Goal: Task Accomplishment & Management: Use online tool/utility

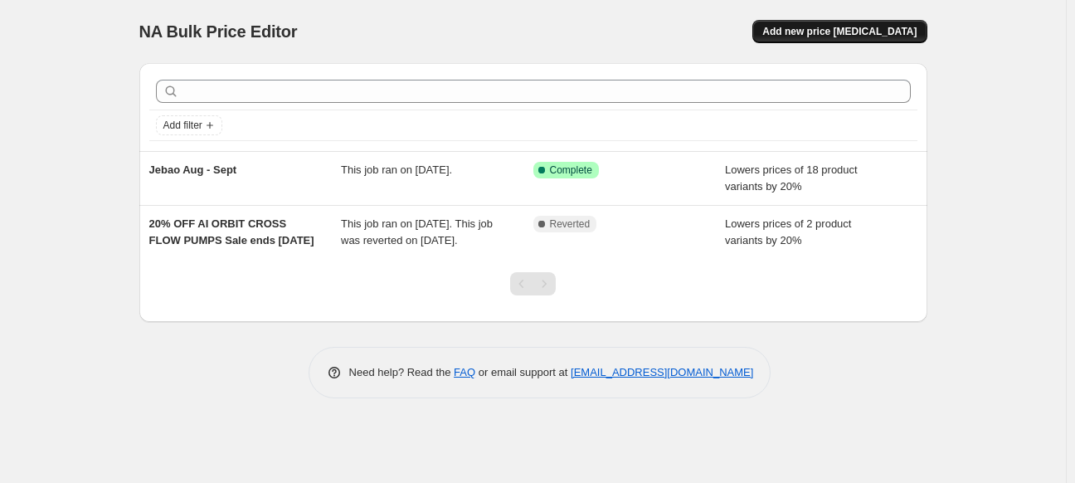
click at [871, 27] on span "Add new price [MEDICAL_DATA]" at bounding box center [839, 31] width 154 height 13
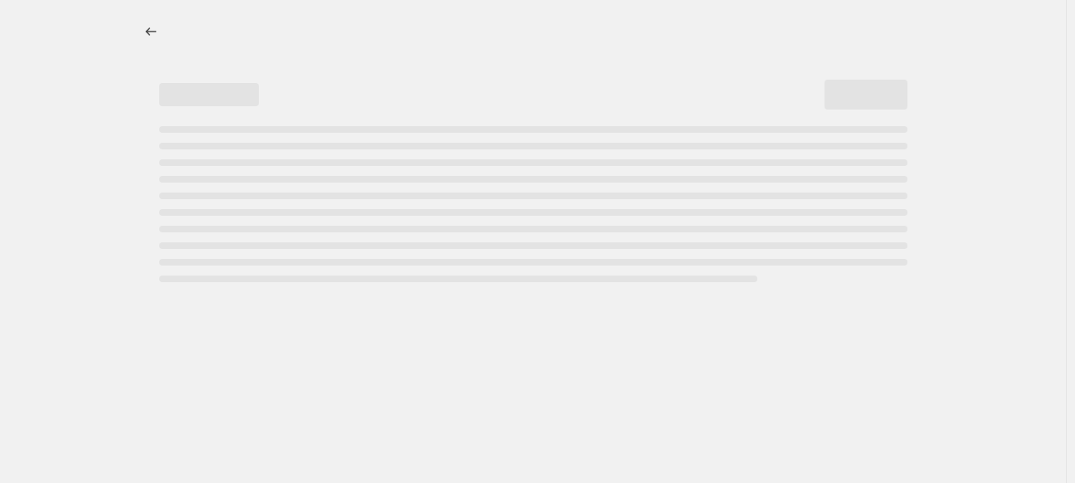
select select "percentage"
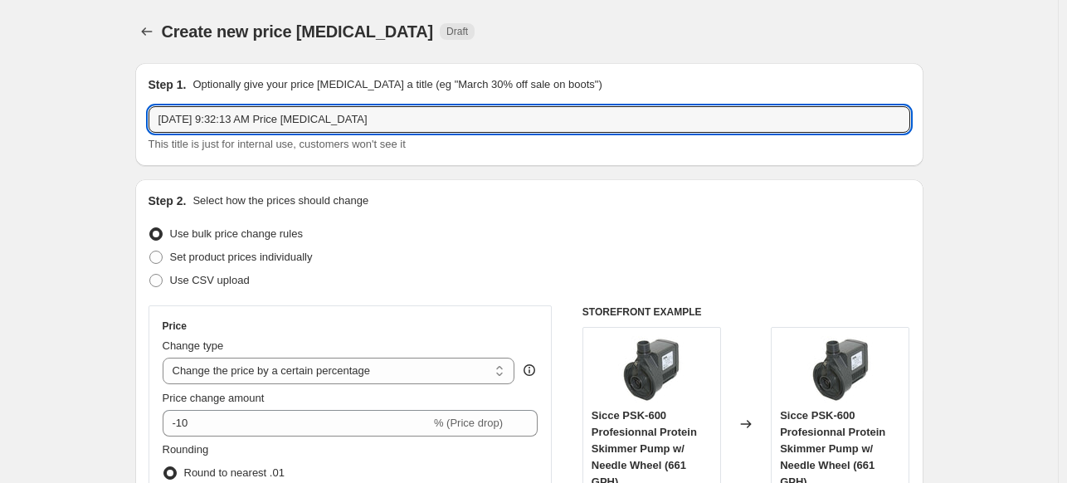
drag, startPoint x: 409, startPoint y: 115, endPoint x: 80, endPoint y: 124, distance: 329.4
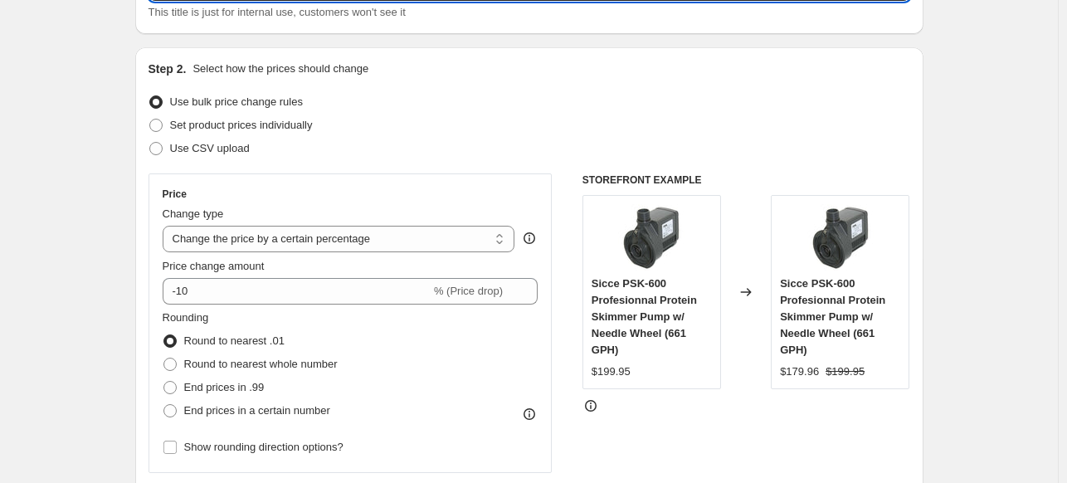
scroll to position [166, 0]
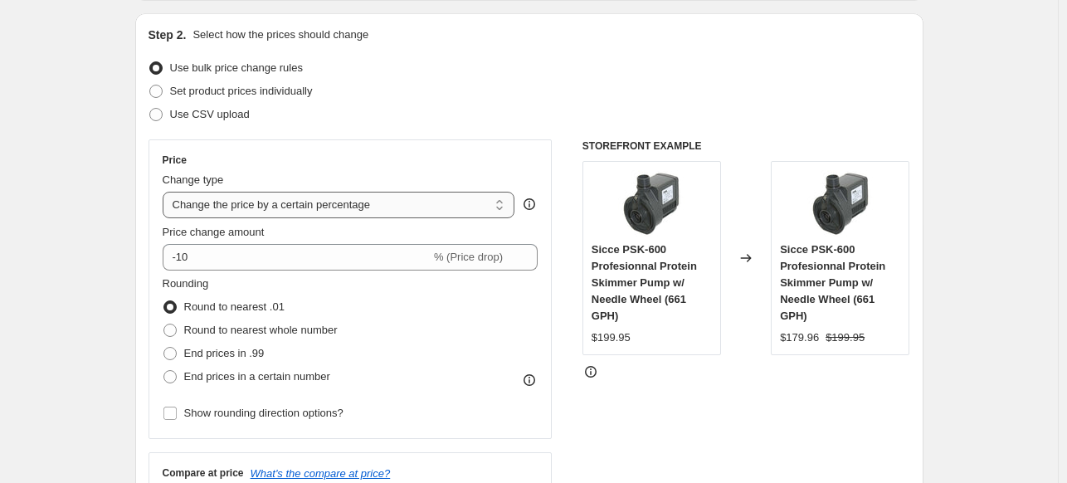
type input "+3% increase"
click at [297, 204] on select "Change the price to a certain amount Change the price by a certain amount Chang…" at bounding box center [339, 205] width 353 height 27
click at [139, 190] on div "Step 2. Select how the prices should change Use bulk price change rules Set pro…" at bounding box center [529, 304] width 788 height 582
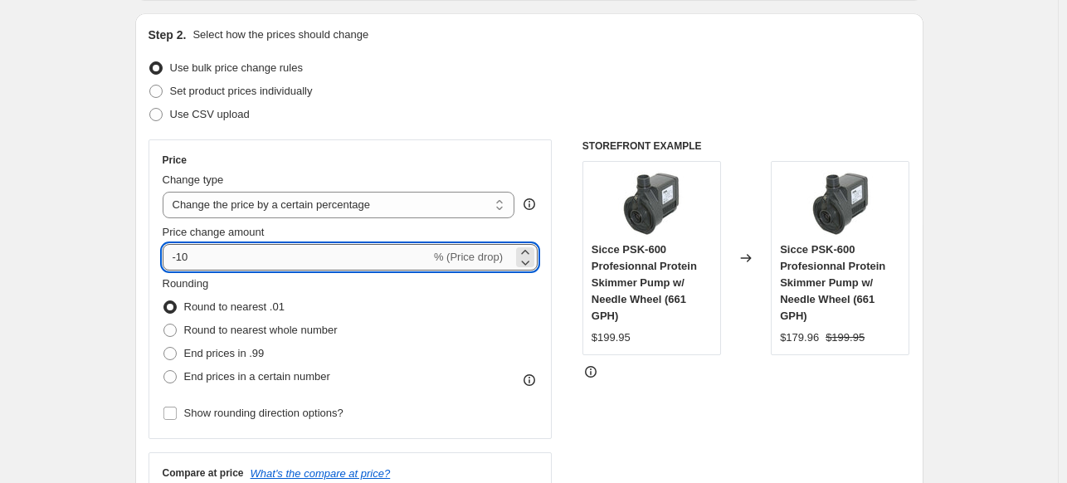
click at [212, 257] on input "-10" at bounding box center [297, 257] width 268 height 27
drag, startPoint x: 212, startPoint y: 257, endPoint x: 62, endPoint y: 255, distance: 150.2
click at [532, 251] on icon at bounding box center [525, 252] width 17 height 17
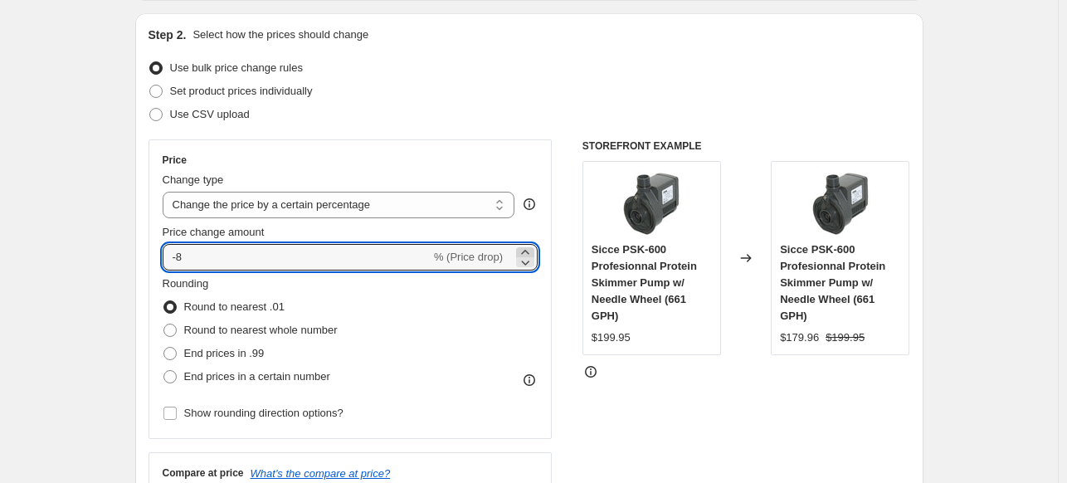
click at [532, 251] on icon at bounding box center [525, 252] width 17 height 17
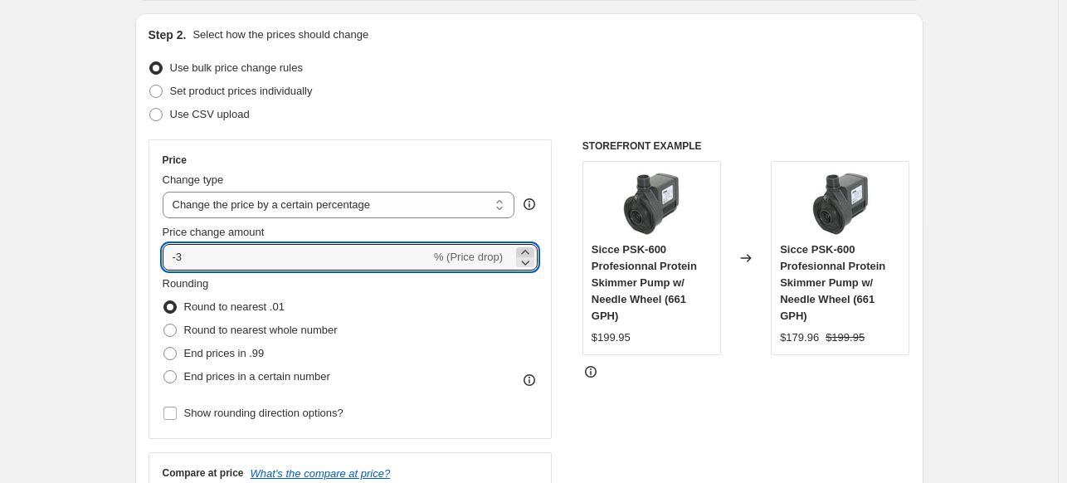
click at [532, 251] on icon at bounding box center [525, 252] width 17 height 17
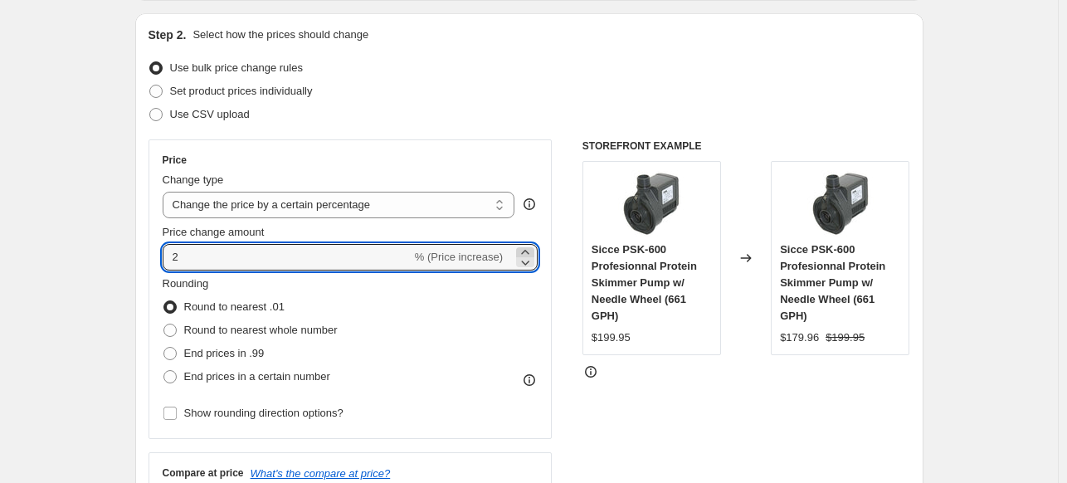
click at [532, 251] on icon at bounding box center [525, 252] width 17 height 17
type input "3"
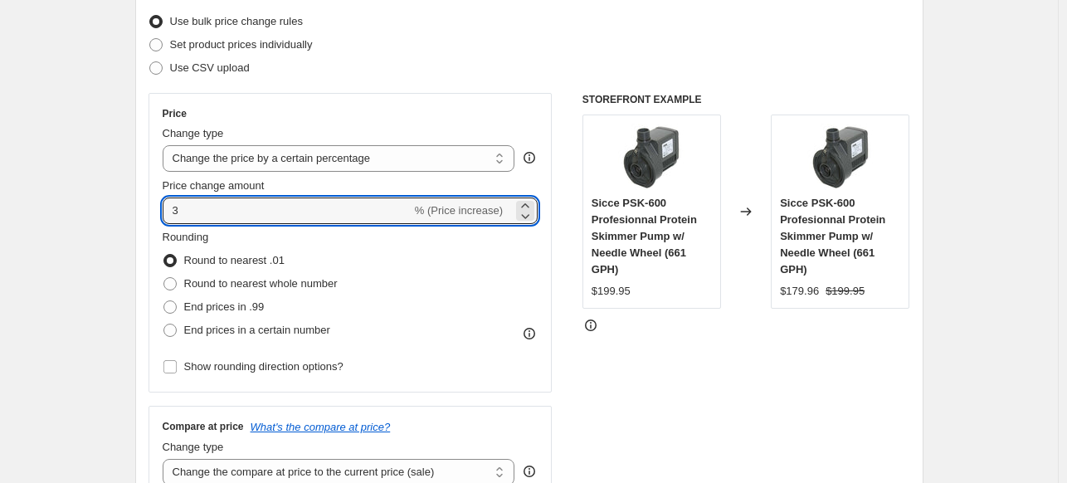
scroll to position [249, 0]
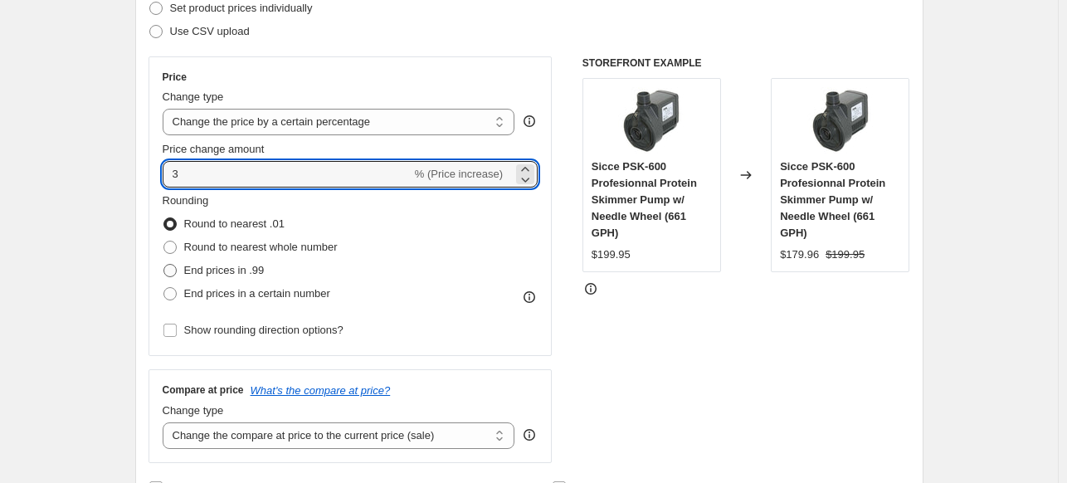
click at [173, 269] on span at bounding box center [169, 270] width 13 height 13
click at [164, 265] on input "End prices in .99" at bounding box center [163, 264] width 1 height 1
radio input "true"
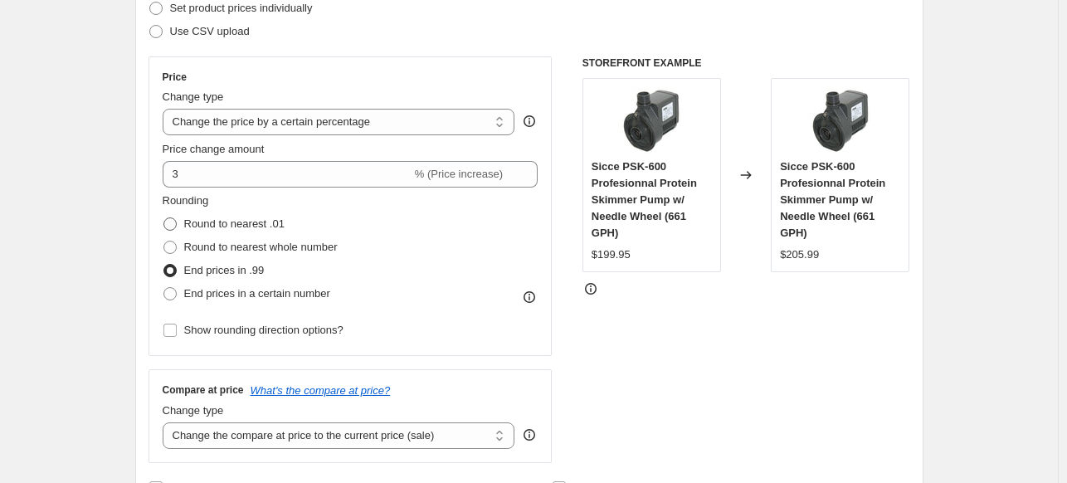
click at [177, 222] on span at bounding box center [169, 223] width 13 height 13
click at [164, 218] on input "Round to nearest .01" at bounding box center [163, 217] width 1 height 1
radio input "true"
click at [174, 251] on span at bounding box center [169, 247] width 13 height 13
click at [164, 241] on input "Round to nearest whole number" at bounding box center [163, 241] width 1 height 1
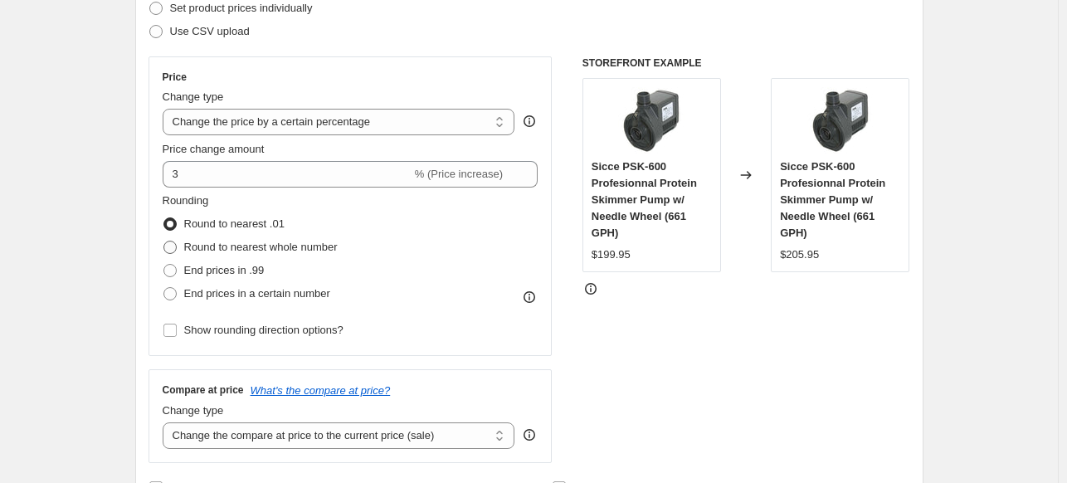
radio input "true"
click at [171, 265] on span at bounding box center [169, 270] width 13 height 13
click at [164, 265] on input "End prices in .99" at bounding box center [163, 264] width 1 height 1
radio input "true"
click at [177, 294] on span at bounding box center [169, 293] width 13 height 13
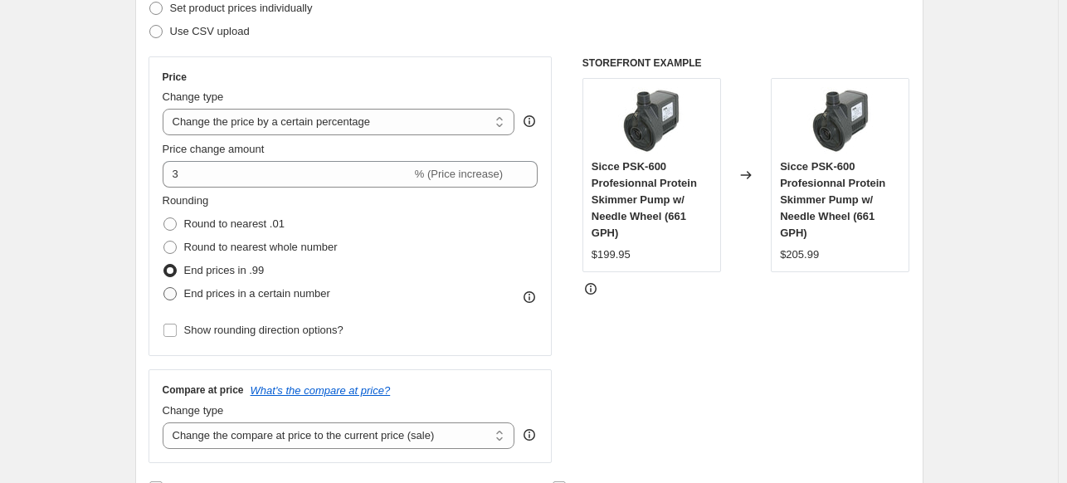
click at [164, 288] on input "End prices in a certain number" at bounding box center [163, 287] width 1 height 1
radio input "true"
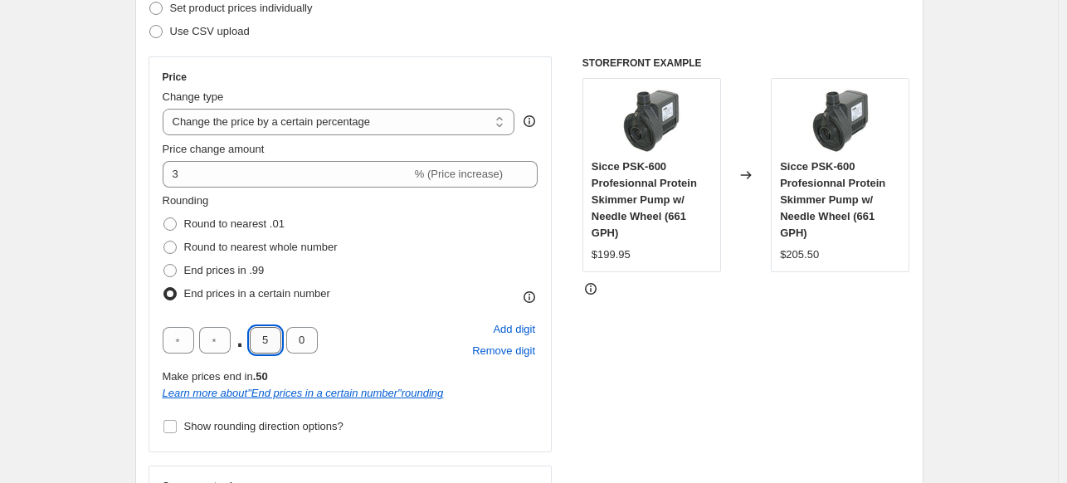
click at [277, 336] on input "5" at bounding box center [266, 340] width 32 height 27
drag, startPoint x: 277, startPoint y: 336, endPoint x: 252, endPoint y: 341, distance: 25.4
click at [252, 341] on input "5" at bounding box center [266, 340] width 32 height 27
type input "7"
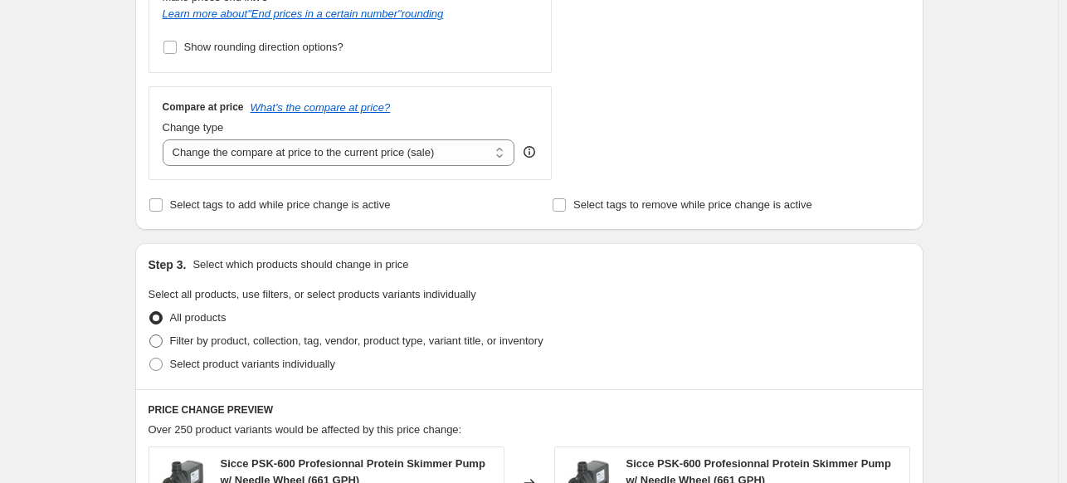
scroll to position [664, 0]
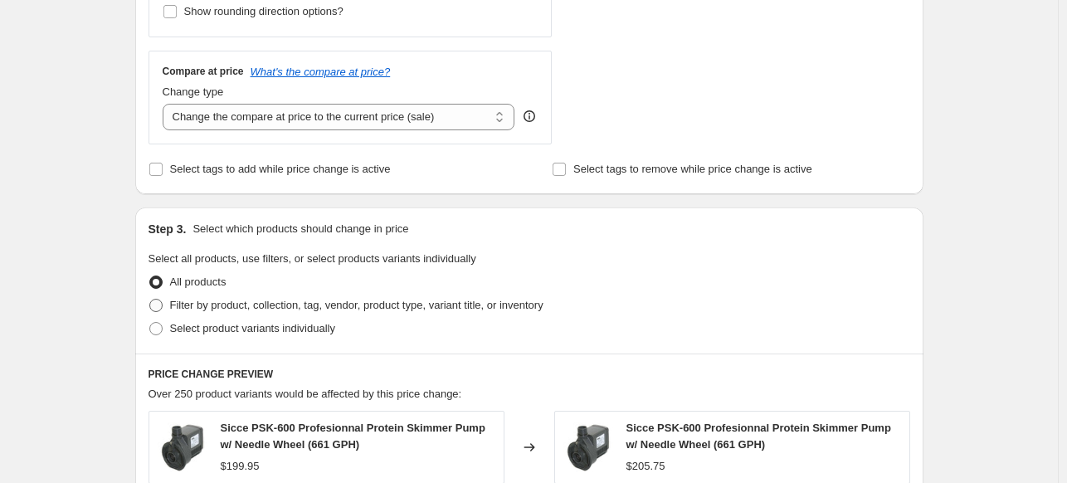
type input "5"
click at [159, 305] on span at bounding box center [155, 305] width 13 height 13
click at [150, 299] on input "Filter by product, collection, tag, vendor, product type, variant title, or inv…" at bounding box center [149, 299] width 1 height 1
radio input "true"
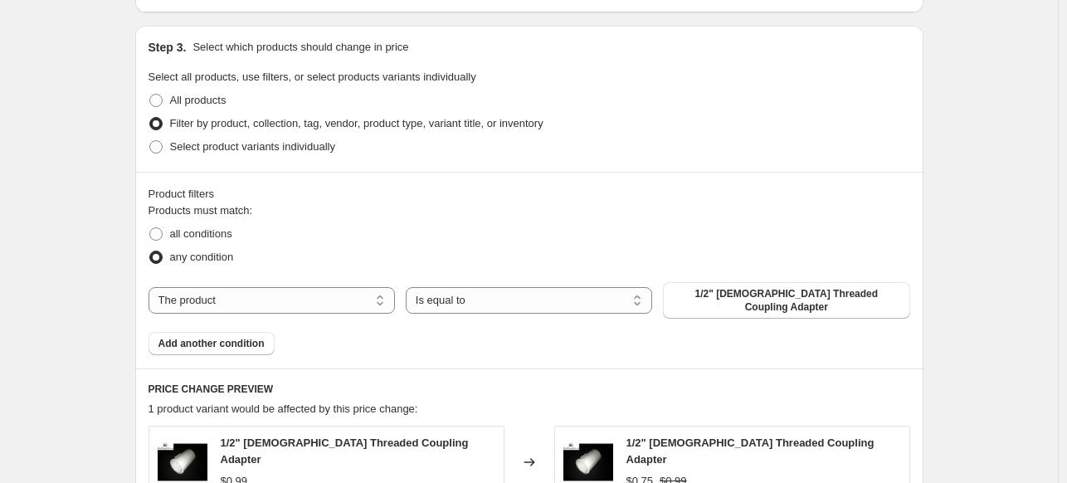
scroll to position [912, 0]
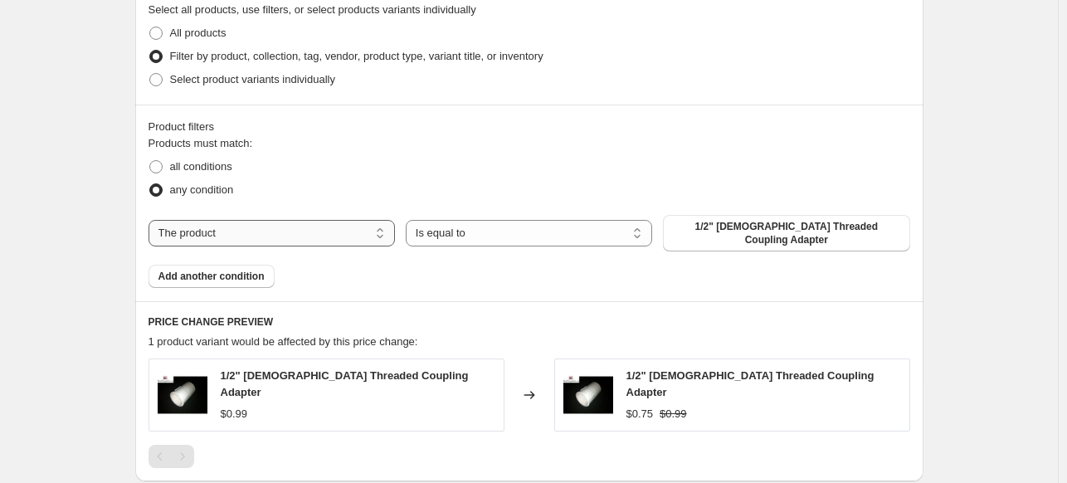
click at [284, 229] on select "The product The product's collection The product's tag The product's vendor The…" at bounding box center [271, 233] width 246 height 27
select select "vendor"
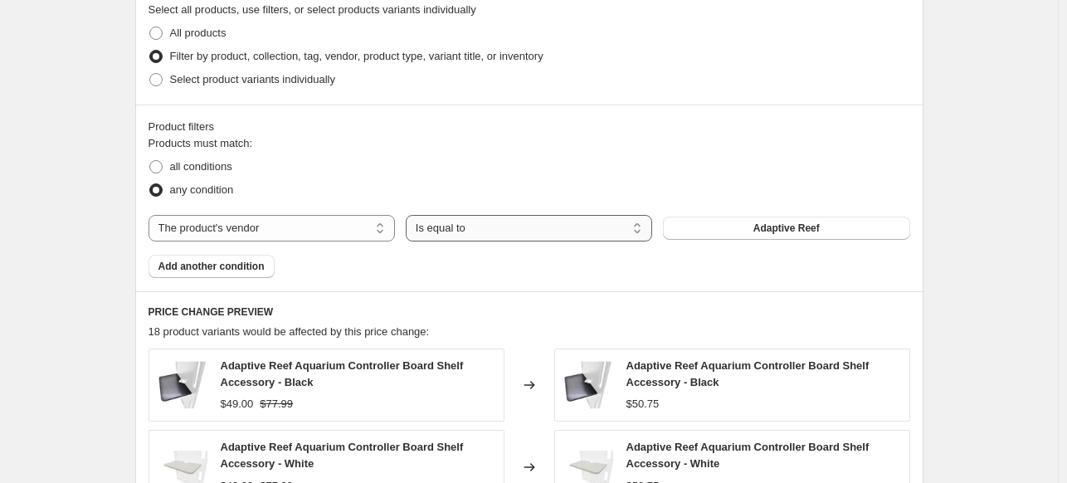
click at [503, 234] on select "Is equal to Is not equal to" at bounding box center [529, 228] width 246 height 27
click at [409, 215] on select "Is equal to Is not equal to" at bounding box center [529, 228] width 246 height 27
click at [776, 235] on span "Adaptive Reef" at bounding box center [786, 227] width 66 height 13
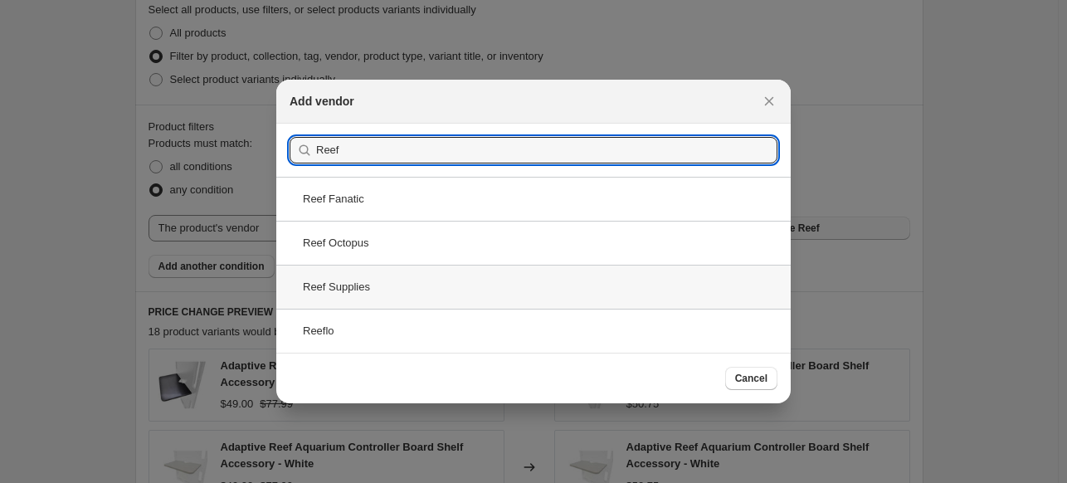
type input "Reef"
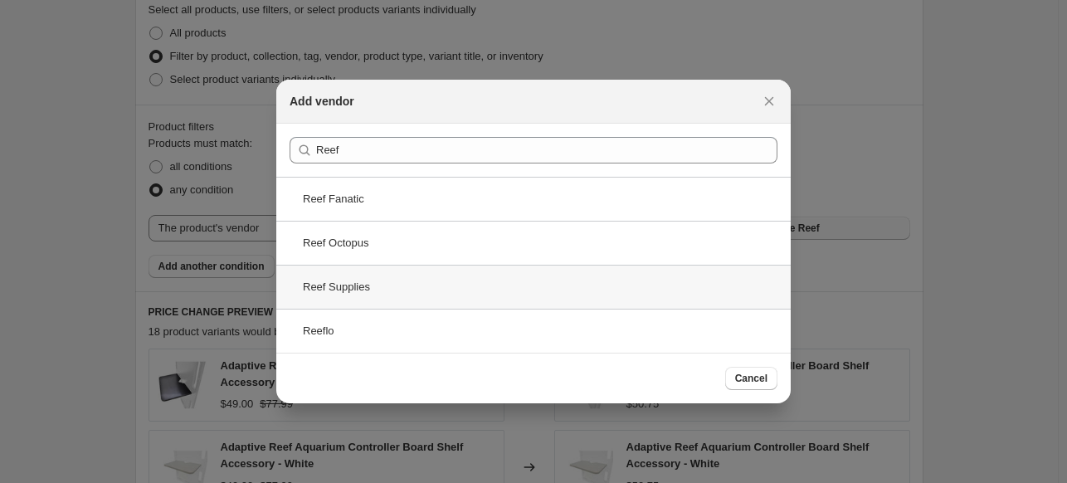
click at [412, 284] on div "Reef Supplies" at bounding box center [533, 287] width 514 height 44
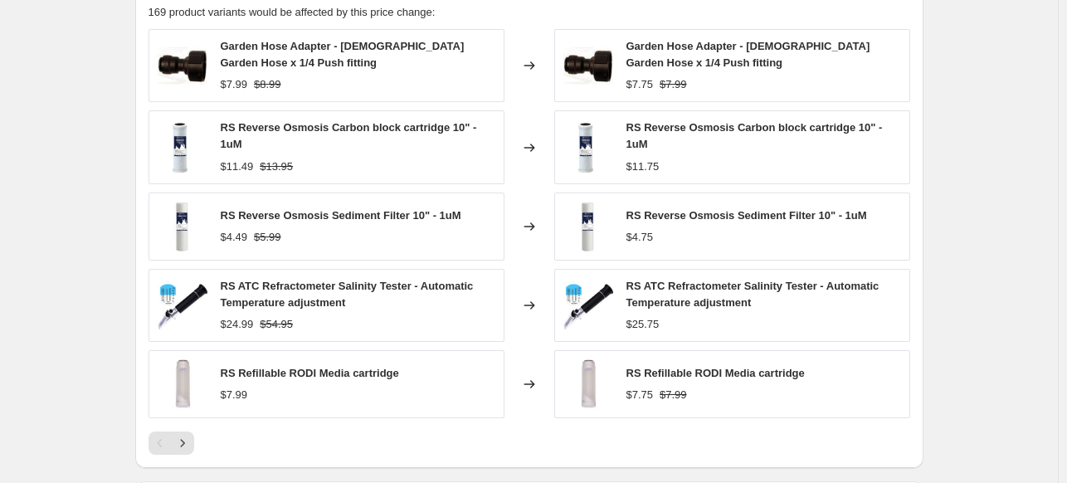
scroll to position [1327, 0]
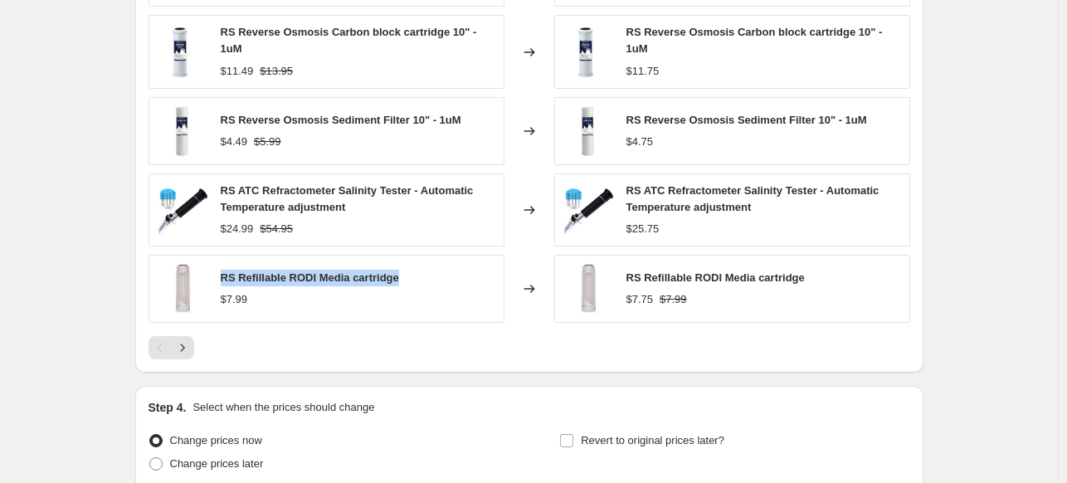
drag, startPoint x: 404, startPoint y: 273, endPoint x: 219, endPoint y: 268, distance: 185.0
click at [219, 268] on div "RS Refillable RODI Media cartridge $7.99" at bounding box center [326, 289] width 356 height 68
copy span "RS Refillable RODI Media cartridge"
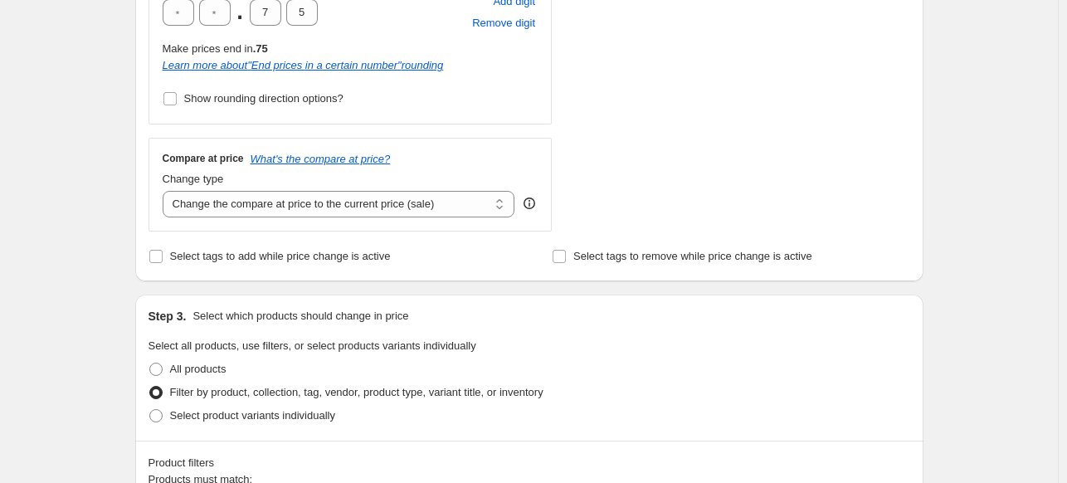
scroll to position [415, 0]
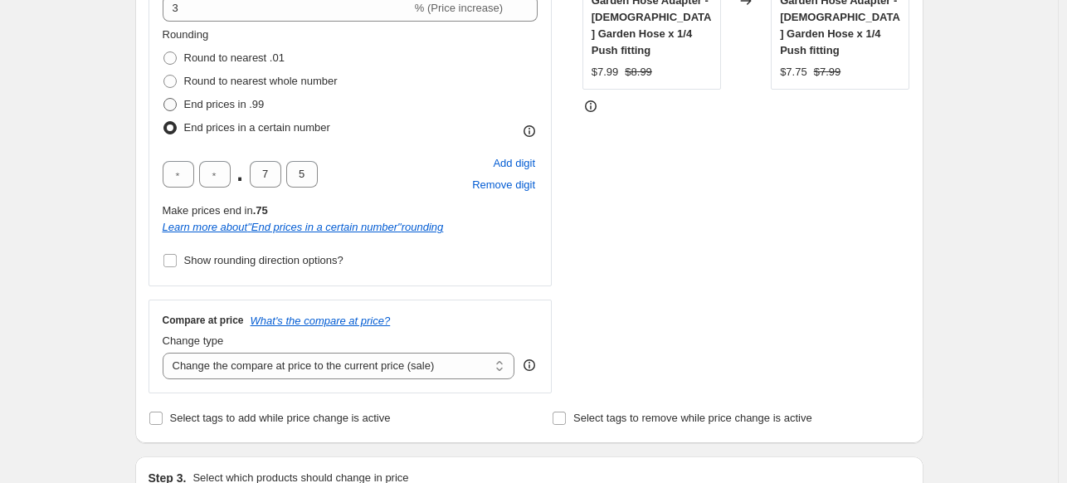
drag, startPoint x: 173, startPoint y: 100, endPoint x: 270, endPoint y: 114, distance: 97.4
click at [173, 98] on span at bounding box center [169, 104] width 13 height 13
click at [164, 98] on input "End prices in .99" at bounding box center [163, 98] width 1 height 1
radio input "true"
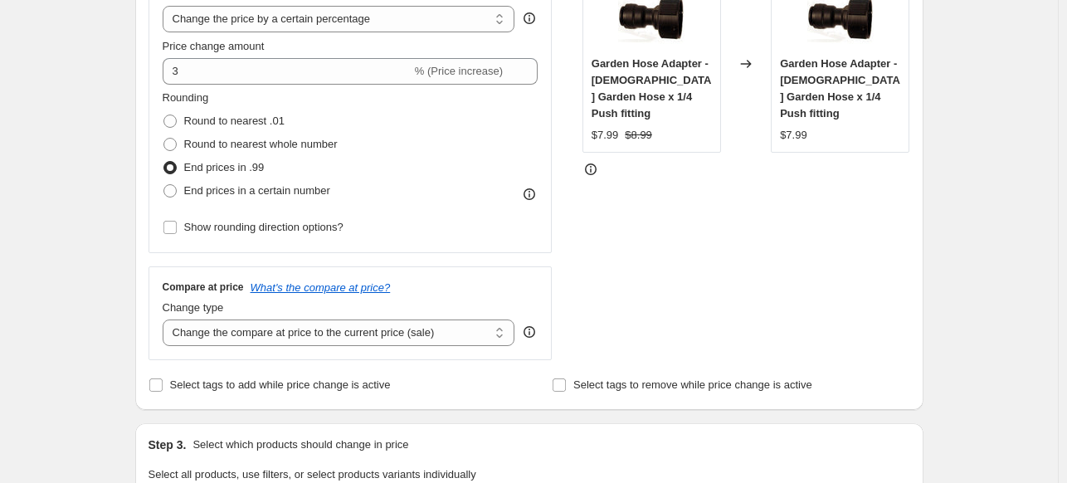
scroll to position [332, 0]
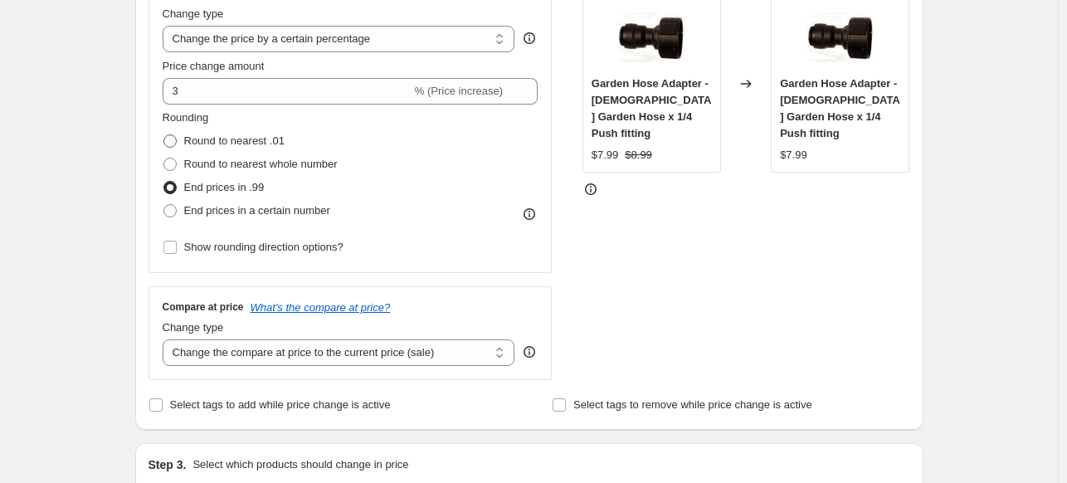
click at [176, 140] on span at bounding box center [169, 140] width 13 height 13
click at [164, 135] on input "Round to nearest .01" at bounding box center [163, 134] width 1 height 1
radio input "true"
click at [176, 161] on span at bounding box center [169, 164] width 13 height 13
click at [164, 158] on input "Round to nearest whole number" at bounding box center [163, 158] width 1 height 1
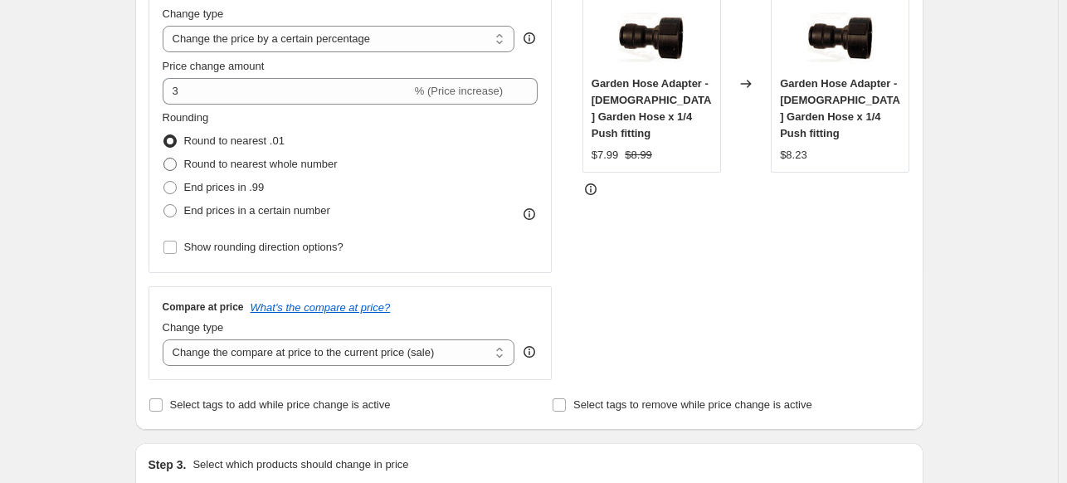
radio input "true"
click at [173, 210] on span at bounding box center [169, 210] width 13 height 13
click at [164, 205] on input "End prices in a certain number" at bounding box center [163, 204] width 1 height 1
radio input "true"
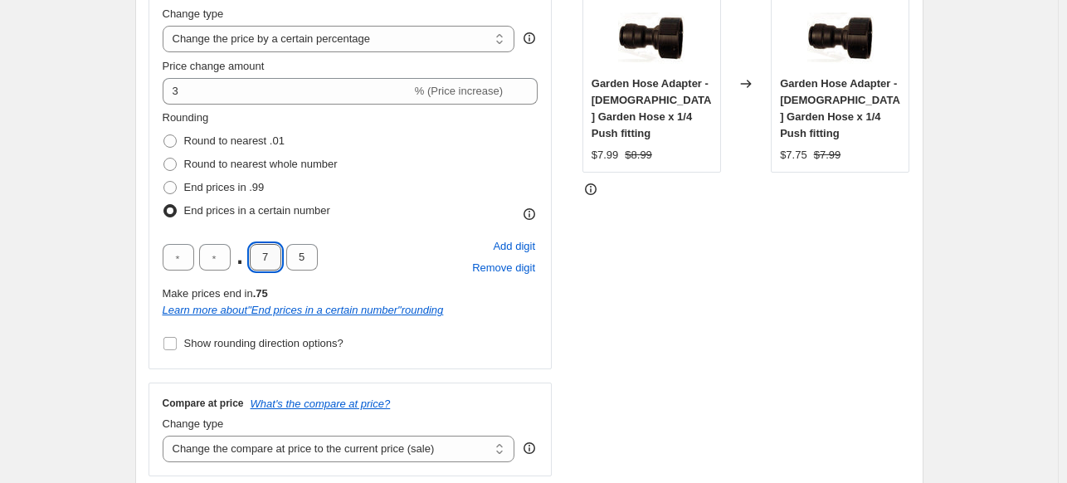
click at [269, 255] on input "7" at bounding box center [266, 257] width 32 height 27
drag, startPoint x: 270, startPoint y: 255, endPoint x: 251, endPoint y: 258, distance: 18.4
click at [251, 258] on input "7" at bounding box center [266, 257] width 32 height 27
type input "8"
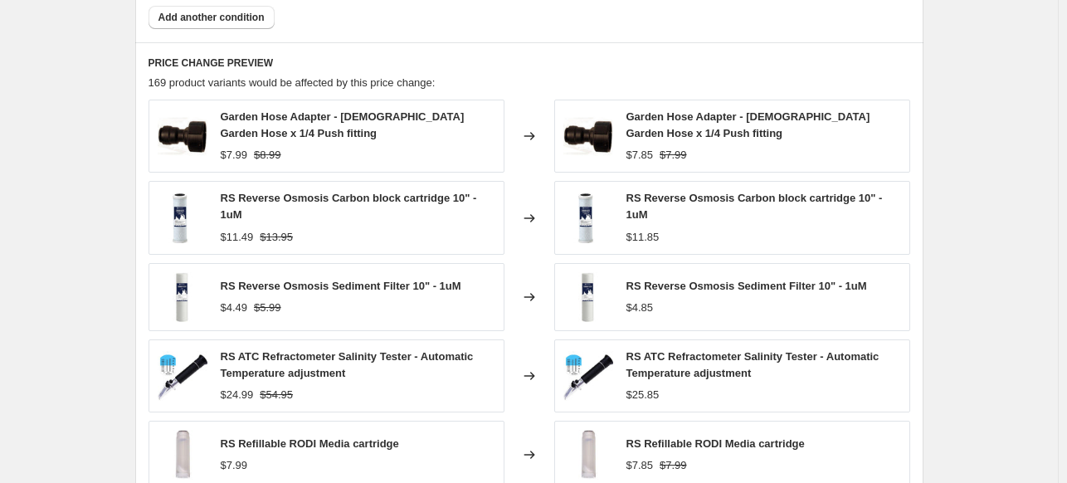
scroll to position [1467, 0]
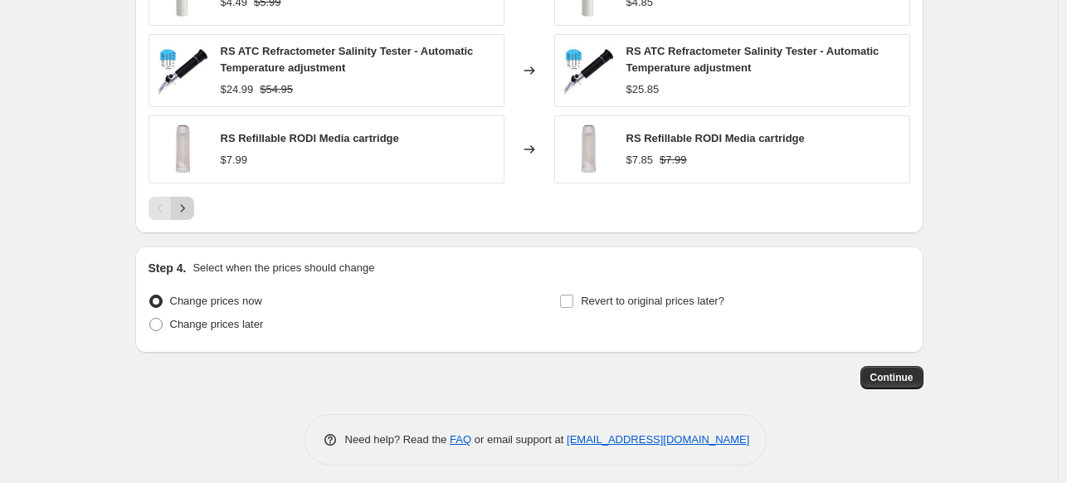
click at [182, 205] on icon "Next" at bounding box center [182, 208] width 17 height 17
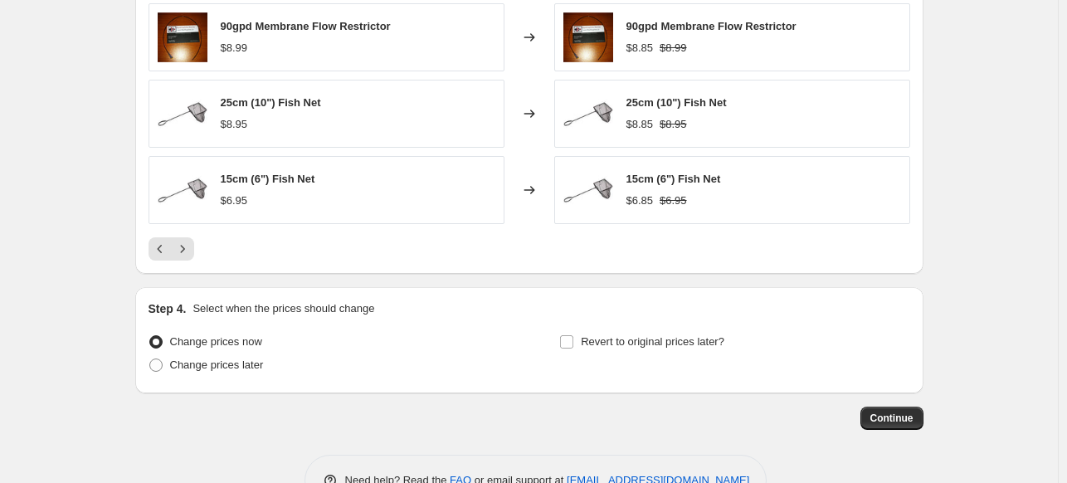
scroll to position [995, 0]
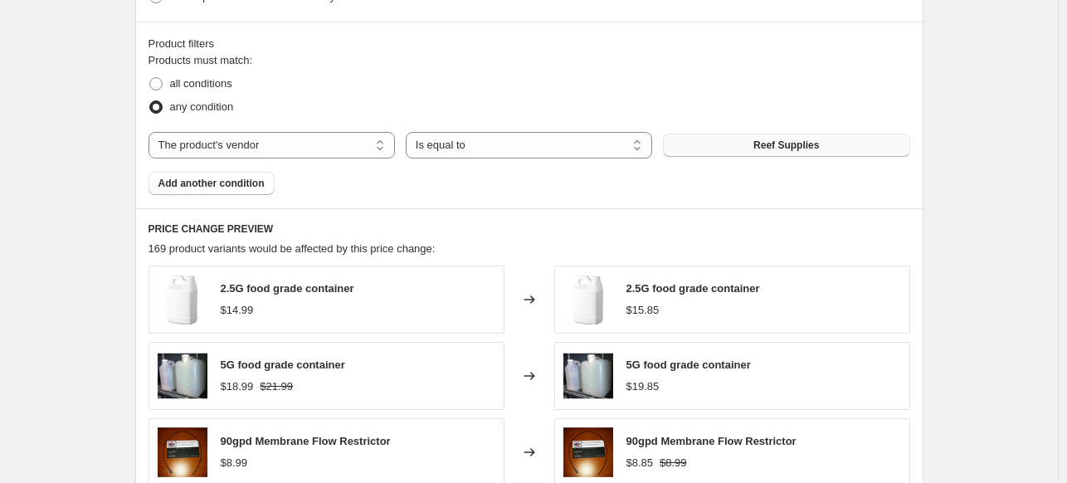
click at [740, 149] on button "Reef Supplies" at bounding box center [786, 145] width 246 height 23
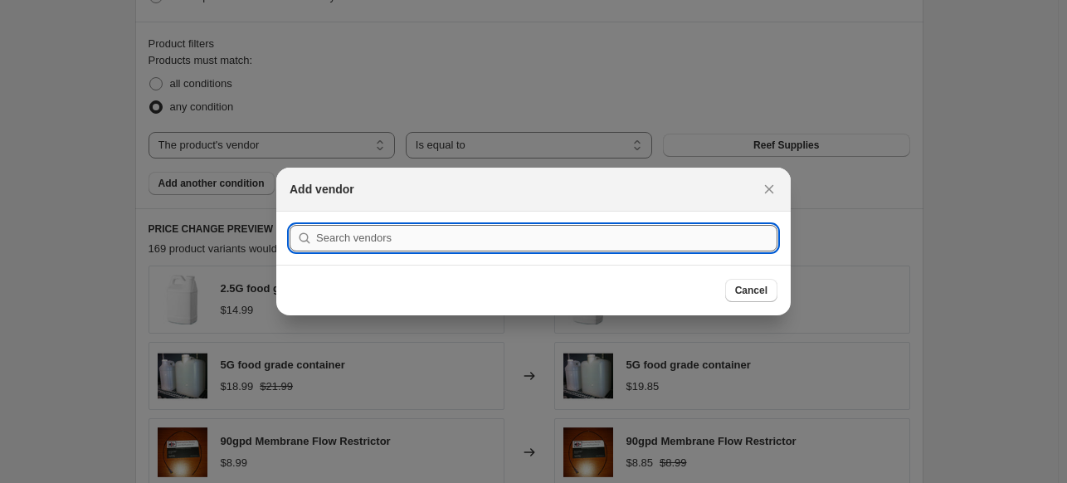
click at [511, 225] on input ":r2j:" at bounding box center [546, 238] width 461 height 27
click at [508, 230] on input ":r2j:" at bounding box center [546, 238] width 461 height 27
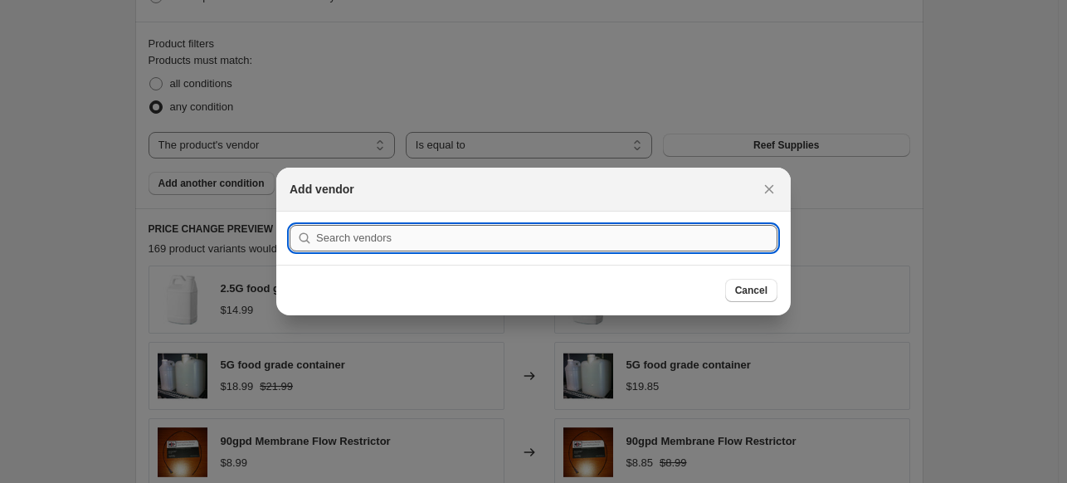
click at [508, 230] on input ":r2j:" at bounding box center [546, 238] width 461 height 27
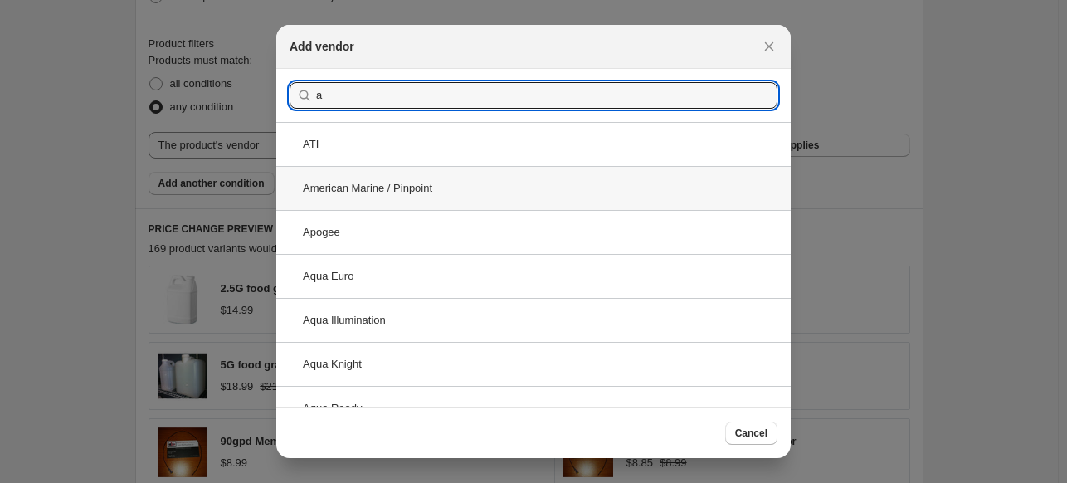
type input "a"
click at [493, 185] on div "American Marine / Pinpoint" at bounding box center [533, 188] width 514 height 44
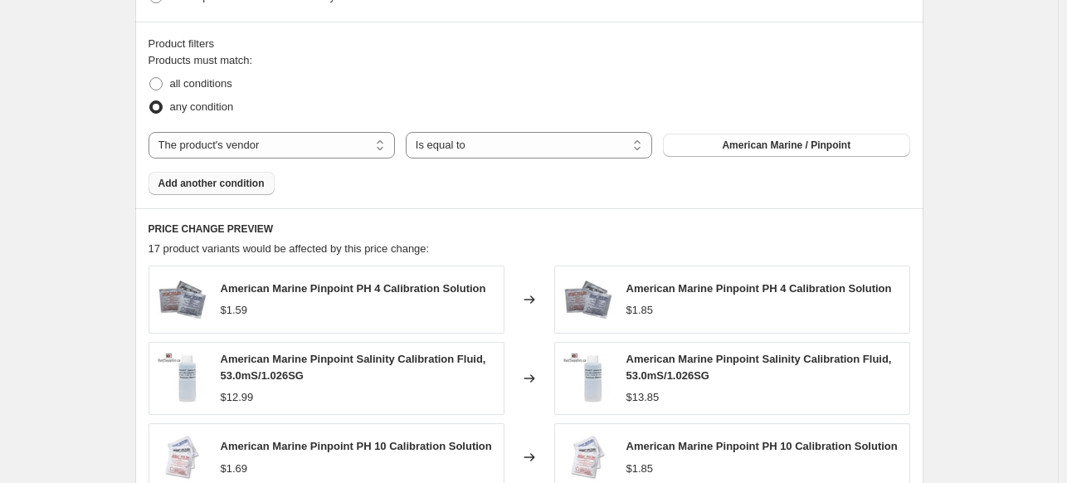
click at [217, 187] on span "Add another condition" at bounding box center [211, 183] width 106 height 13
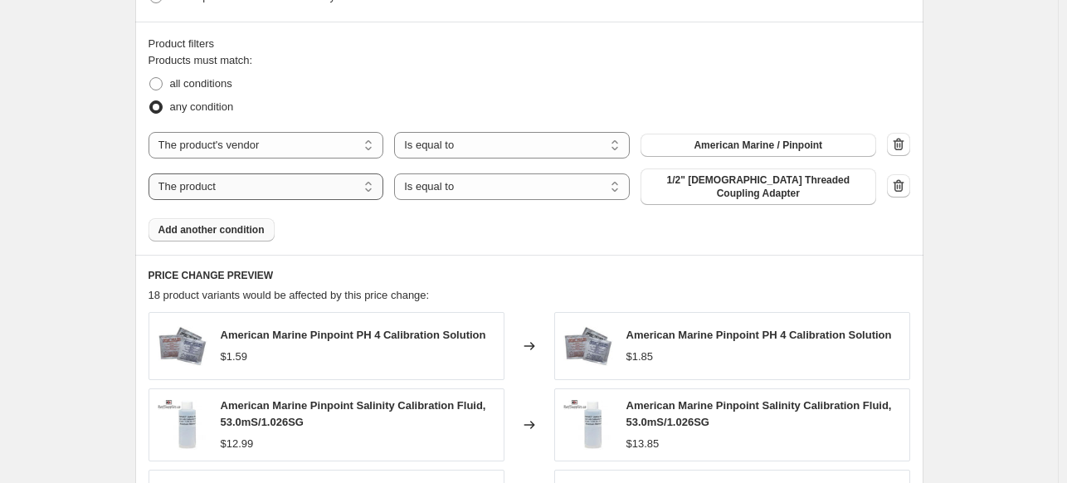
click at [229, 180] on select "The product The product's collection The product's tag The product's vendor The…" at bounding box center [266, 186] width 236 height 27
select select "vendor"
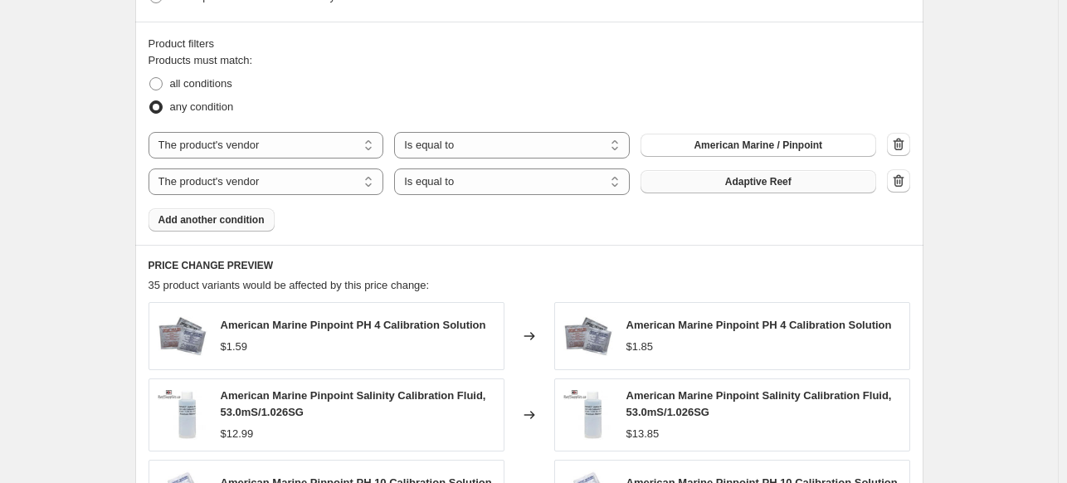
click at [766, 185] on span "Adaptive Reef" at bounding box center [758, 181] width 66 height 13
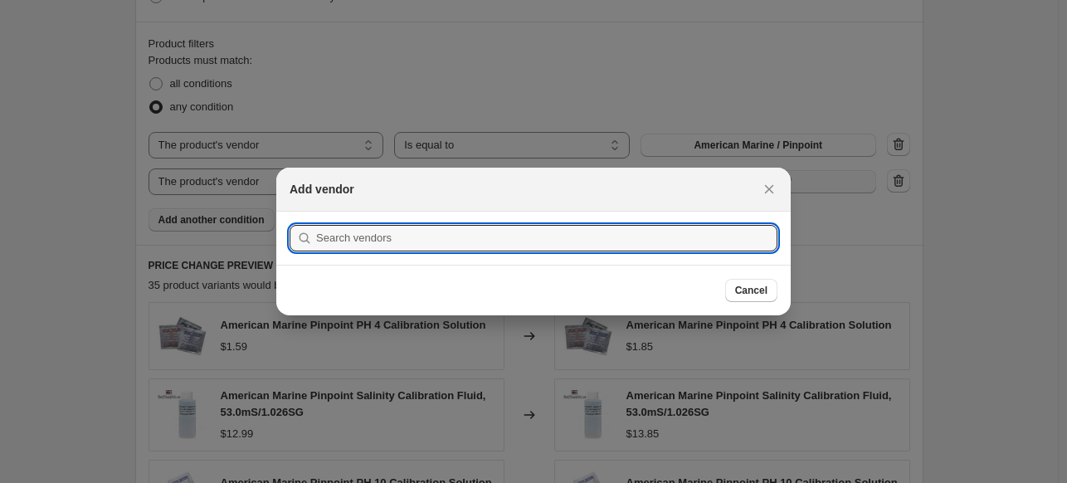
scroll to position [0, 0]
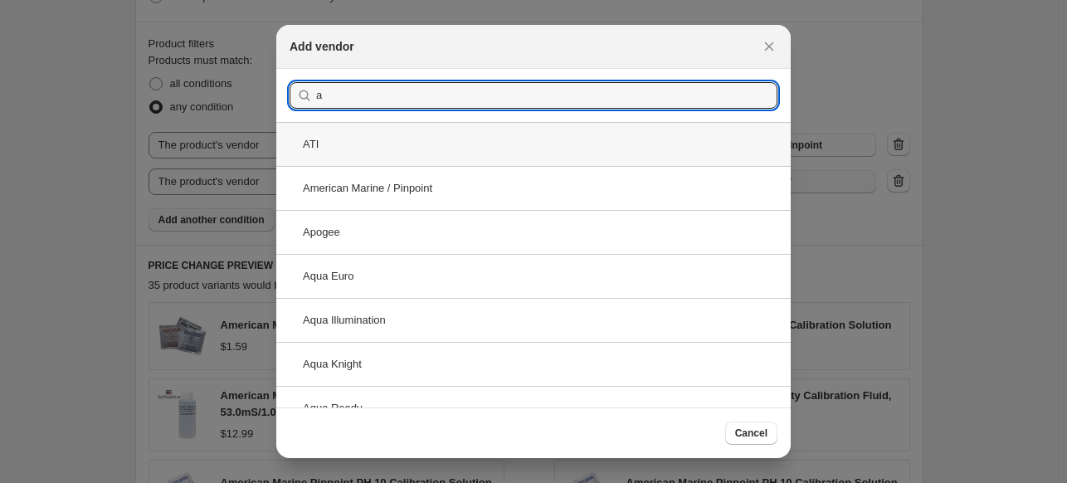
type input "a"
click at [409, 149] on div "ATI" at bounding box center [533, 144] width 514 height 44
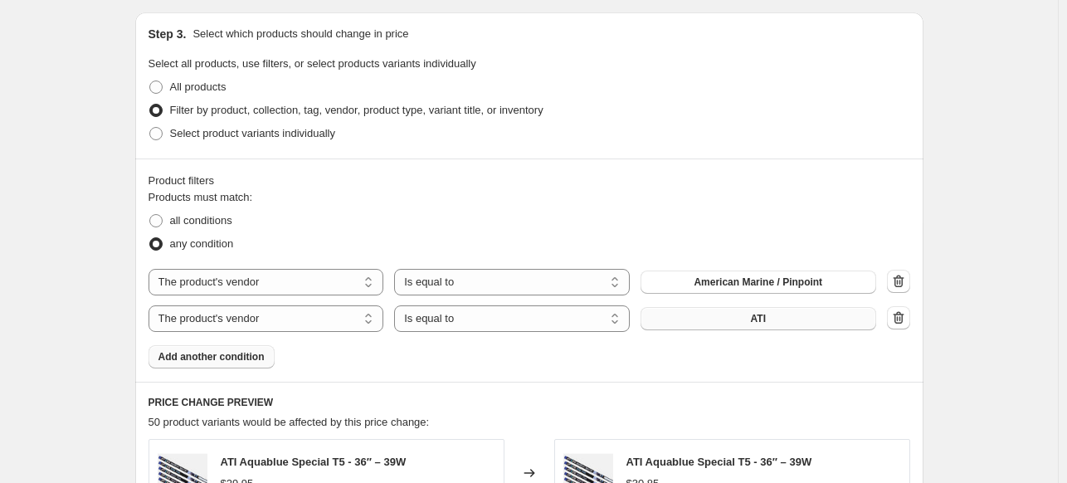
scroll to position [912, 0]
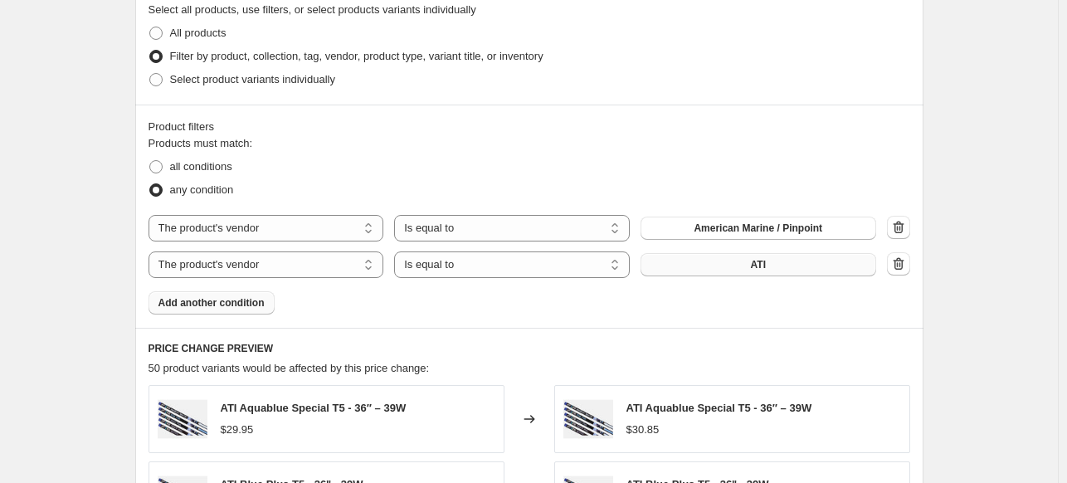
click at [239, 309] on button "Add another condition" at bounding box center [211, 302] width 126 height 23
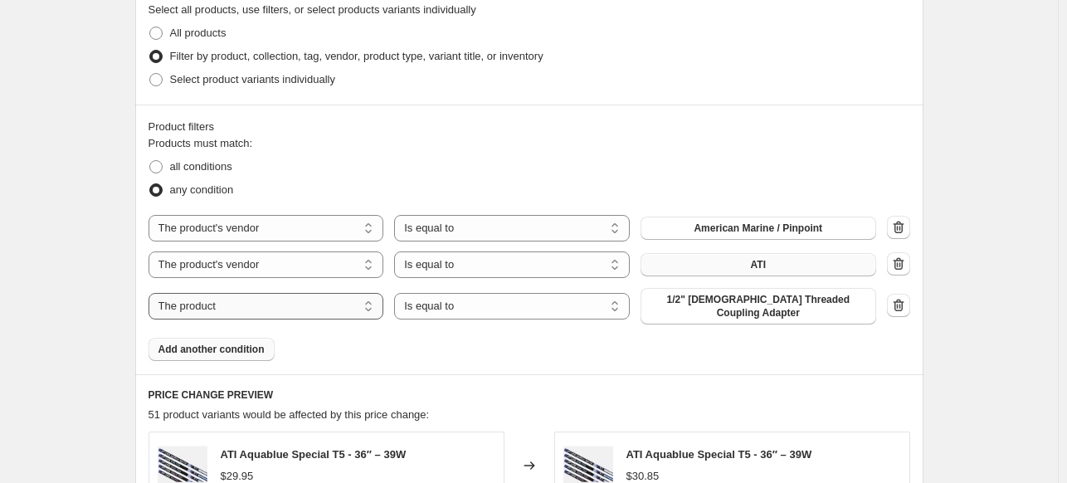
click at [283, 298] on select "The product The product's collection The product's tag The product's vendor The…" at bounding box center [266, 306] width 236 height 27
select select "vendor"
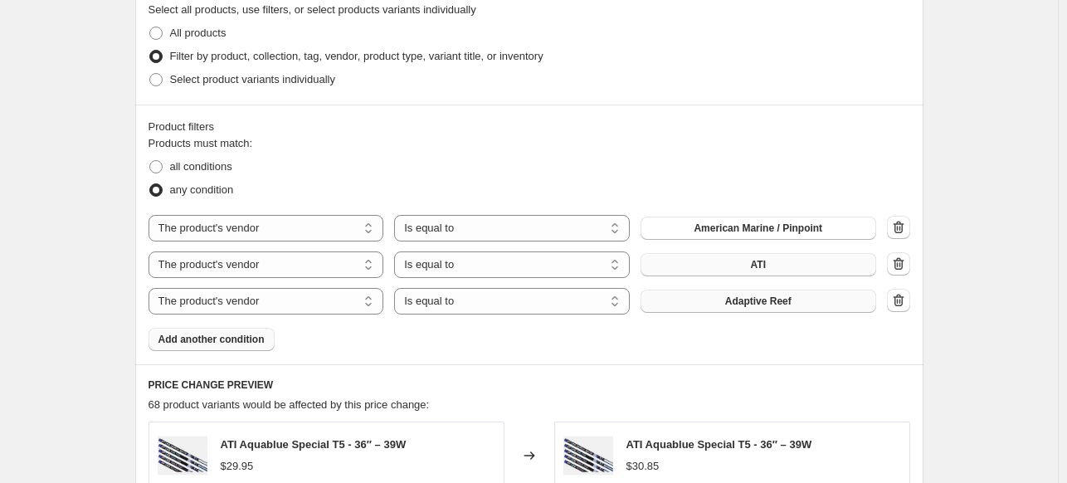
click at [778, 311] on button "Adaptive Reef" at bounding box center [758, 300] width 236 height 23
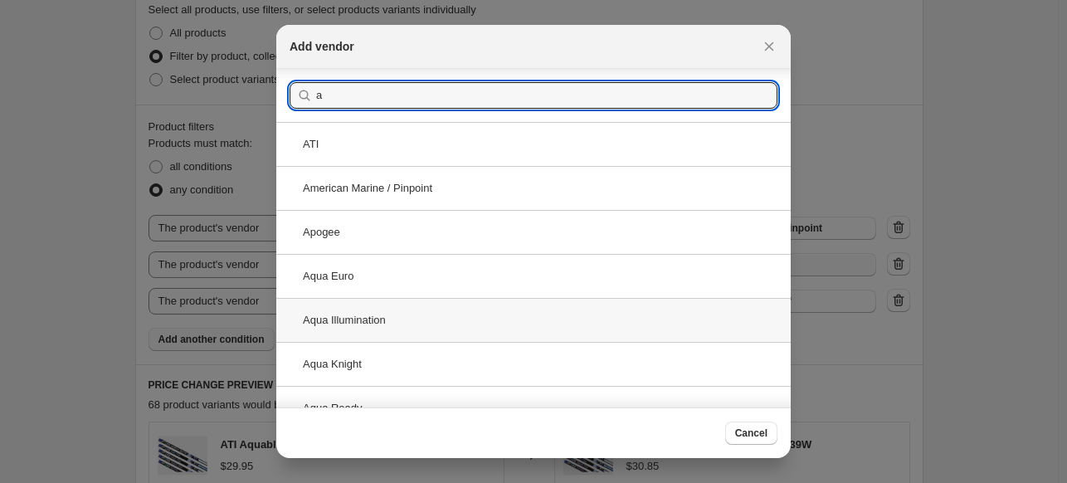
scroll to position [83, 0]
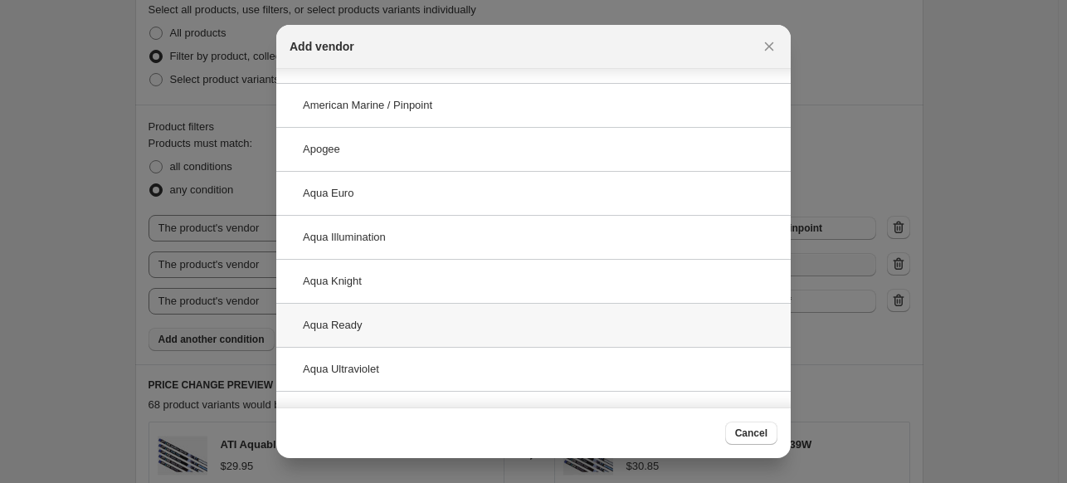
type input "a"
click at [395, 326] on div "Aqua Ready" at bounding box center [533, 325] width 514 height 44
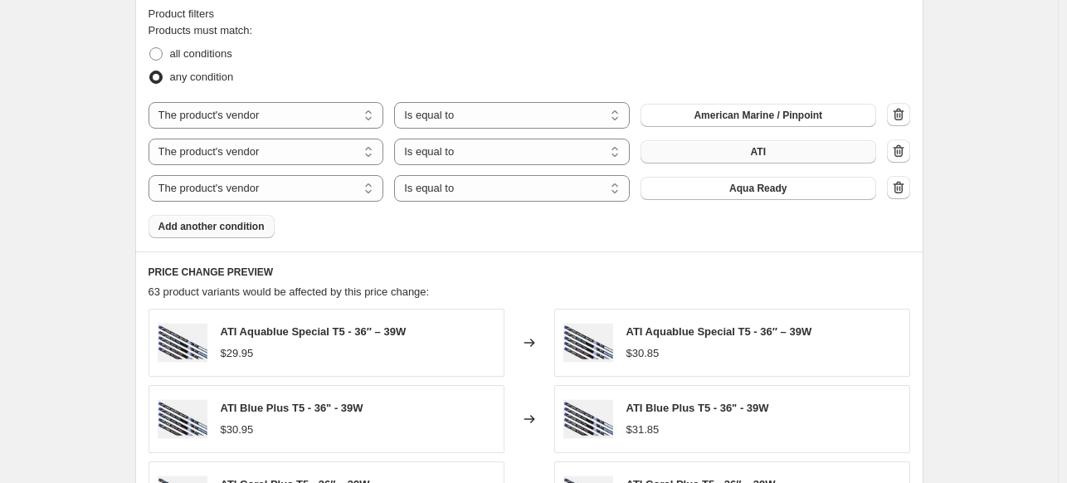
scroll to position [1078, 0]
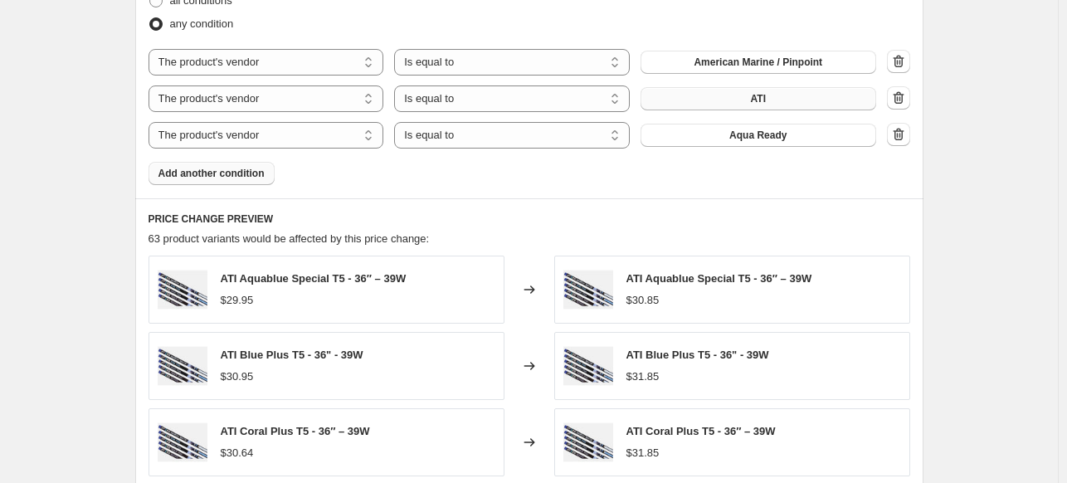
click at [254, 173] on span "Add another condition" at bounding box center [211, 173] width 106 height 13
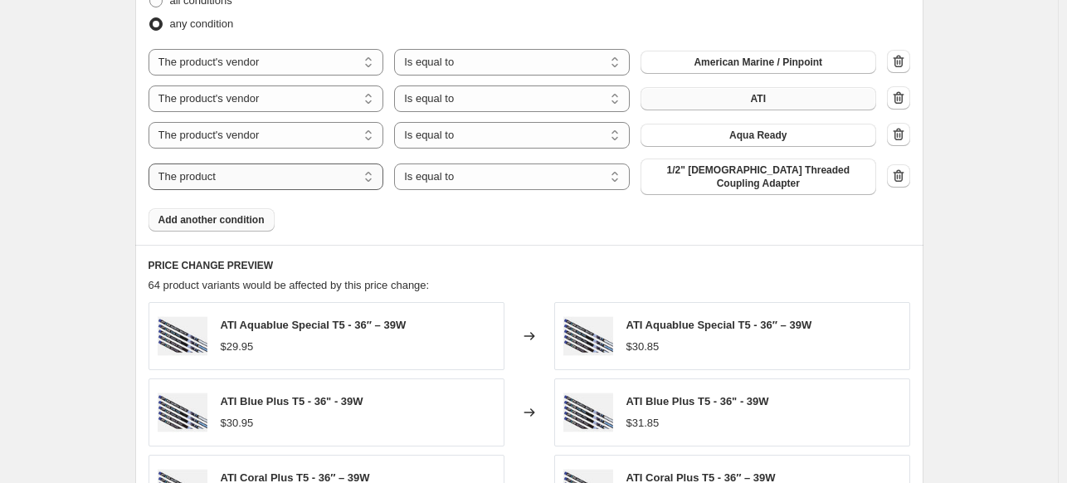
click at [288, 178] on select "The product The product's collection The product's tag The product's vendor The…" at bounding box center [266, 176] width 236 height 27
select select "vendor"
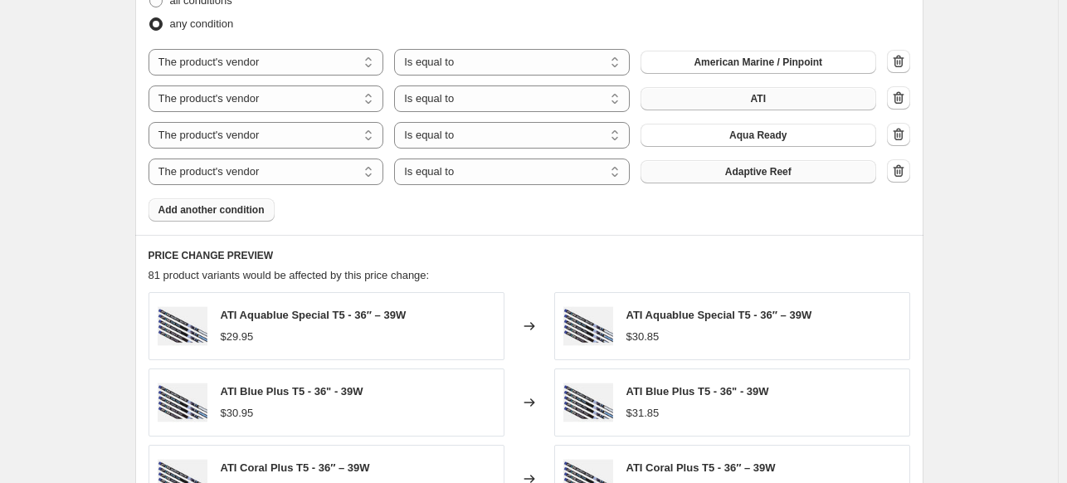
click at [739, 173] on span "Adaptive Reef" at bounding box center [758, 171] width 66 height 13
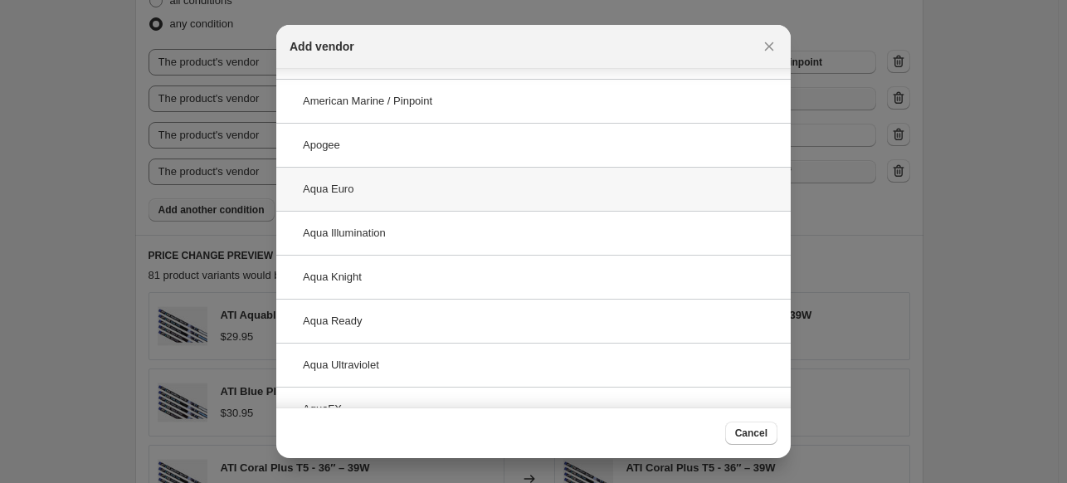
scroll to position [166, 0]
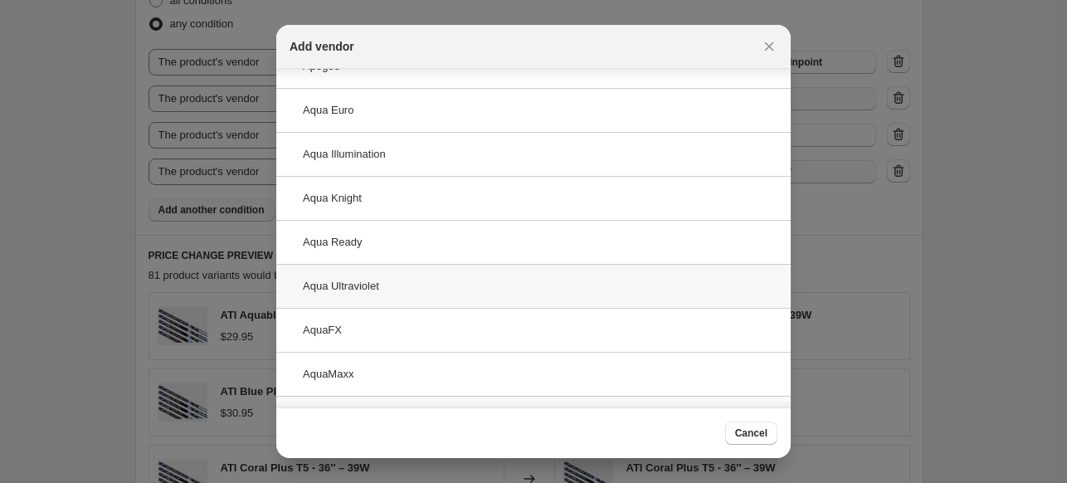
type input "a"
click at [418, 275] on div "Aqua Ultraviolet" at bounding box center [533, 286] width 514 height 44
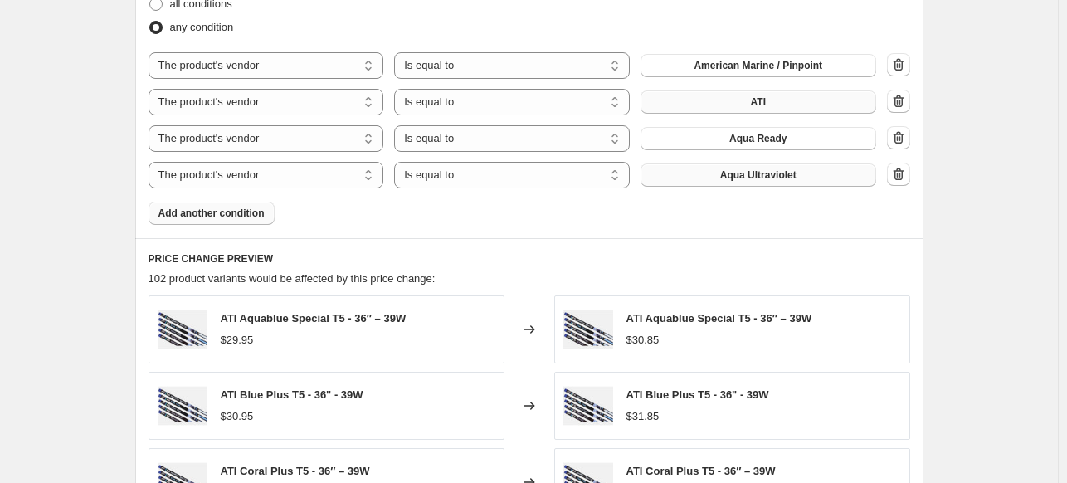
scroll to position [1161, 0]
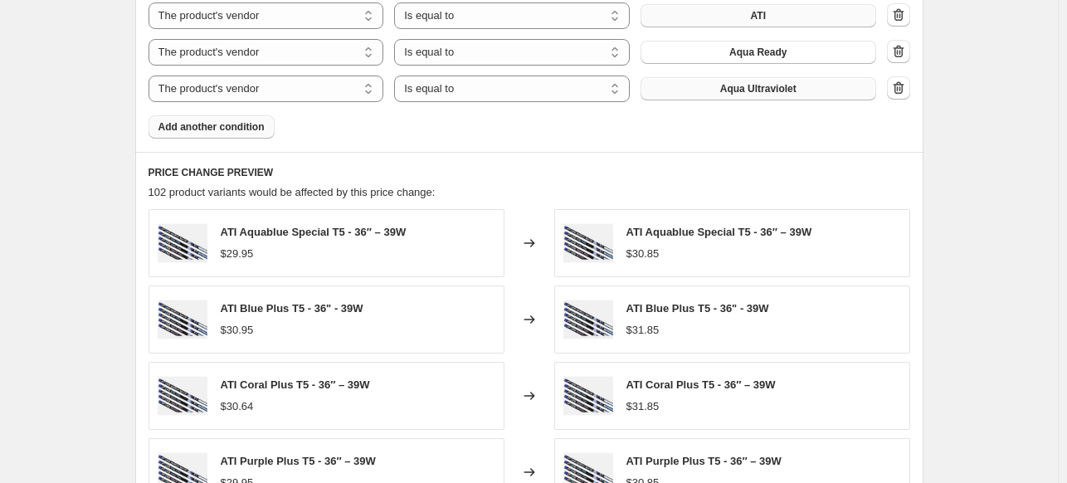
click at [241, 128] on span "Add another condition" at bounding box center [211, 126] width 106 height 13
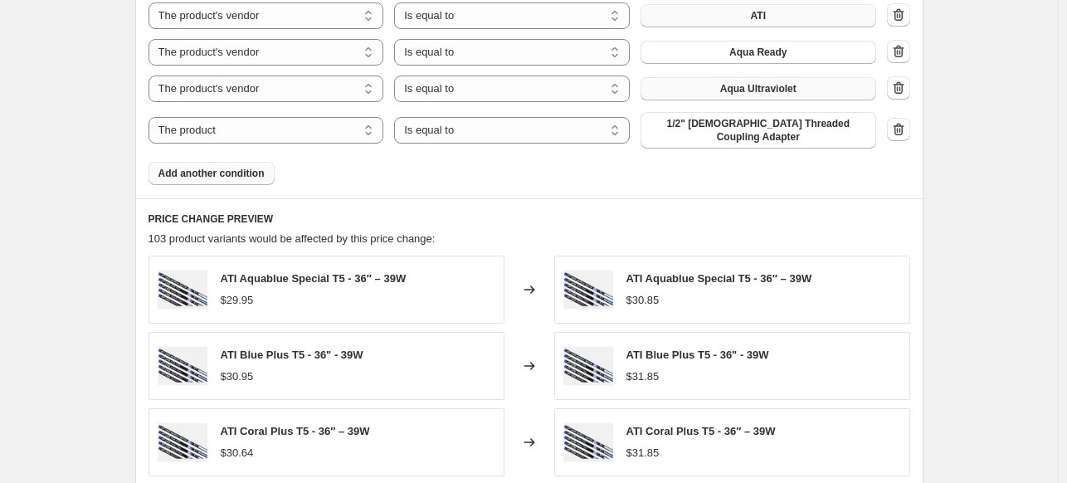
click at [251, 167] on span "Add another condition" at bounding box center [211, 173] width 106 height 13
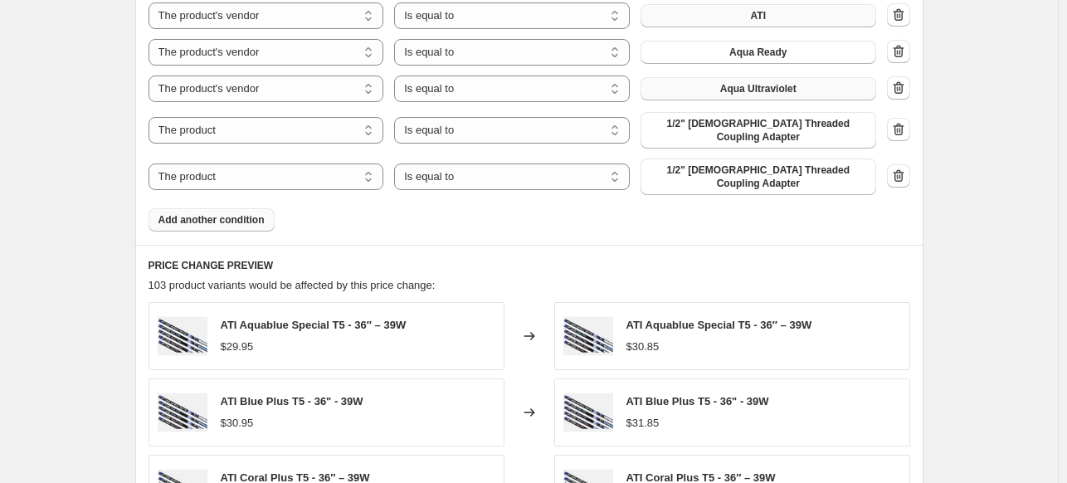
click at [237, 208] on button "Add another condition" at bounding box center [211, 219] width 126 height 23
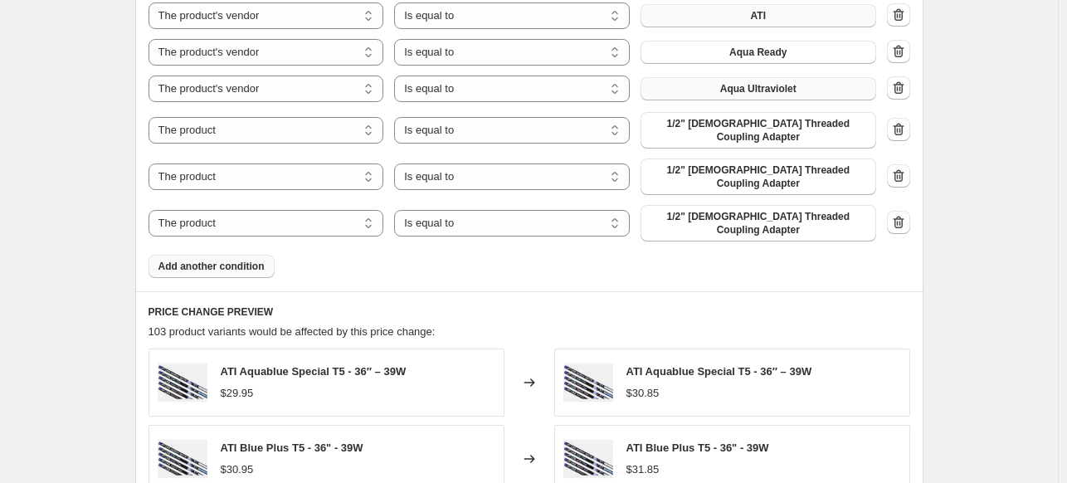
click at [247, 260] on span "Add another condition" at bounding box center [211, 266] width 106 height 13
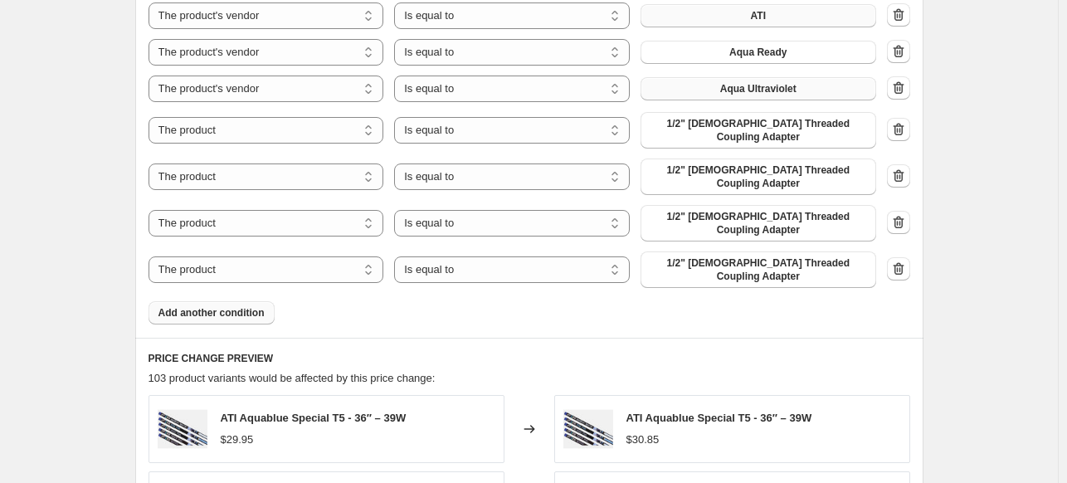
click at [246, 301] on button "Add another condition" at bounding box center [211, 312] width 126 height 23
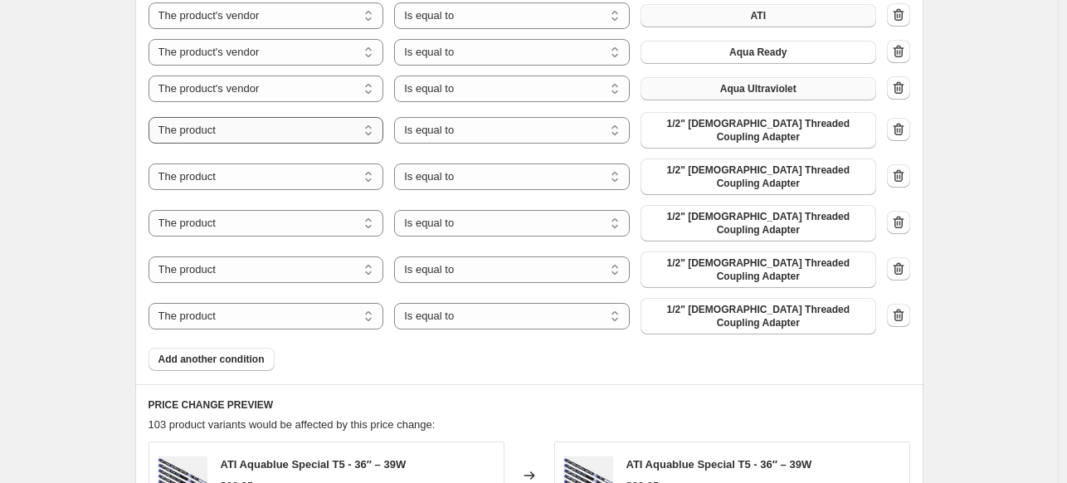
click at [226, 126] on select "The product The product's collection The product's tag The product's vendor The…" at bounding box center [266, 130] width 236 height 27
select select "vendor"
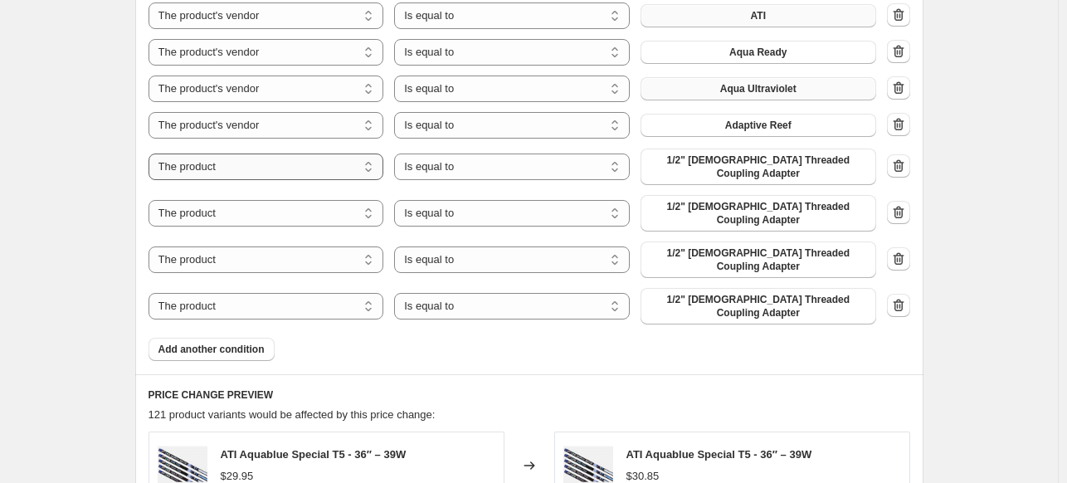
click at [252, 167] on select "The product The product's collection The product's tag The product's vendor The…" at bounding box center [266, 166] width 236 height 27
select select "vendor"
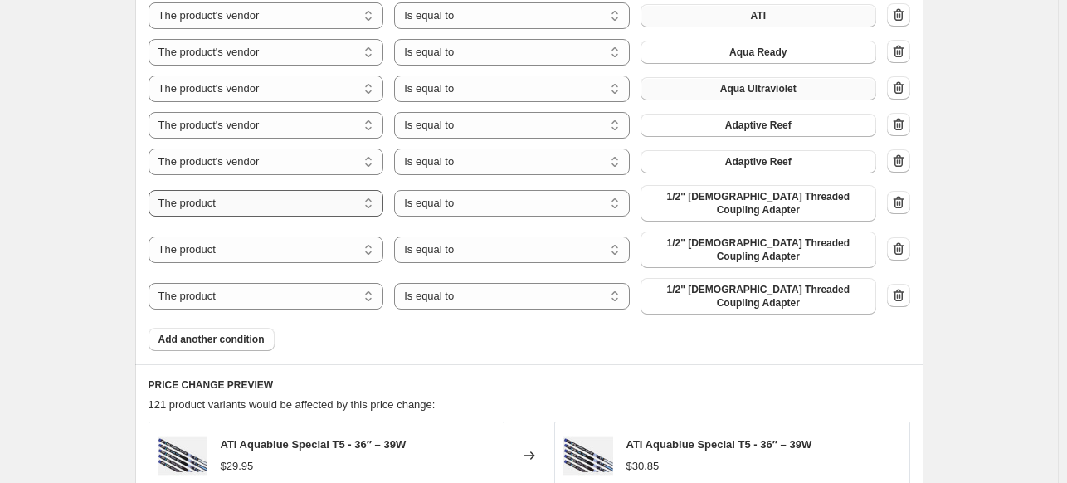
click at [252, 199] on select "The product The product's collection The product's tag The product's vendor The…" at bounding box center [266, 203] width 236 height 27
select select "vendor"
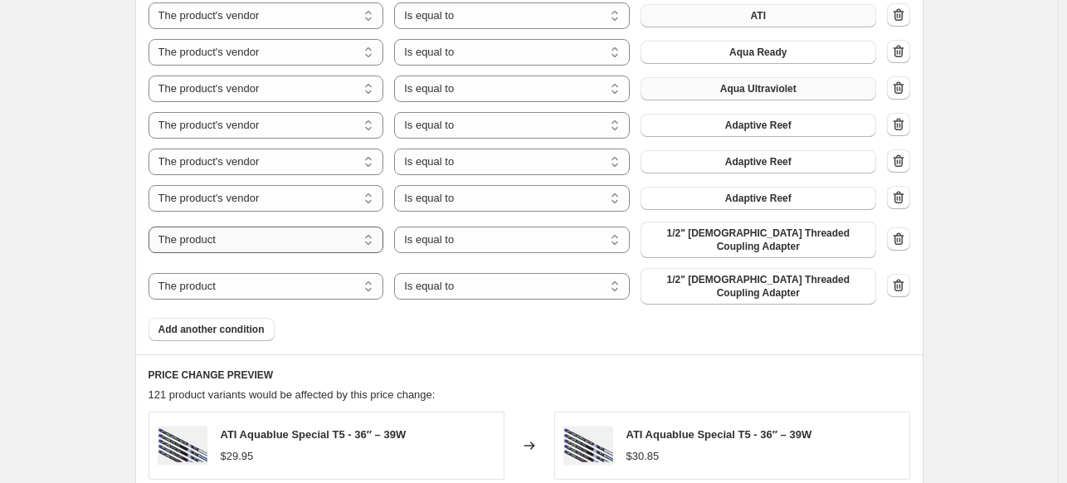
click at [255, 234] on select "The product The product's collection The product's tag The product's vendor The…" at bounding box center [266, 239] width 236 height 27
select select "vendor"
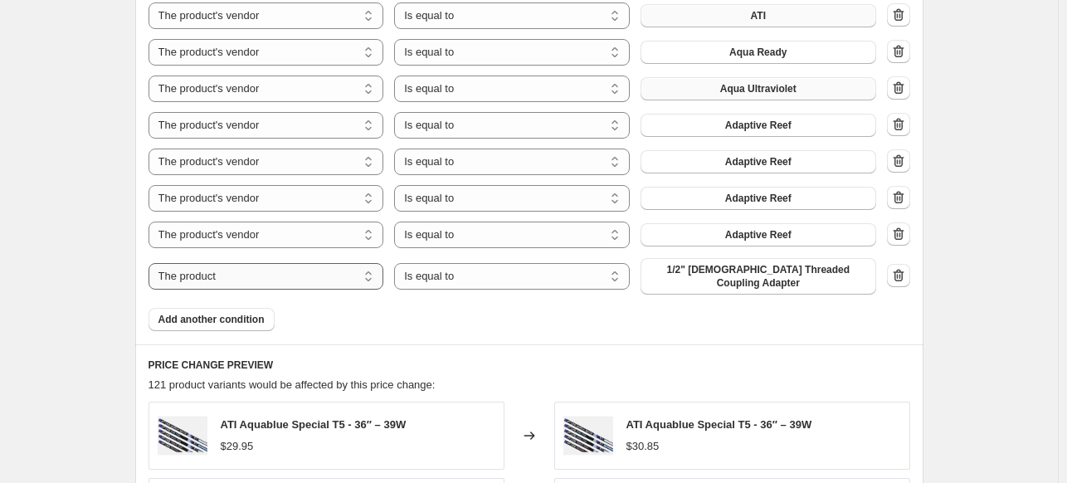
click at [254, 270] on select "The product The product's collection The product's tag The product's vendor The…" at bounding box center [266, 276] width 236 height 27
select select "vendor"
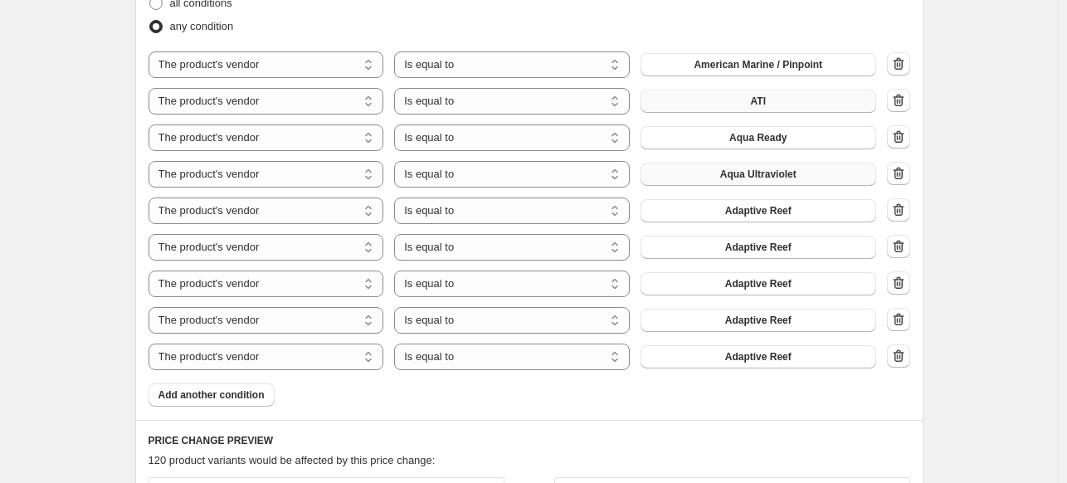
scroll to position [1078, 0]
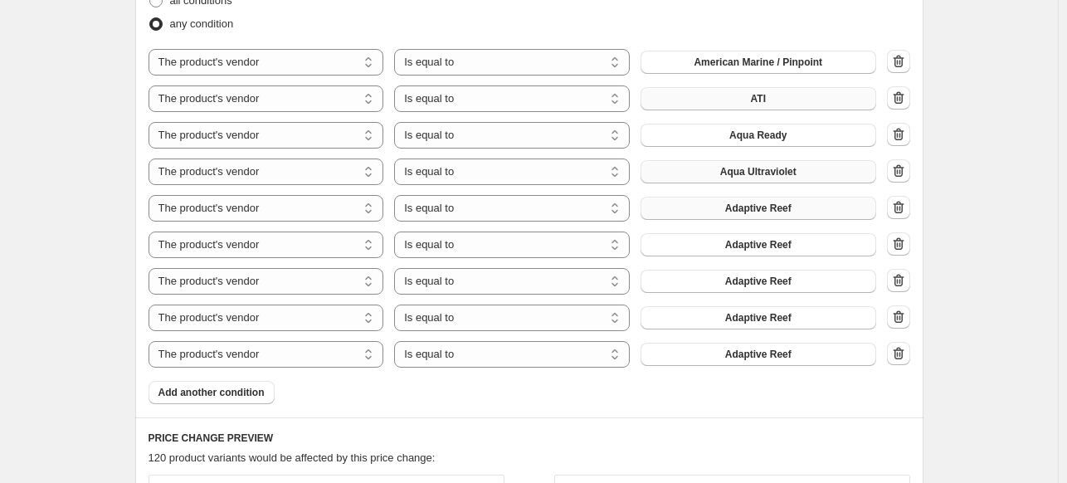
click at [761, 209] on span "Adaptive Reef" at bounding box center [758, 208] width 66 height 13
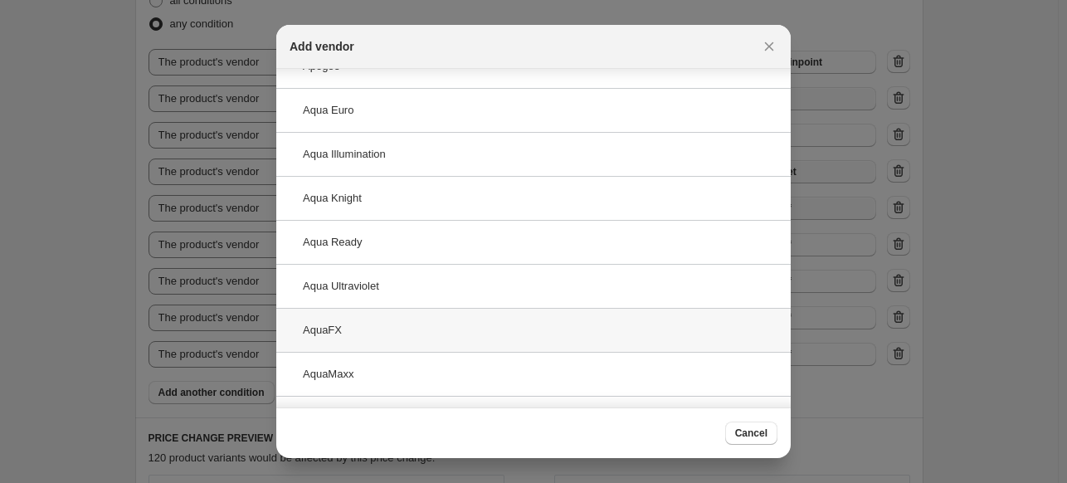
scroll to position [249, 0]
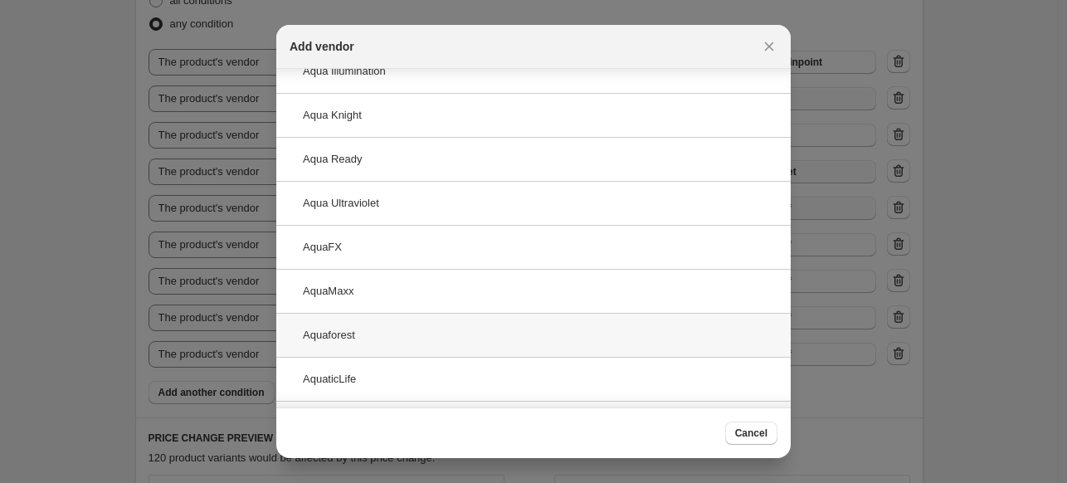
type input "a"
click at [404, 328] on div "Aquaforest" at bounding box center [533, 335] width 514 height 44
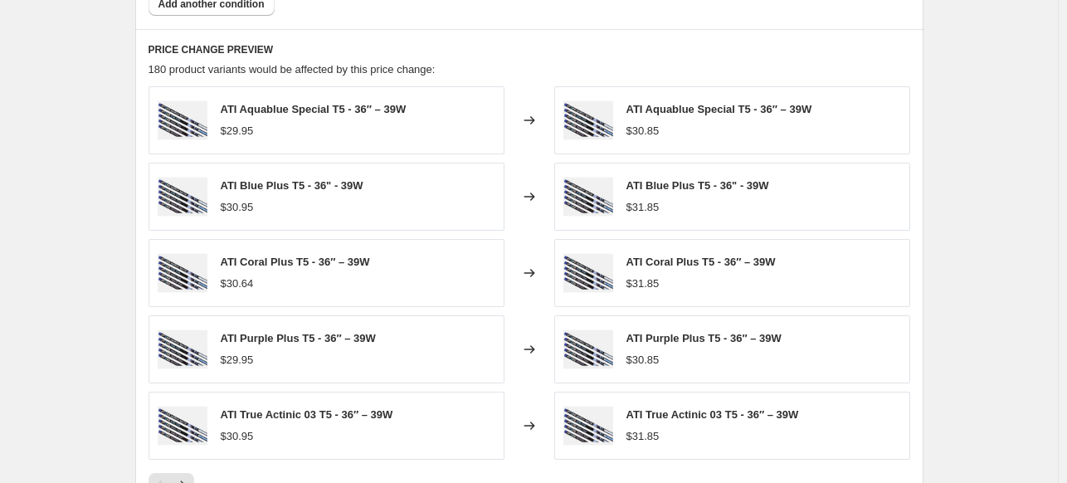
scroll to position [1410, 0]
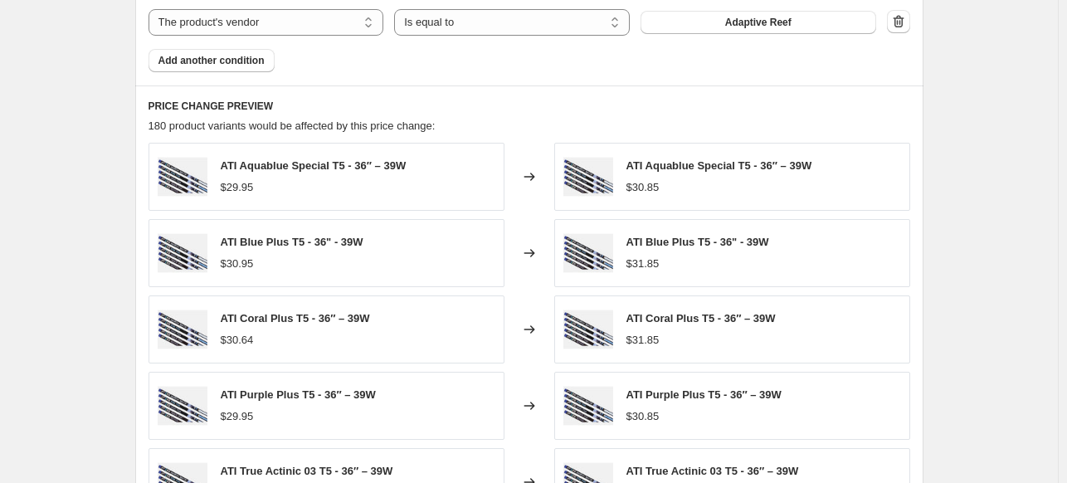
click at [899, 167] on div "ATI Aquablue Special T5 - 36″ – 39W $30.85" at bounding box center [732, 177] width 356 height 68
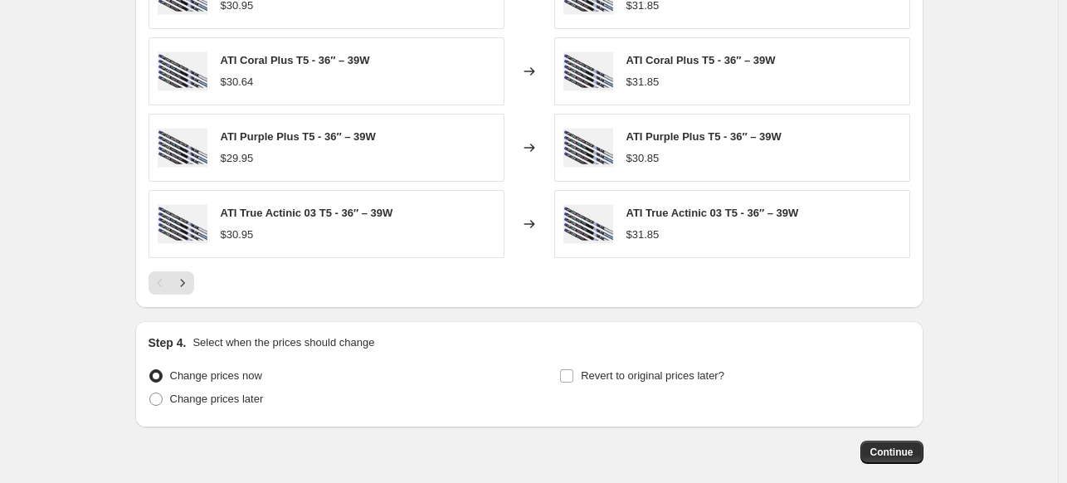
scroll to position [1749, 0]
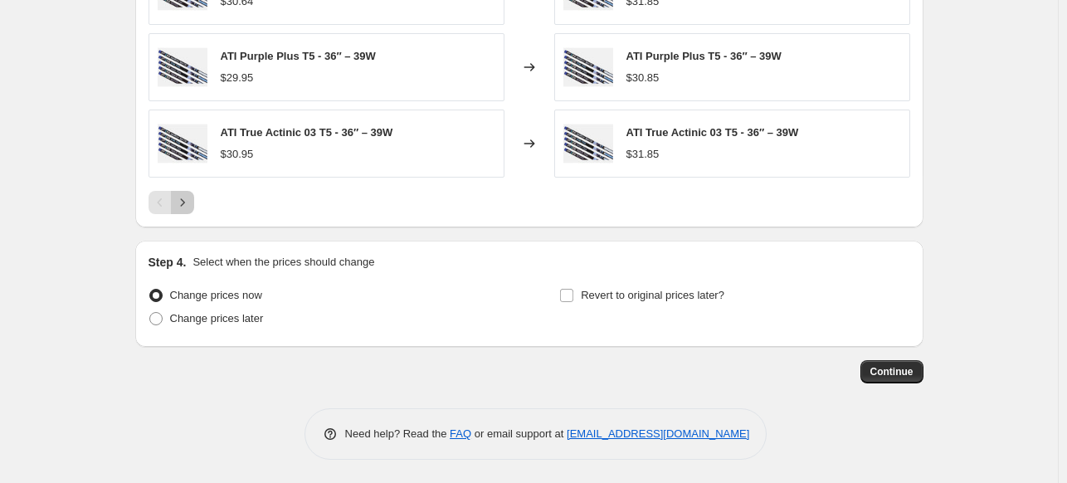
drag, startPoint x: 183, startPoint y: 202, endPoint x: 179, endPoint y: 221, distance: 20.3
click at [184, 202] on icon "Next" at bounding box center [182, 202] width 17 height 17
click at [194, 193] on button "Next" at bounding box center [182, 202] width 23 height 23
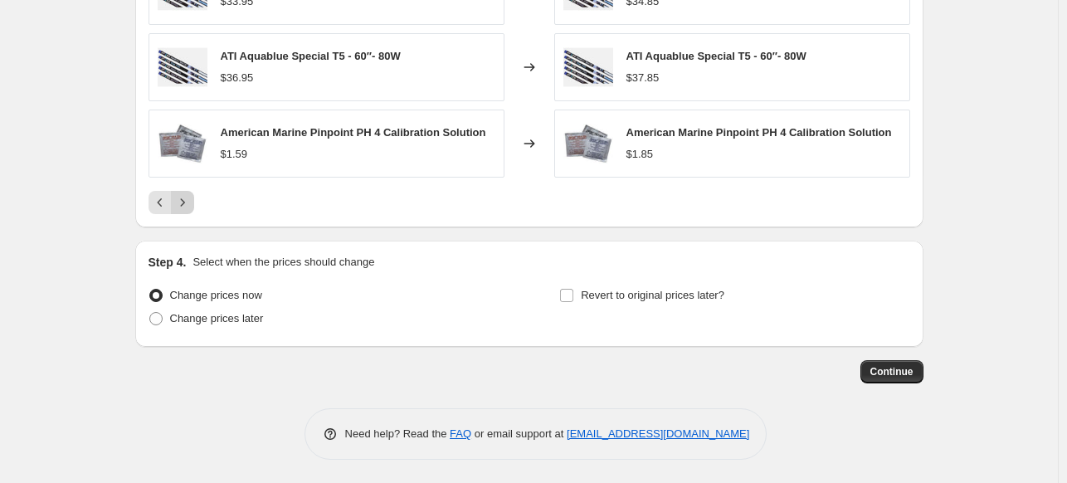
click at [189, 205] on icon "Next" at bounding box center [182, 202] width 17 height 17
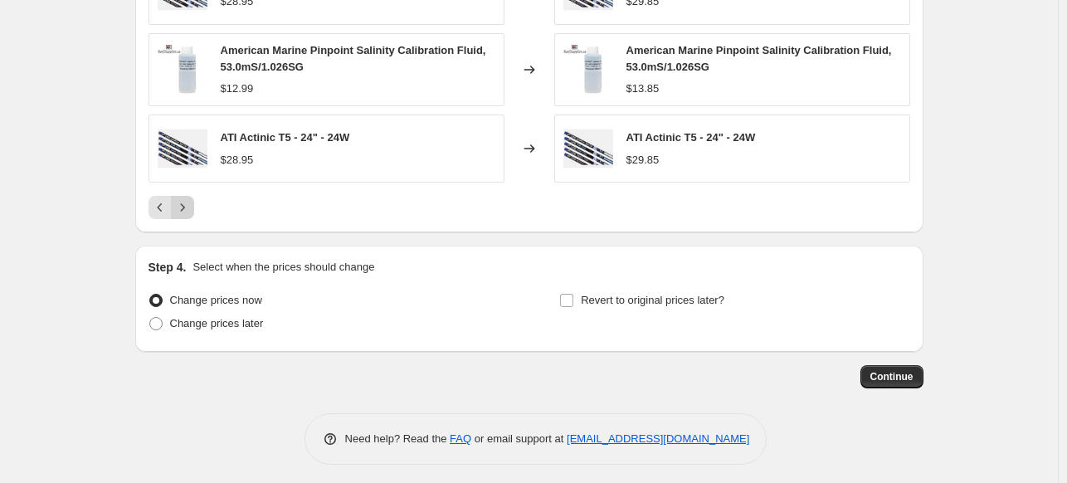
click at [188, 211] on icon "Next" at bounding box center [182, 207] width 17 height 17
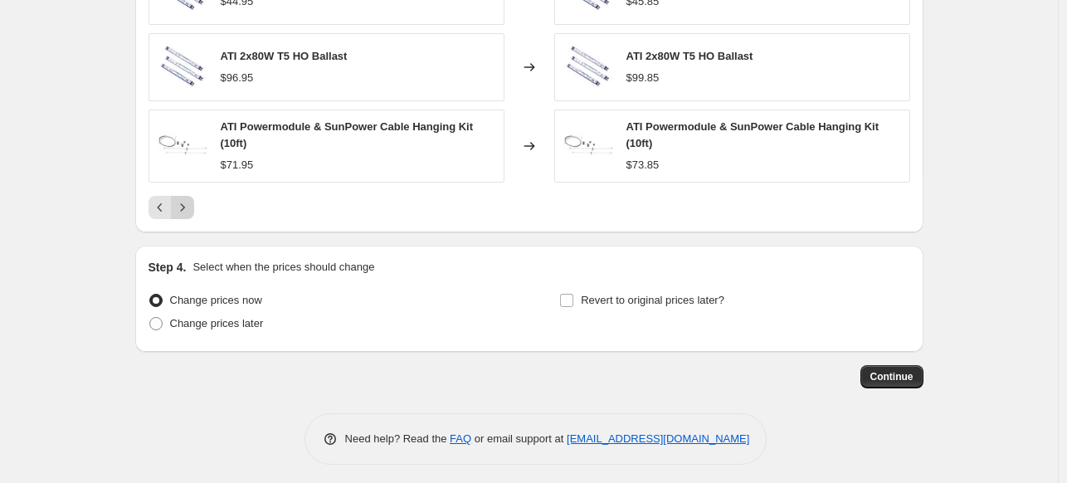
click at [185, 210] on icon "Next" at bounding box center [182, 207] width 17 height 17
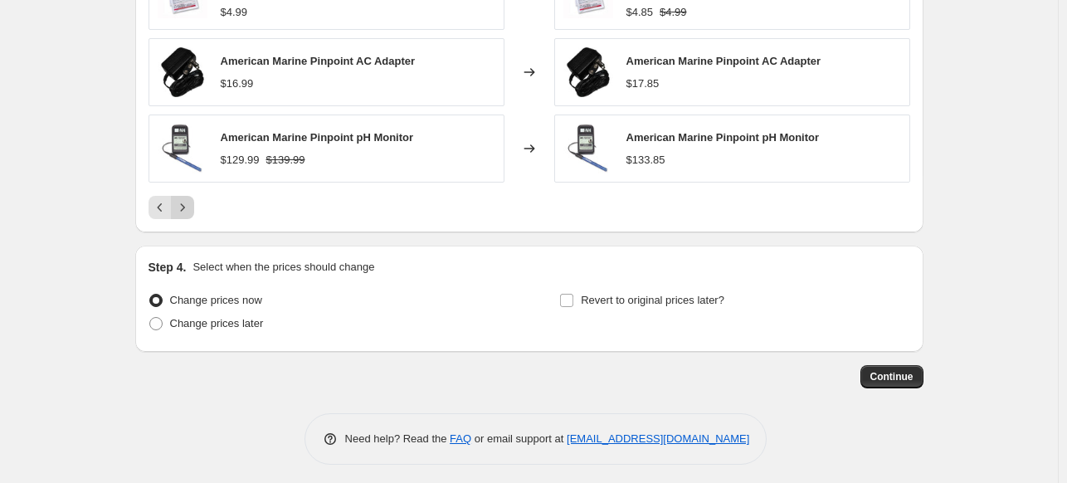
click at [189, 215] on button "Next" at bounding box center [182, 207] width 23 height 23
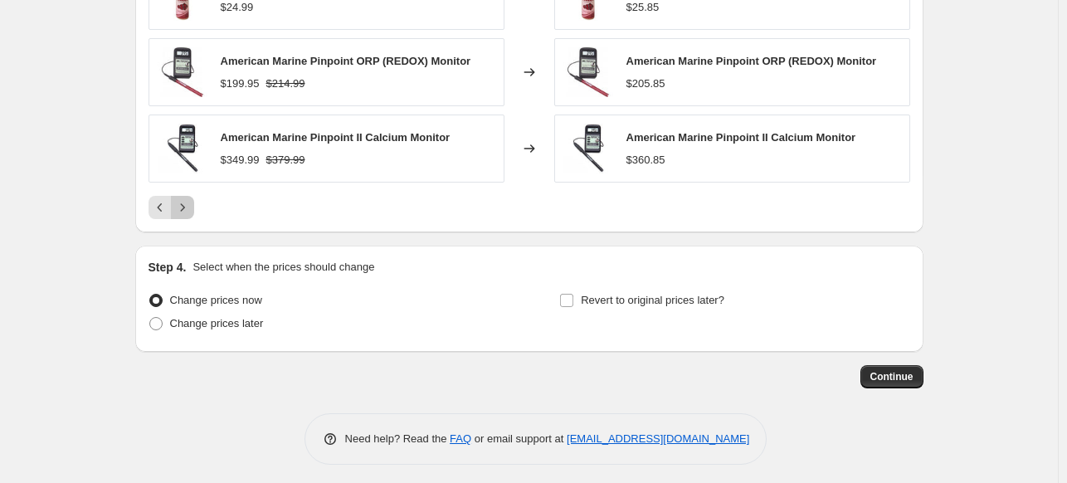
click at [189, 216] on button "Next" at bounding box center [182, 207] width 23 height 23
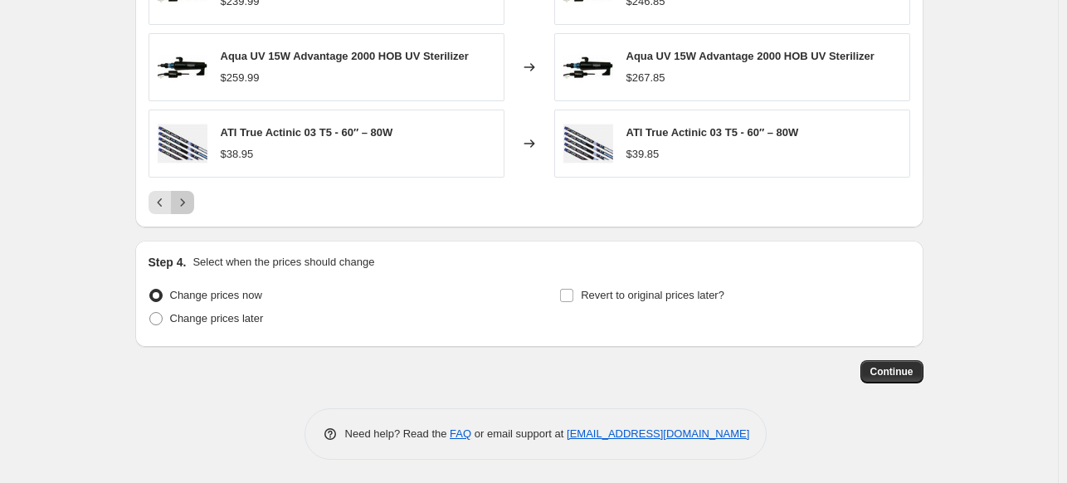
click at [189, 212] on button "Next" at bounding box center [182, 202] width 23 height 23
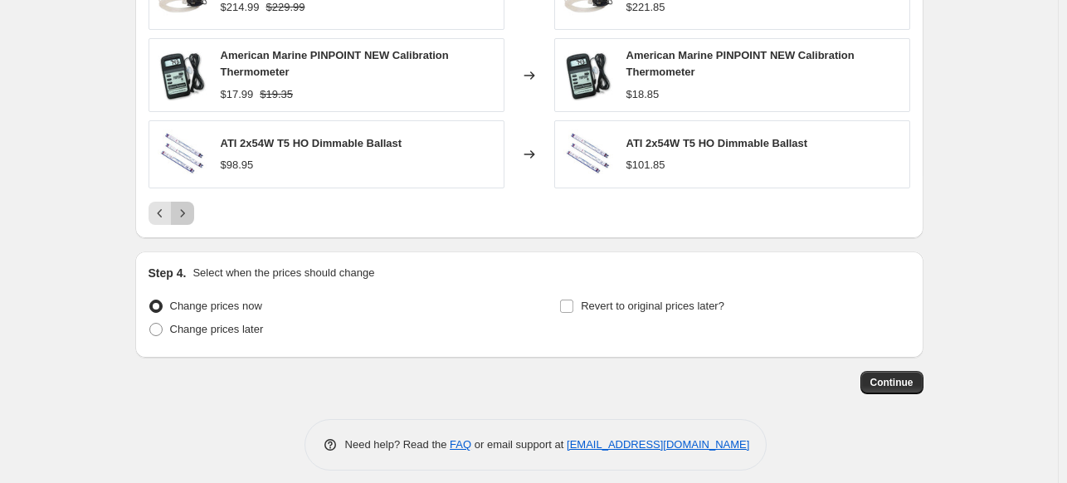
click at [189, 212] on icon "Next" at bounding box center [182, 213] width 17 height 17
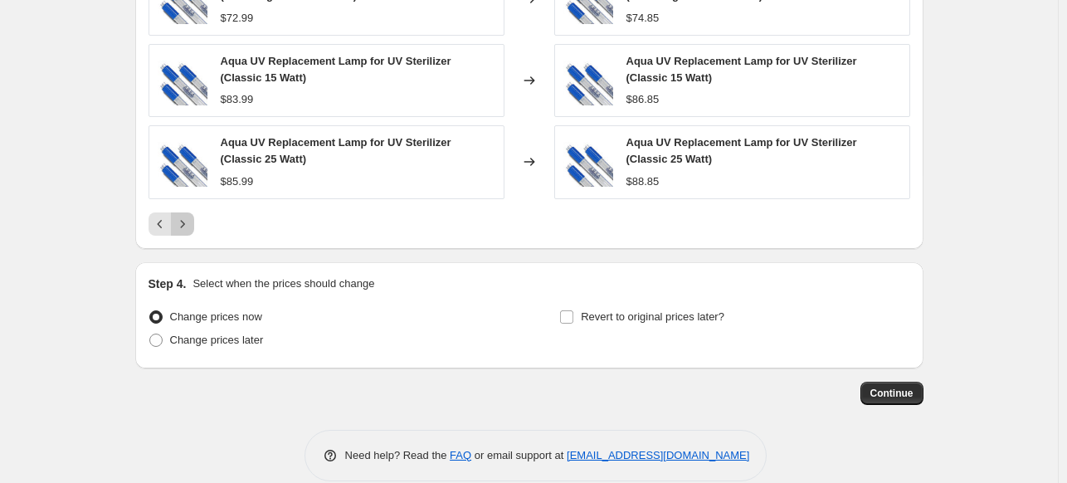
click at [189, 212] on button "Next" at bounding box center [182, 223] width 23 height 23
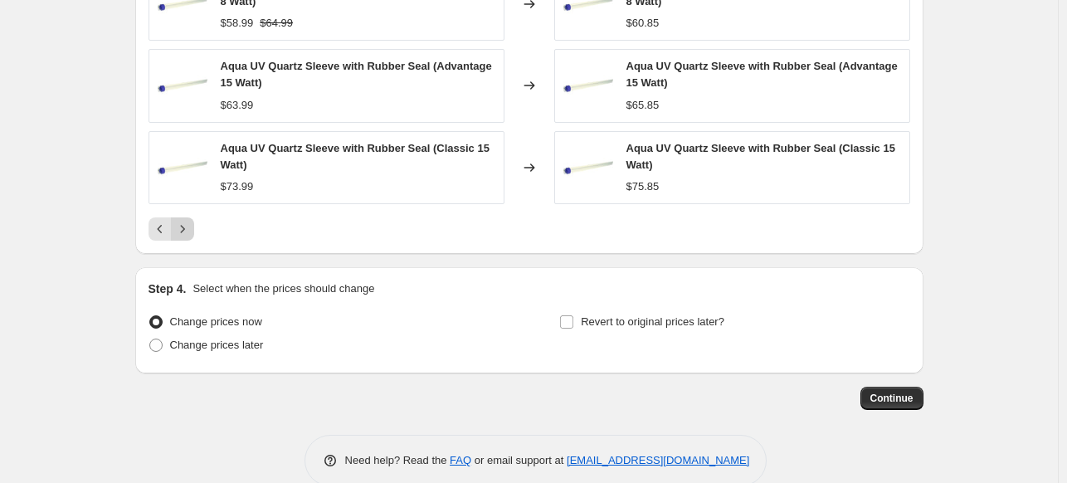
click at [186, 221] on icon "Next" at bounding box center [182, 229] width 17 height 17
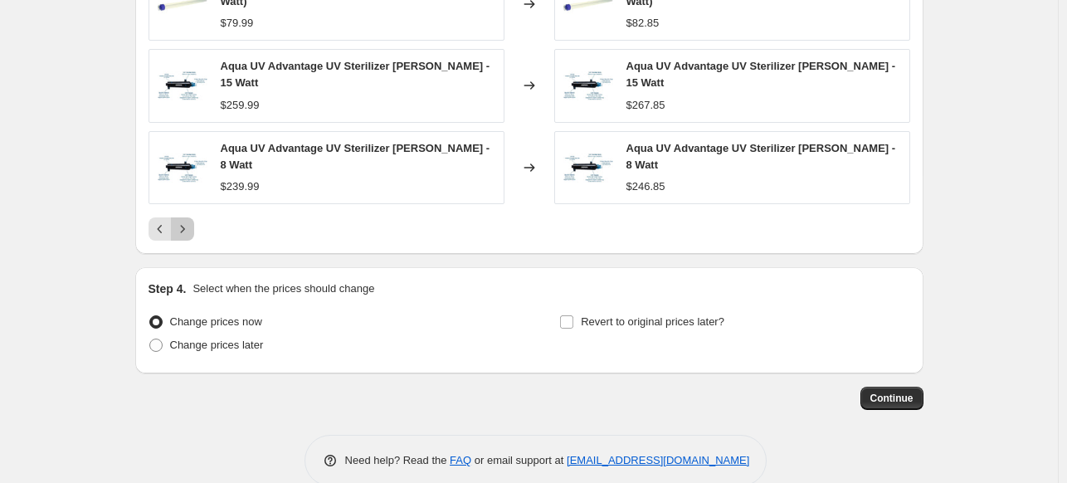
click at [188, 230] on icon "Next" at bounding box center [182, 229] width 17 height 17
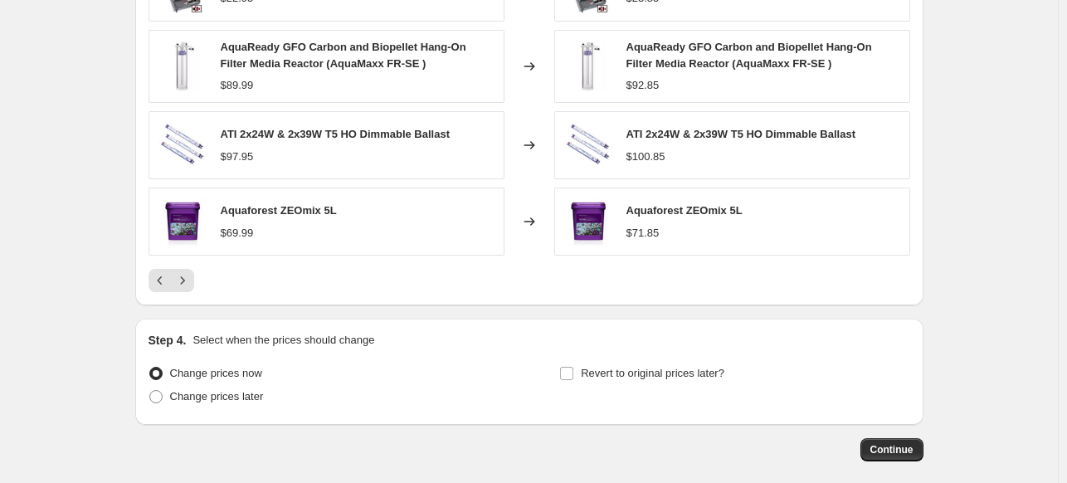
scroll to position [1583, 0]
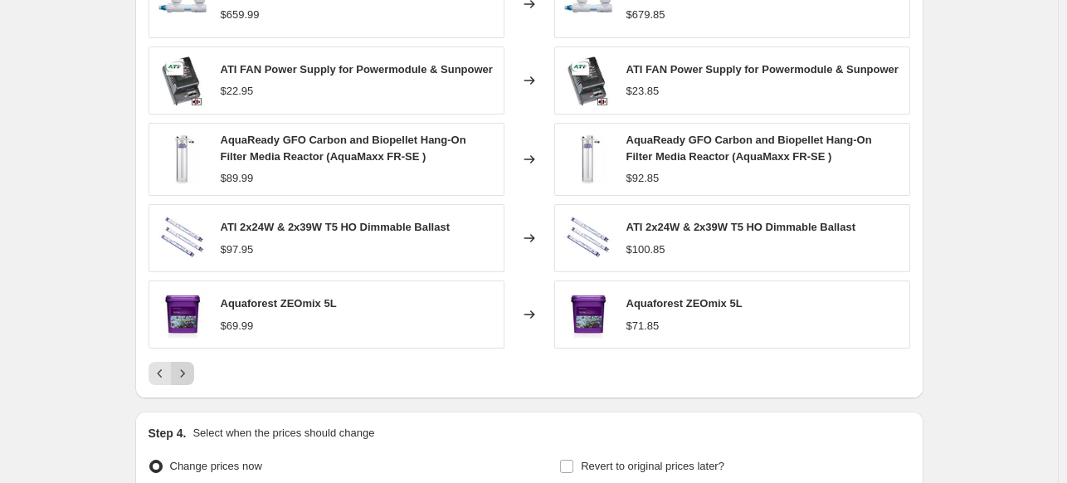
click at [190, 372] on icon "Next" at bounding box center [182, 373] width 17 height 17
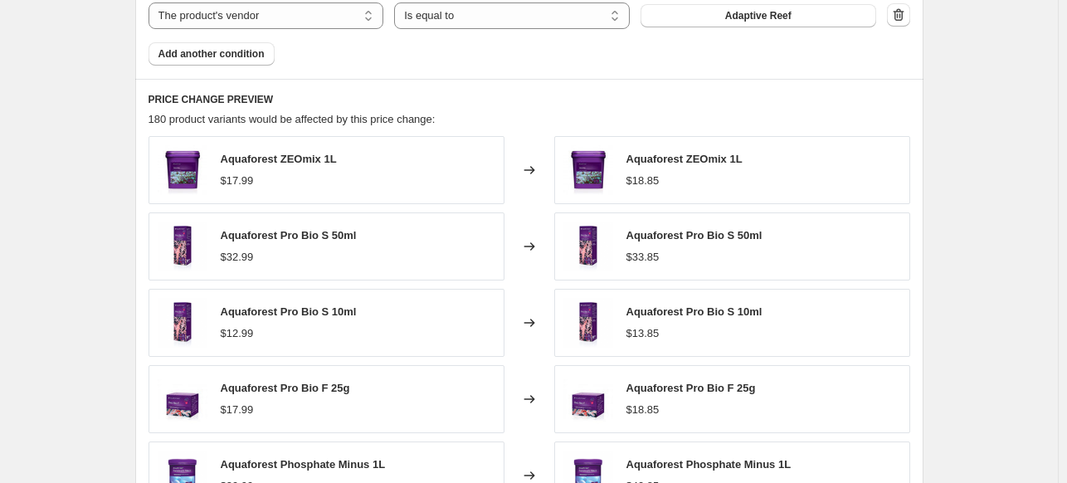
scroll to position [1417, 0]
click at [387, 180] on div "Aquaforest ZEOmix 1L $17.99" at bounding box center [326, 170] width 356 height 68
click at [702, 155] on span "Aquaforest ZEOmix 1L" at bounding box center [684, 159] width 116 height 12
click at [399, 180] on div "Aquaforest ZEOmix 1L $17.99" at bounding box center [326, 170] width 356 height 68
click at [636, 165] on span "Aquaforest ZEOmix 1L" at bounding box center [684, 159] width 116 height 12
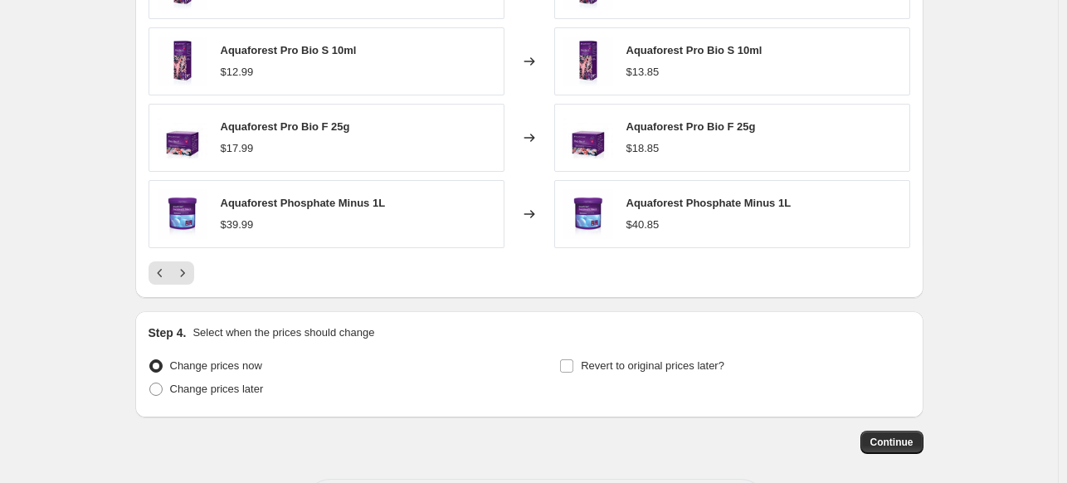
scroll to position [1749, 0]
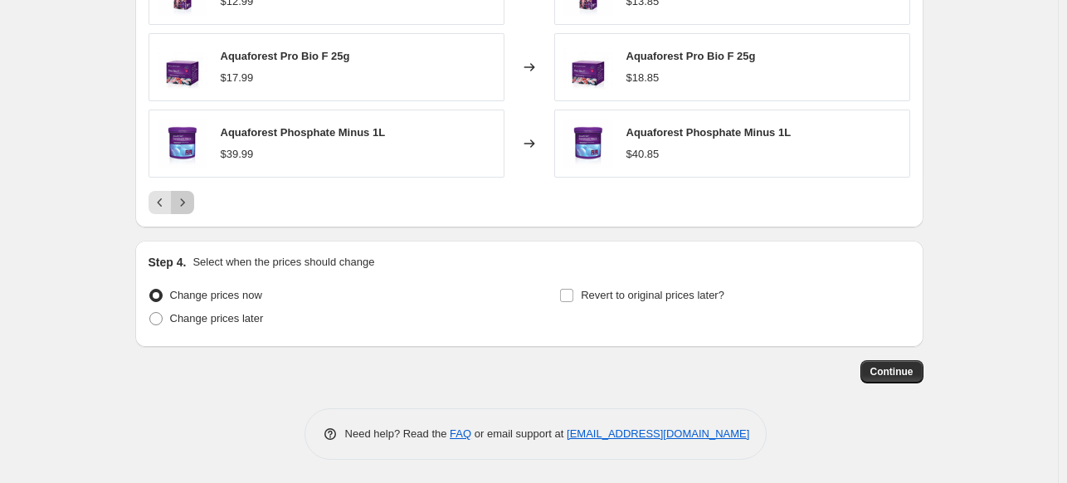
drag, startPoint x: 189, startPoint y: 202, endPoint x: 348, endPoint y: 214, distance: 159.7
click at [190, 201] on icon "Next" at bounding box center [182, 202] width 17 height 17
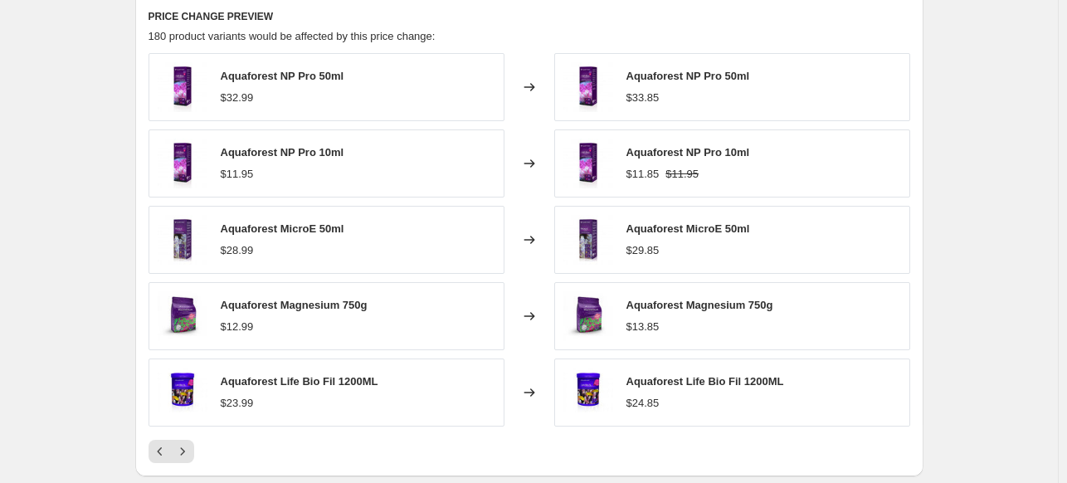
scroll to position [1583, 0]
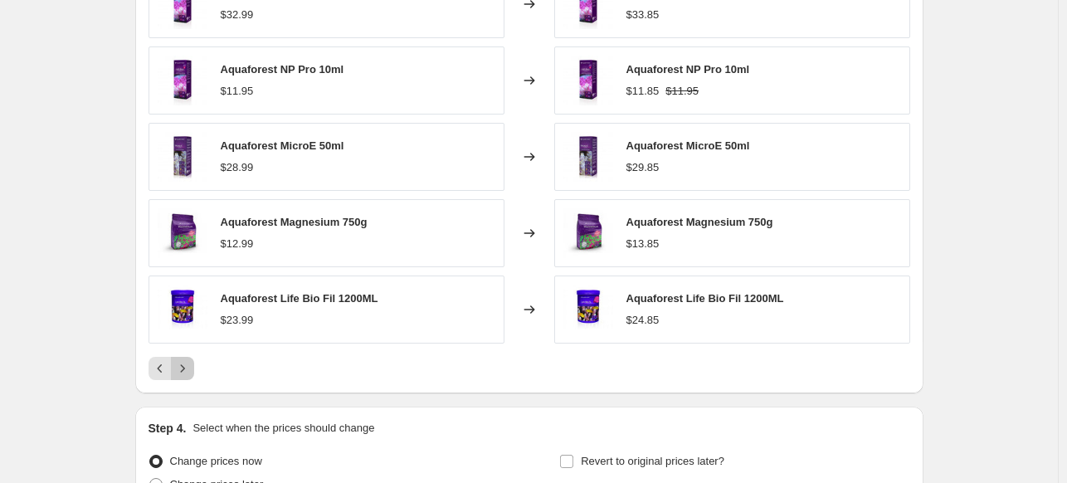
click at [184, 369] on icon "Next" at bounding box center [182, 368] width 17 height 17
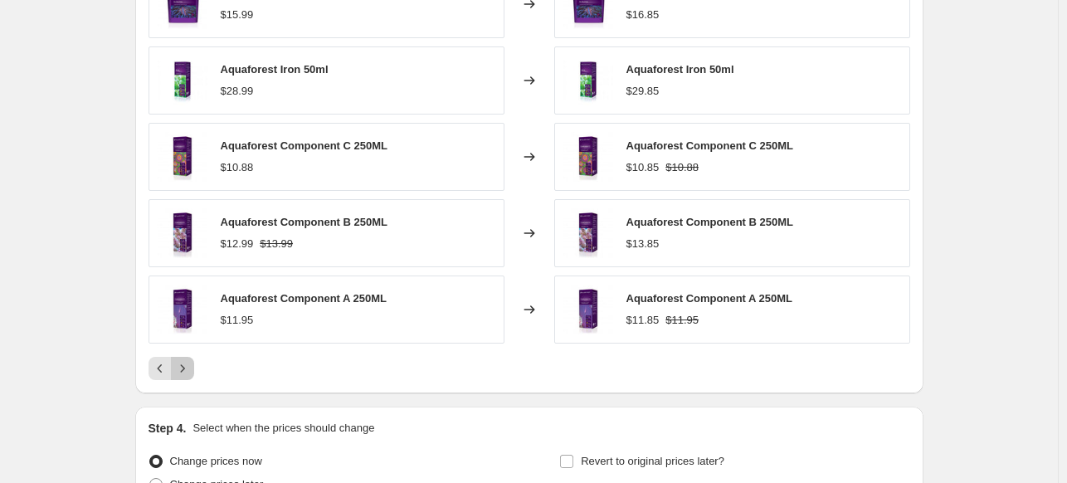
click at [189, 364] on icon "Next" at bounding box center [182, 368] width 17 height 17
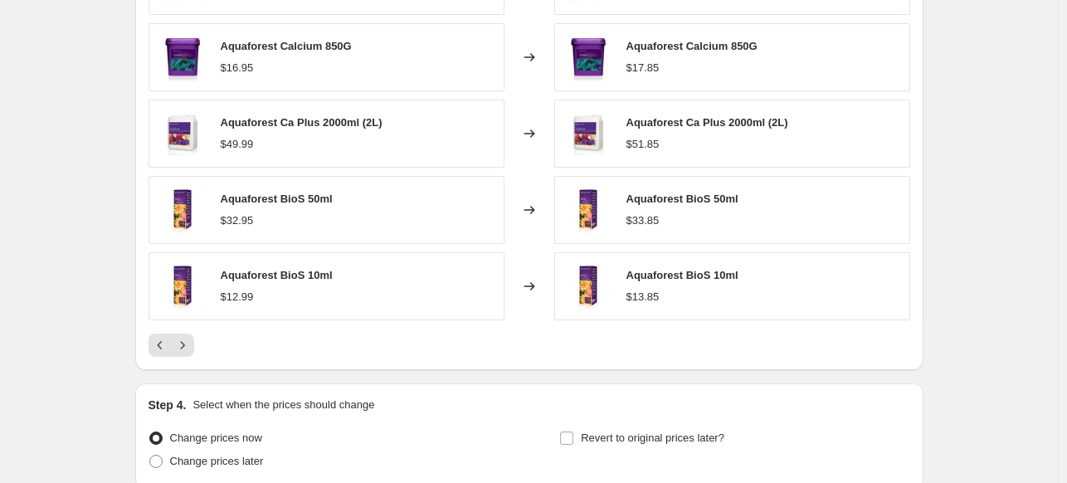
scroll to position [1666, 0]
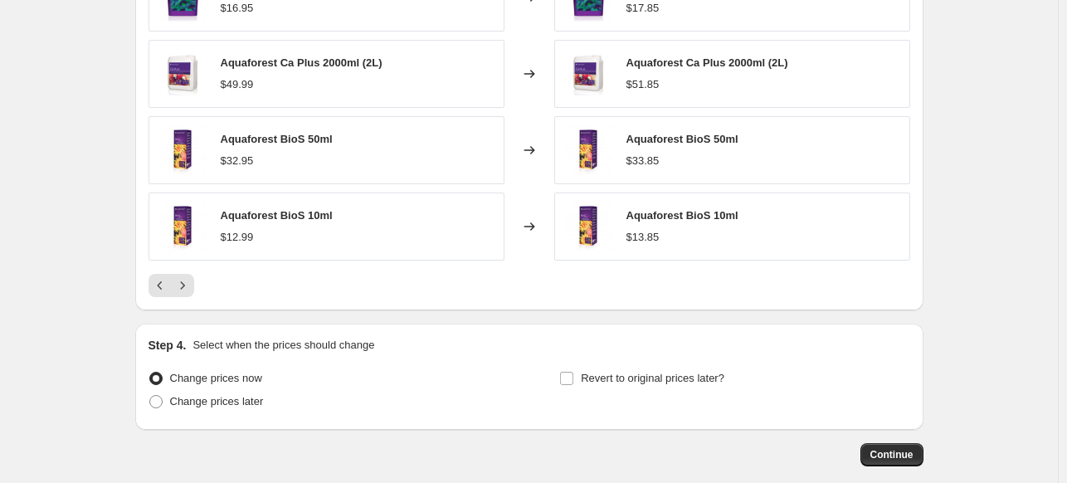
click at [189, 288] on icon "Next" at bounding box center [182, 285] width 17 height 17
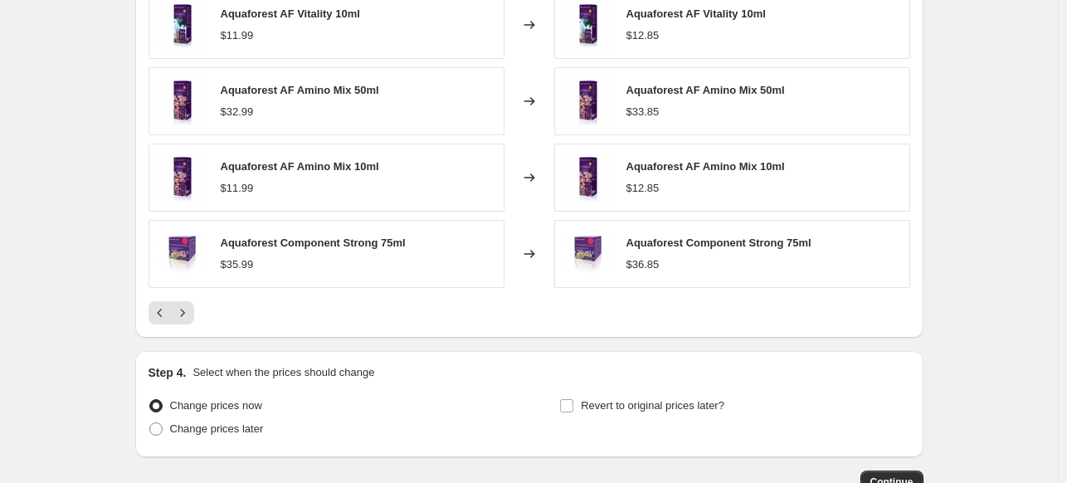
scroll to position [1749, 0]
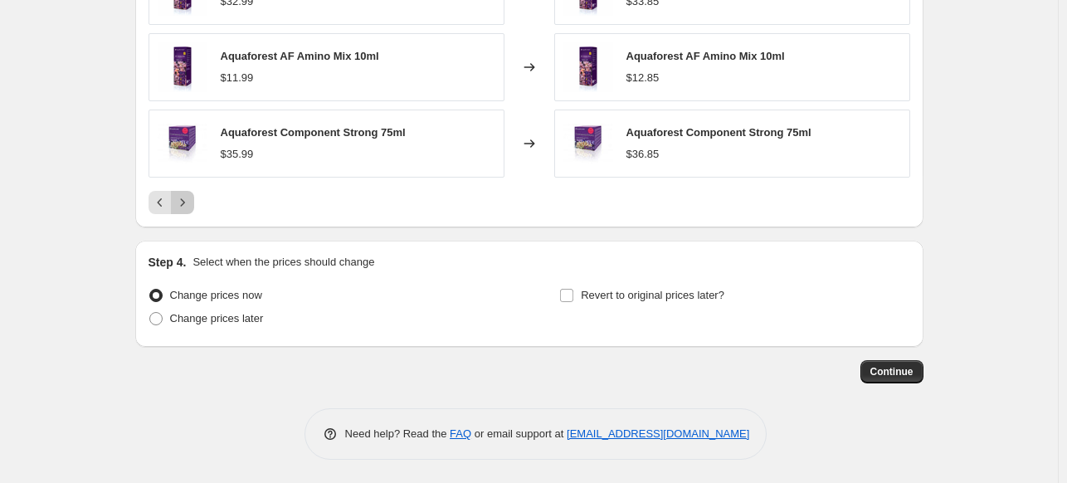
click at [186, 205] on icon "Next" at bounding box center [182, 202] width 17 height 17
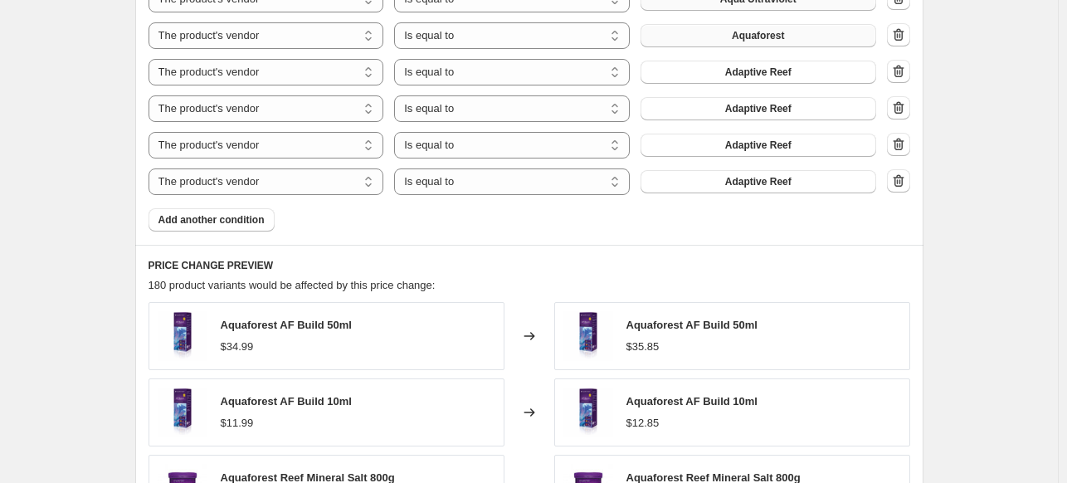
scroll to position [1666, 0]
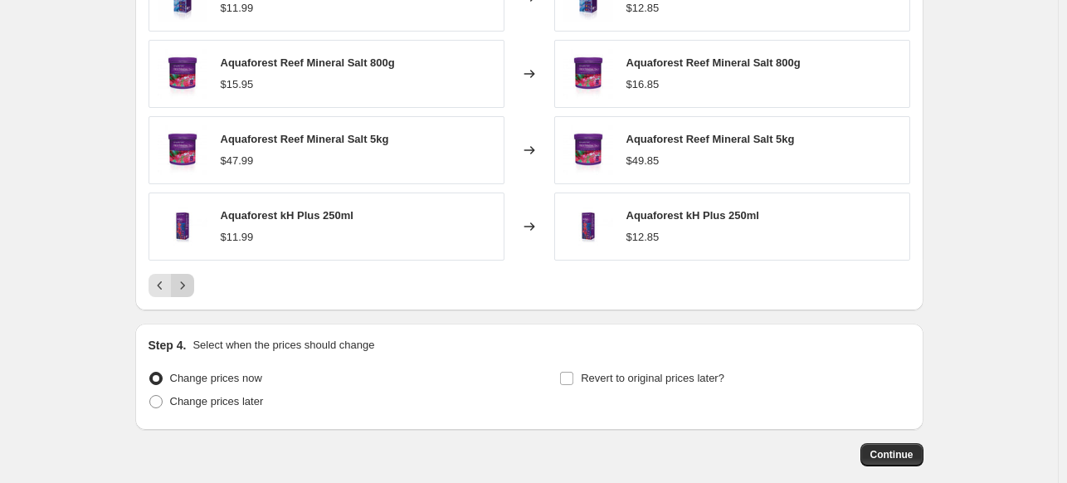
click at [189, 275] on button "Next" at bounding box center [182, 285] width 23 height 23
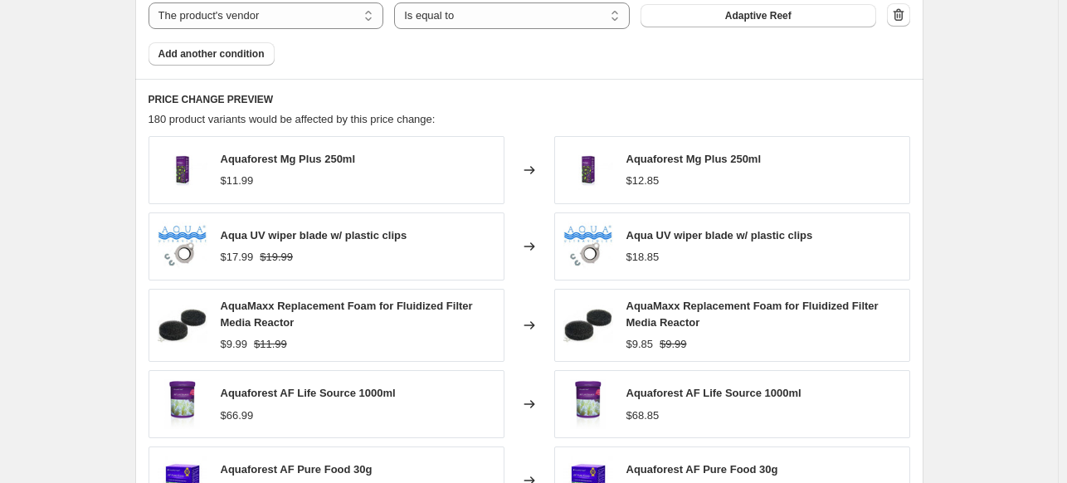
scroll to position [1583, 0]
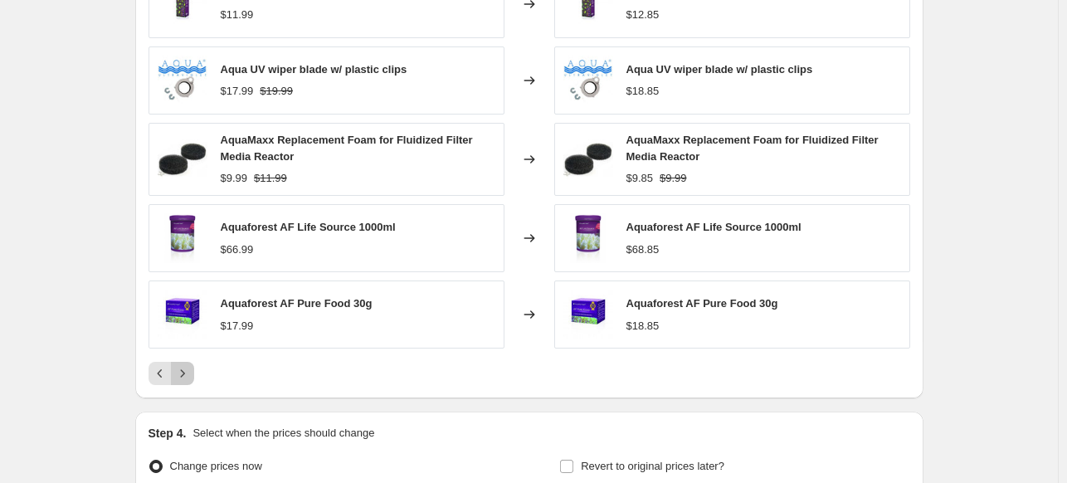
drag, startPoint x: 192, startPoint y: 367, endPoint x: 206, endPoint y: 356, distance: 17.1
click at [191, 367] on icon "Next" at bounding box center [182, 373] width 17 height 17
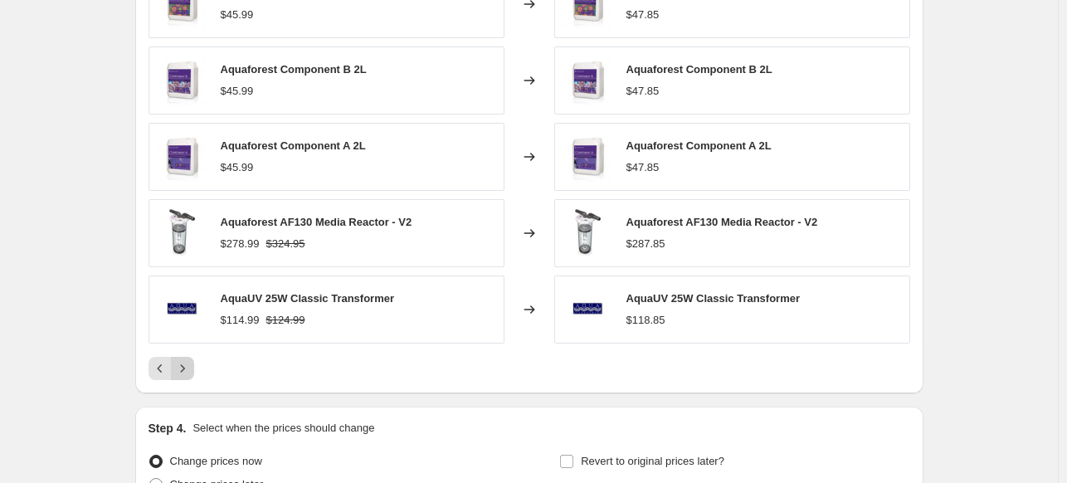
click at [187, 362] on icon "Next" at bounding box center [182, 368] width 17 height 17
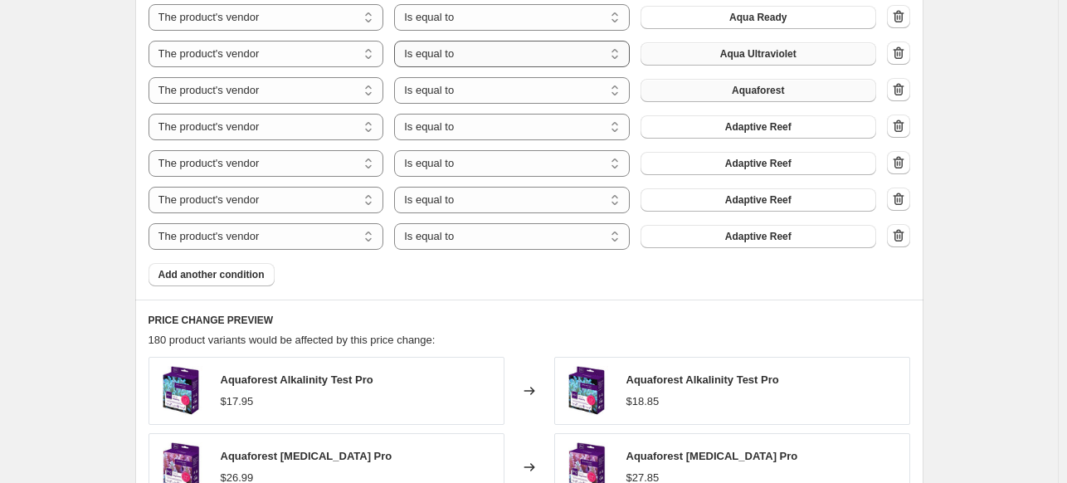
scroll to position [1085, 0]
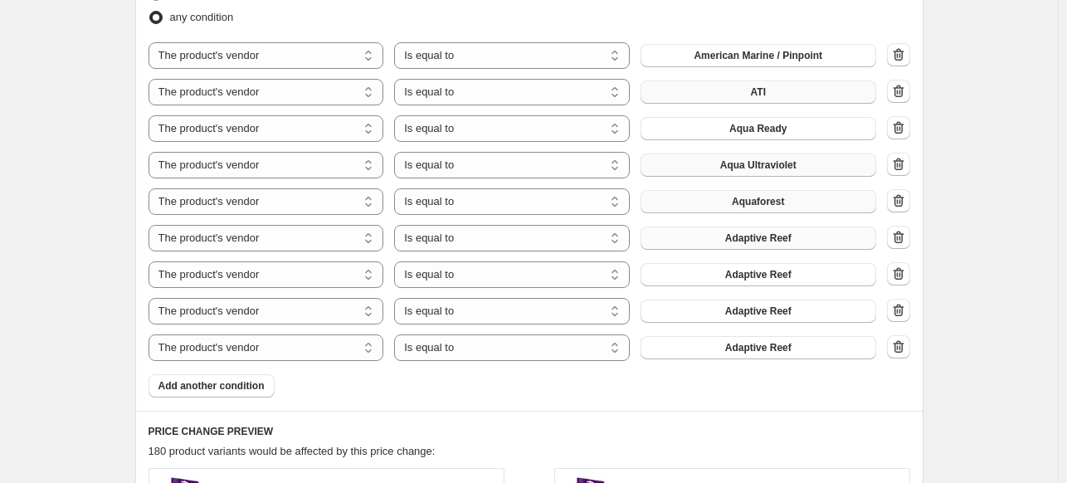
click at [774, 238] on span "Adaptive Reef" at bounding box center [758, 237] width 66 height 13
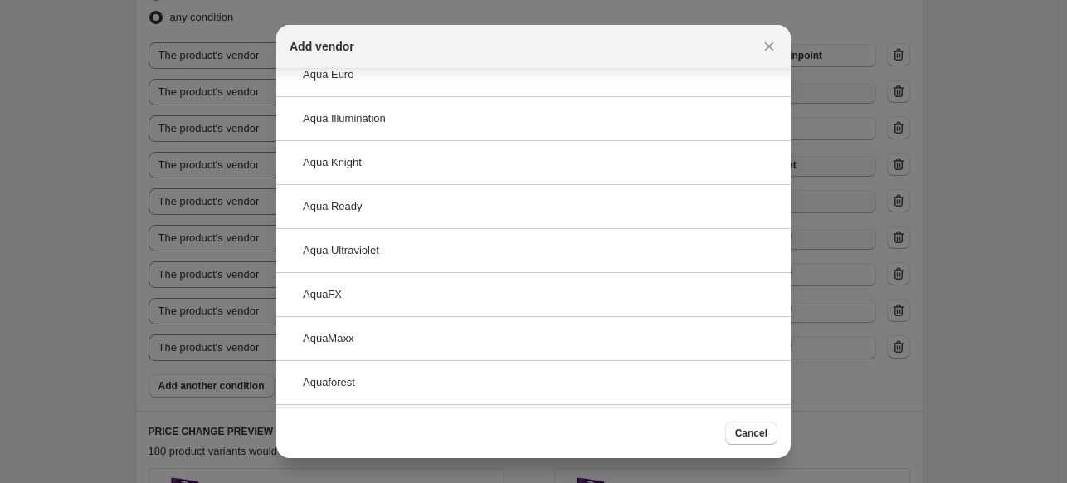
scroll to position [283, 0]
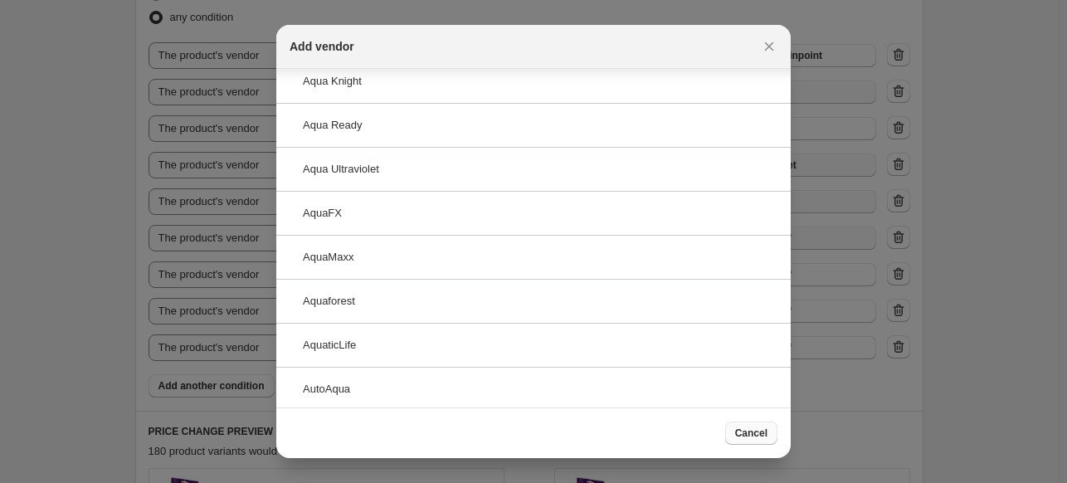
type input "a"
click at [739, 435] on span "Cancel" at bounding box center [751, 432] width 32 height 13
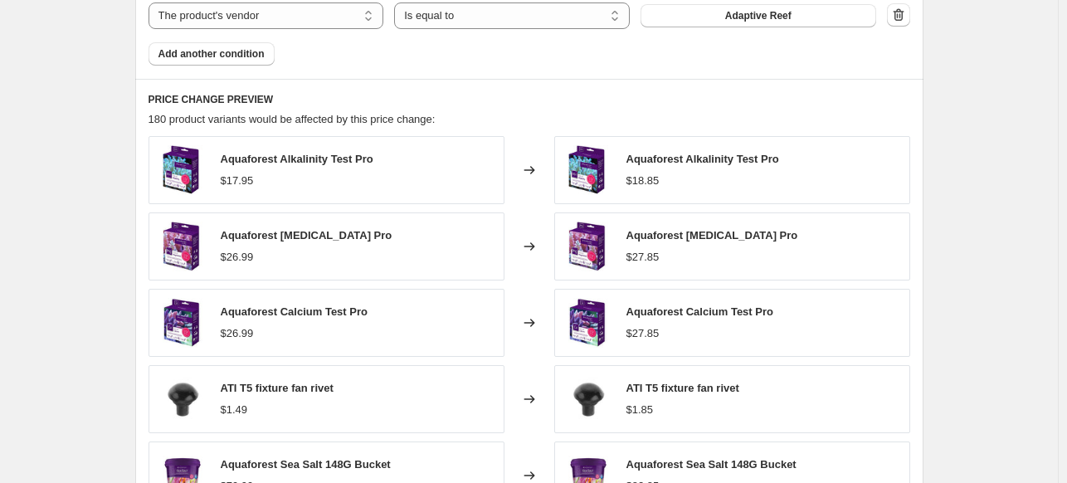
scroll to position [1749, 0]
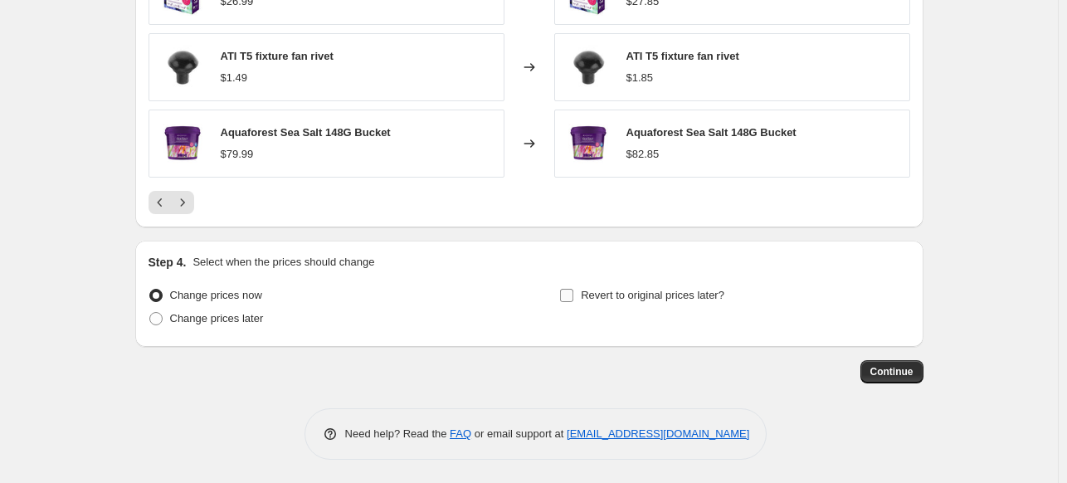
click at [566, 290] on input "Revert to original prices later?" at bounding box center [566, 295] width 13 height 13
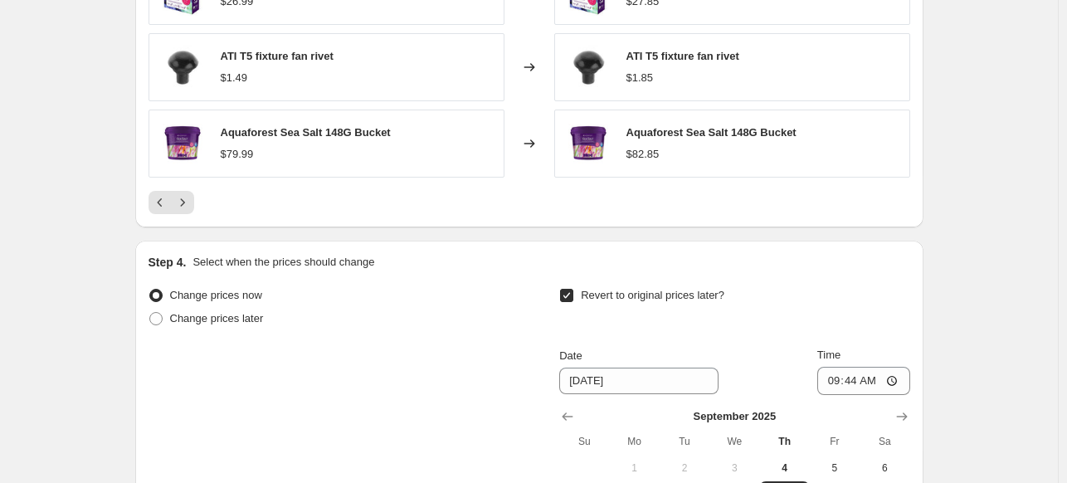
drag, startPoint x: 567, startPoint y: 291, endPoint x: 777, endPoint y: 296, distance: 209.9
click at [567, 291] on input "Revert to original prices later?" at bounding box center [566, 295] width 13 height 13
checkbox input "false"
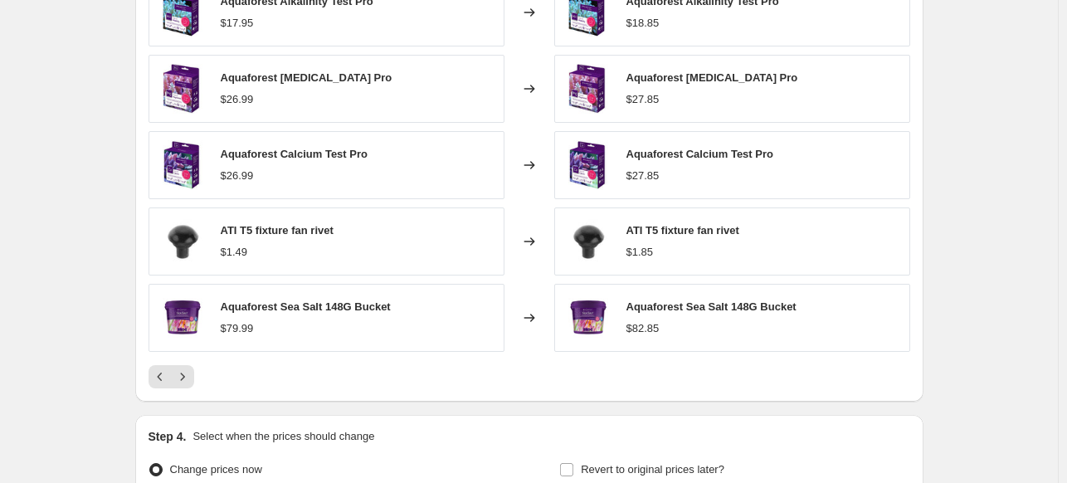
scroll to position [1576, 0]
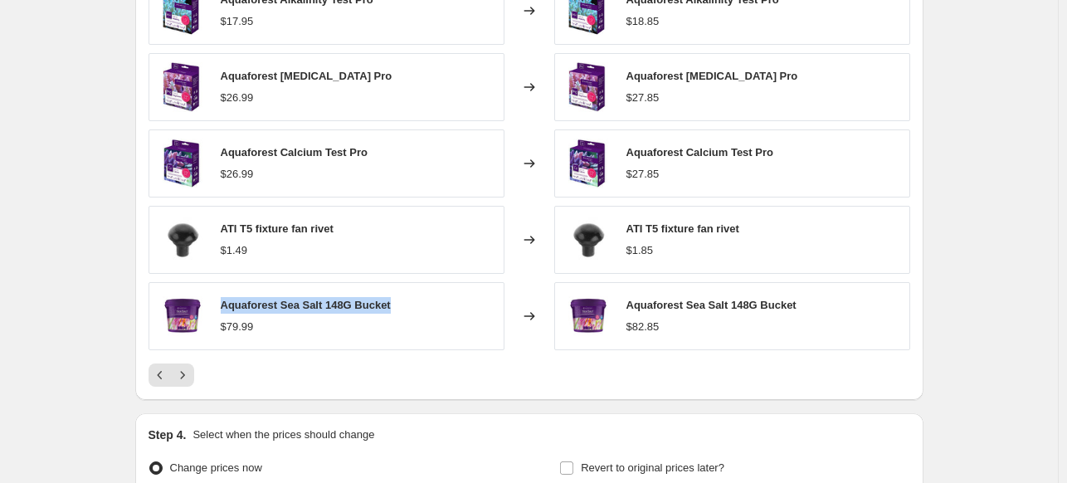
drag, startPoint x: 343, startPoint y: 306, endPoint x: 226, endPoint y: 304, distance: 117.8
click at [226, 305] on div "Aquaforest Sea Salt 148G Bucket $79.99" at bounding box center [326, 316] width 356 height 68
copy span "Aquaforest Sea Salt 148G Bucket"
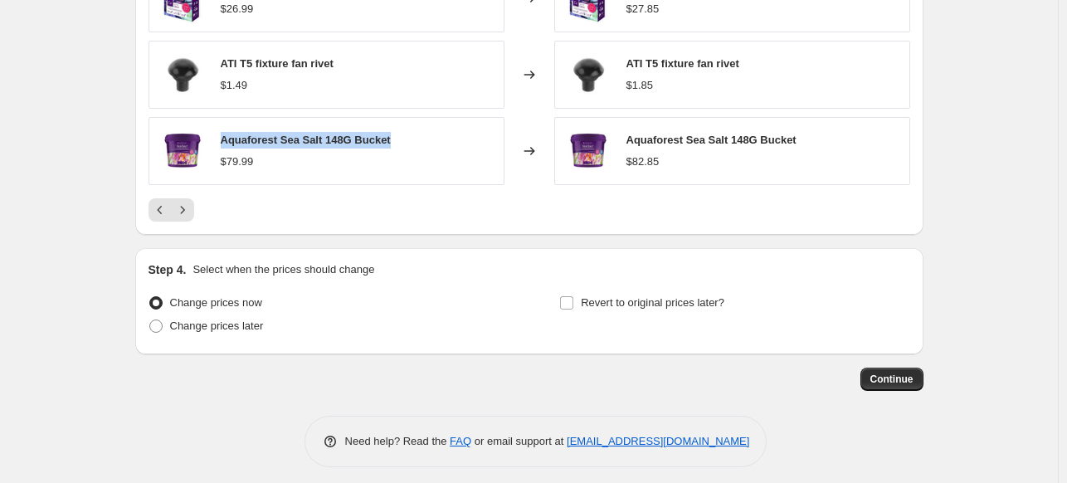
scroll to position [1749, 0]
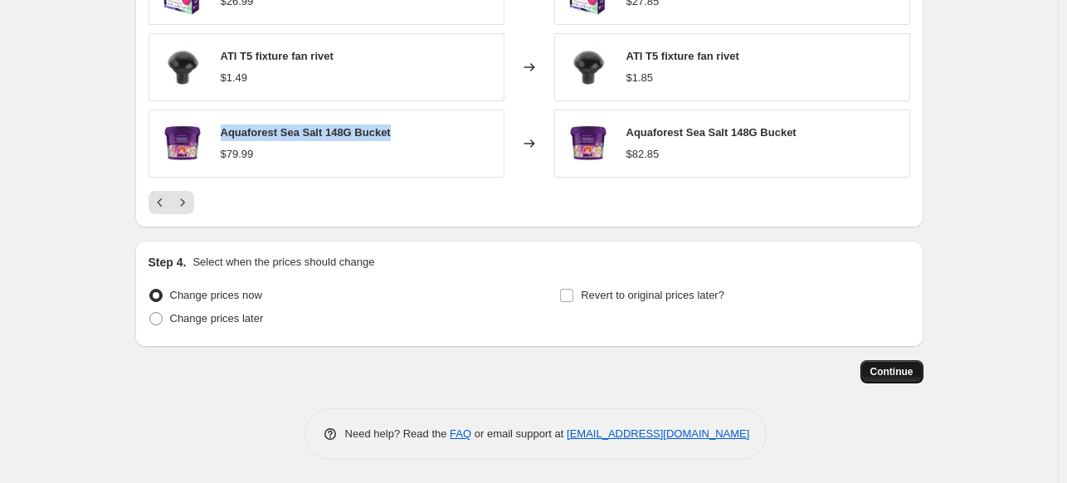
click at [913, 373] on span "Continue" at bounding box center [891, 371] width 43 height 13
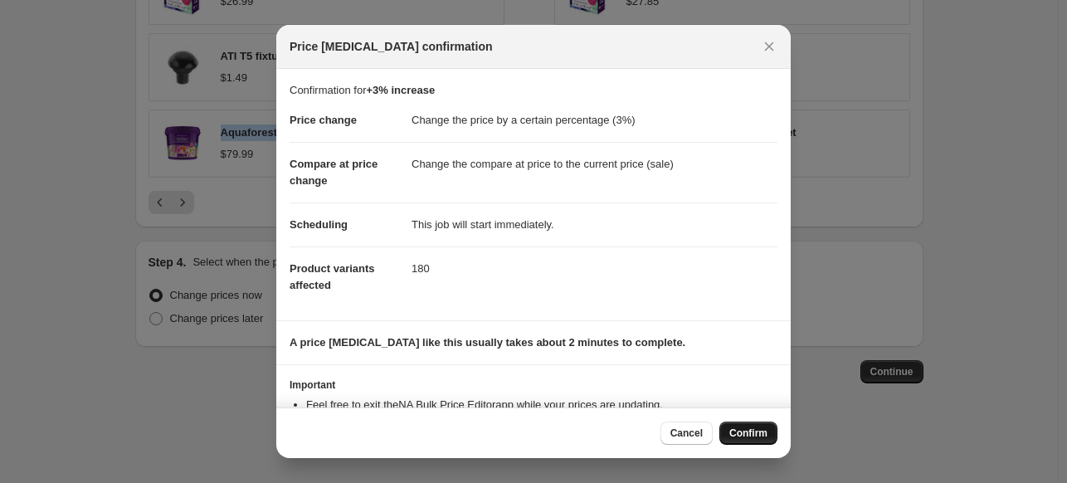
click at [759, 435] on span "Confirm" at bounding box center [748, 432] width 38 height 13
type input "+3% increase"
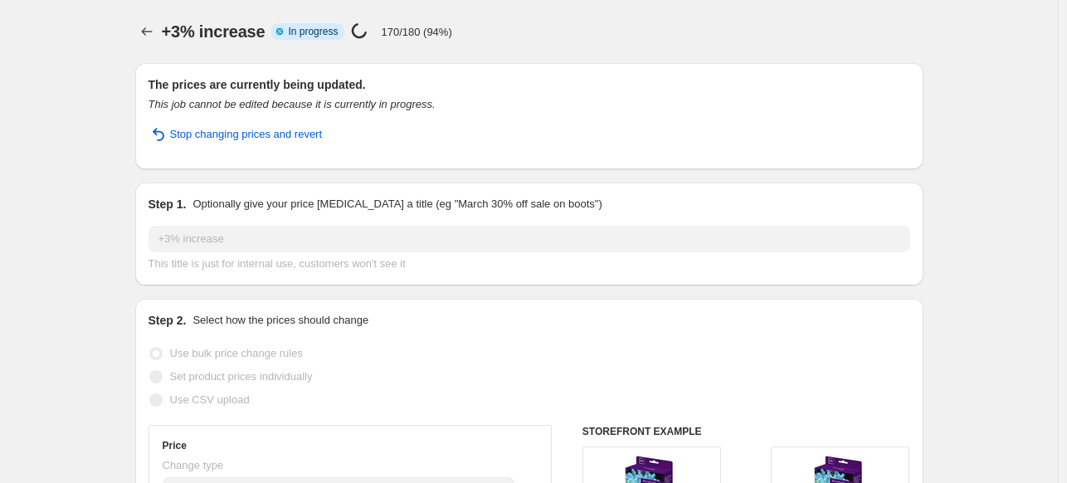
select select "percentage"
select select "vendor"
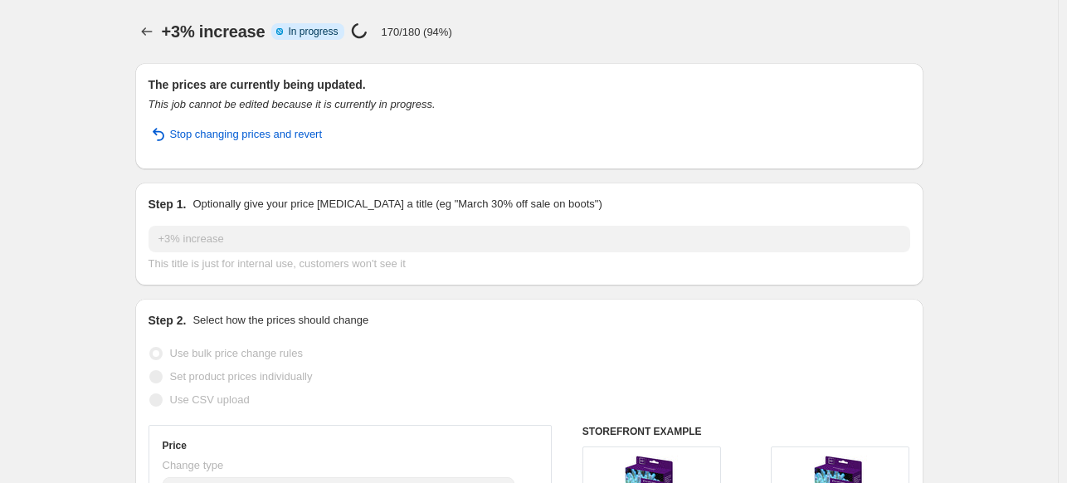
select select "vendor"
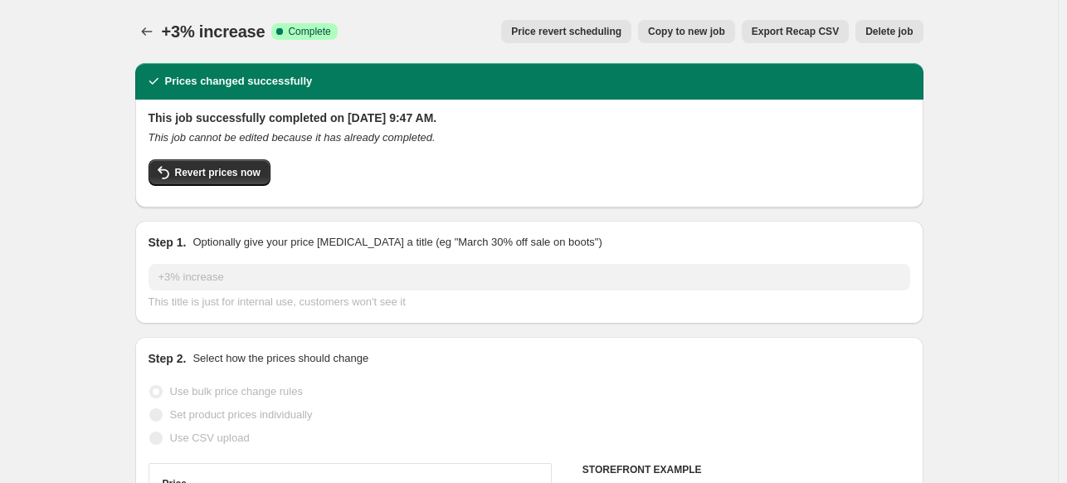
click at [142, 31] on icon "Price change jobs" at bounding box center [147, 31] width 17 height 17
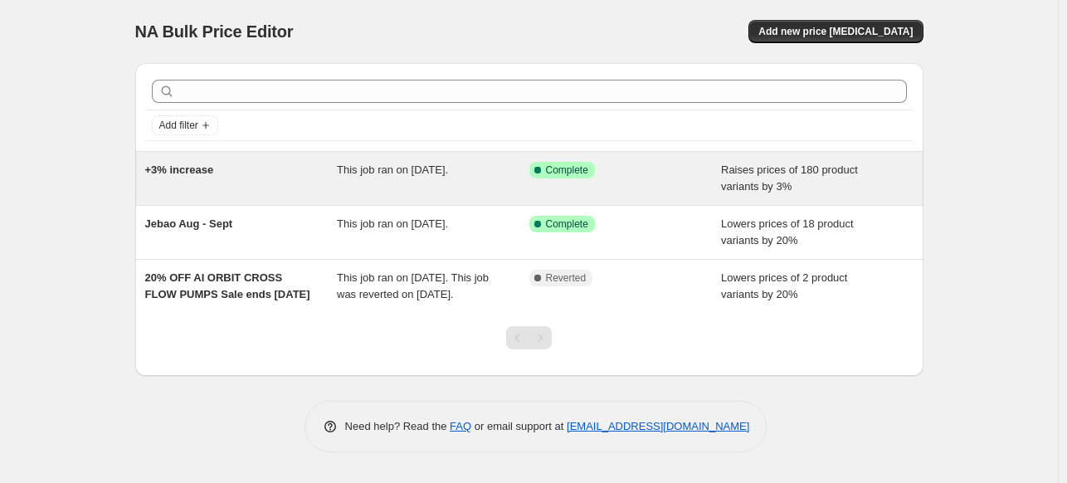
click at [210, 175] on span "+3% increase" at bounding box center [179, 169] width 69 height 12
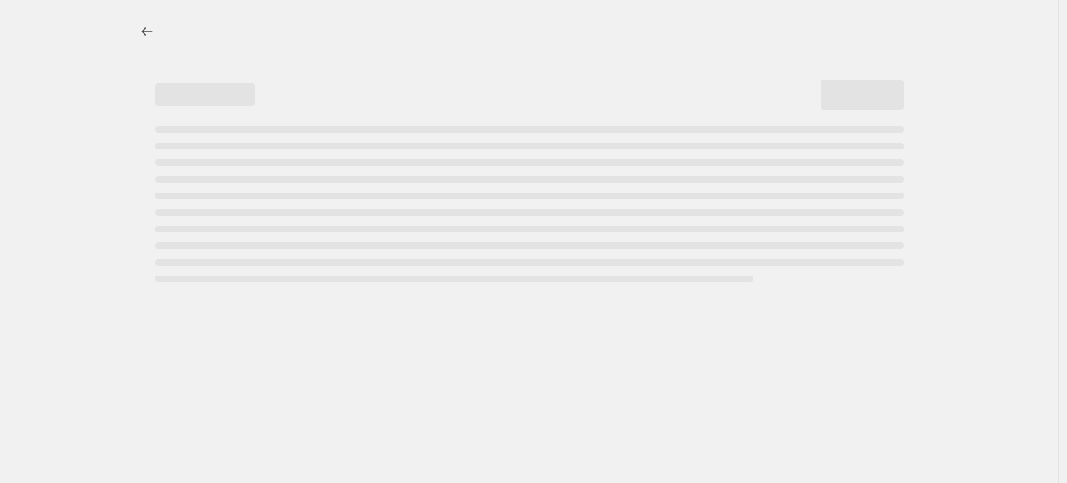
select select "percentage"
select select "vendor"
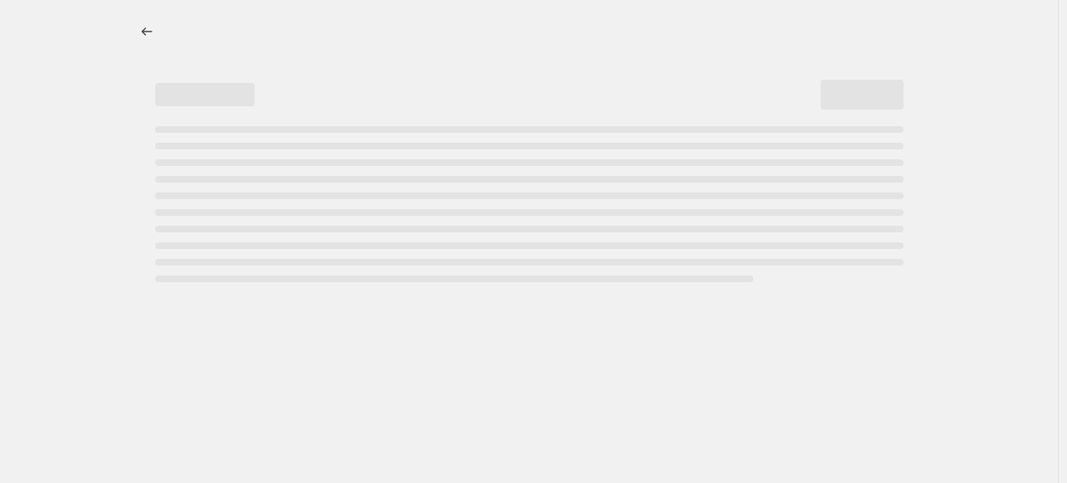
select select "vendor"
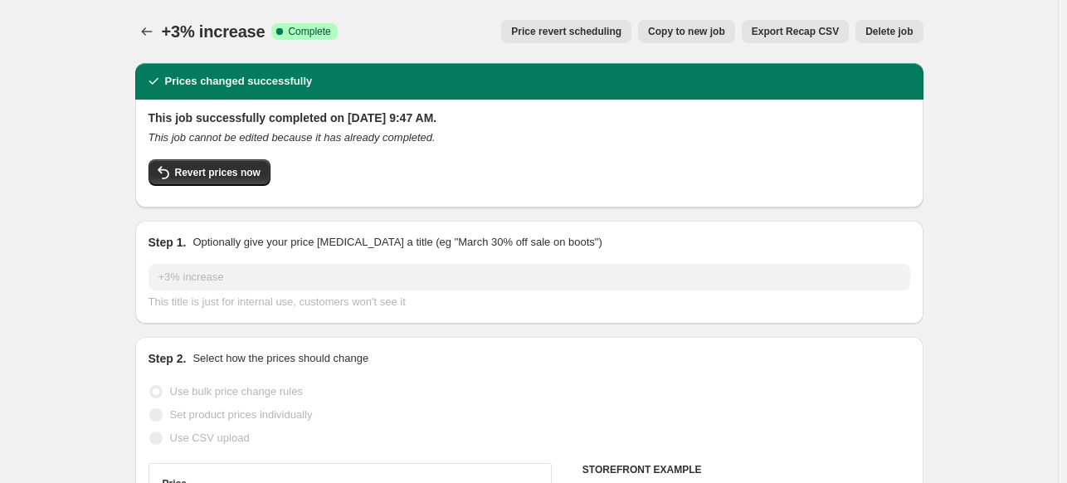
click at [694, 32] on span "Copy to new job" at bounding box center [686, 31] width 77 height 13
select select "percentage"
select select "vendor"
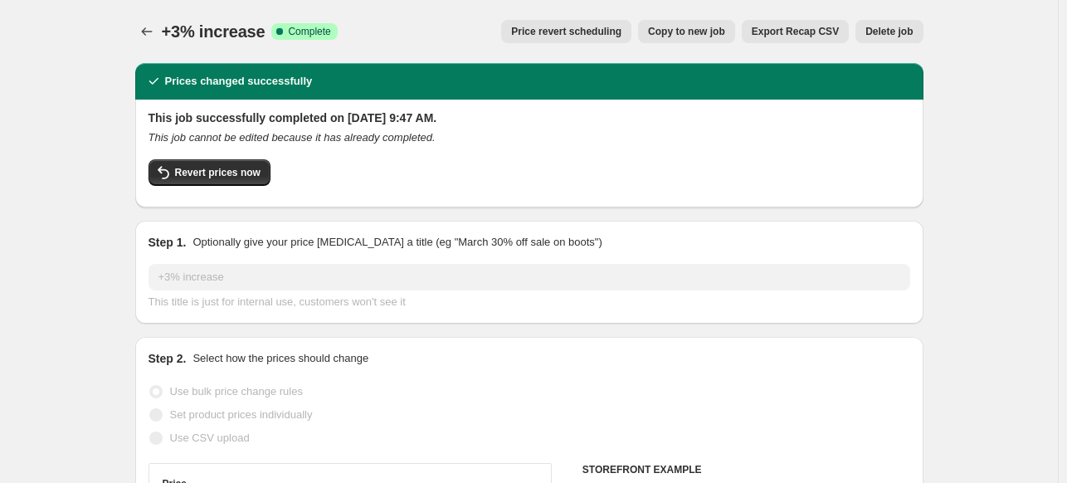
select select "vendor"
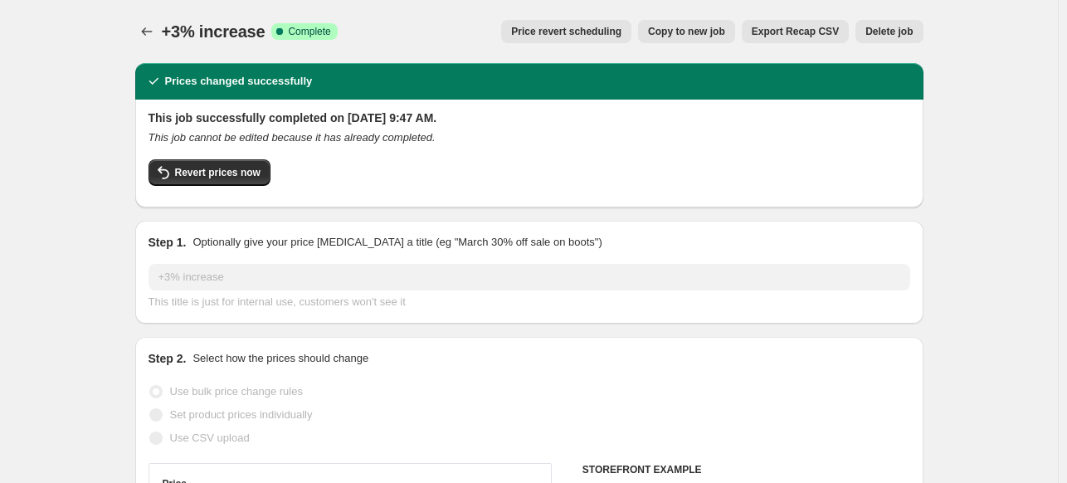
select select "vendor"
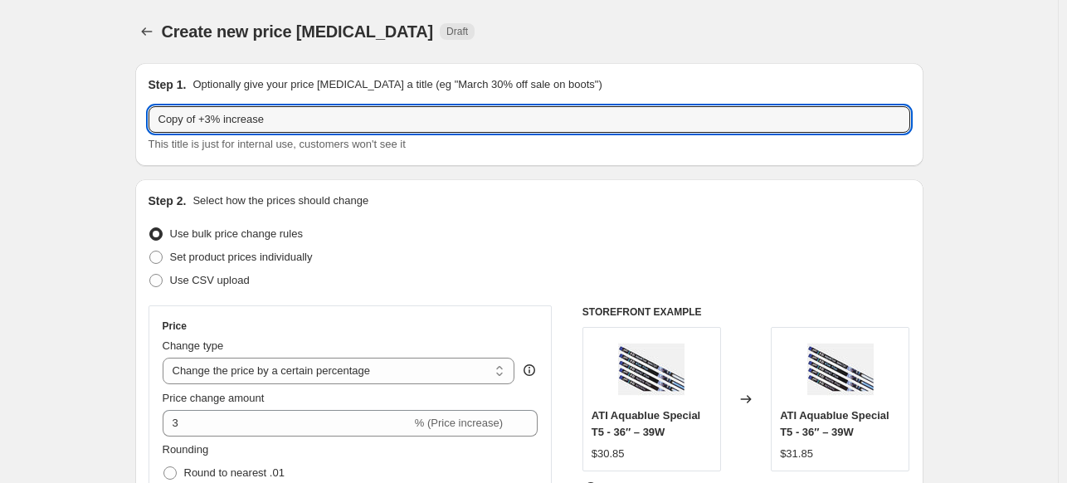
drag, startPoint x: 204, startPoint y: 119, endPoint x: 131, endPoint y: 132, distance: 74.2
click at [285, 121] on input "+3% increase" at bounding box center [528, 119] width 761 height 27
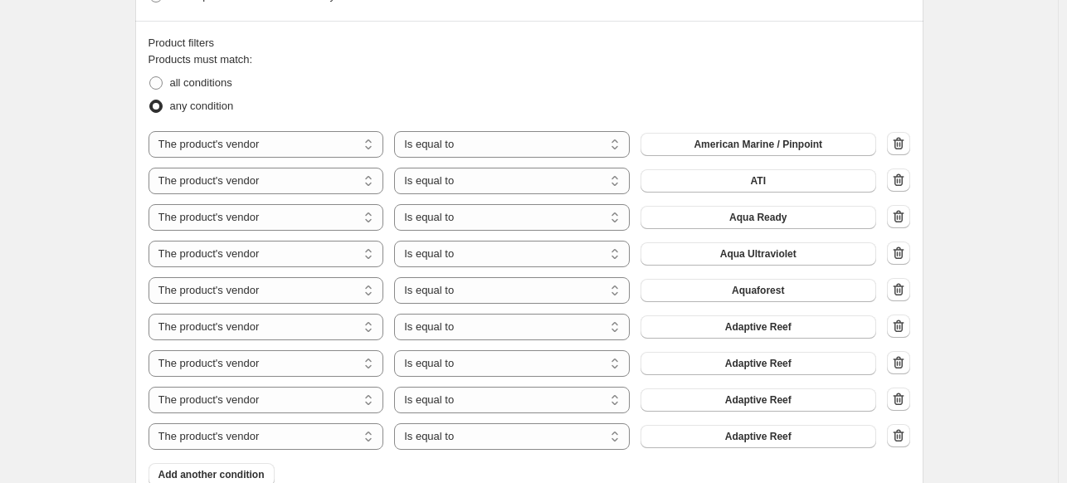
scroll to position [1078, 0]
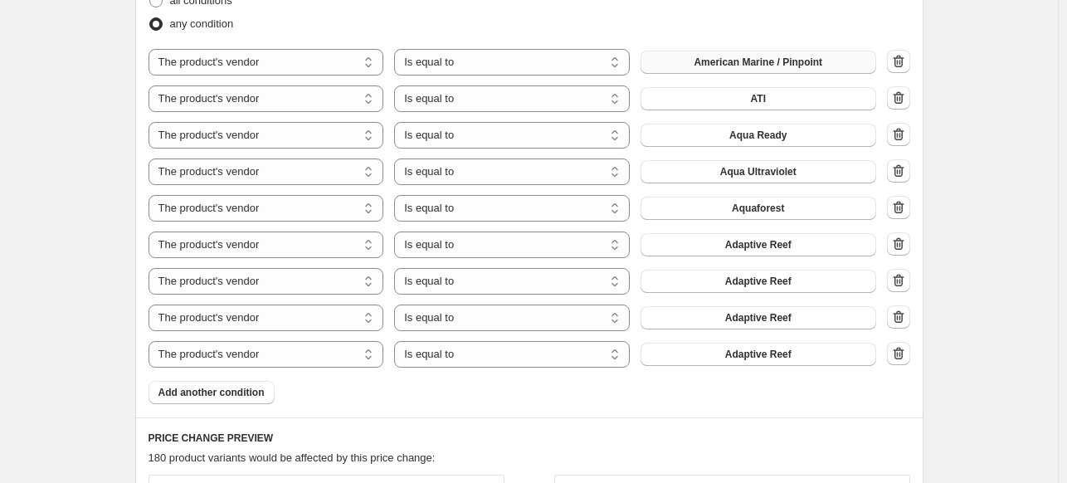
type input "+3% increase B to"
click at [797, 62] on span "American Marine / Pinpoint" at bounding box center [757, 62] width 129 height 13
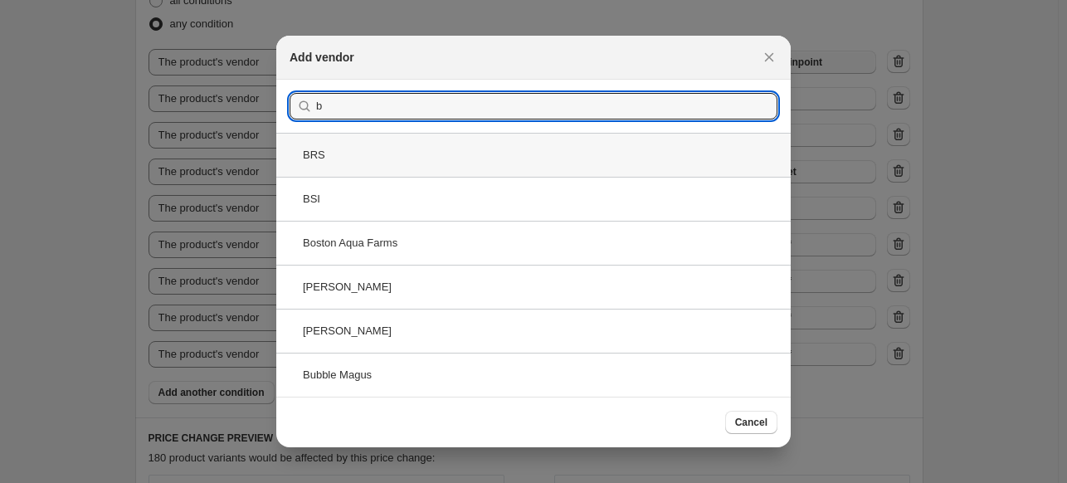
type input "b"
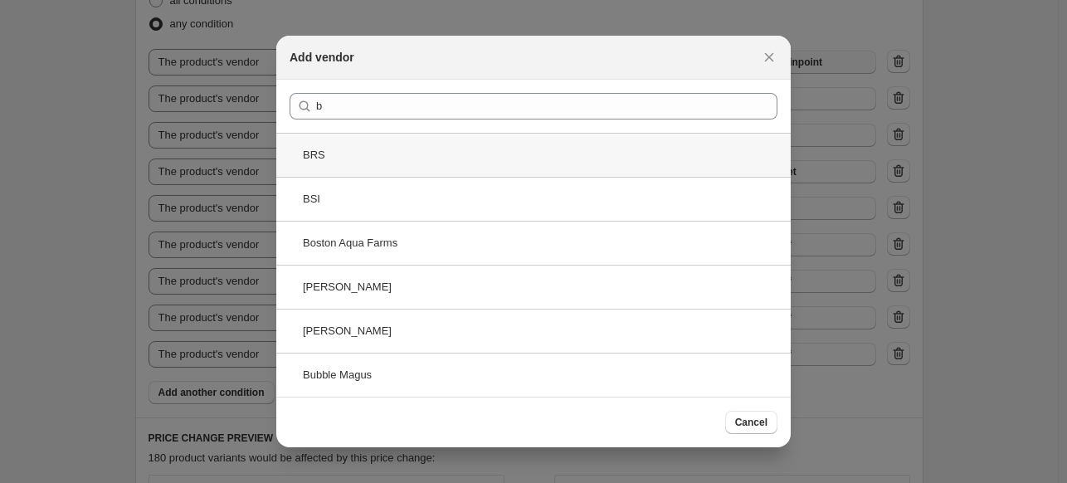
click at [371, 163] on div "BRS" at bounding box center [533, 155] width 514 height 44
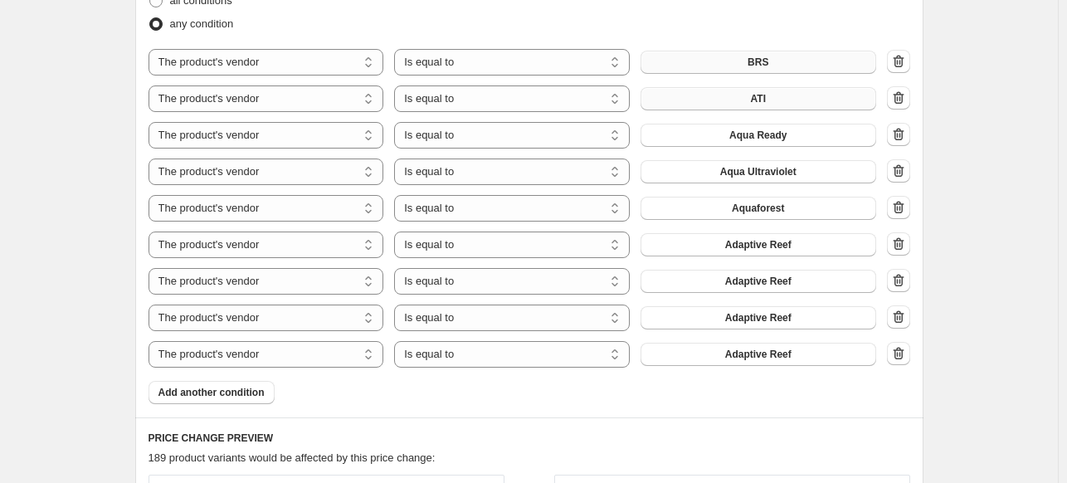
click at [790, 102] on button "ATI" at bounding box center [758, 98] width 236 height 23
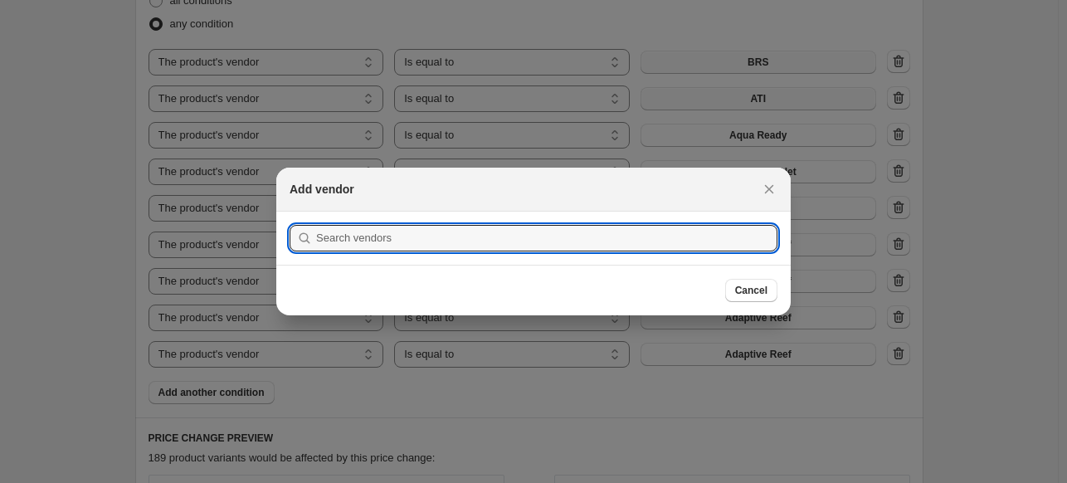
scroll to position [0, 0]
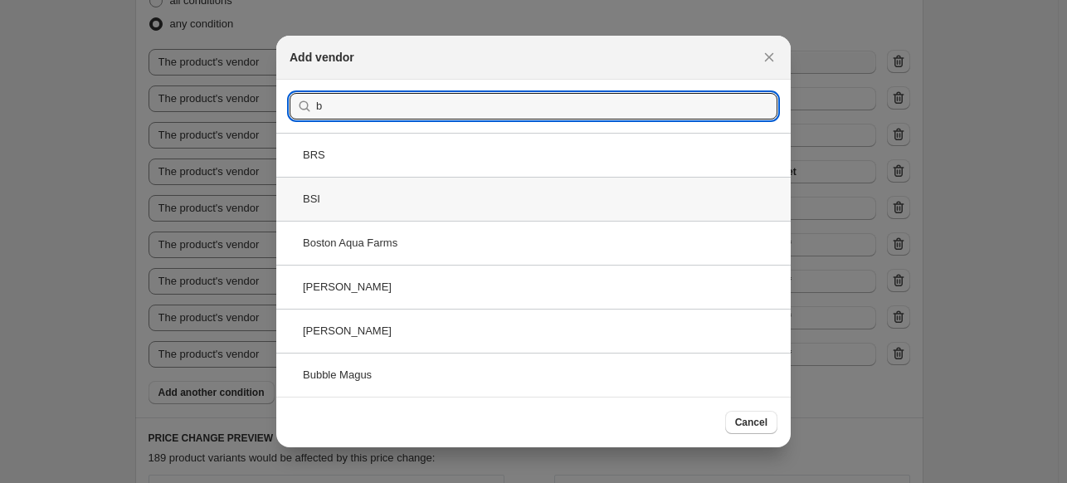
type input "b"
click at [346, 196] on div "BSI" at bounding box center [533, 199] width 514 height 44
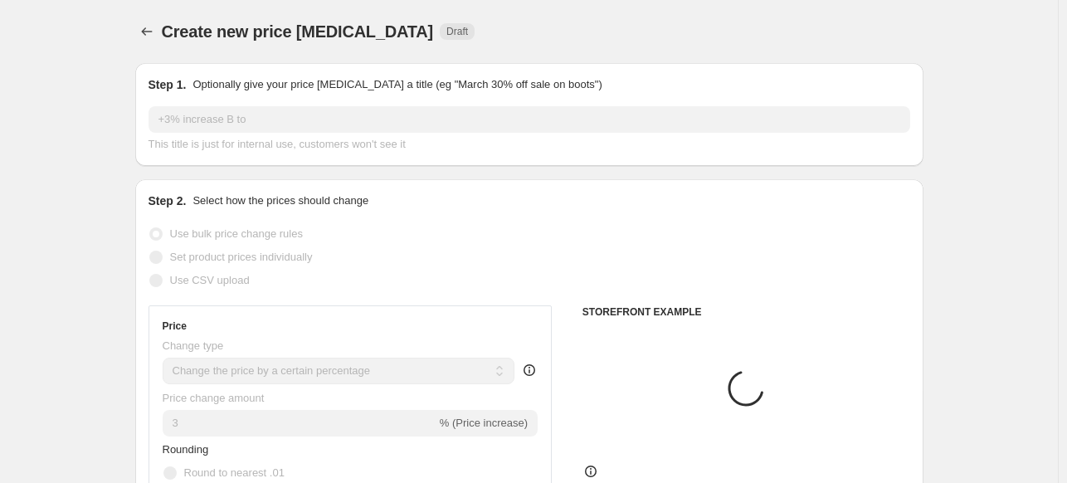
scroll to position [1078, 0]
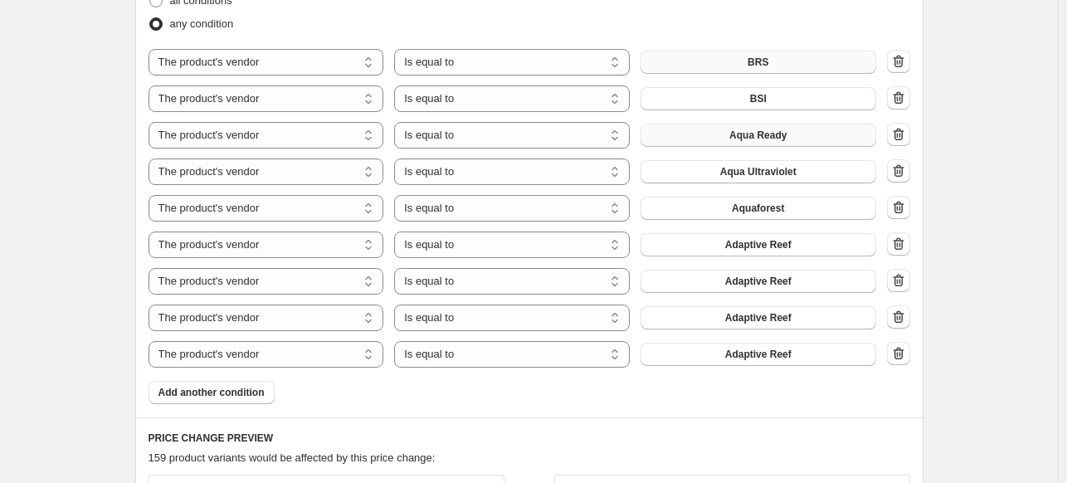
click at [808, 139] on button "Aqua Ready" at bounding box center [758, 135] width 236 height 23
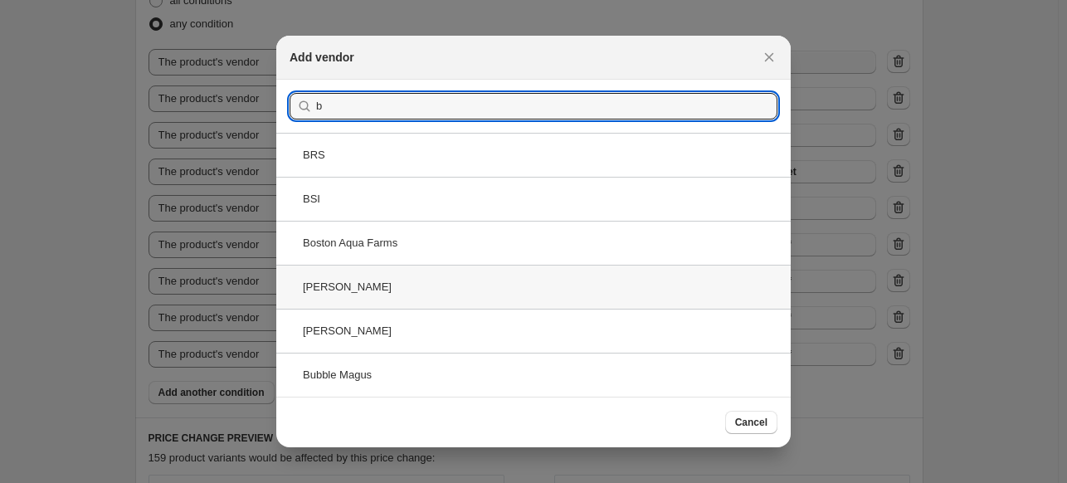
type input "b"
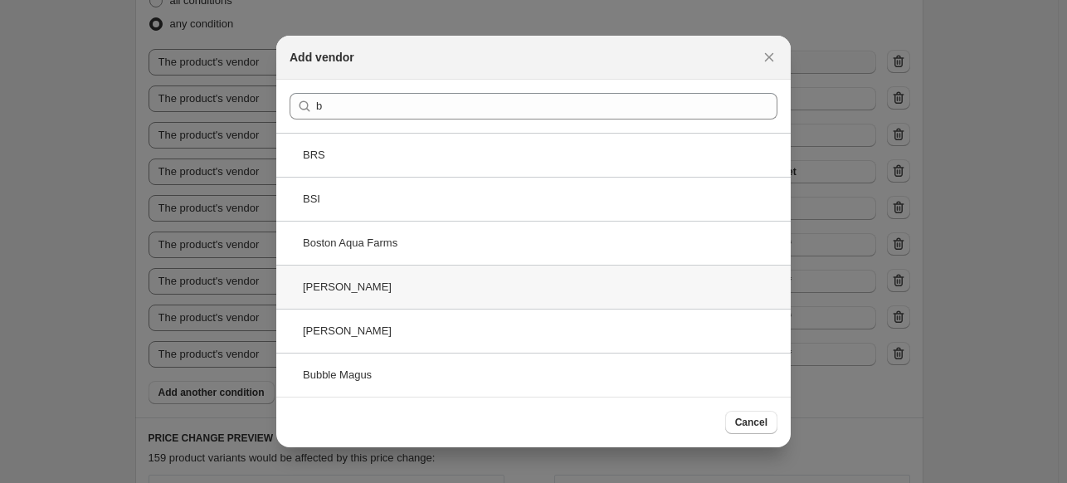
click at [416, 291] on div "Boyd" at bounding box center [533, 287] width 514 height 44
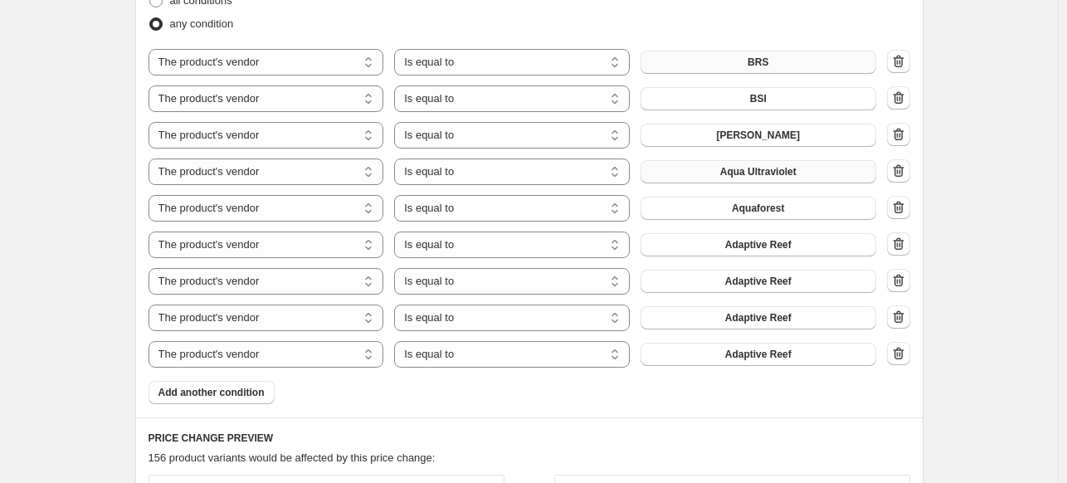
click at [800, 176] on button "Aqua Ultraviolet" at bounding box center [758, 171] width 236 height 23
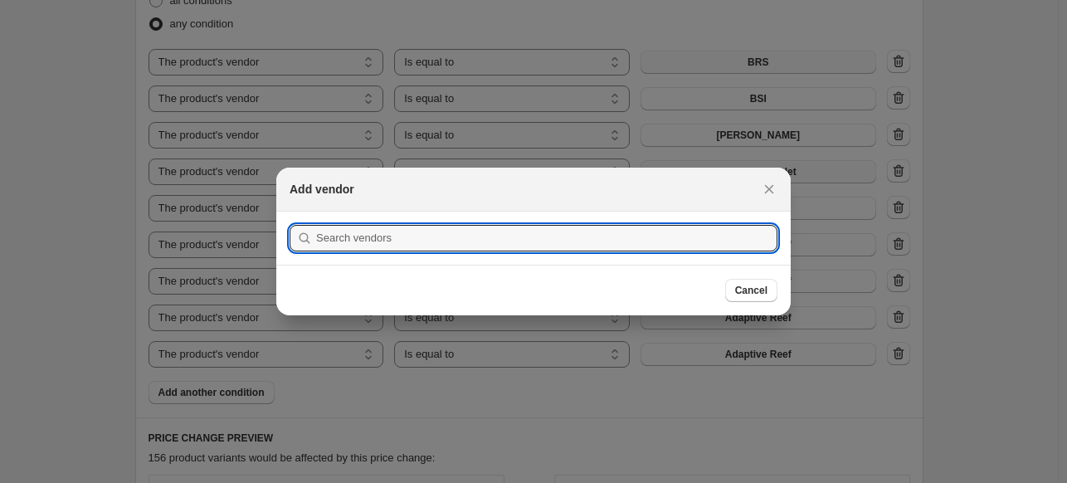
scroll to position [0, 0]
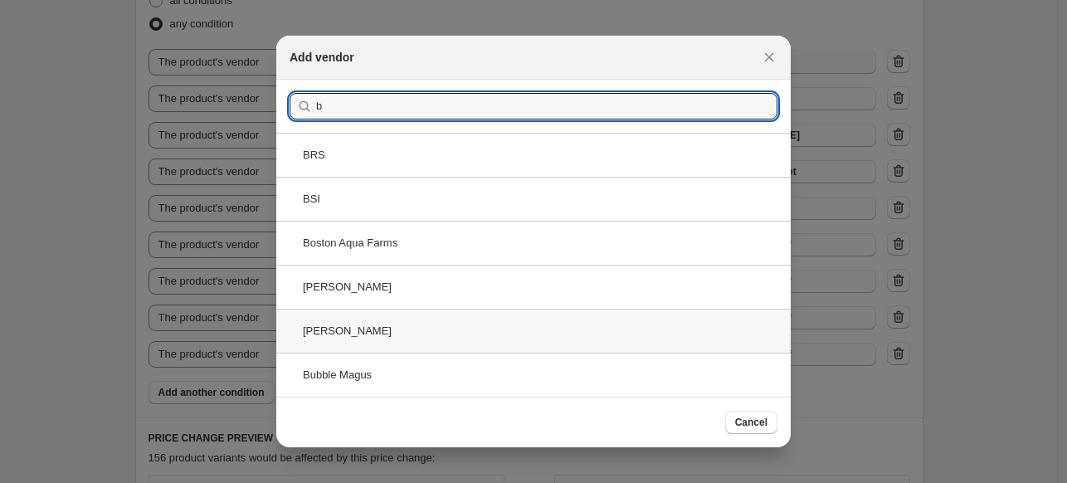
type input "b"
click at [372, 333] on div "Brightwell" at bounding box center [533, 331] width 514 height 44
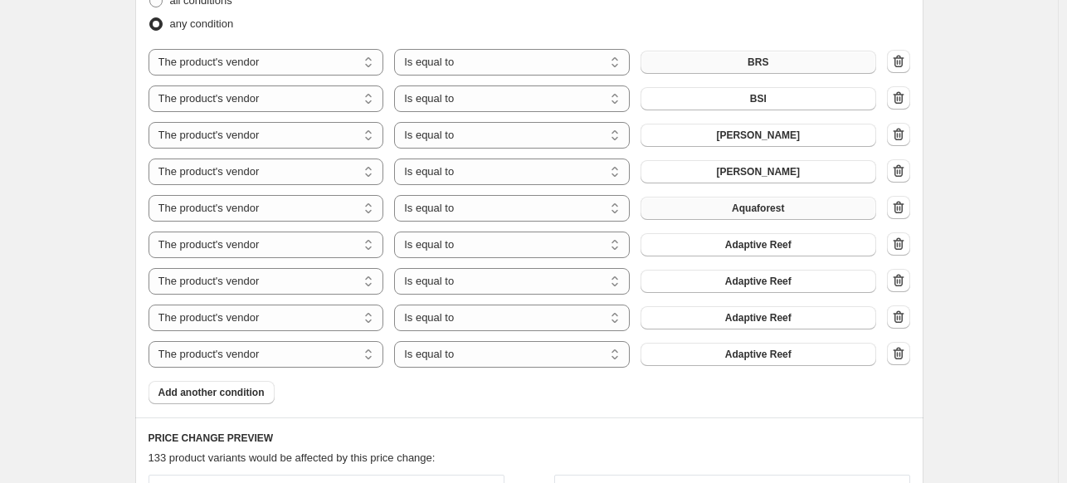
click at [802, 202] on button "Aquaforest" at bounding box center [758, 208] width 236 height 23
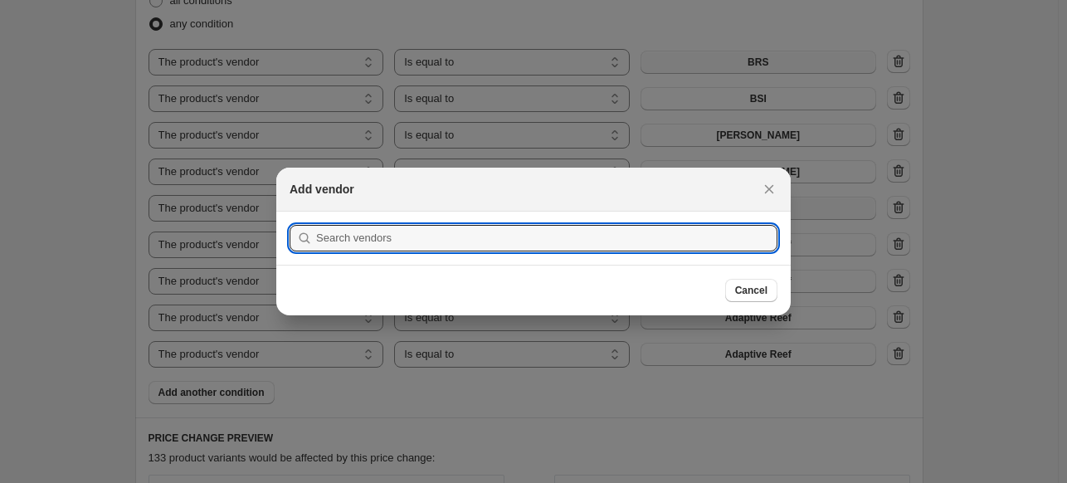
scroll to position [0, 0]
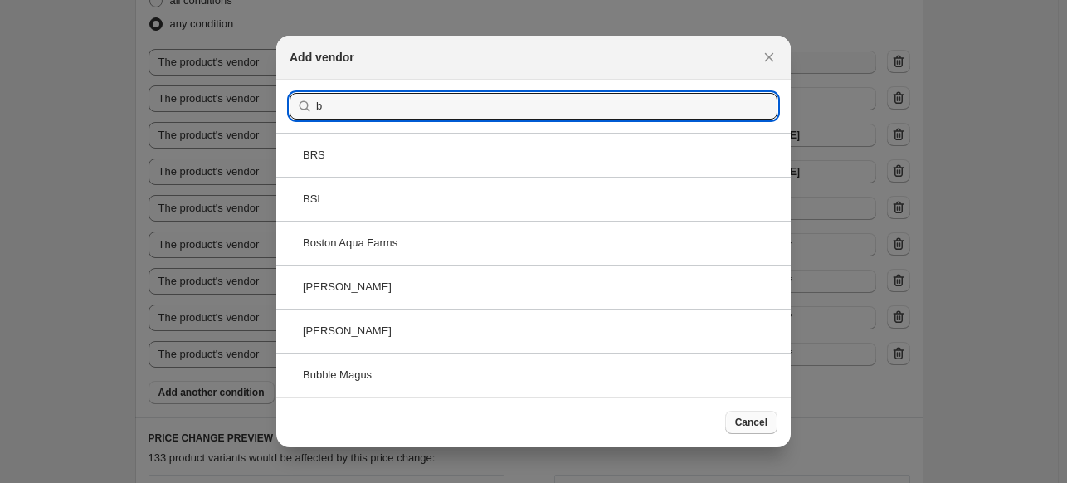
type input "b"
click at [753, 424] on span "Cancel" at bounding box center [751, 422] width 32 height 13
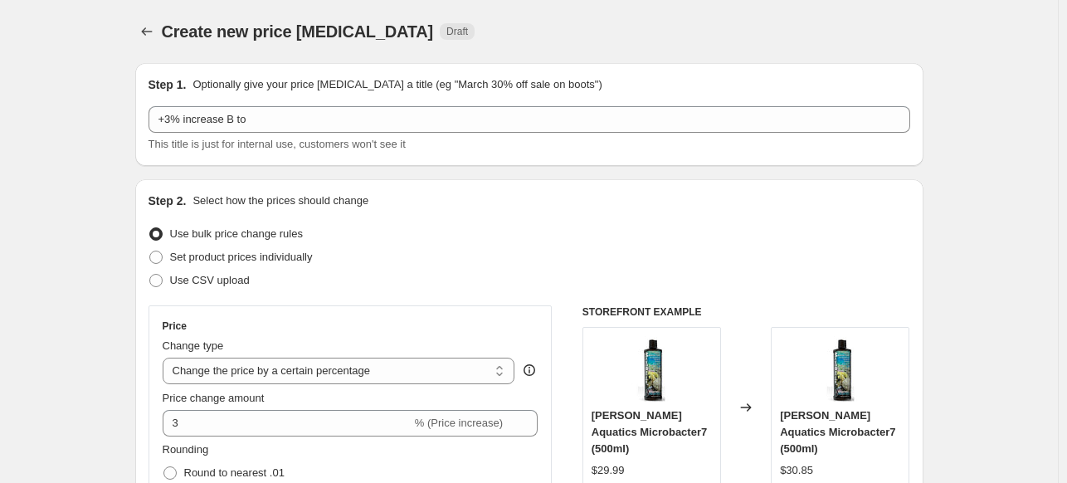
scroll to position [1078, 0]
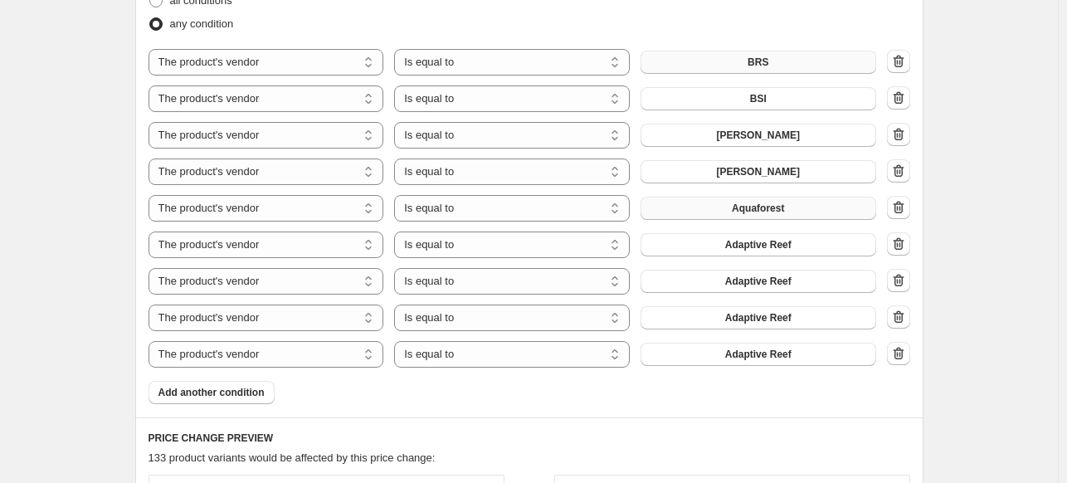
click at [784, 214] on span "Aquaforest" at bounding box center [758, 208] width 52 height 13
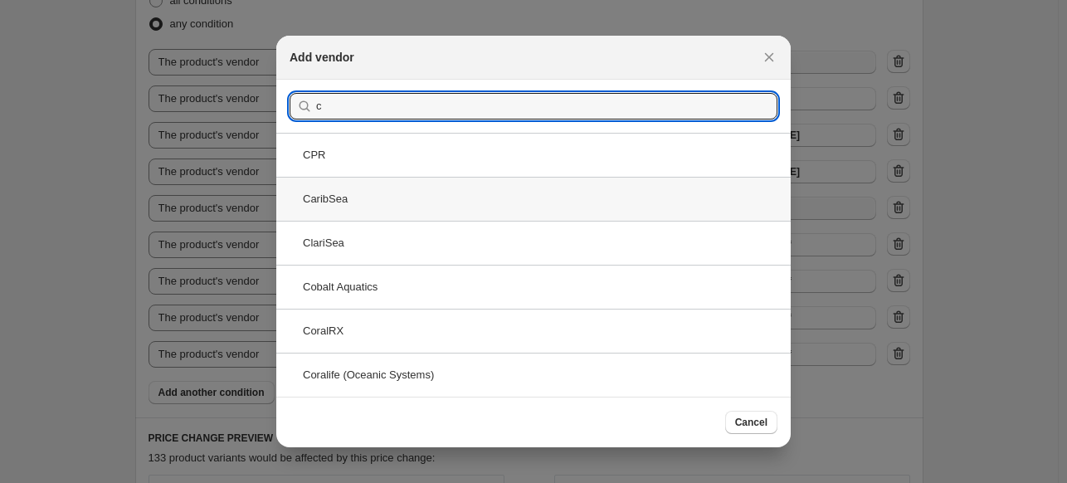
type input "c"
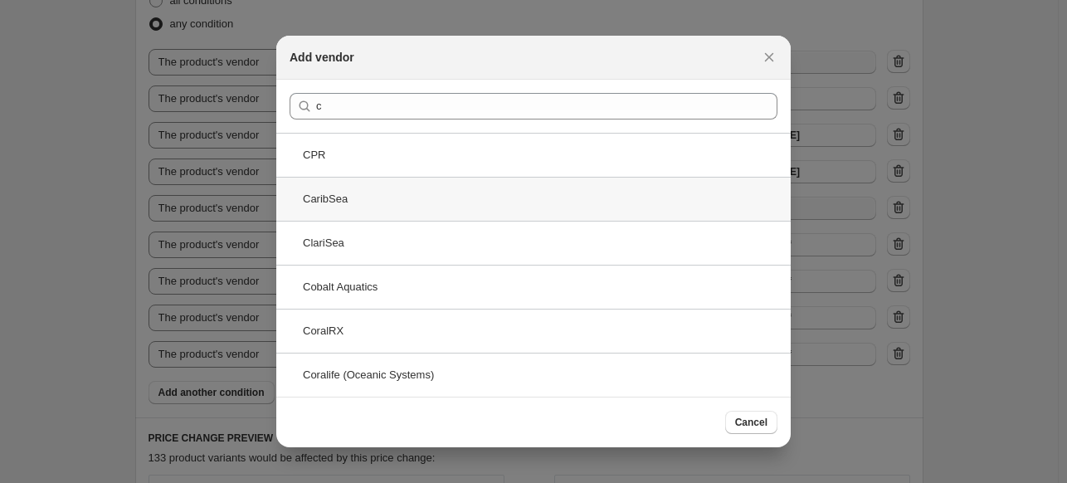
click at [366, 195] on div "CaribSea" at bounding box center [533, 199] width 514 height 44
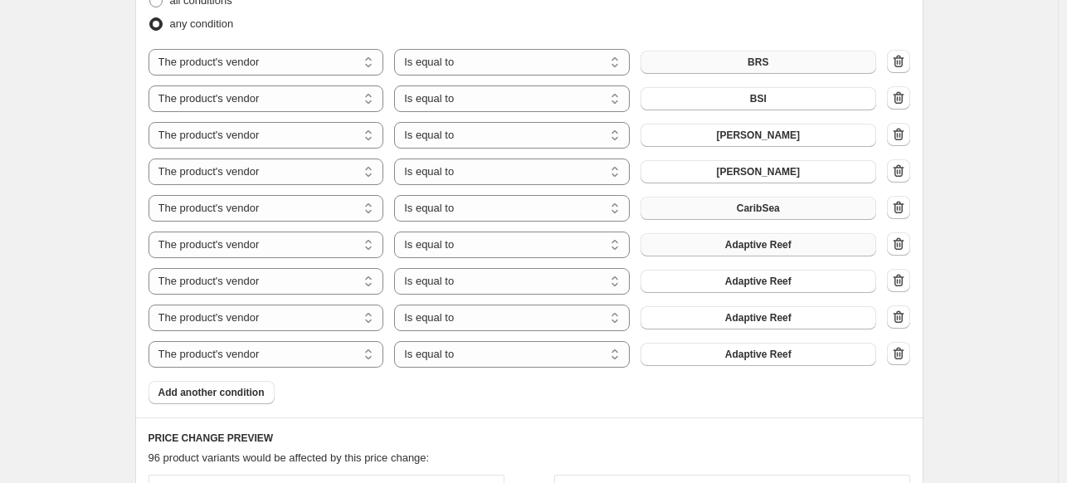
click at [789, 238] on span "Adaptive Reef" at bounding box center [758, 244] width 66 height 13
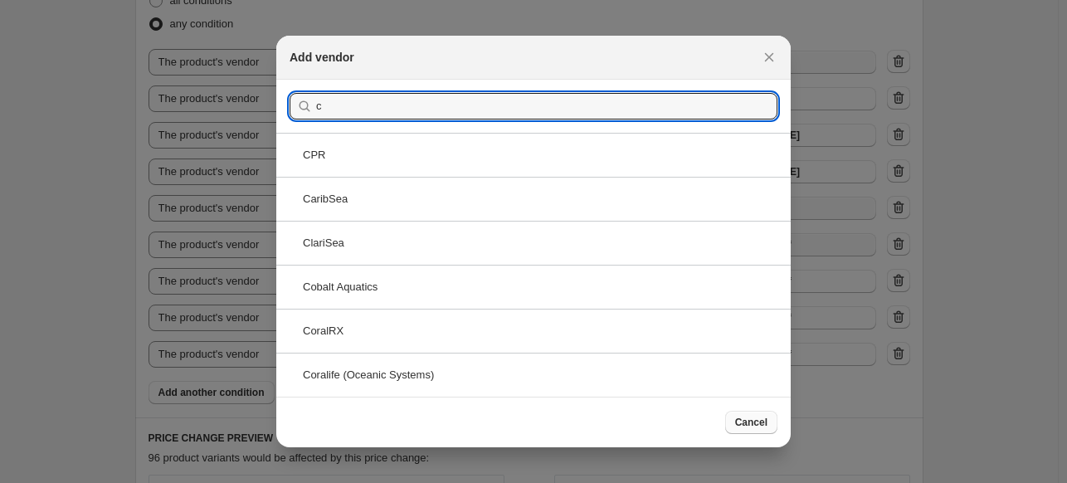
type input "c"
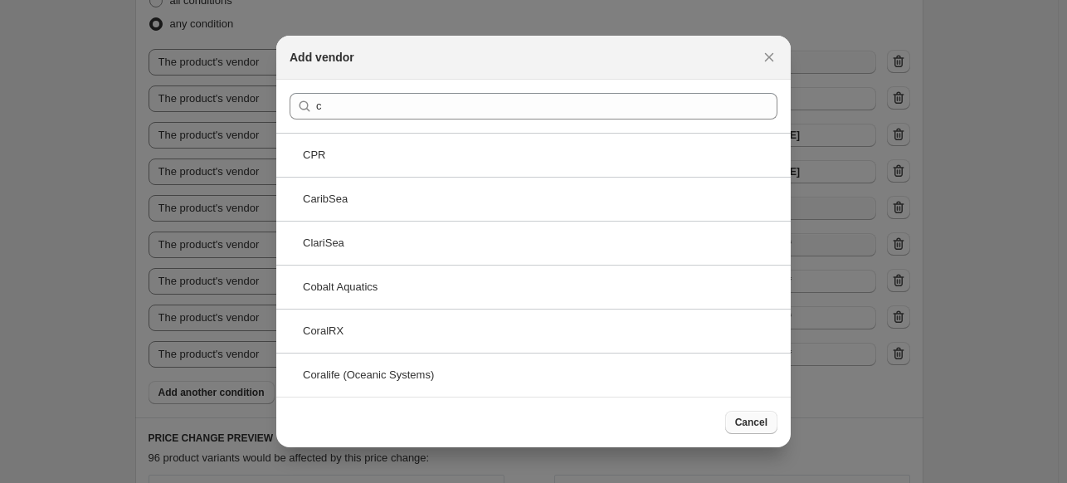
click at [748, 419] on span "Cancel" at bounding box center [751, 422] width 32 height 13
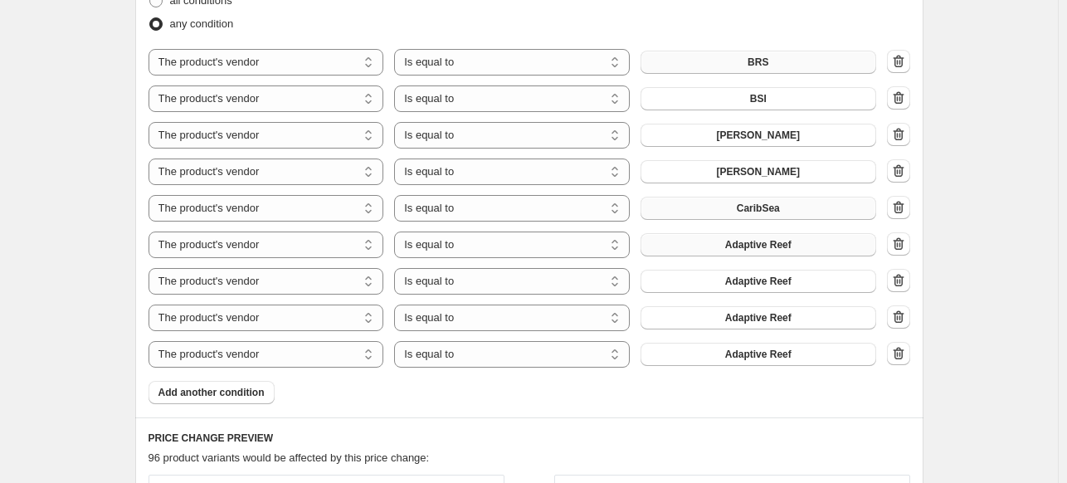
click at [783, 238] on span "Adaptive Reef" at bounding box center [758, 244] width 66 height 13
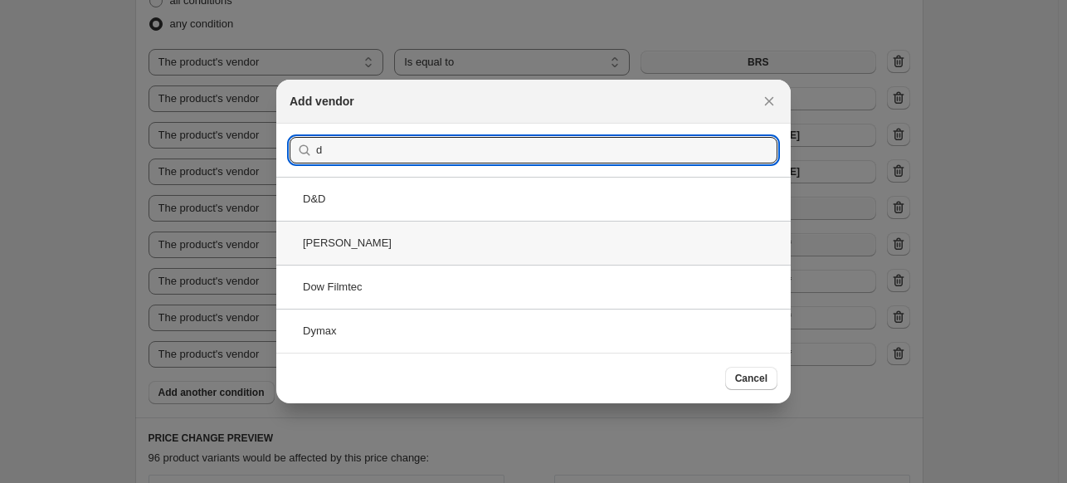
type input "d"
click at [369, 240] on div "Danner" at bounding box center [533, 243] width 514 height 44
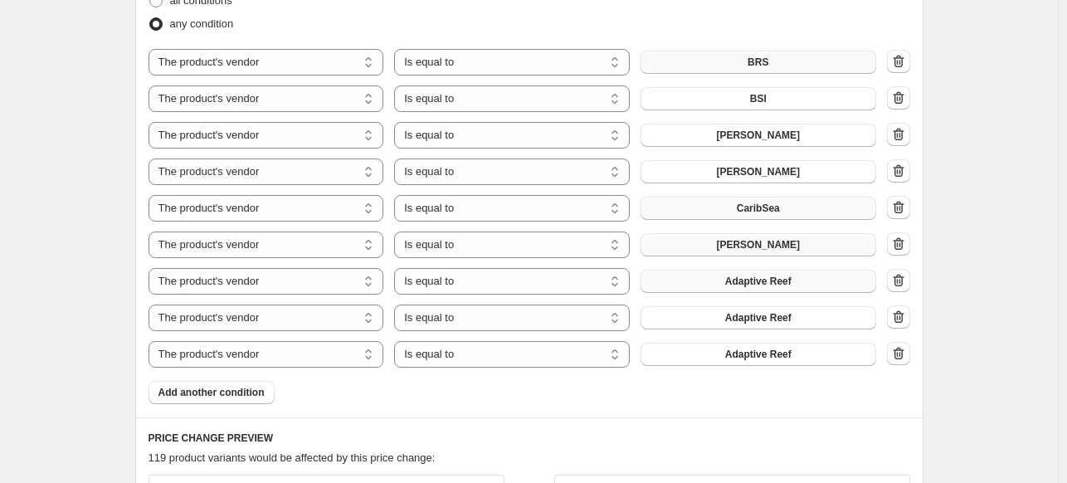
click at [768, 280] on span "Adaptive Reef" at bounding box center [758, 281] width 66 height 13
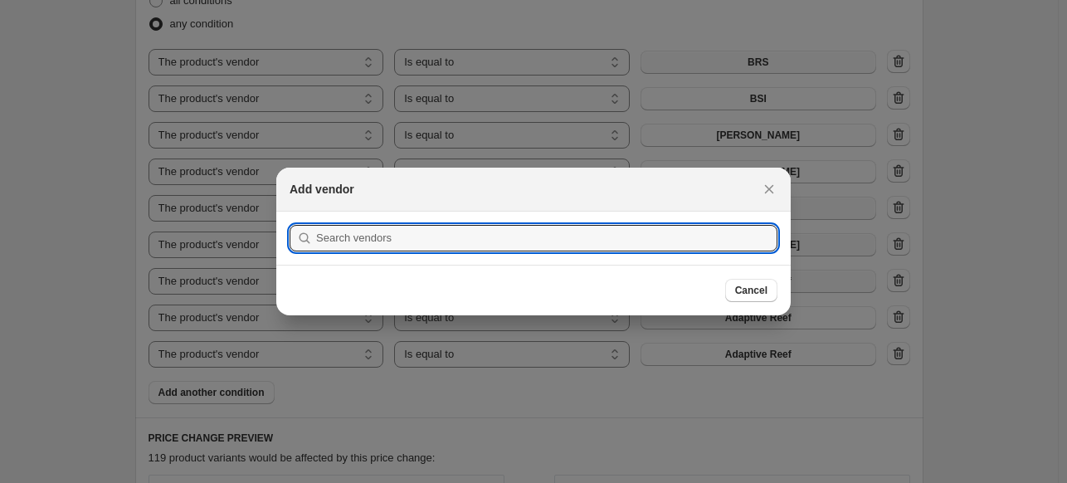
scroll to position [0, 0]
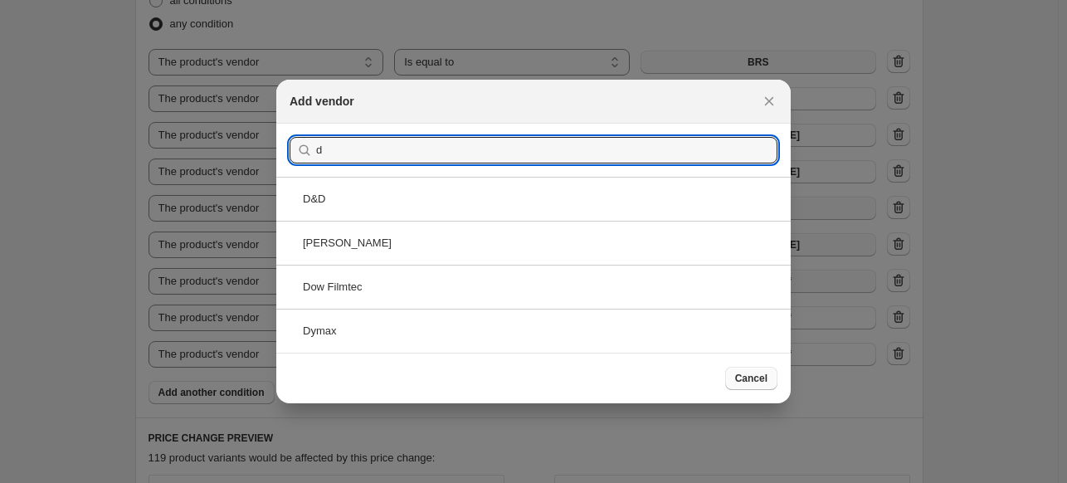
type input "d"
click at [748, 377] on span "Cancel" at bounding box center [751, 378] width 32 height 13
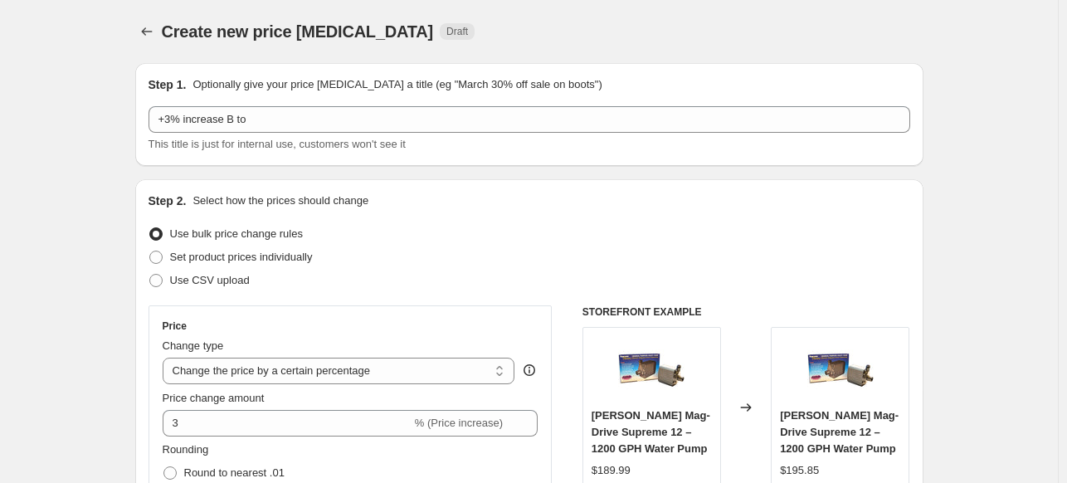
scroll to position [1078, 0]
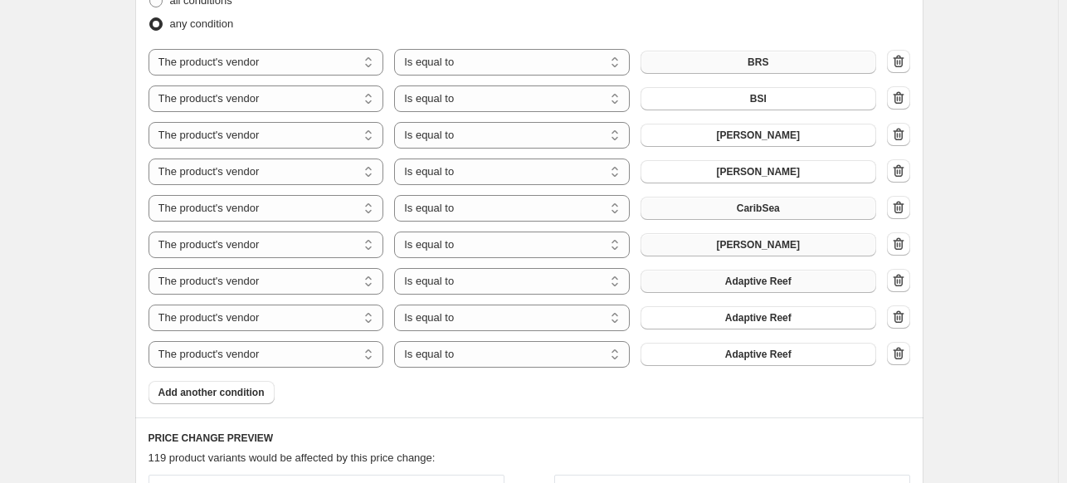
click at [801, 289] on button "Adaptive Reef" at bounding box center [758, 281] width 236 height 23
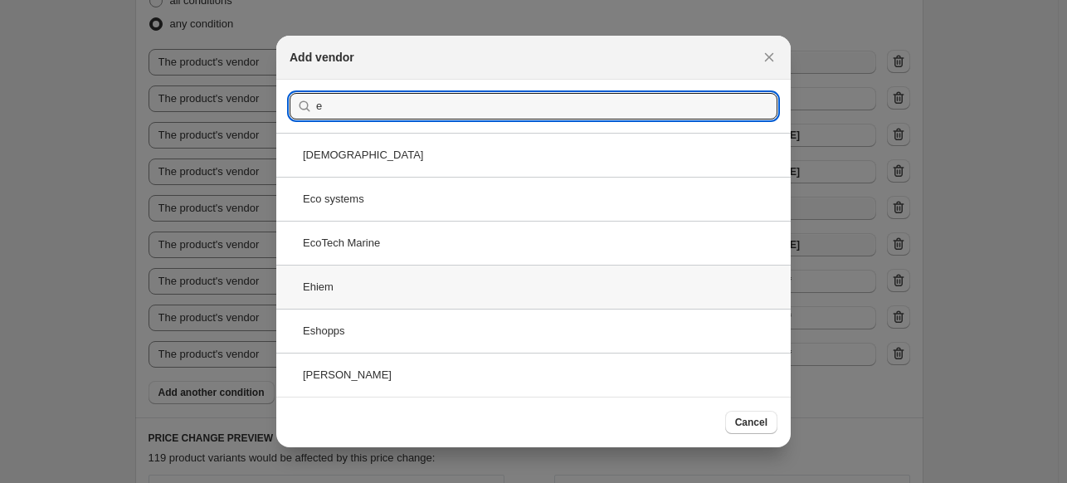
type input "e"
click at [399, 283] on div "Ehiem" at bounding box center [533, 287] width 514 height 44
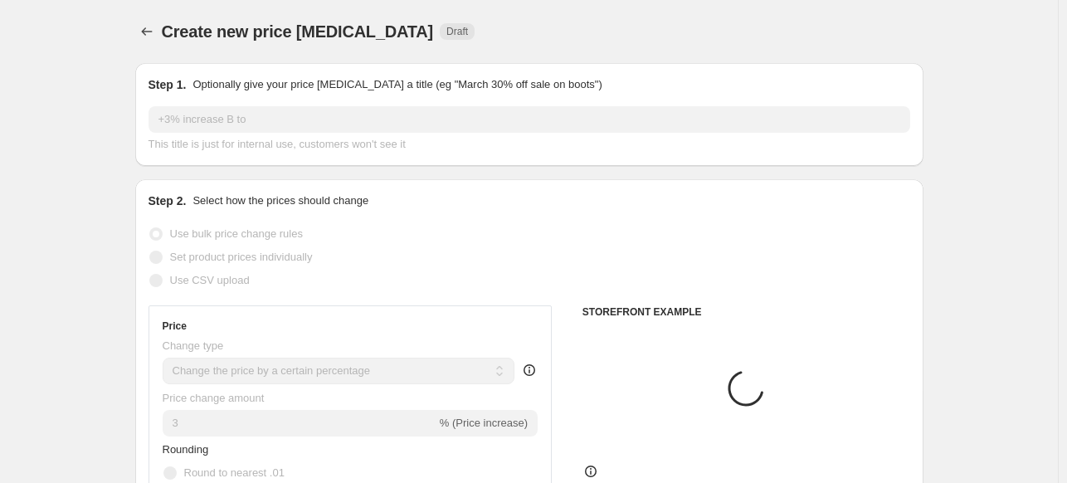
scroll to position [1078, 0]
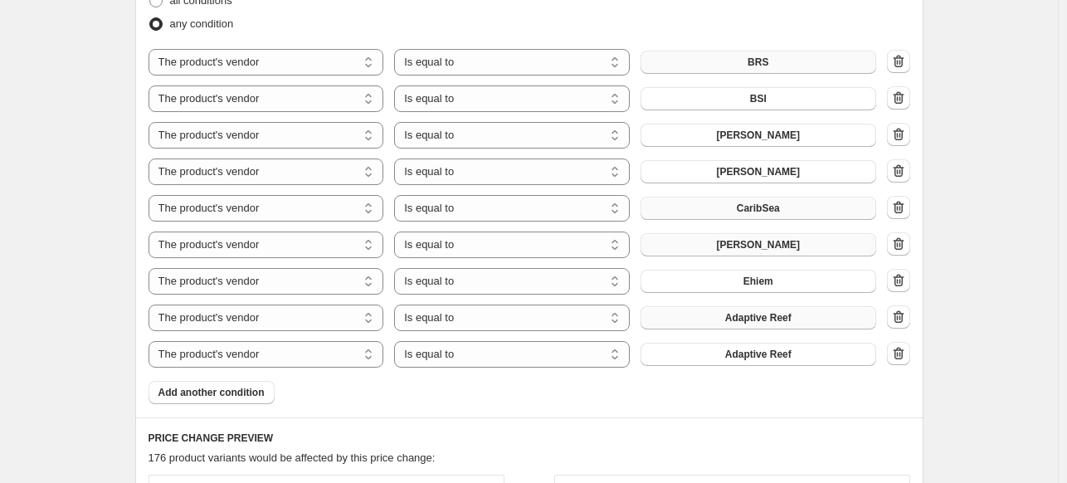
click at [800, 314] on button "Adaptive Reef" at bounding box center [758, 317] width 236 height 23
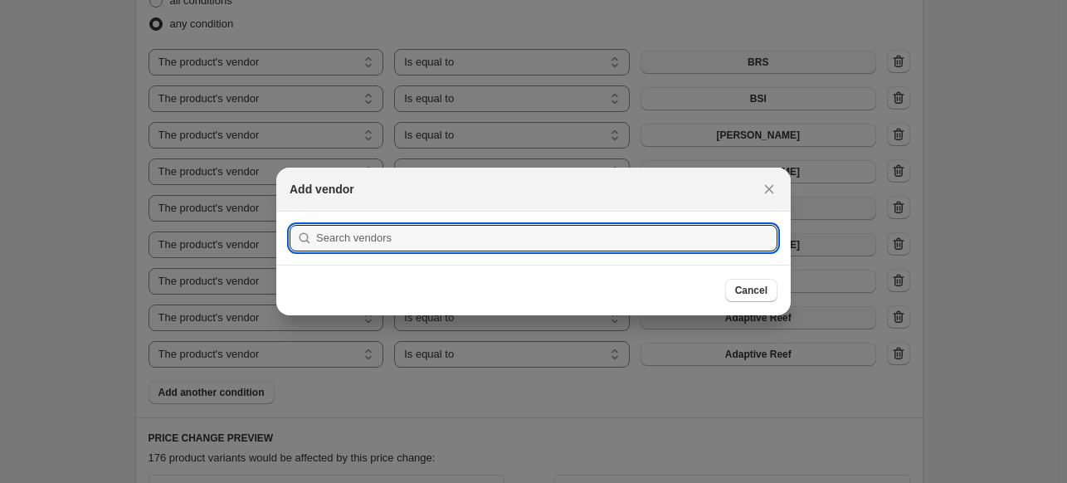
scroll to position [0, 0]
click at [544, 235] on input ":rd4:" at bounding box center [546, 238] width 461 height 27
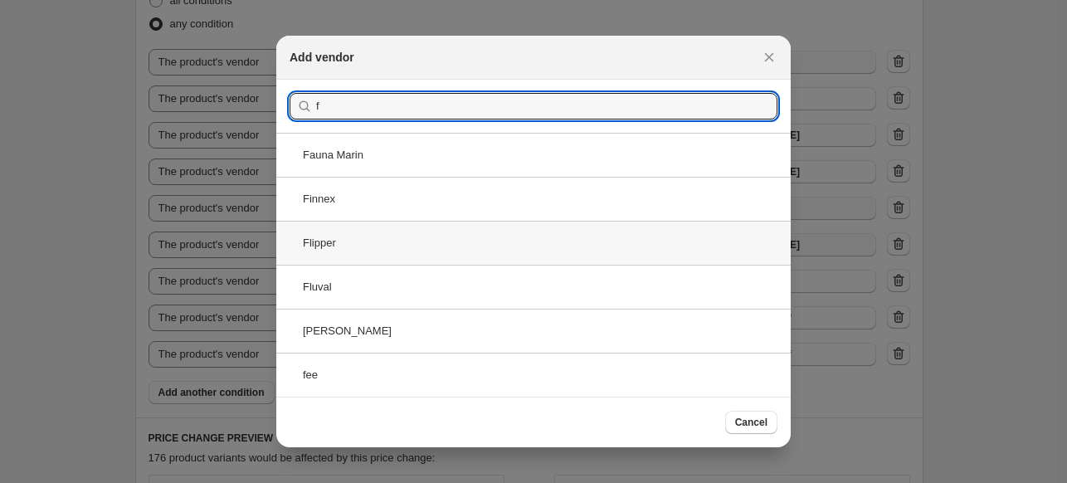
type input "f"
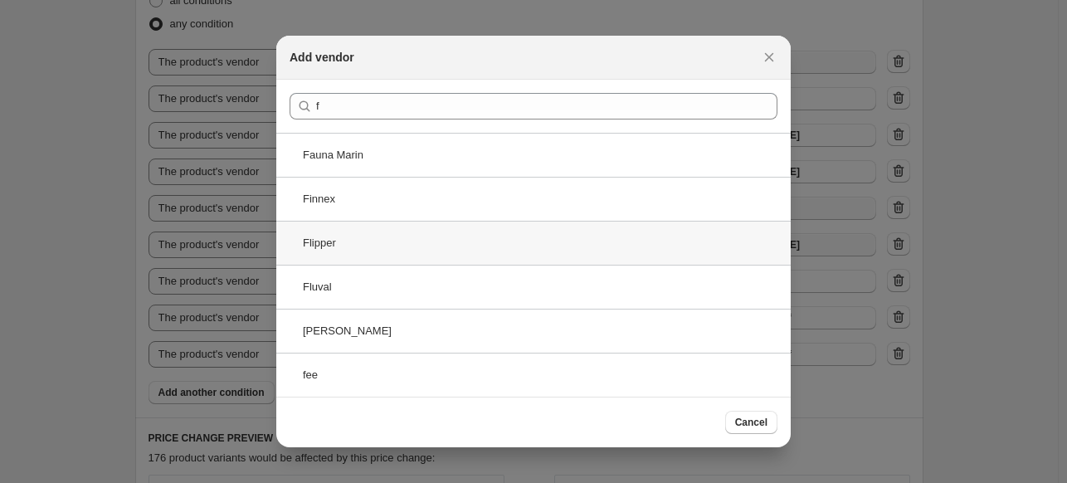
click at [379, 242] on div "Flipper" at bounding box center [533, 243] width 514 height 44
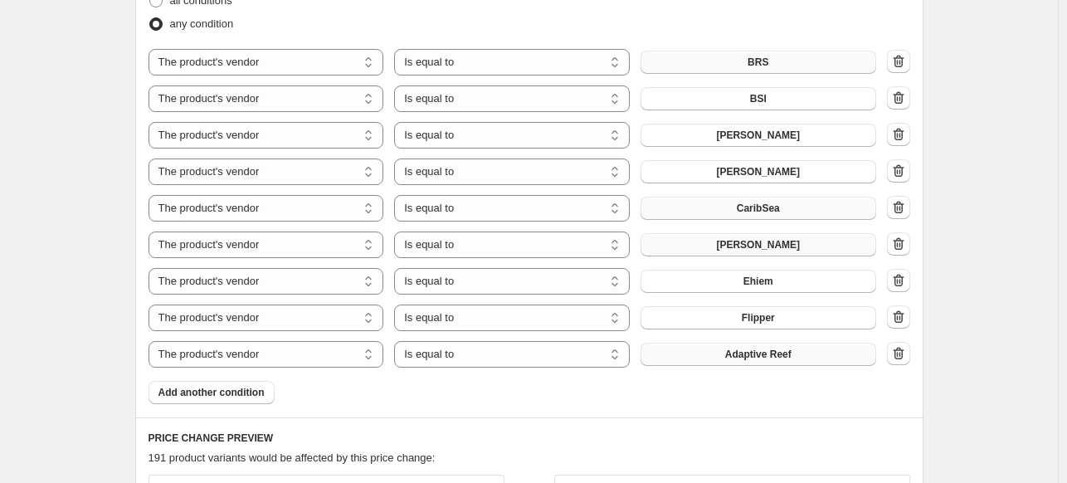
click at [820, 353] on button "Adaptive Reef" at bounding box center [758, 354] width 236 height 23
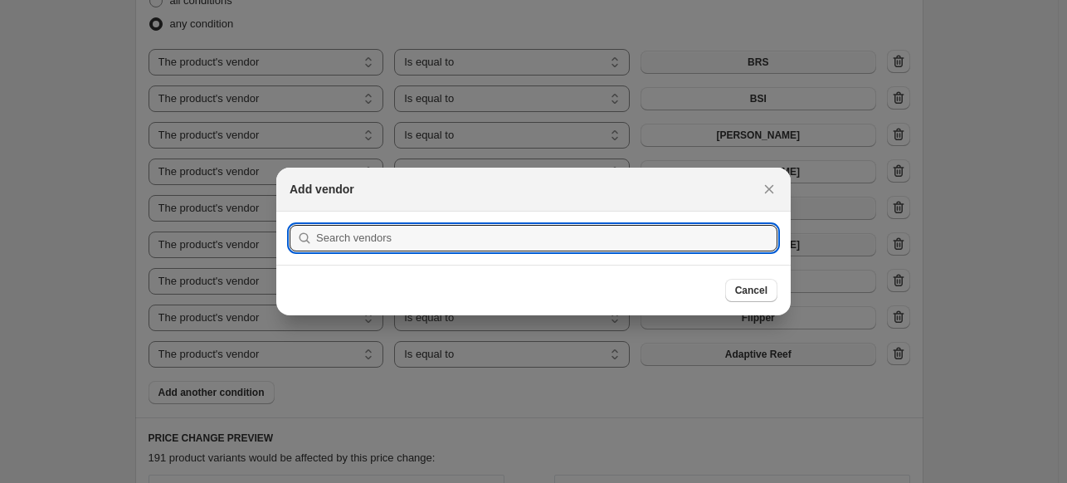
scroll to position [0, 0]
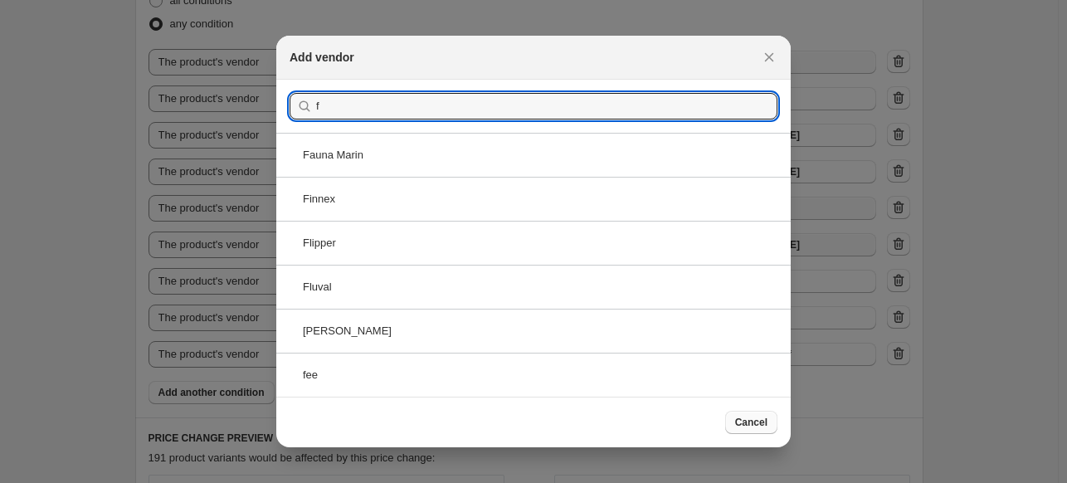
type input "f"
click at [747, 422] on span "Cancel" at bounding box center [751, 422] width 32 height 13
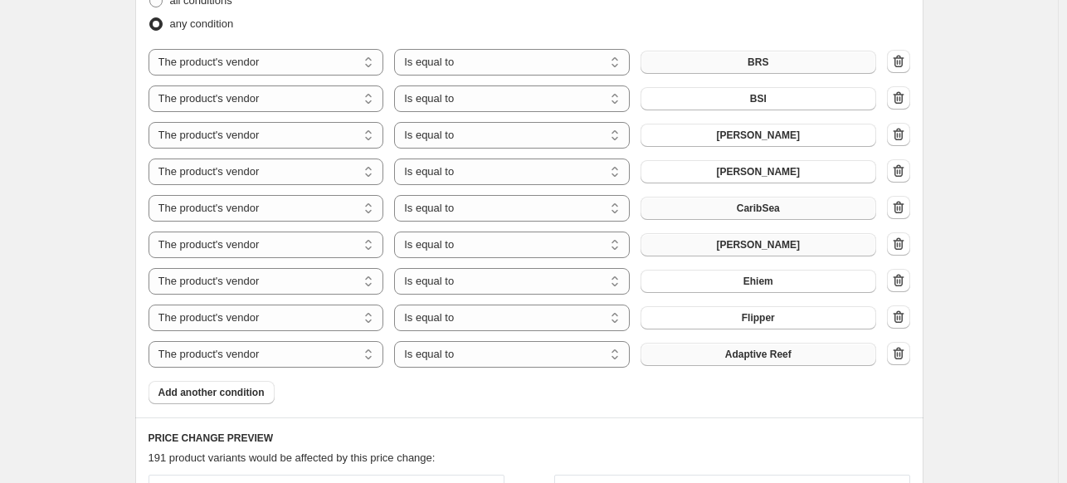
click at [789, 358] on span "Adaptive Reef" at bounding box center [758, 354] width 66 height 13
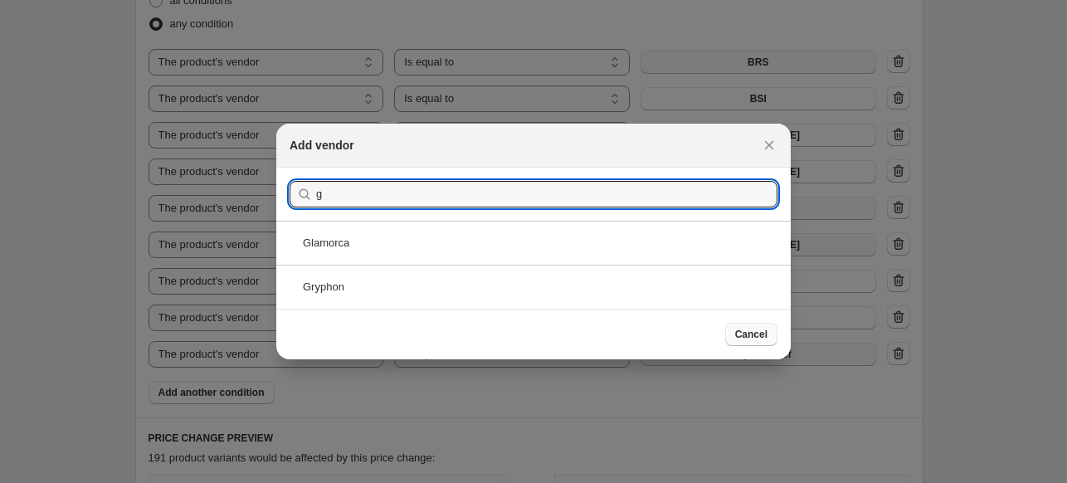
type input "g"
click at [763, 339] on span "Cancel" at bounding box center [751, 334] width 32 height 13
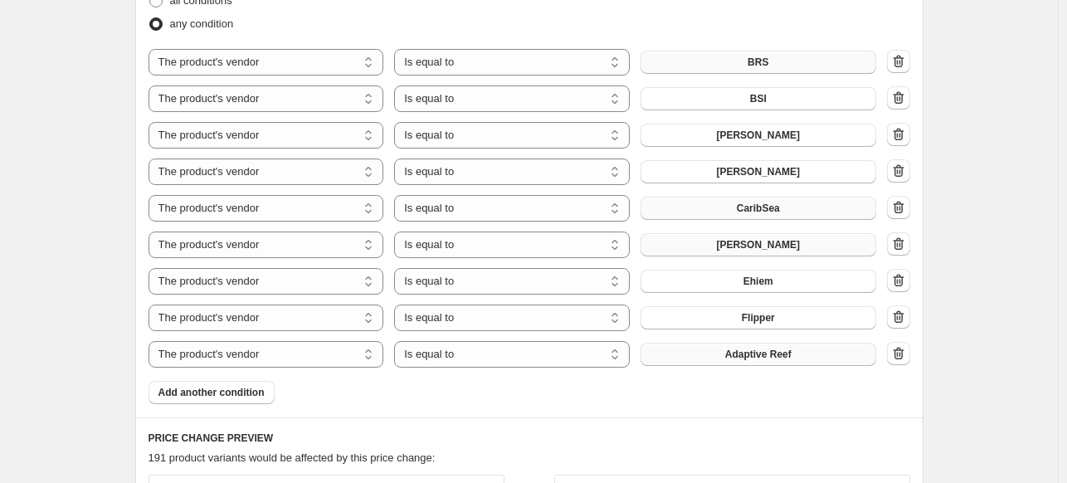
click at [751, 361] on button "Adaptive Reef" at bounding box center [758, 354] width 236 height 23
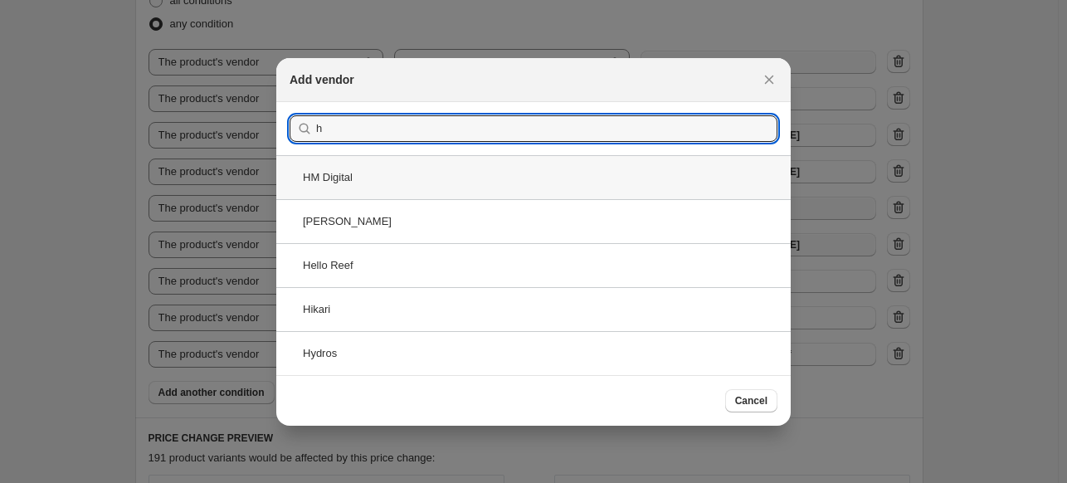
type input "h"
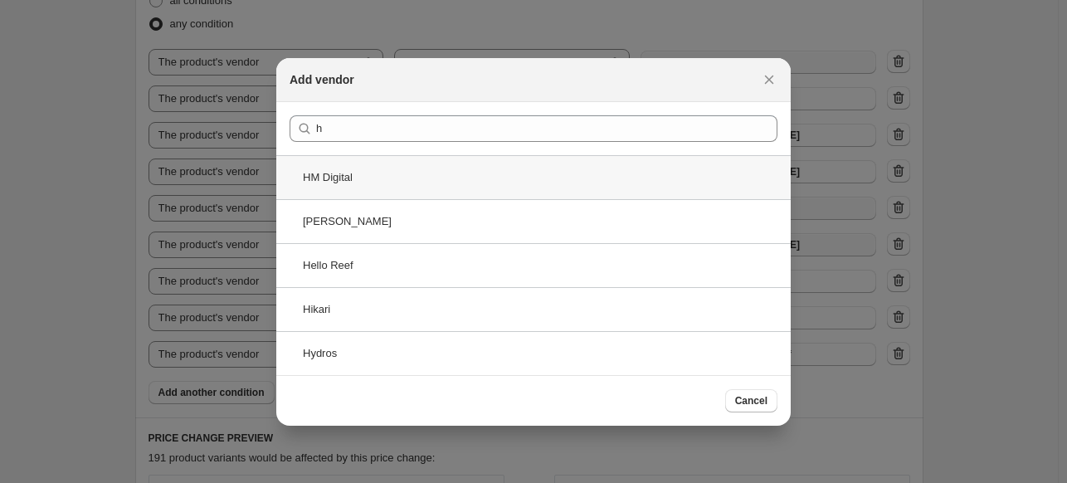
click at [387, 188] on div "HM Digital" at bounding box center [533, 177] width 514 height 44
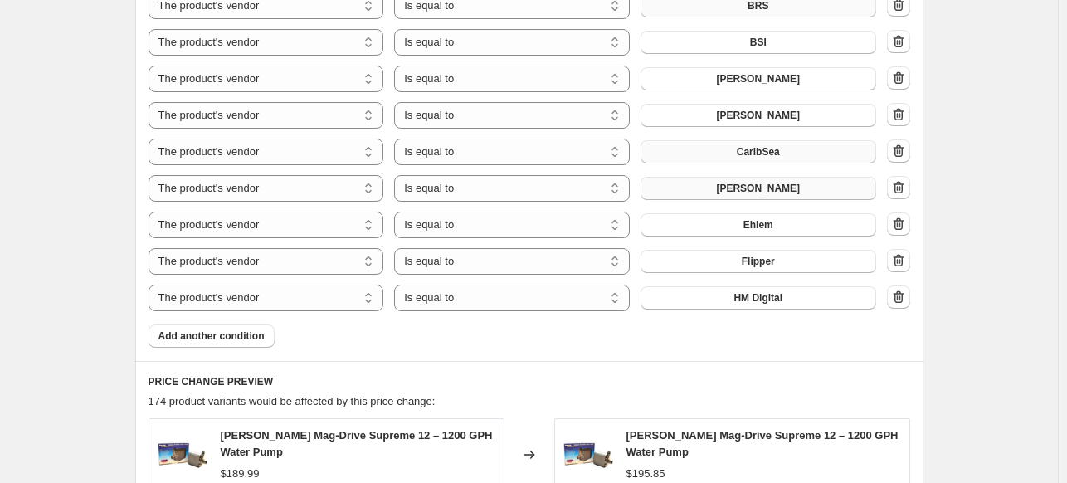
scroll to position [1161, 0]
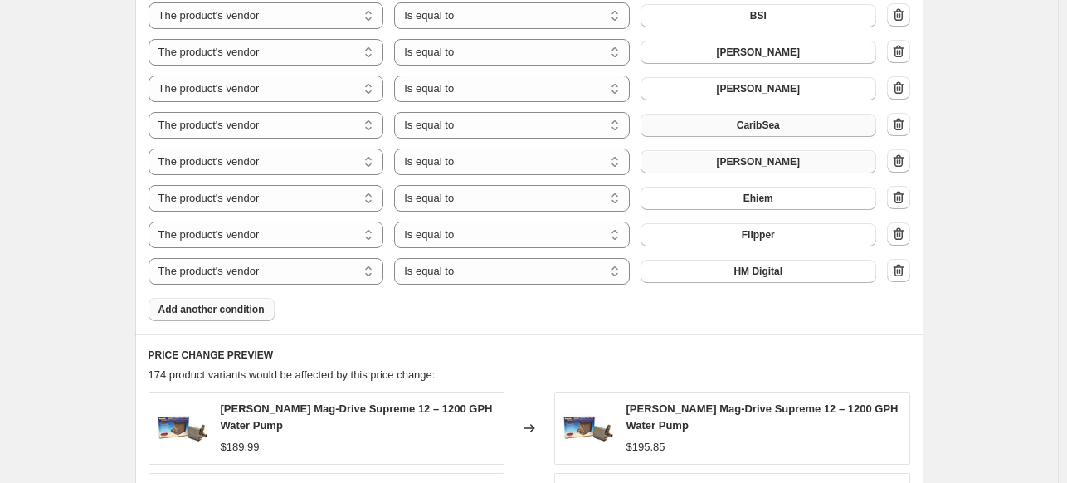
click at [203, 314] on span "Add another condition" at bounding box center [211, 309] width 106 height 13
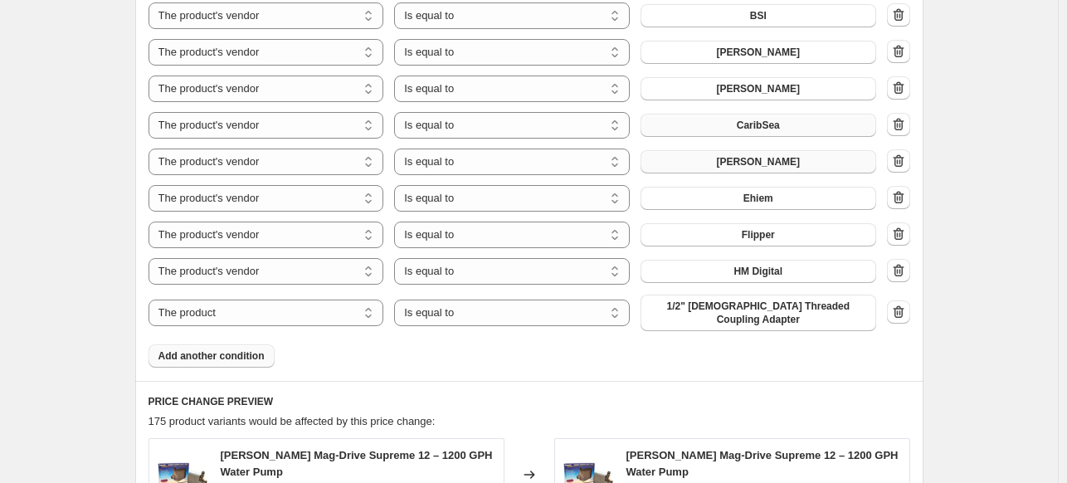
click at [212, 353] on button "Add another condition" at bounding box center [211, 355] width 126 height 23
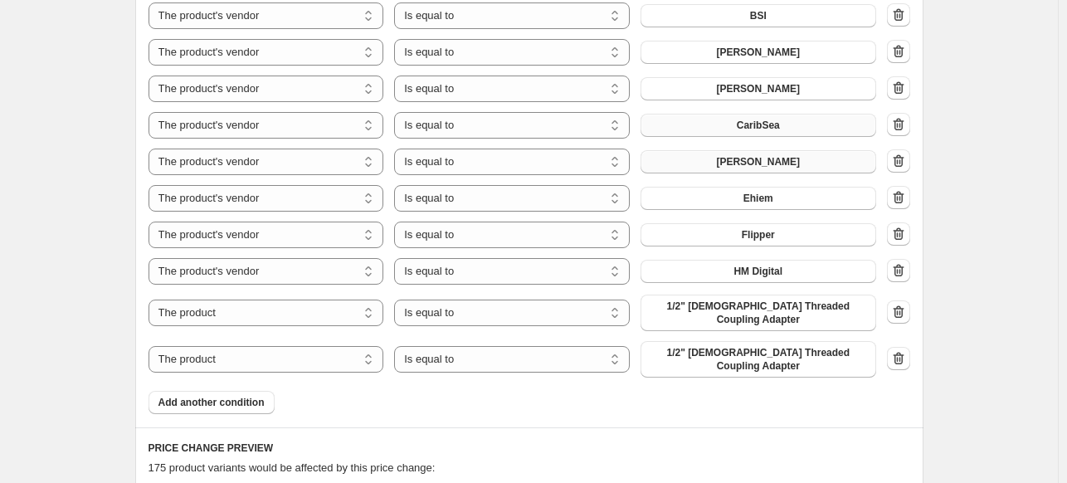
click at [232, 396] on span "Add another condition" at bounding box center [211, 402] width 106 height 13
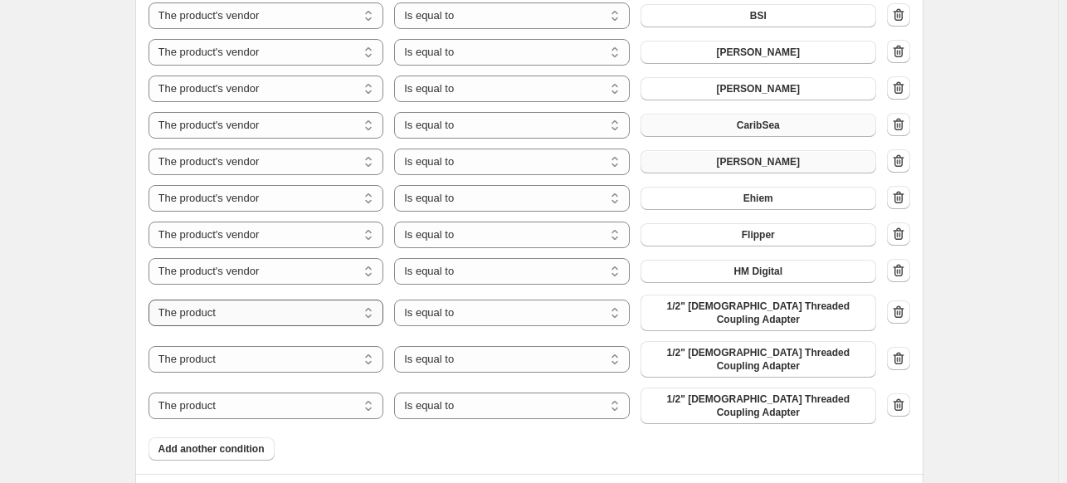
click at [221, 308] on select "The product The product's collection The product's tag The product's vendor The…" at bounding box center [266, 312] width 236 height 27
select select "vendor"
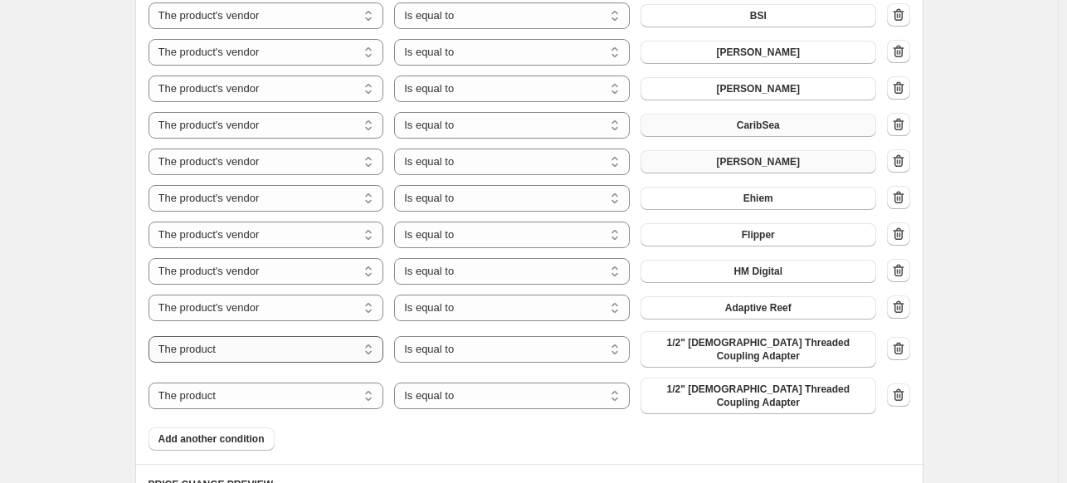
click at [272, 344] on select "The product The product's collection The product's tag The product's vendor The…" at bounding box center [266, 349] width 236 height 27
select select "vendor"
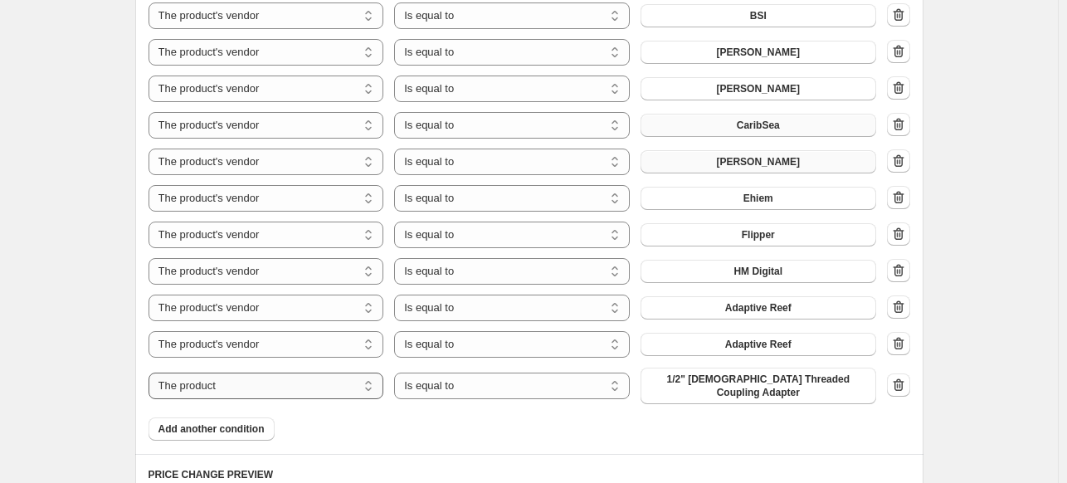
click at [272, 381] on select "The product The product's collection The product's tag The product's vendor The…" at bounding box center [266, 385] width 236 height 27
select select "vendor"
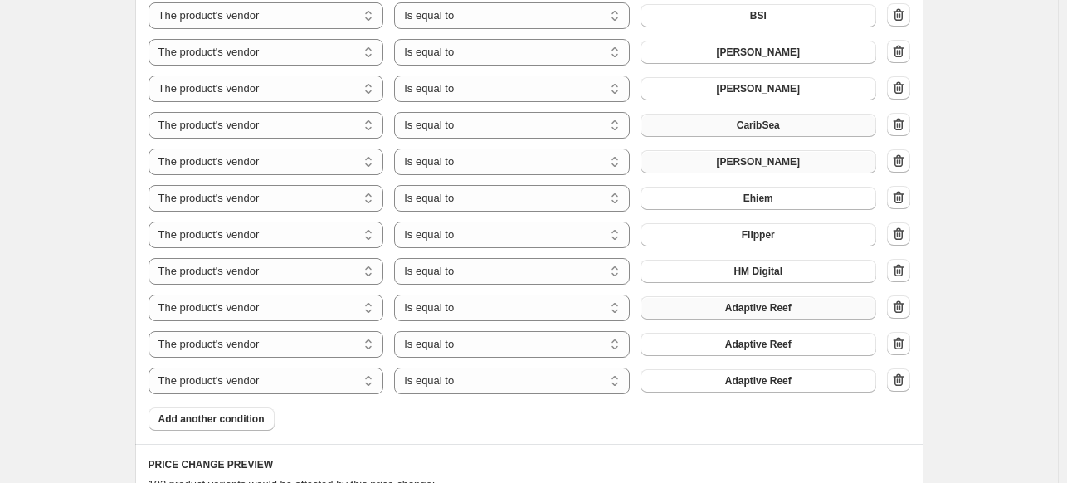
click at [723, 308] on button "Adaptive Reef" at bounding box center [758, 307] width 236 height 23
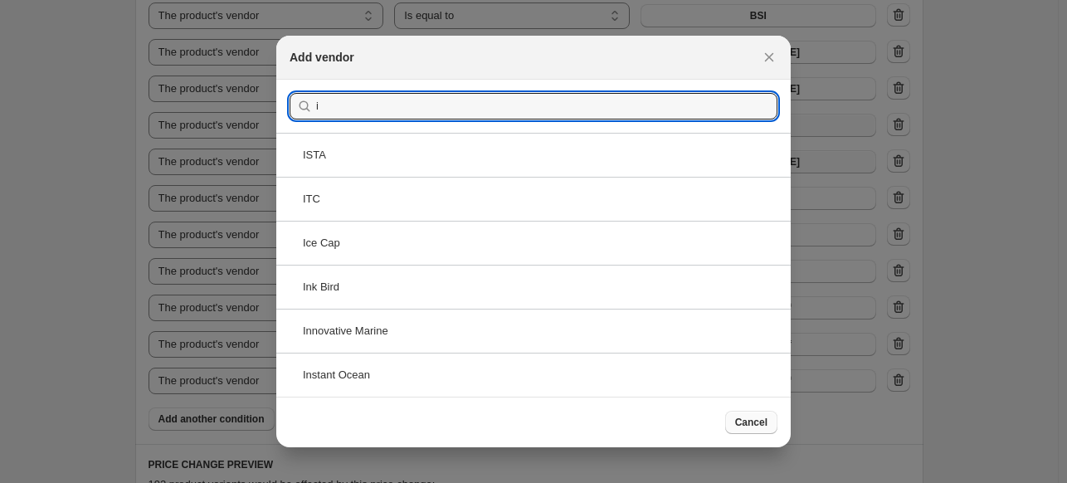
type input "i"
click at [763, 427] on span "Cancel" at bounding box center [751, 422] width 32 height 13
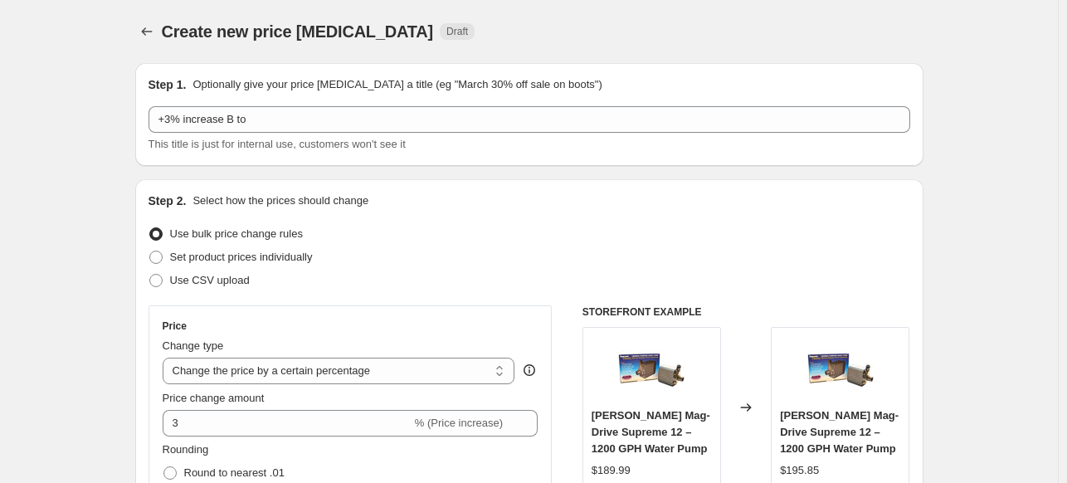
scroll to position [1161, 0]
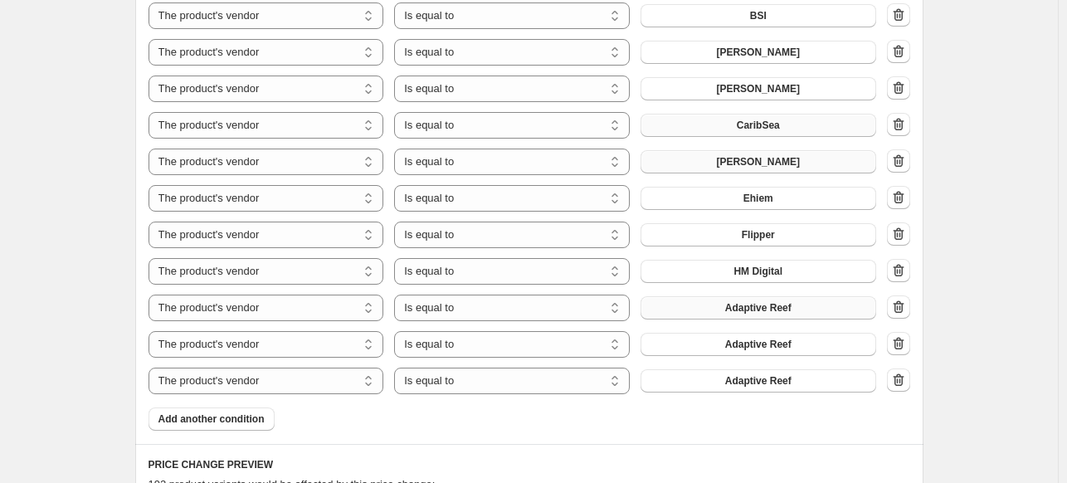
click at [770, 314] on span "Adaptive Reef" at bounding box center [758, 307] width 66 height 13
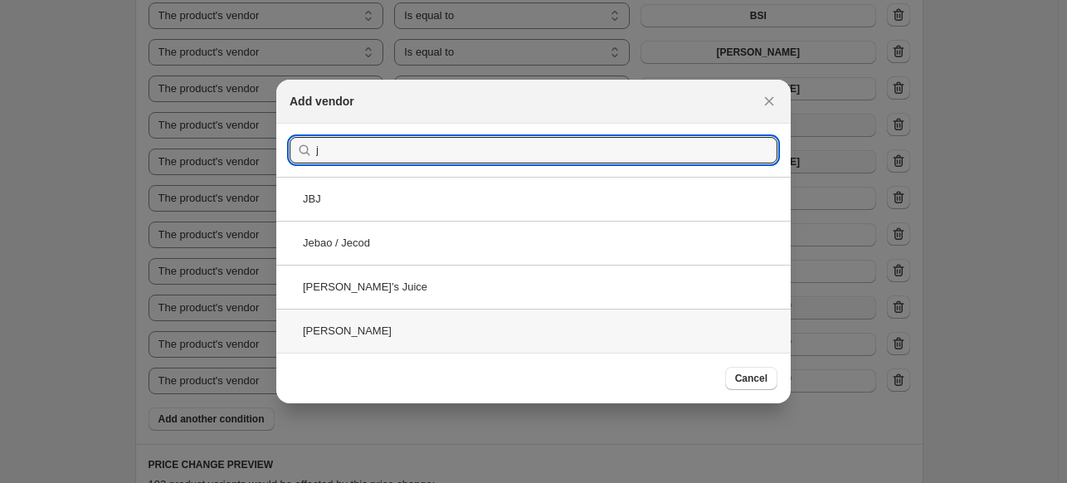
type input "j"
click at [560, 334] on div "John Guest" at bounding box center [533, 331] width 514 height 44
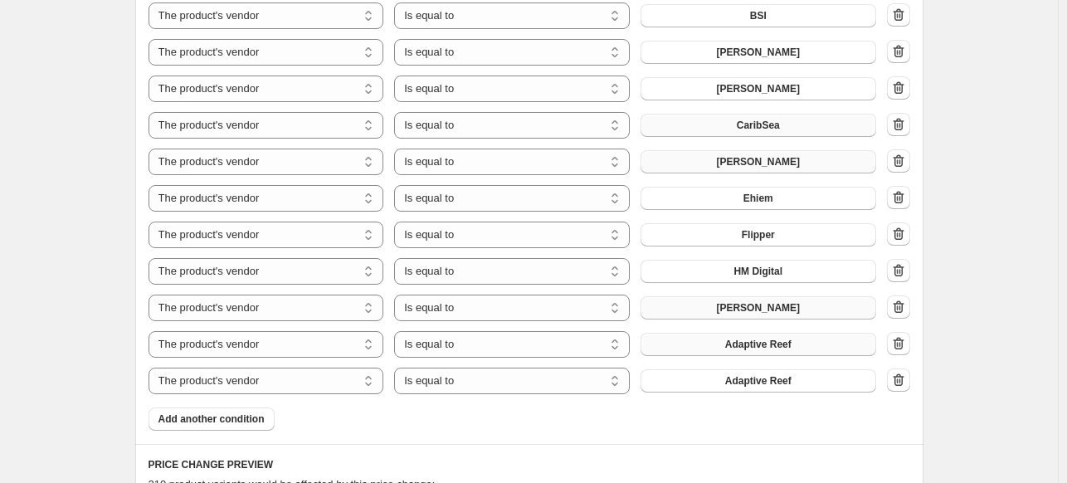
click at [756, 351] on span "Adaptive Reef" at bounding box center [758, 344] width 66 height 13
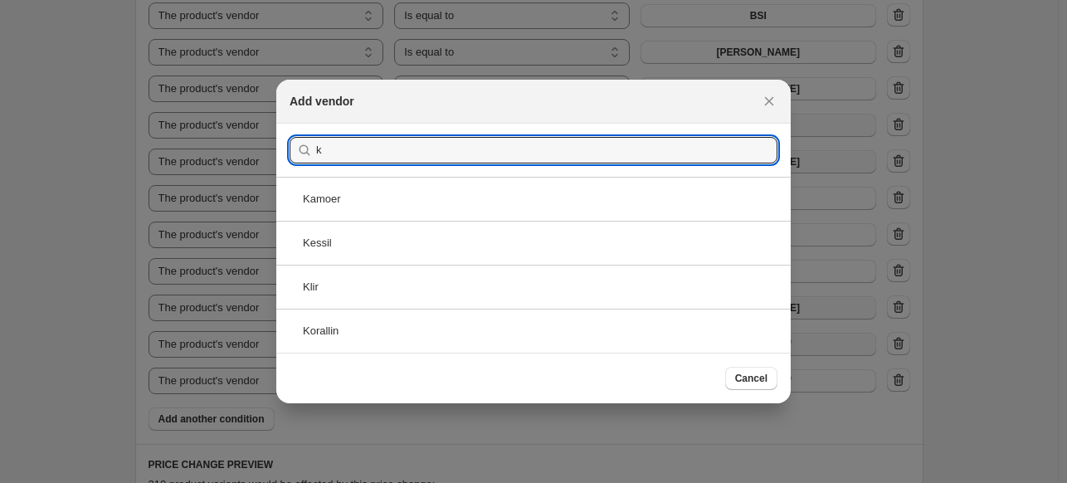
type input "k"
click at [838, 444] on div at bounding box center [533, 241] width 1067 height 483
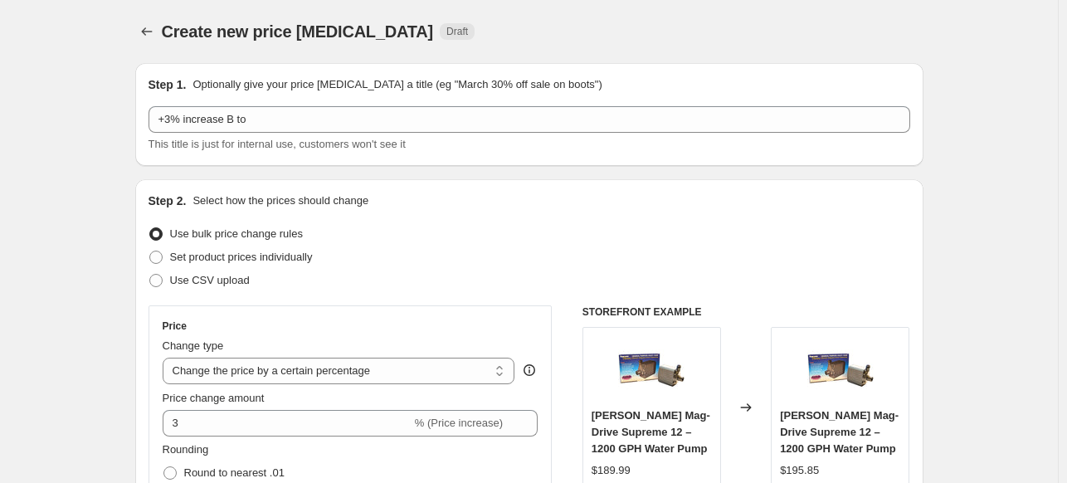
scroll to position [1161, 0]
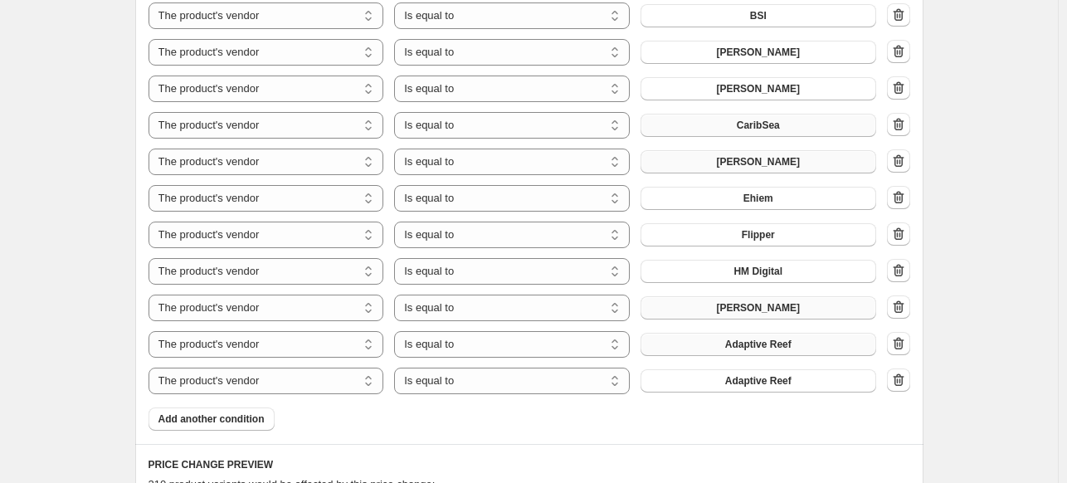
click at [760, 348] on span "Adaptive Reef" at bounding box center [758, 344] width 66 height 13
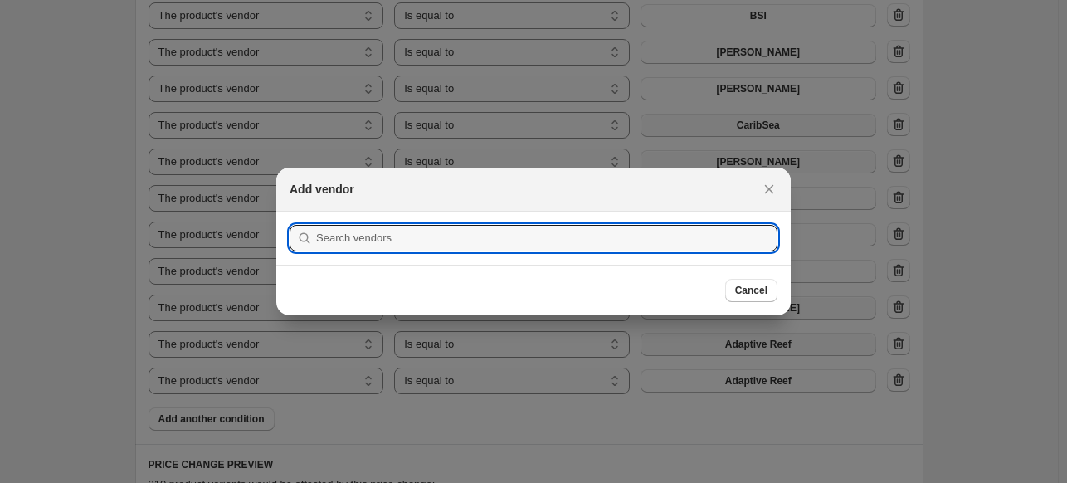
scroll to position [0, 0]
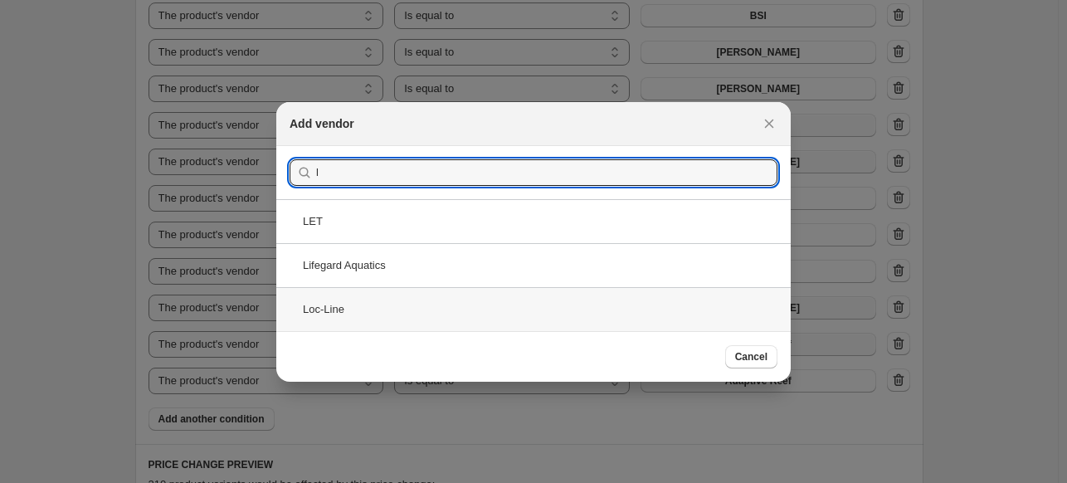
type input "l"
click at [366, 304] on div "Loc-Line" at bounding box center [533, 309] width 514 height 44
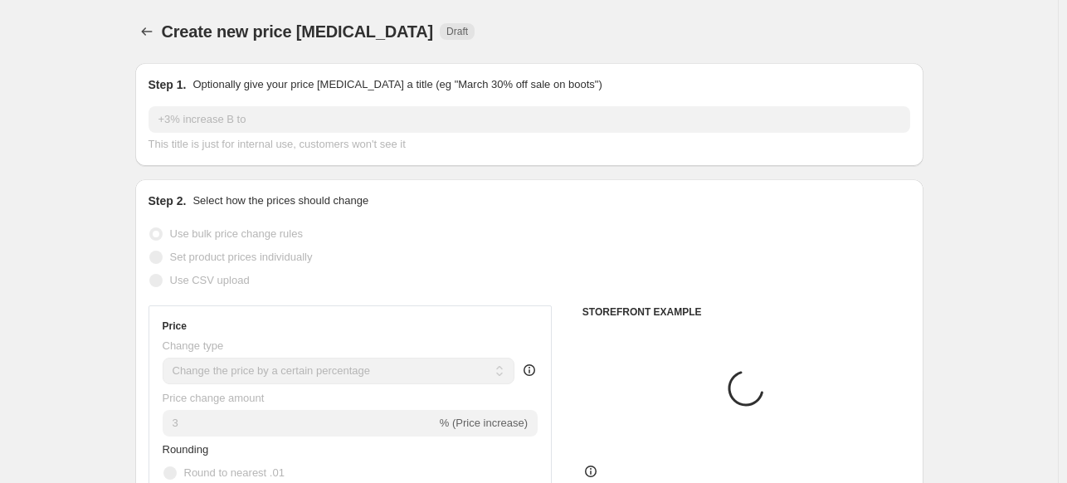
scroll to position [1161, 0]
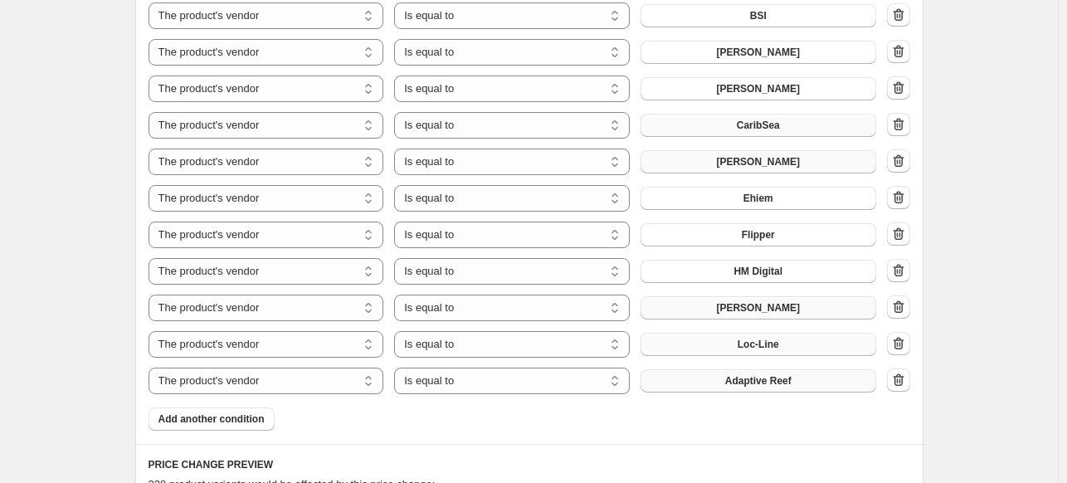
click at [787, 381] on span "Adaptive Reef" at bounding box center [758, 380] width 66 height 13
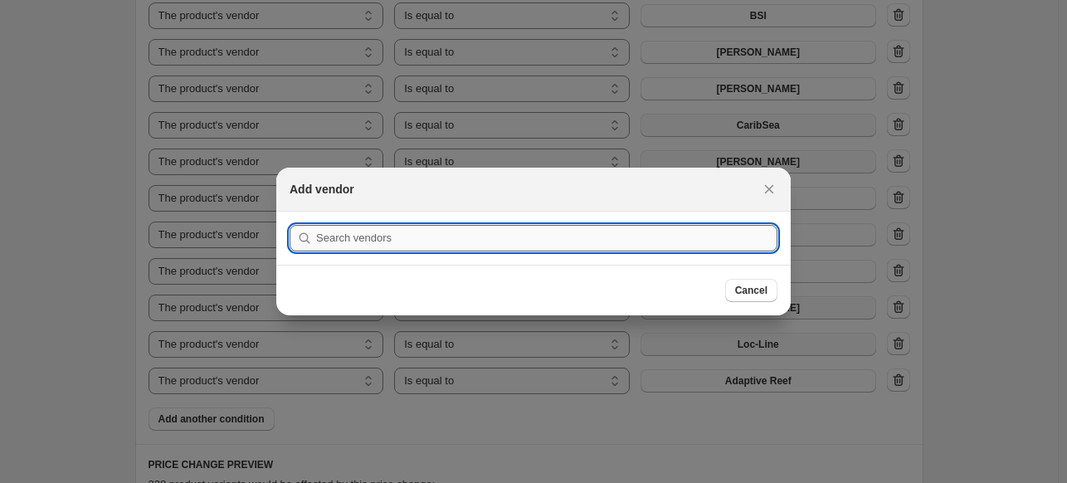
click at [514, 243] on input ":req:" at bounding box center [546, 238] width 461 height 27
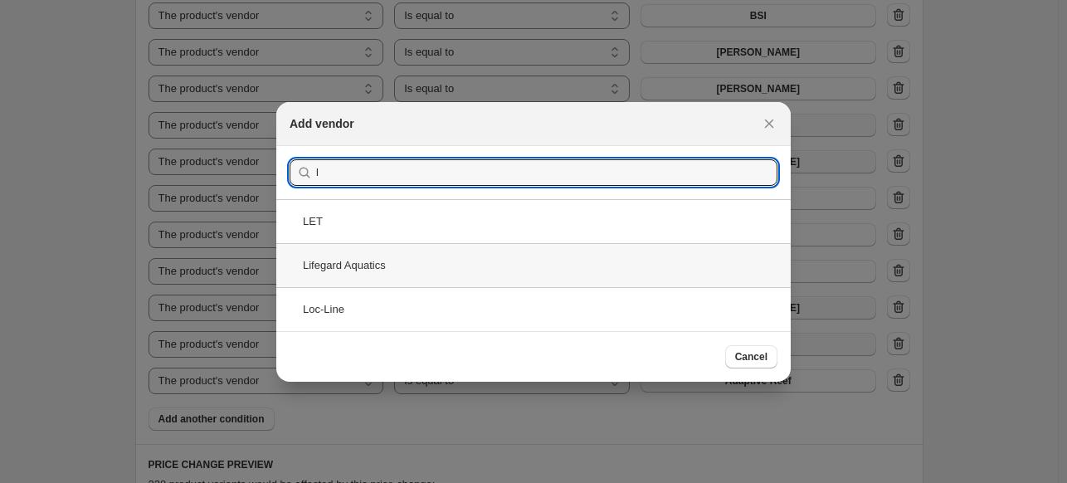
type input "l"
click at [375, 268] on div "Lifegard Aquatics" at bounding box center [533, 265] width 514 height 44
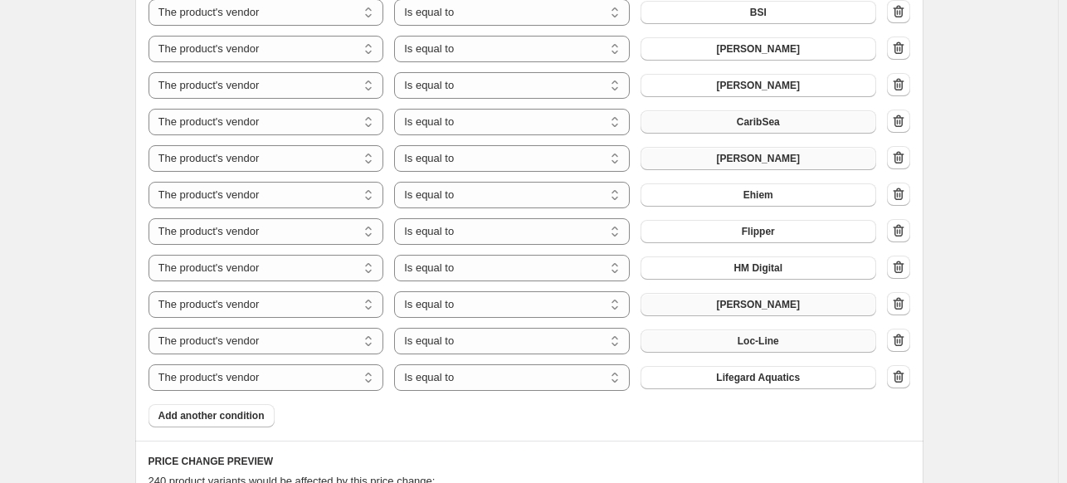
scroll to position [1327, 0]
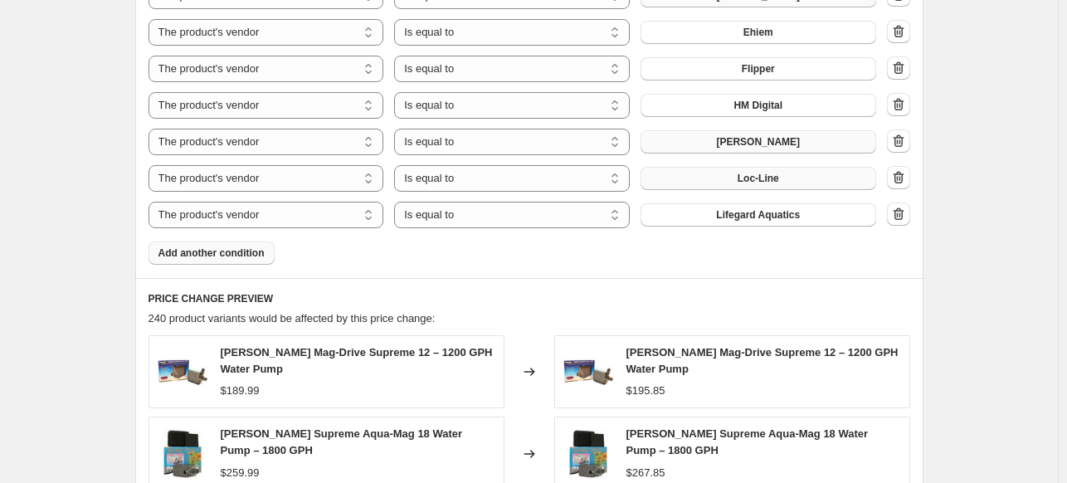
click at [239, 260] on button "Add another condition" at bounding box center [211, 252] width 126 height 23
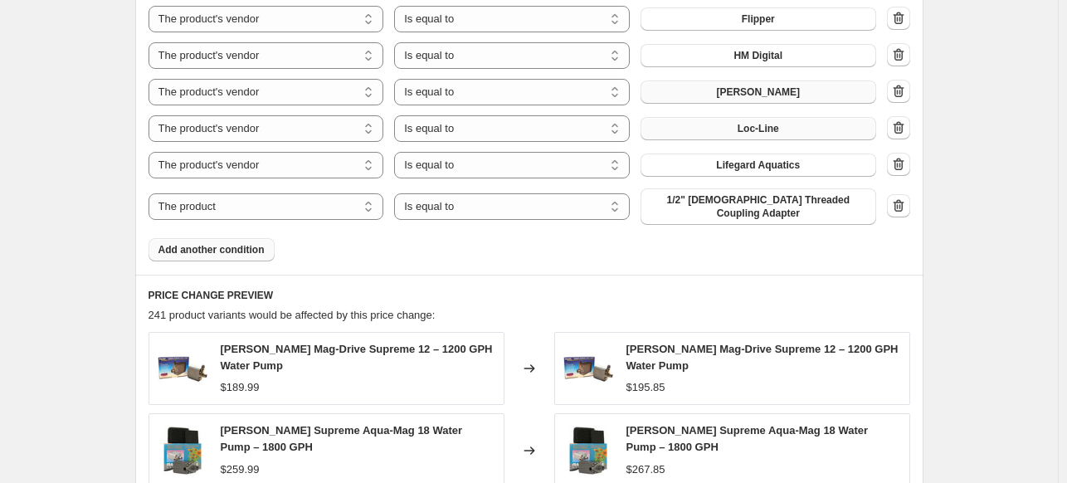
scroll to position [1410, 0]
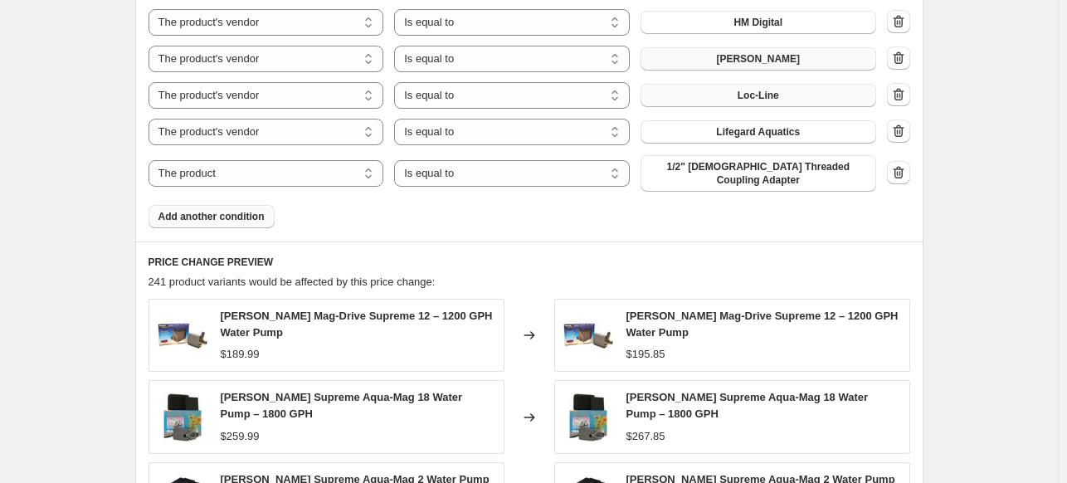
click at [241, 210] on span "Add another condition" at bounding box center [211, 216] width 106 height 13
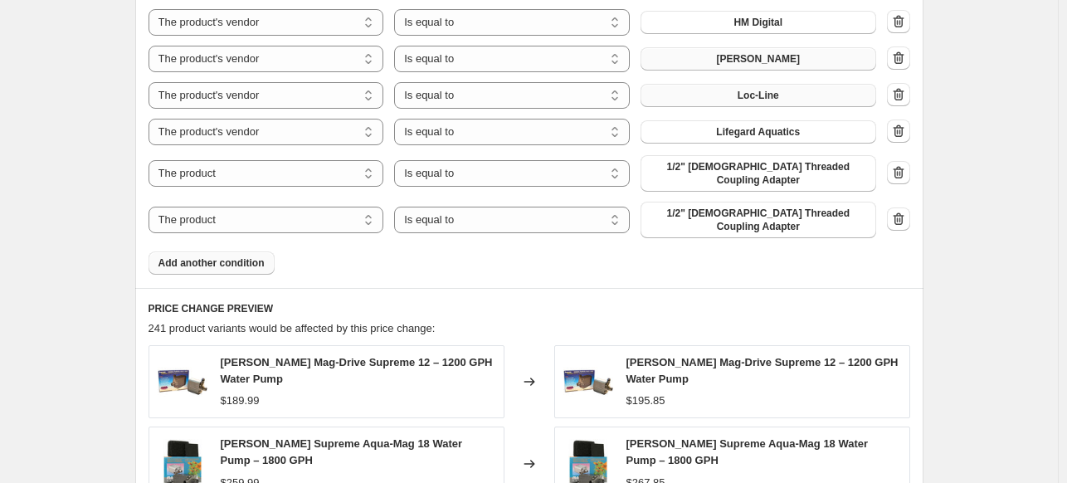
click at [229, 251] on button "Add another condition" at bounding box center [211, 262] width 126 height 23
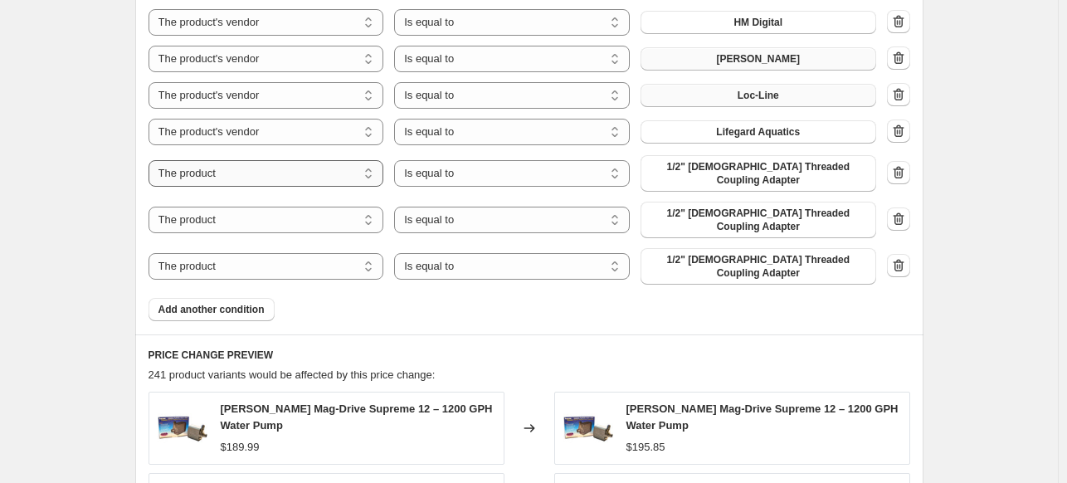
click at [261, 172] on select "The product The product's collection The product's tag The product's vendor The…" at bounding box center [266, 173] width 236 height 27
select select "vendor"
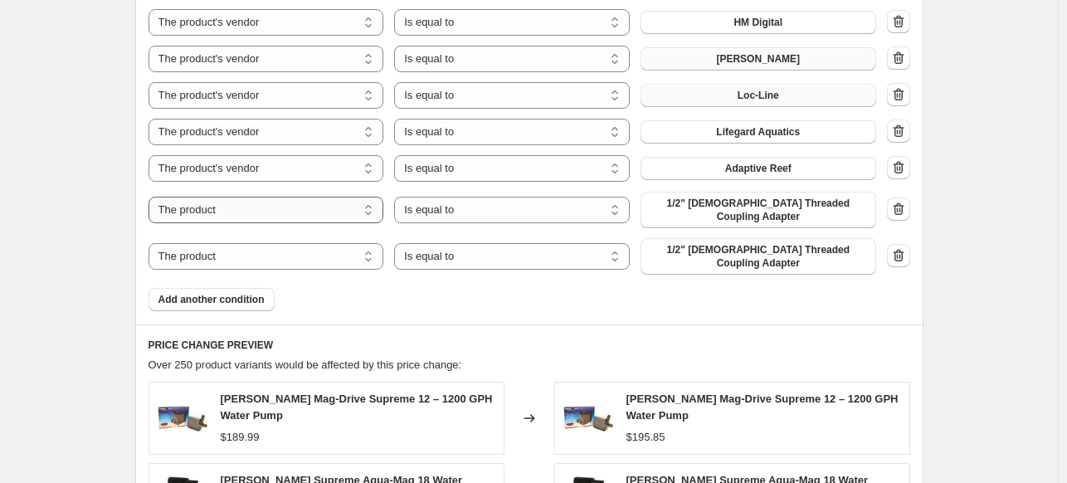
click at [268, 208] on select "The product The product's collection The product's tag The product's vendor The…" at bounding box center [266, 210] width 236 height 27
select select "vendor"
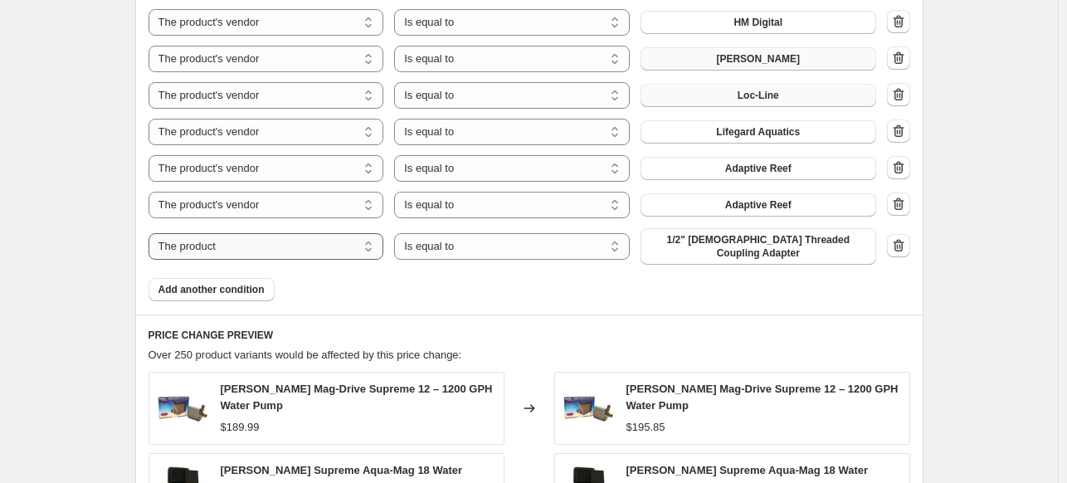
click at [312, 241] on select "The product The product's collection The product's tag The product's vendor The…" at bounding box center [266, 246] width 236 height 27
select select "vendor"
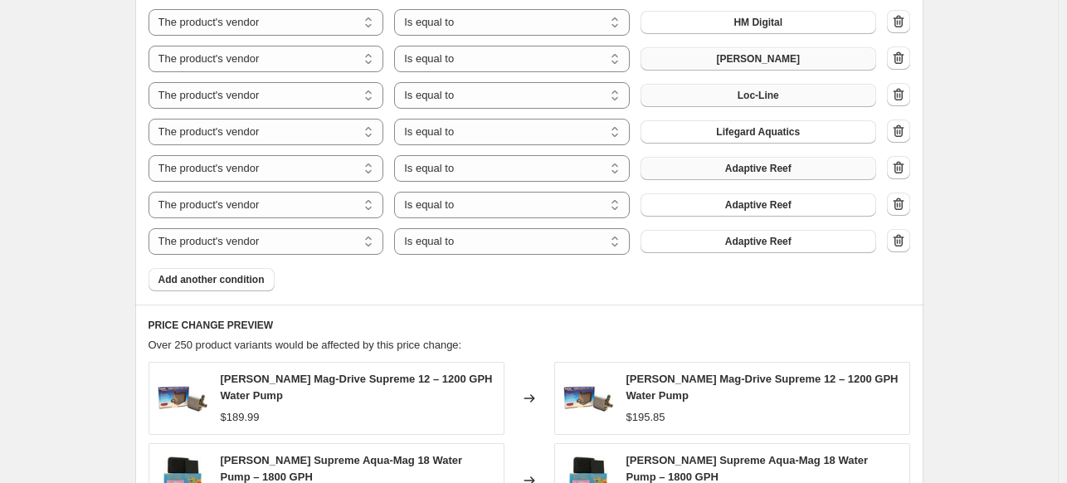
click at [746, 168] on span "Adaptive Reef" at bounding box center [758, 168] width 66 height 13
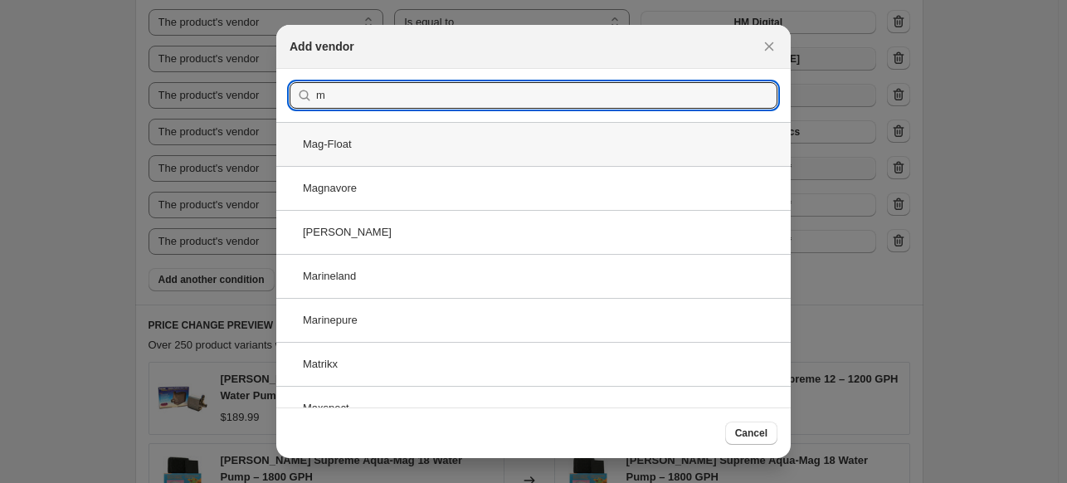
type input "m"
click at [465, 158] on div "Mag-Float" at bounding box center [533, 144] width 514 height 44
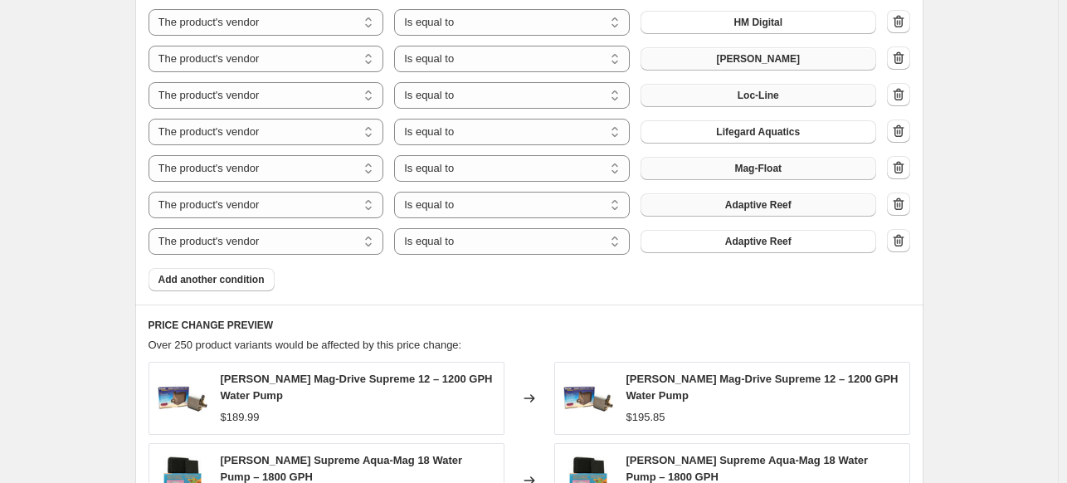
click at [788, 207] on span "Adaptive Reef" at bounding box center [758, 204] width 66 height 13
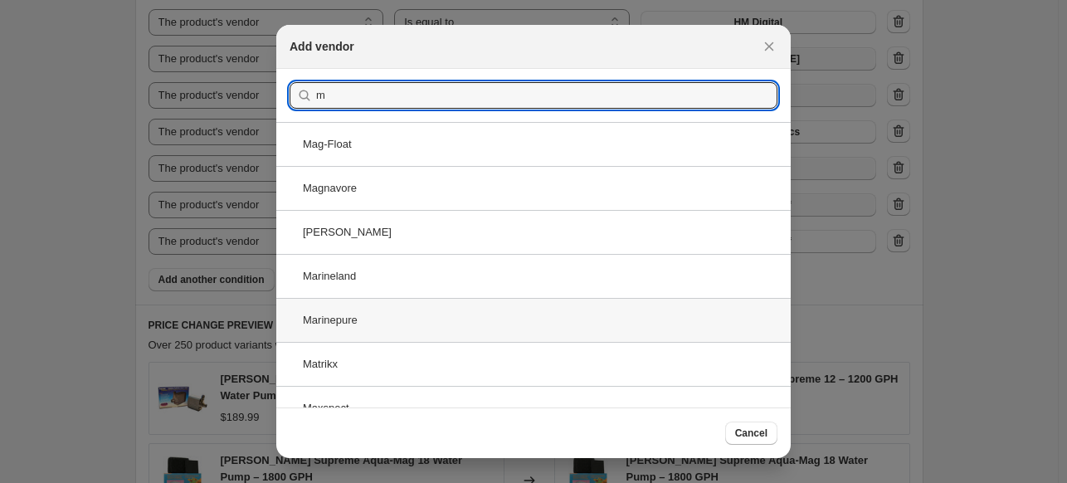
scroll to position [83, 0]
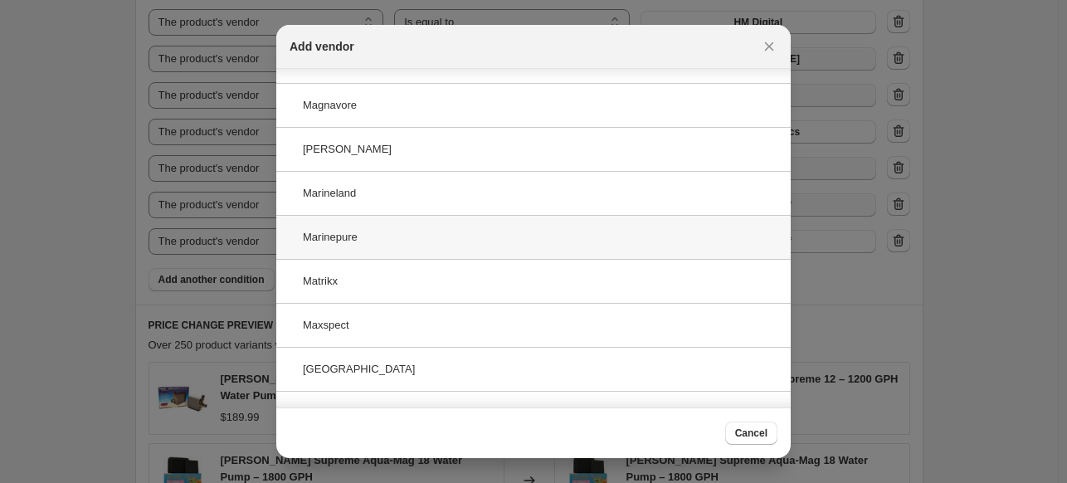
type input "m"
click at [382, 230] on div "Marinepure" at bounding box center [533, 237] width 514 height 44
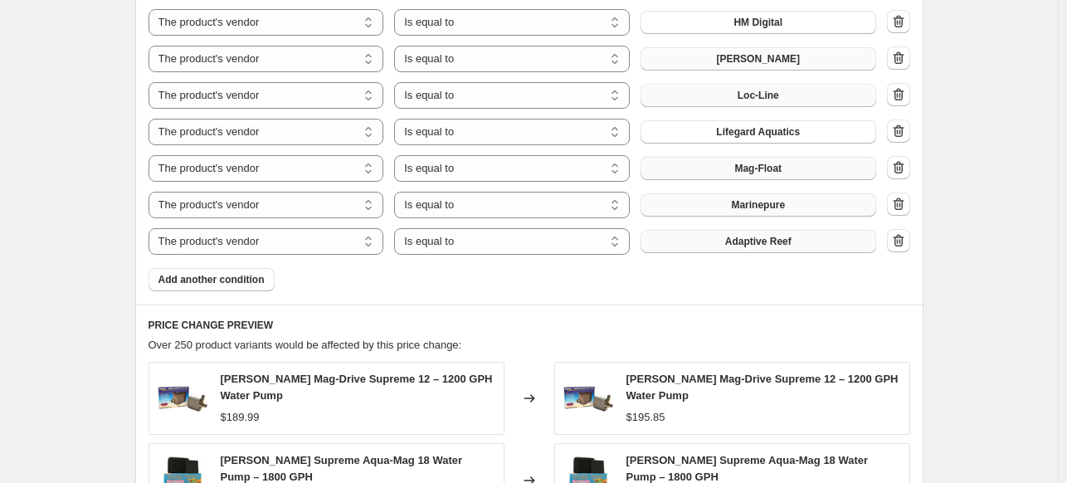
click at [768, 240] on span "Adaptive Reef" at bounding box center [758, 241] width 66 height 13
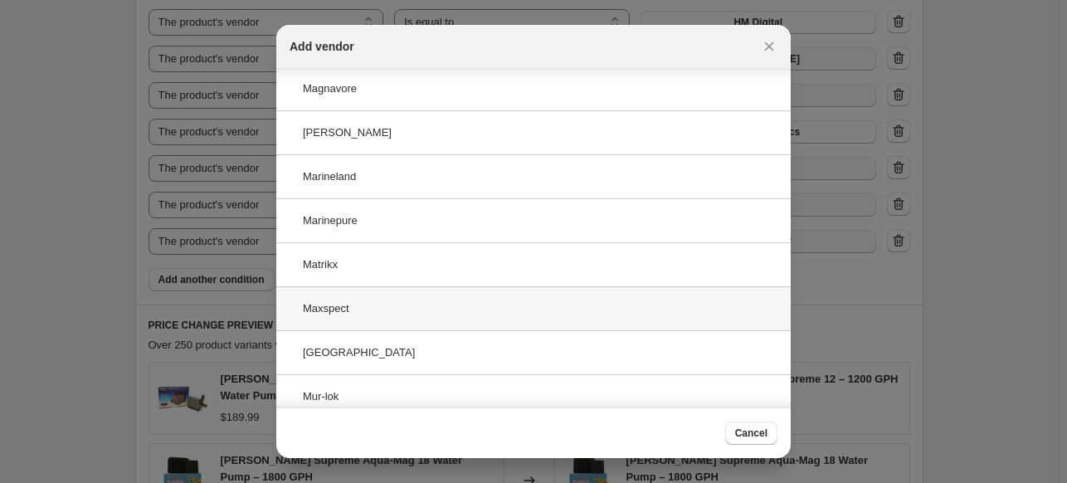
scroll to position [108, 0]
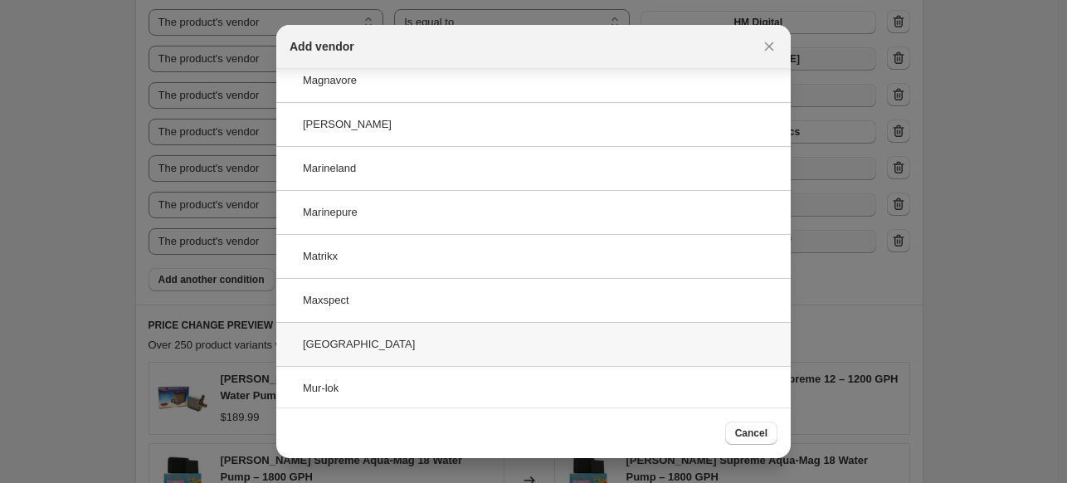
type input "m"
click at [435, 338] on div "Milwaukee" at bounding box center [533, 344] width 514 height 44
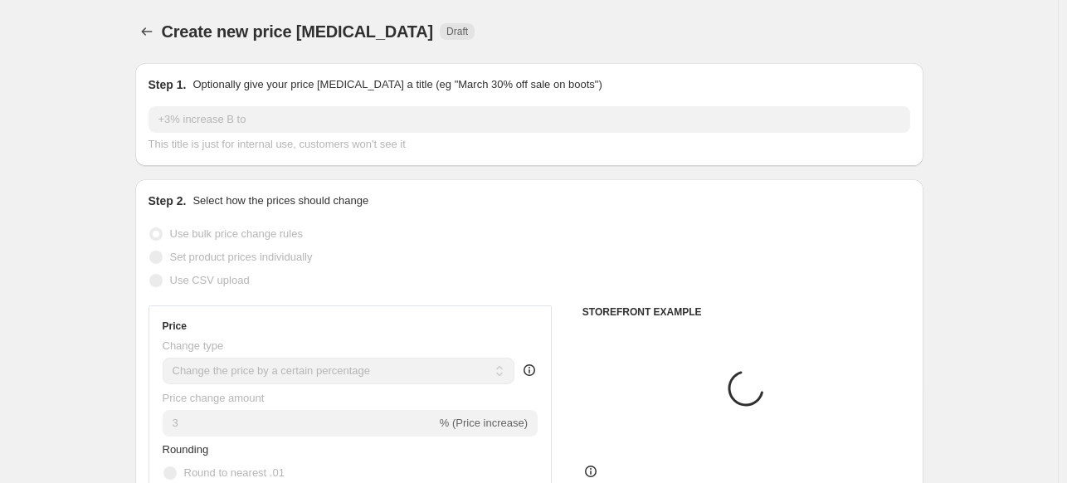
scroll to position [1410, 0]
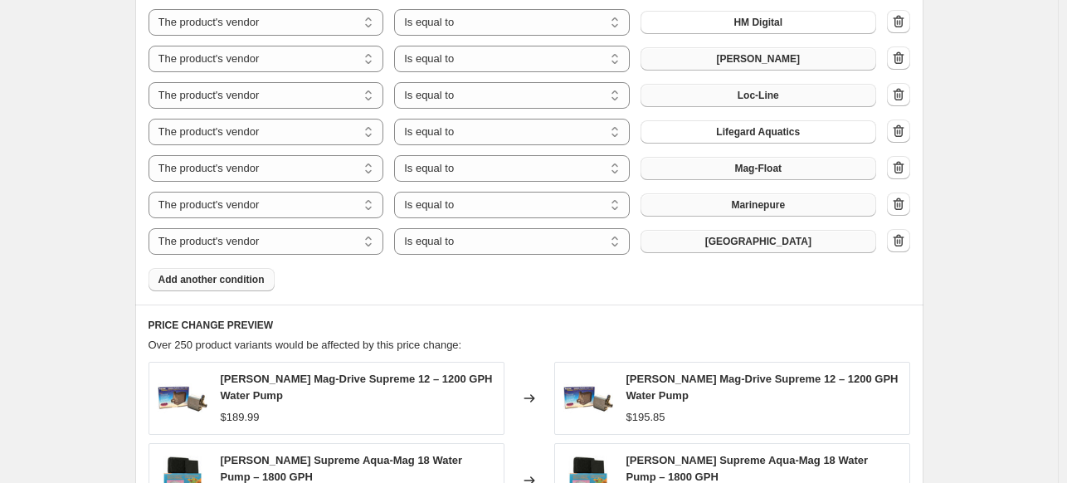
click at [239, 288] on button "Add another condition" at bounding box center [211, 279] width 126 height 23
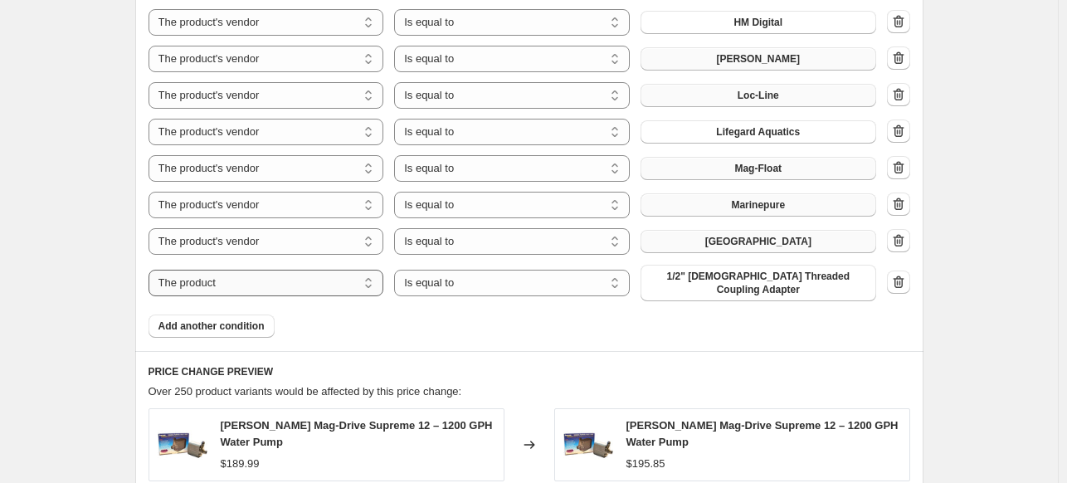
click at [272, 275] on select "The product The product's collection The product's tag The product's vendor The…" at bounding box center [266, 283] width 236 height 27
select select "vendor"
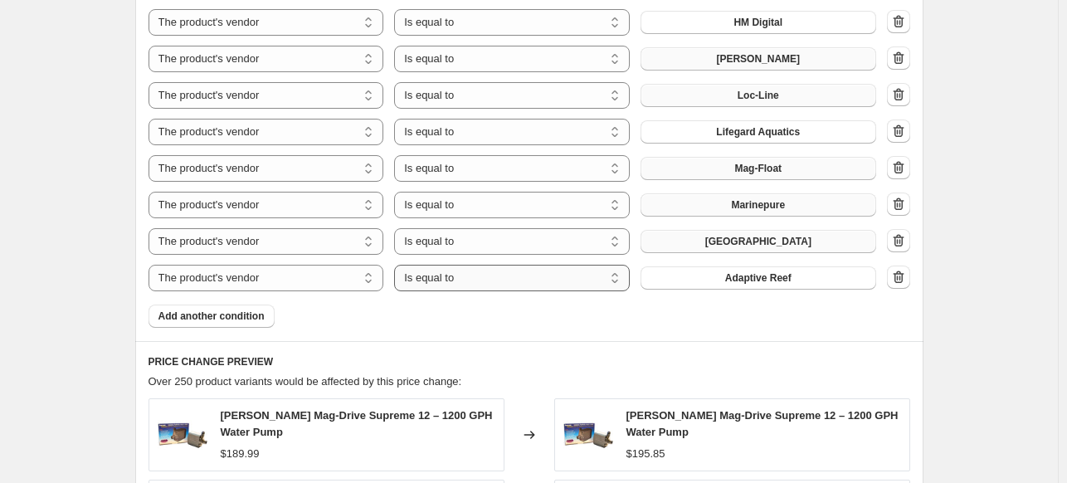
click at [534, 280] on select "Is equal to Is not equal to" at bounding box center [512, 278] width 236 height 27
click at [768, 281] on span "Adaptive Reef" at bounding box center [758, 277] width 66 height 13
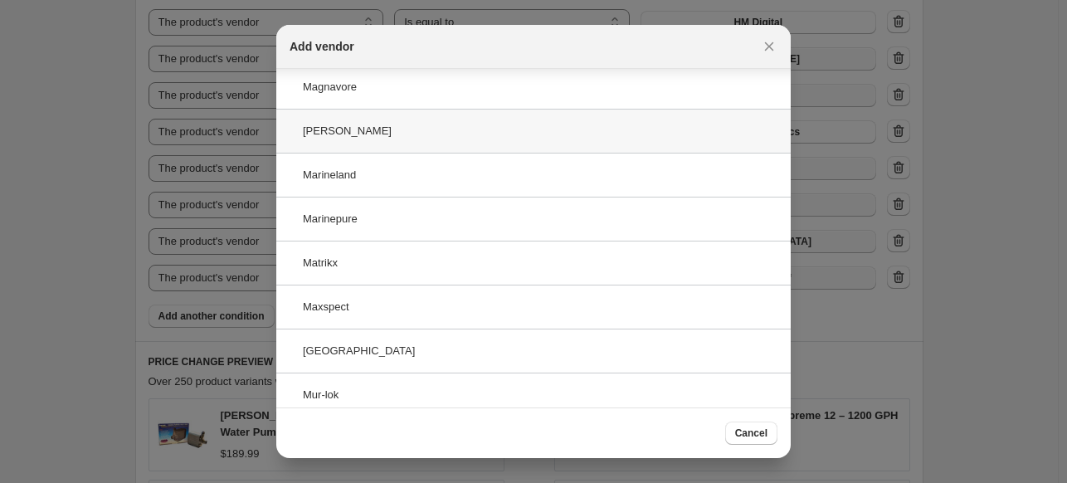
scroll to position [108, 0]
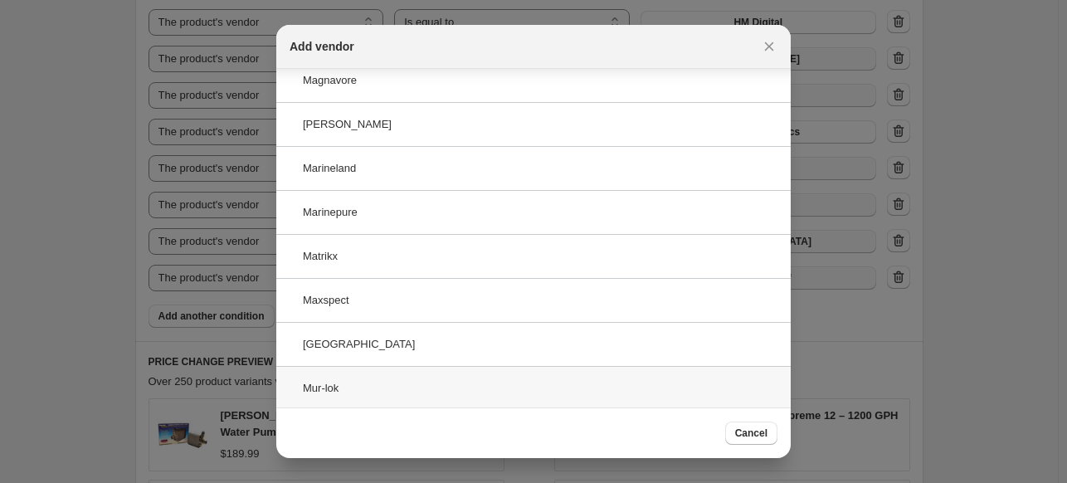
type input "m"
click at [428, 397] on div "Mur-lok" at bounding box center [533, 388] width 514 height 44
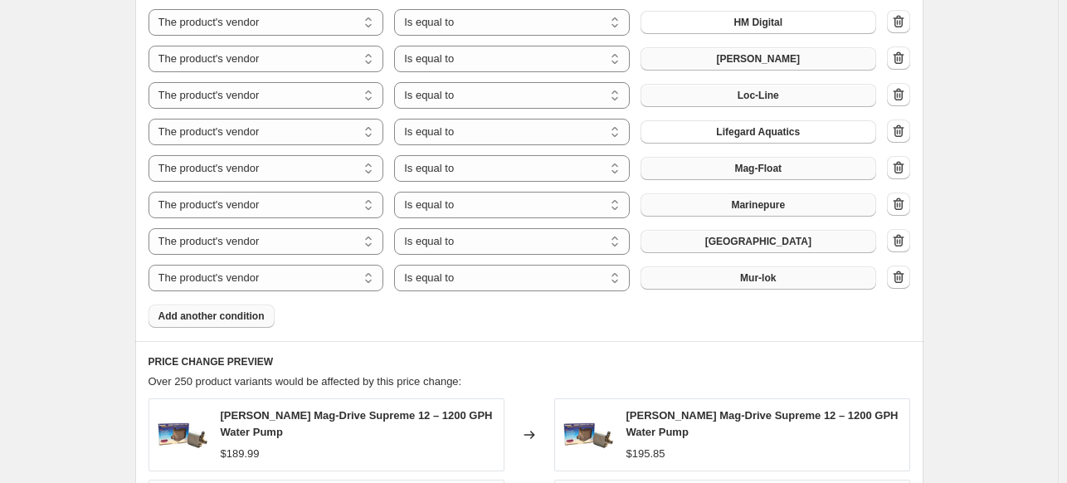
click at [203, 316] on span "Add another condition" at bounding box center [211, 315] width 106 height 13
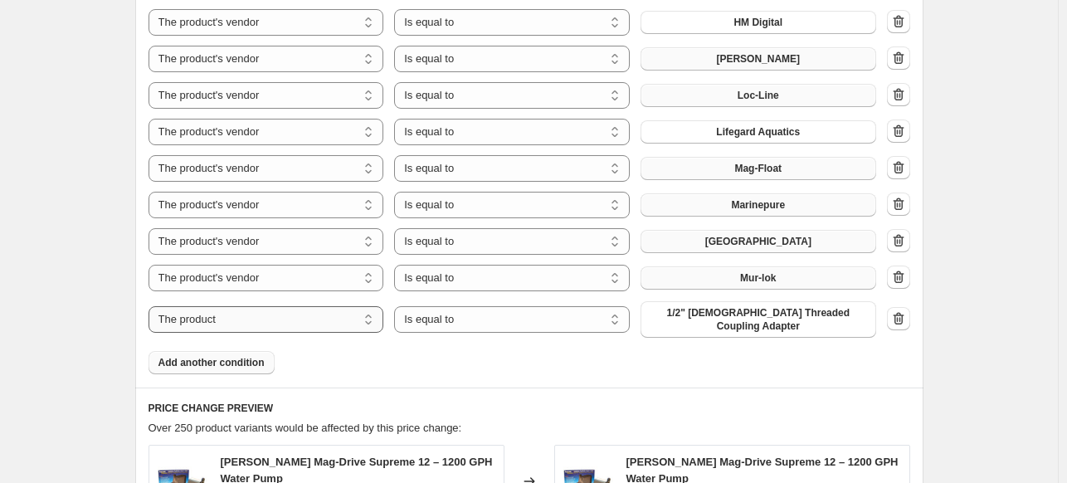
click at [304, 319] on select "The product The product's collection The product's tag The product's vendor The…" at bounding box center [266, 319] width 236 height 27
select select "vendor"
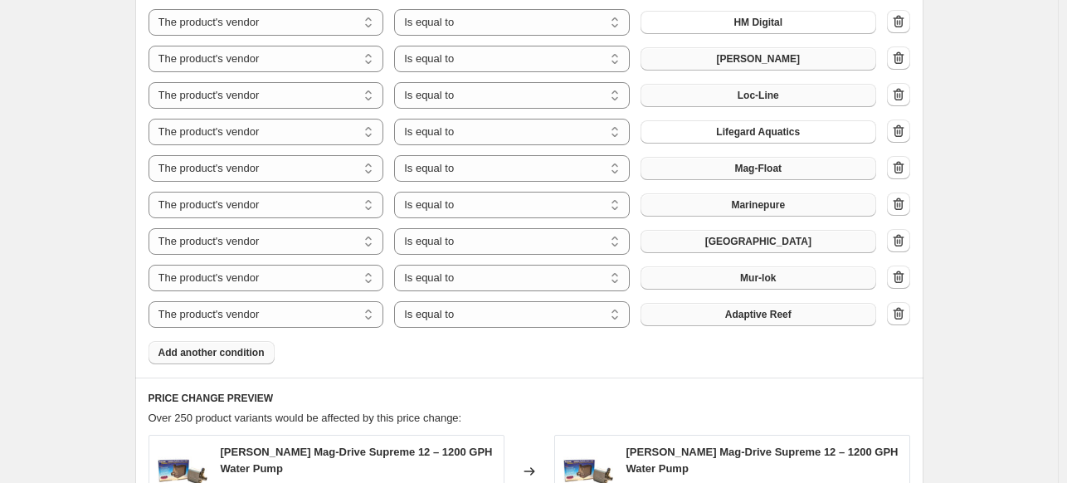
click at [771, 319] on span "Adaptive Reef" at bounding box center [758, 314] width 66 height 13
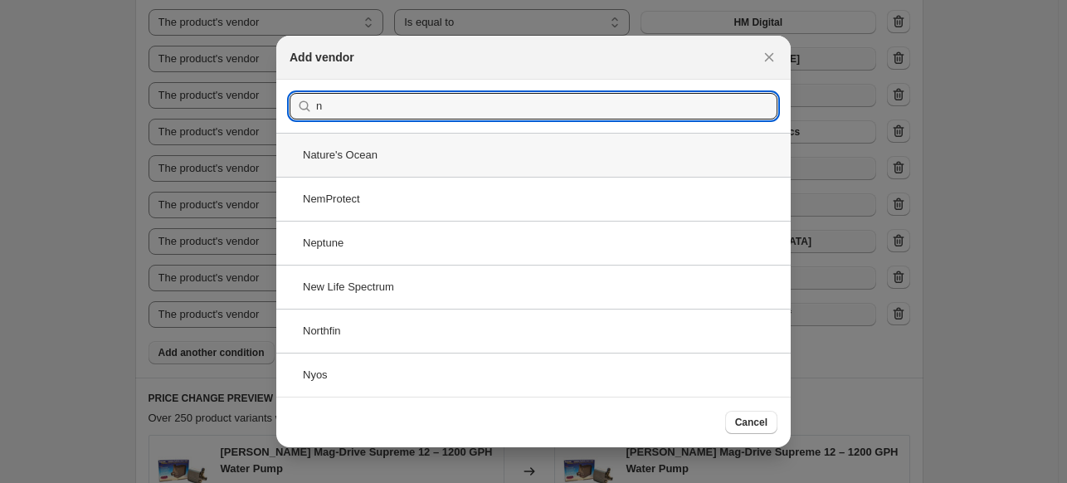
type input "n"
click at [485, 153] on div "Nature's Ocean" at bounding box center [533, 155] width 514 height 44
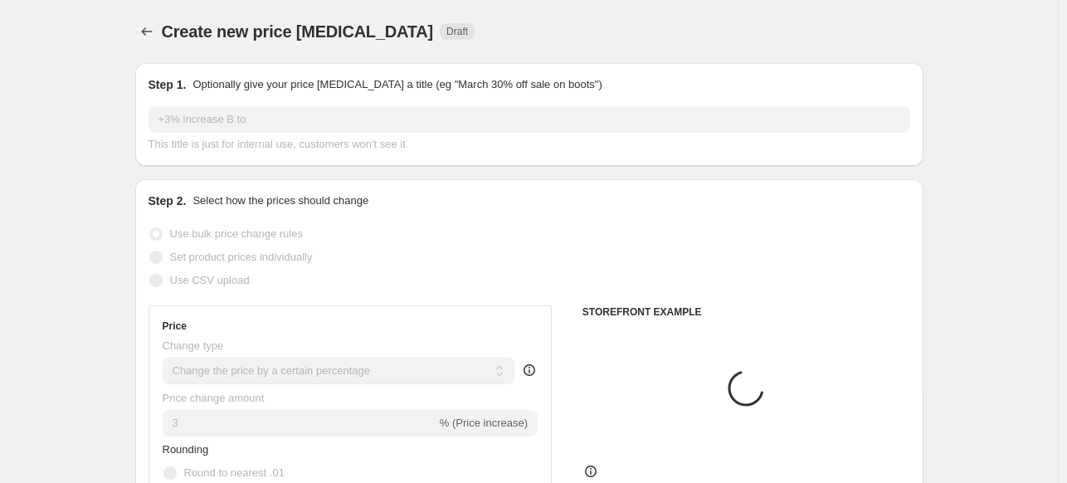
scroll to position [1410, 0]
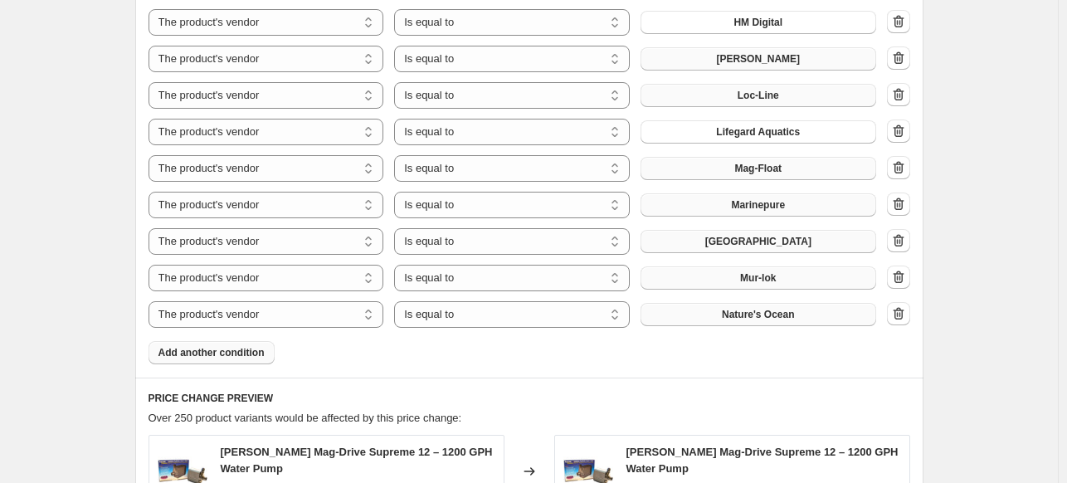
click at [240, 360] on button "Add another condition" at bounding box center [211, 352] width 126 height 23
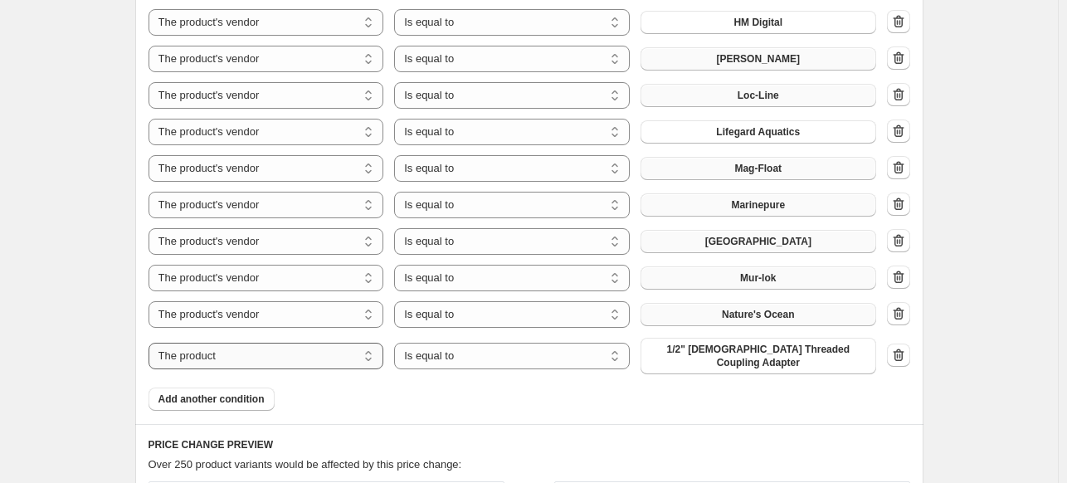
click at [303, 345] on select "The product The product's collection The product's tag The product's vendor The…" at bounding box center [266, 356] width 236 height 27
select select "vendor"
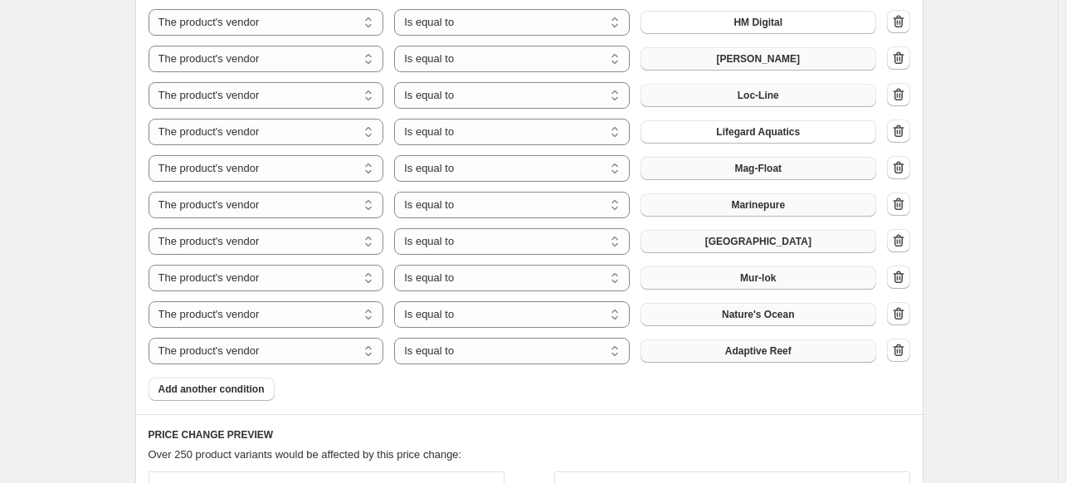
click at [771, 354] on span "Adaptive Reef" at bounding box center [758, 350] width 66 height 13
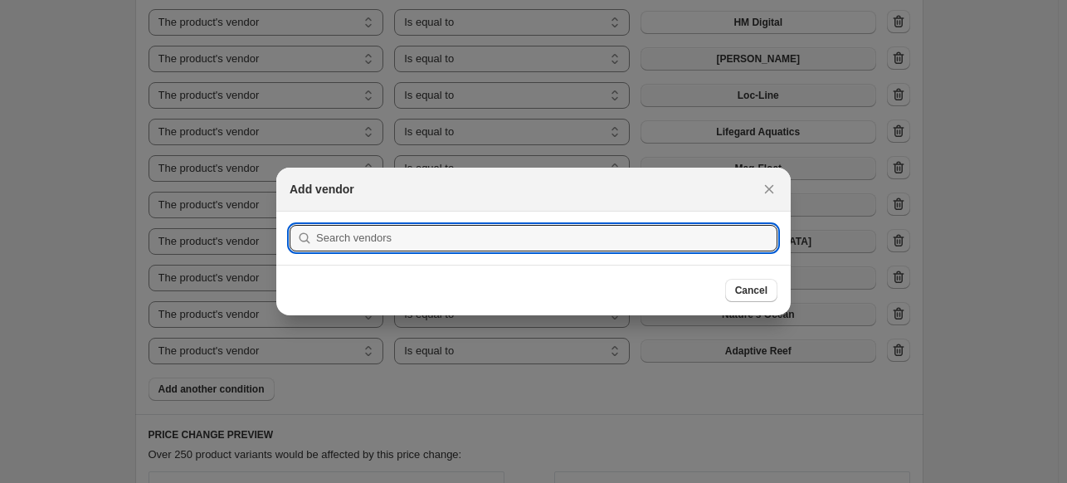
scroll to position [0, 0]
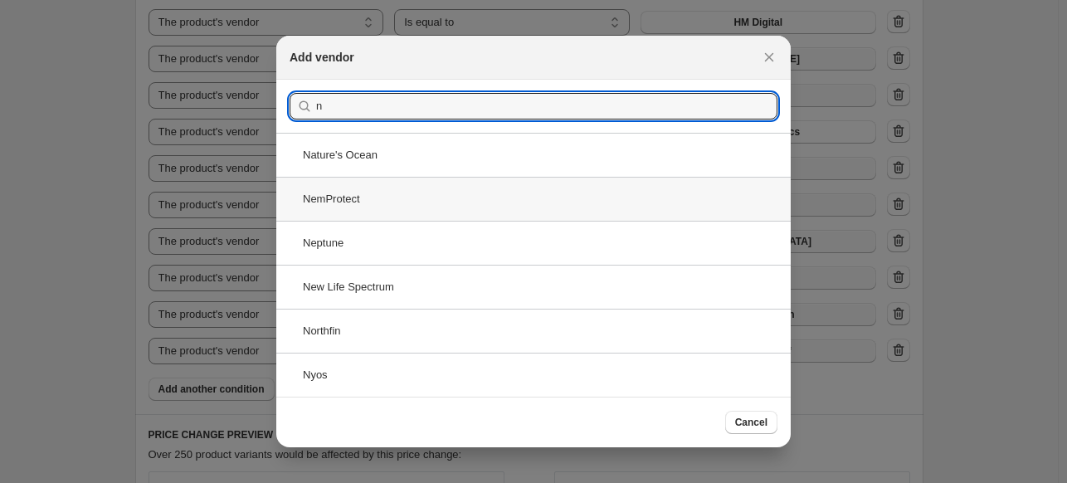
type input "n"
click at [425, 190] on div "NemProtect" at bounding box center [533, 199] width 514 height 44
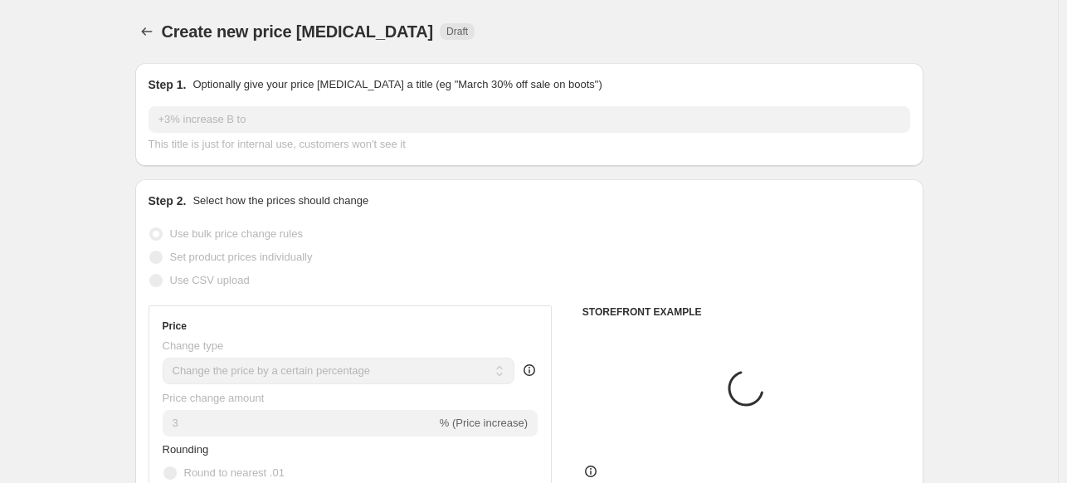
scroll to position [1410, 0]
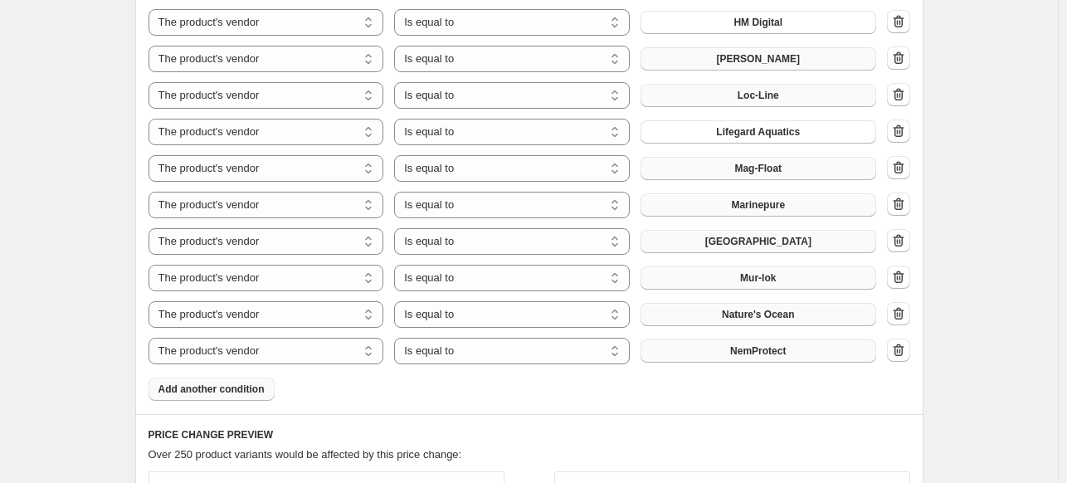
click at [227, 392] on span "Add another condition" at bounding box center [211, 388] width 106 height 13
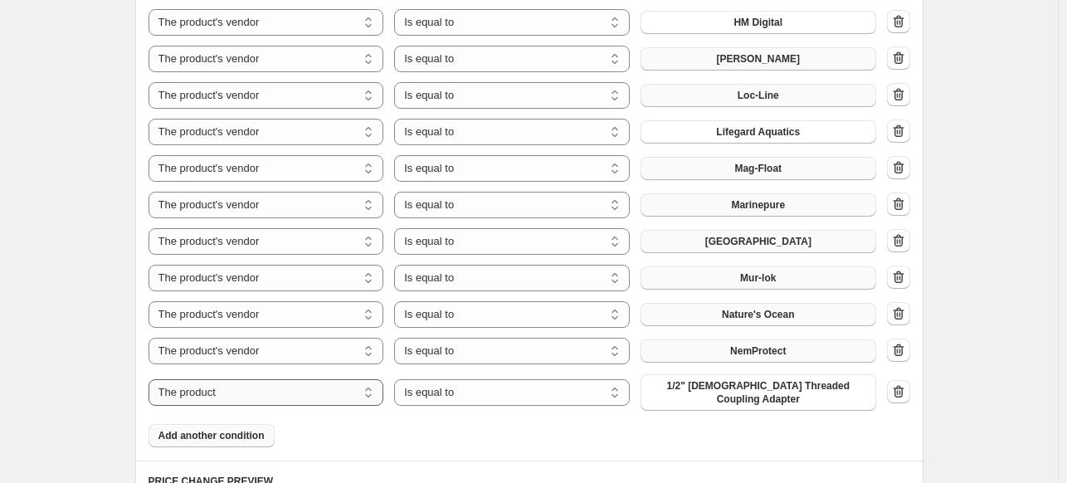
click at [308, 388] on select "The product The product's collection The product's tag The product's vendor The…" at bounding box center [266, 392] width 236 height 27
select select "vendor"
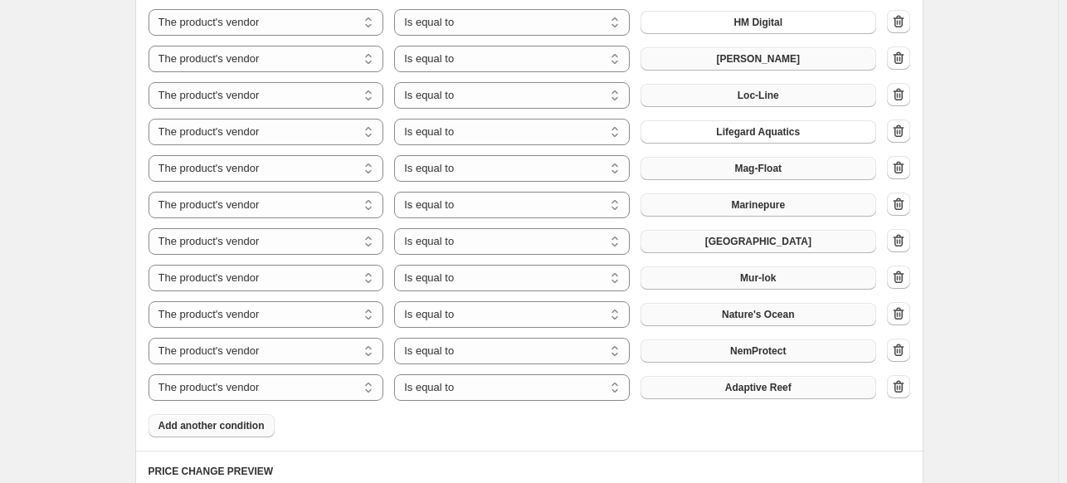
click at [828, 390] on button "Adaptive Reef" at bounding box center [758, 387] width 236 height 23
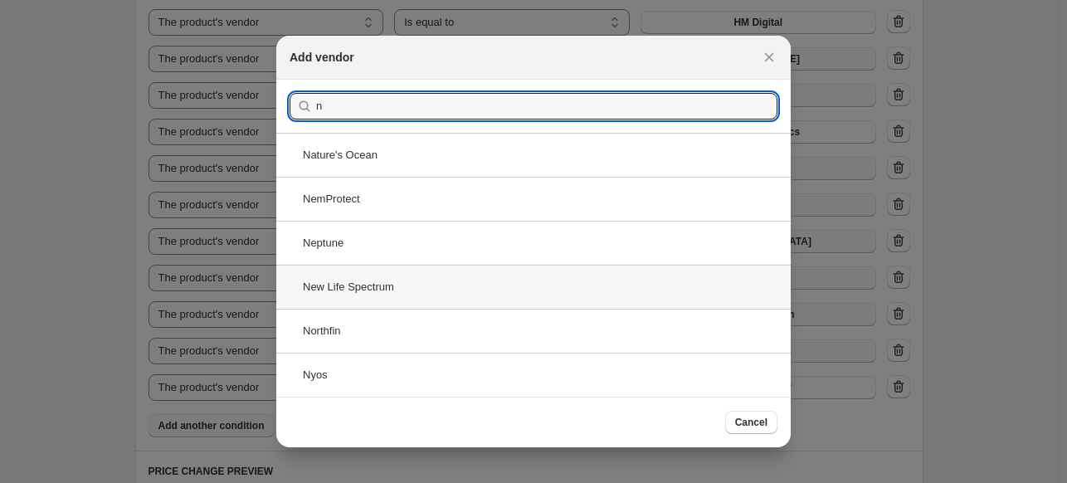
type input "n"
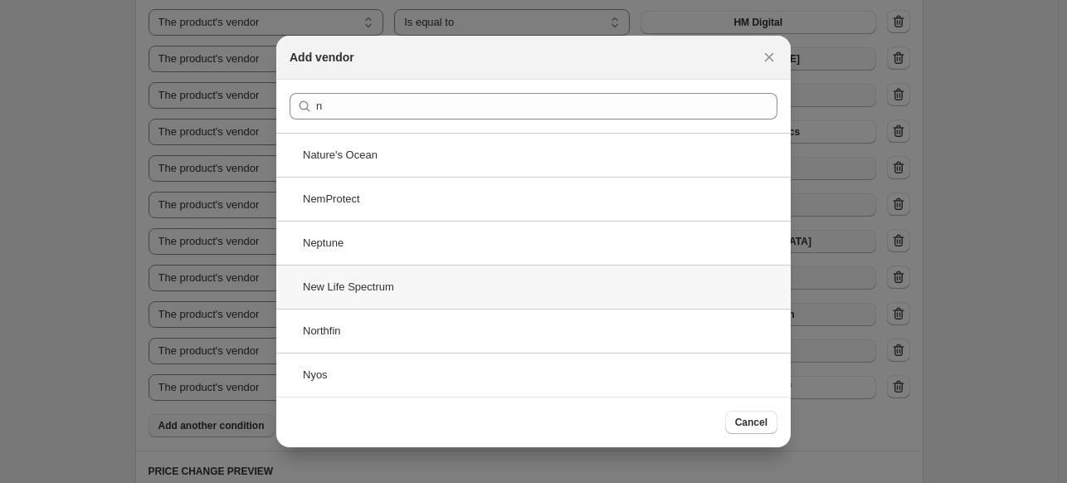
click at [397, 287] on div "New Life Spectrum" at bounding box center [533, 287] width 514 height 44
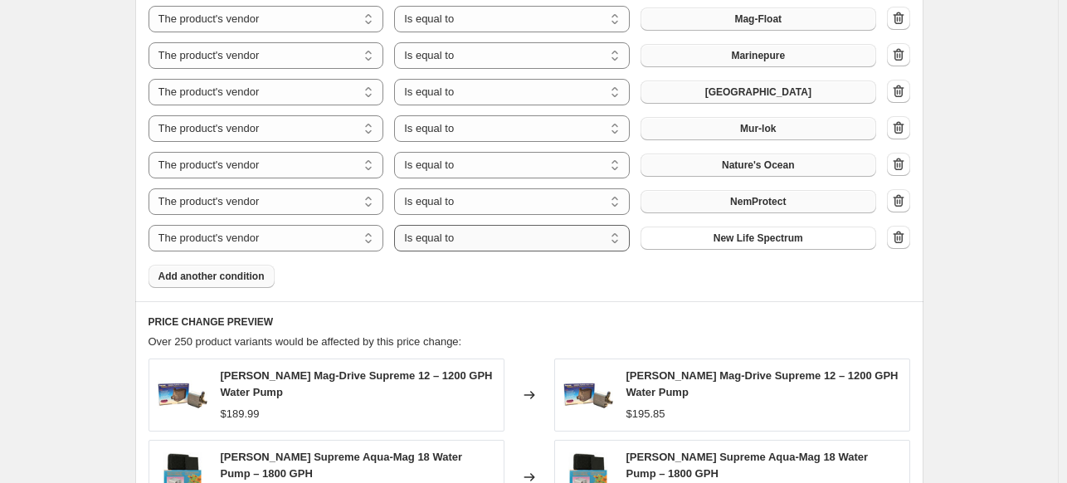
scroll to position [1659, 0]
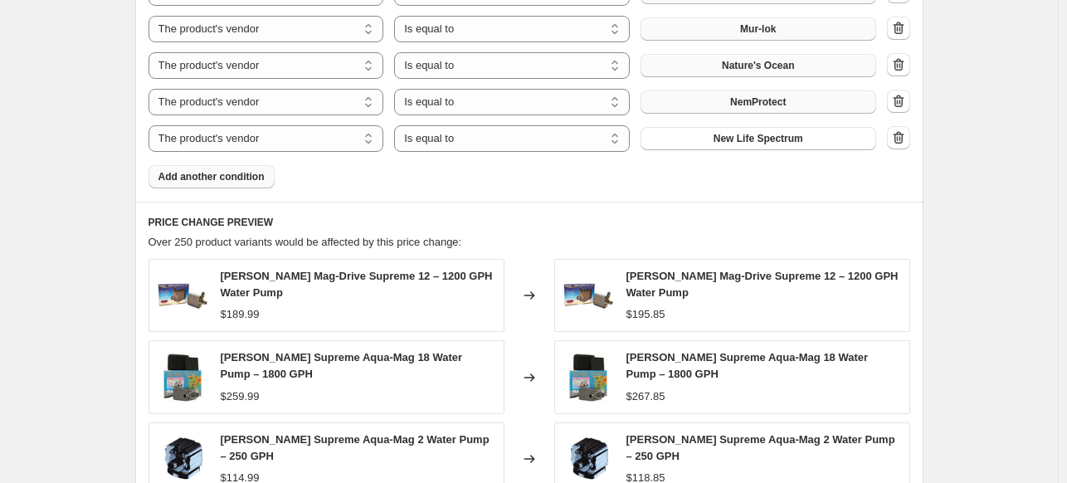
click at [252, 177] on span "Add another condition" at bounding box center [211, 176] width 106 height 13
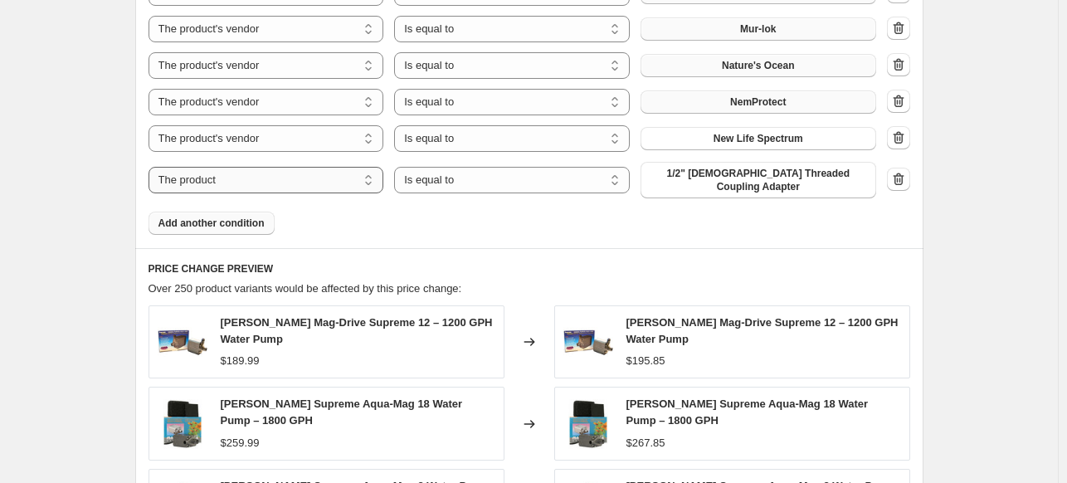
click at [315, 173] on select "The product The product's collection The product's tag The product's vendor The…" at bounding box center [266, 180] width 236 height 27
select select "vendor"
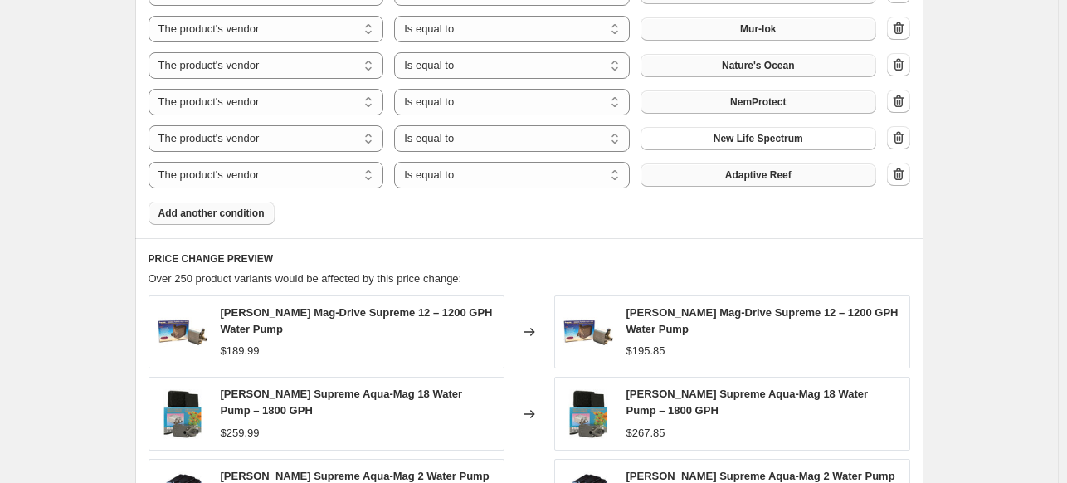
click at [766, 182] on button "Adaptive Reef" at bounding box center [758, 174] width 236 height 23
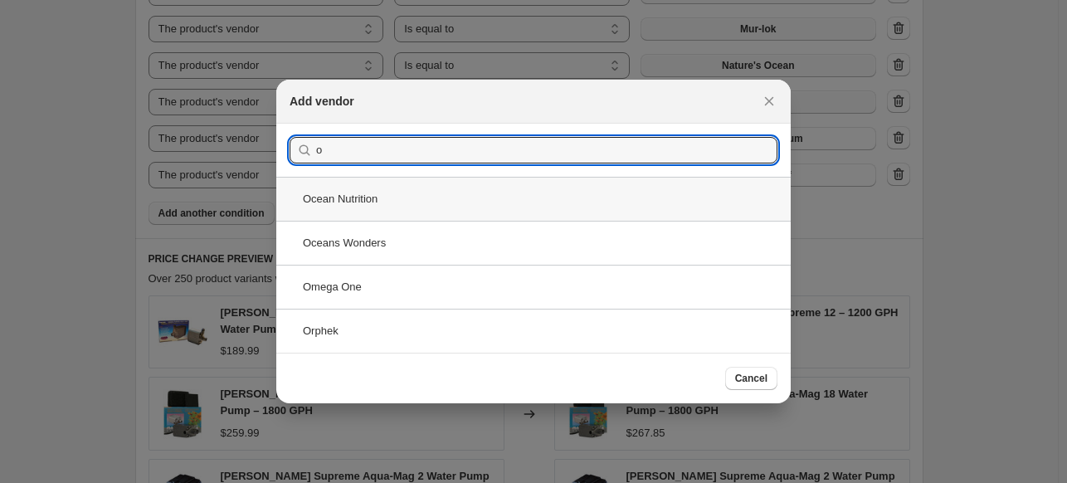
type input "o"
click at [421, 200] on div "Ocean Nutrition" at bounding box center [533, 199] width 514 height 44
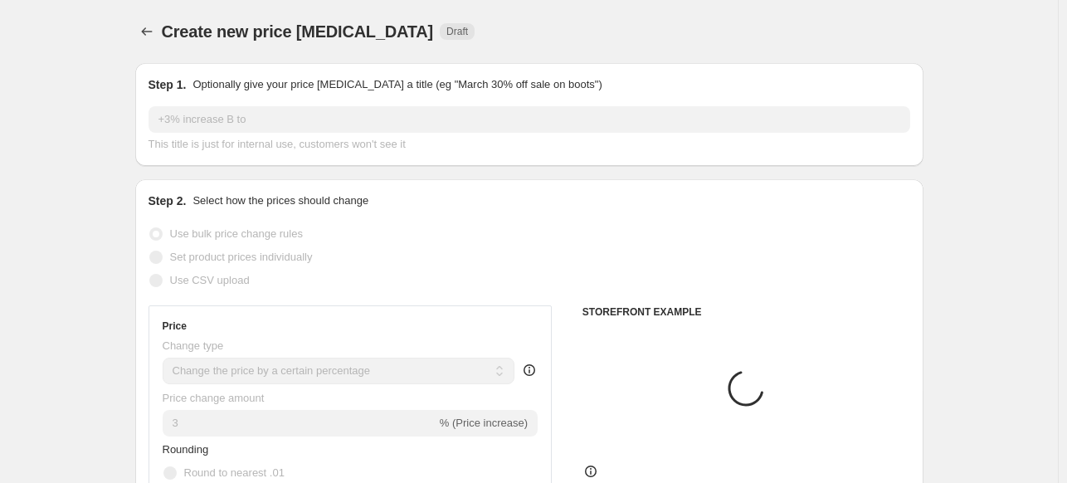
scroll to position [1659, 0]
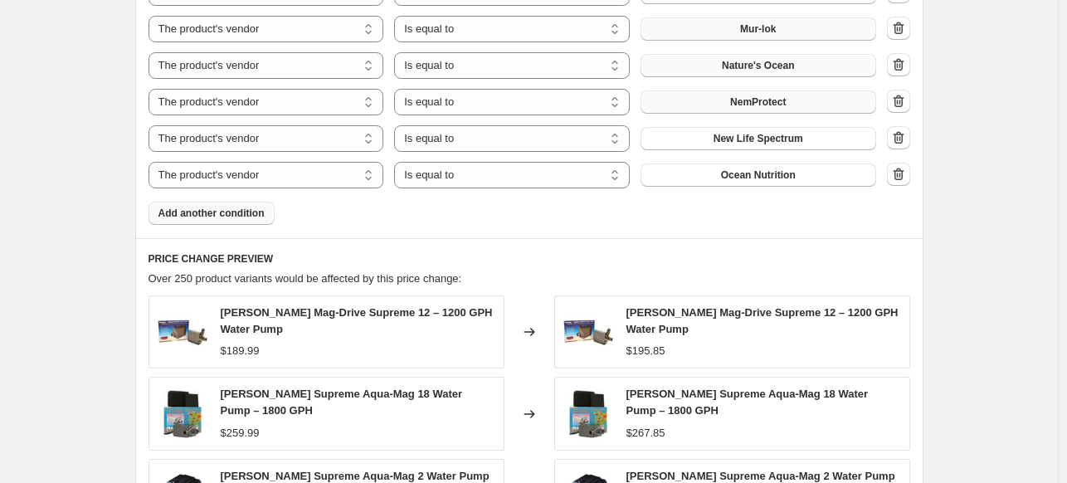
click at [241, 216] on span "Add another condition" at bounding box center [211, 213] width 106 height 13
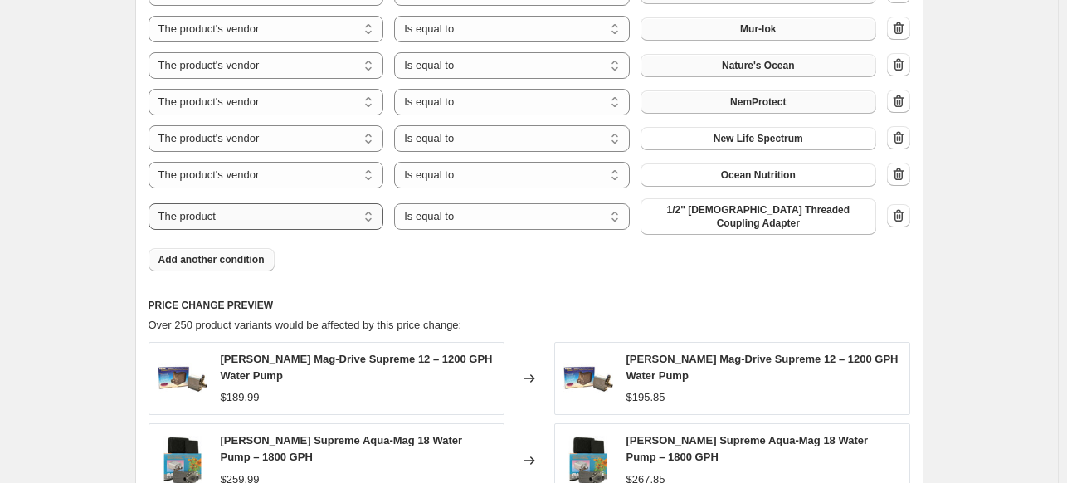
click at [292, 205] on select "The product The product's collection The product's tag The product's vendor The…" at bounding box center [266, 216] width 236 height 27
select select "vendor"
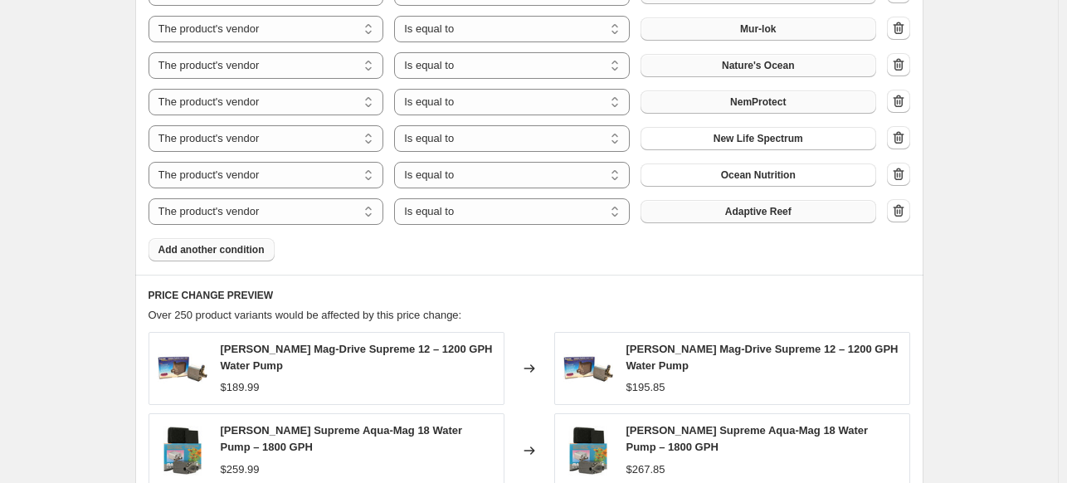
click at [737, 212] on span "Adaptive Reef" at bounding box center [758, 211] width 66 height 13
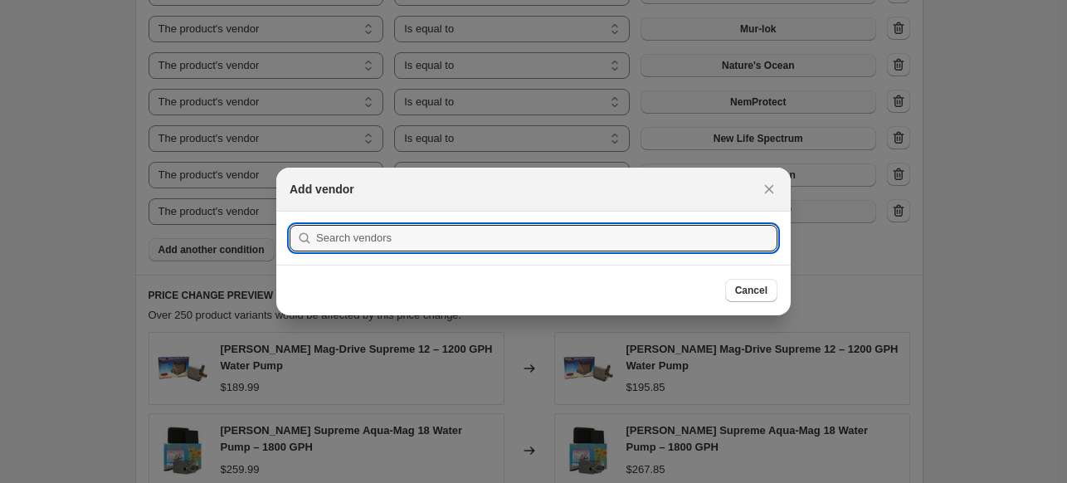
scroll to position [0, 0]
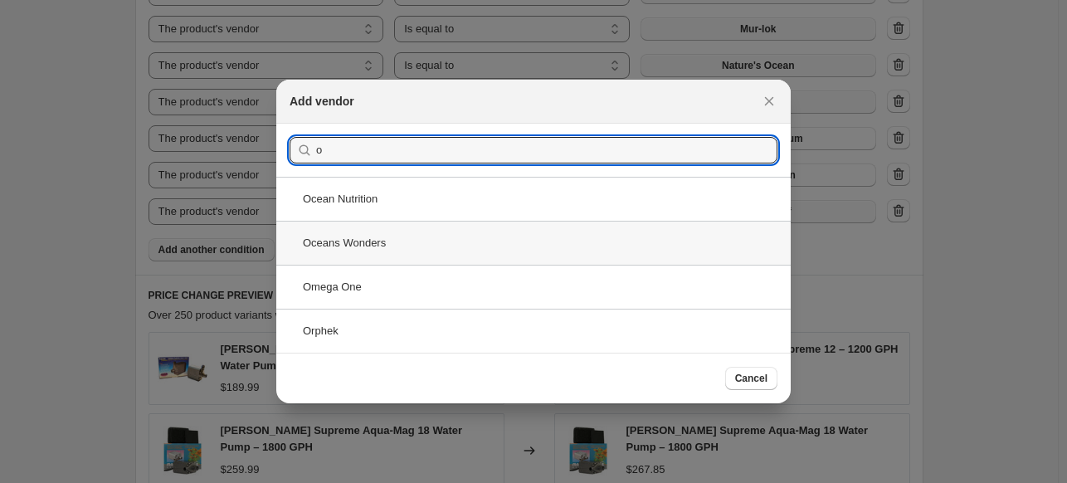
type input "o"
click at [417, 245] on div "Oceans Wonders" at bounding box center [533, 243] width 514 height 44
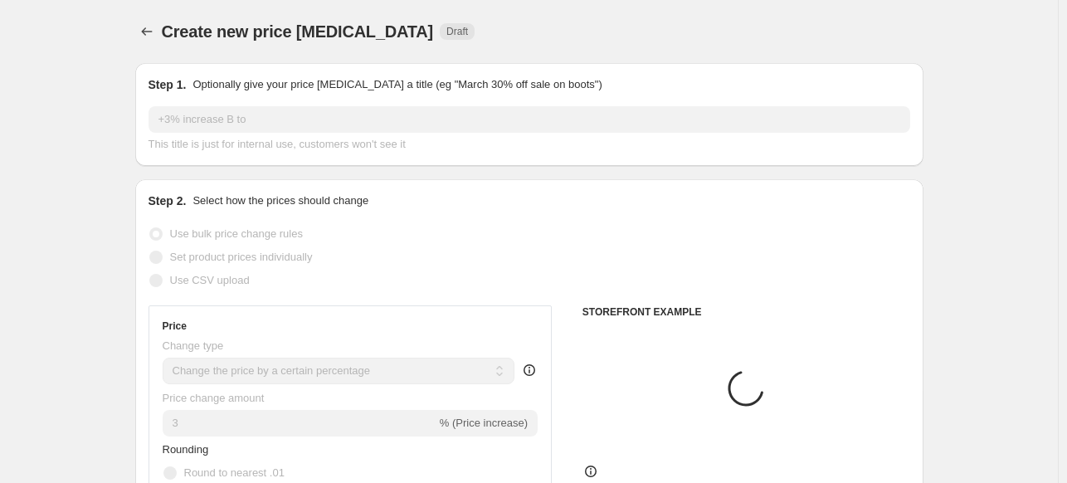
scroll to position [1659, 0]
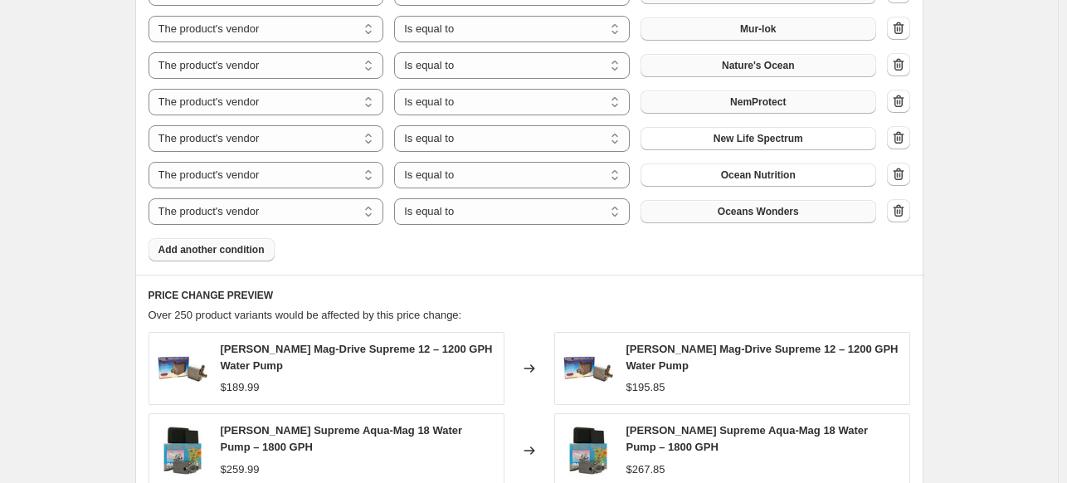
click at [202, 255] on span "Add another condition" at bounding box center [211, 249] width 106 height 13
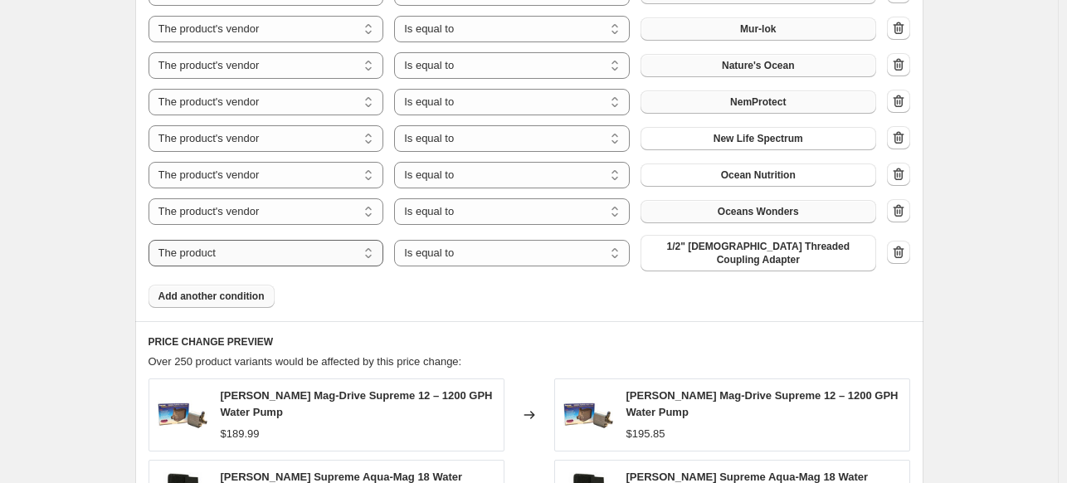
click at [322, 248] on select "The product The product's collection The product's tag The product's vendor The…" at bounding box center [266, 253] width 236 height 27
select select "vendor"
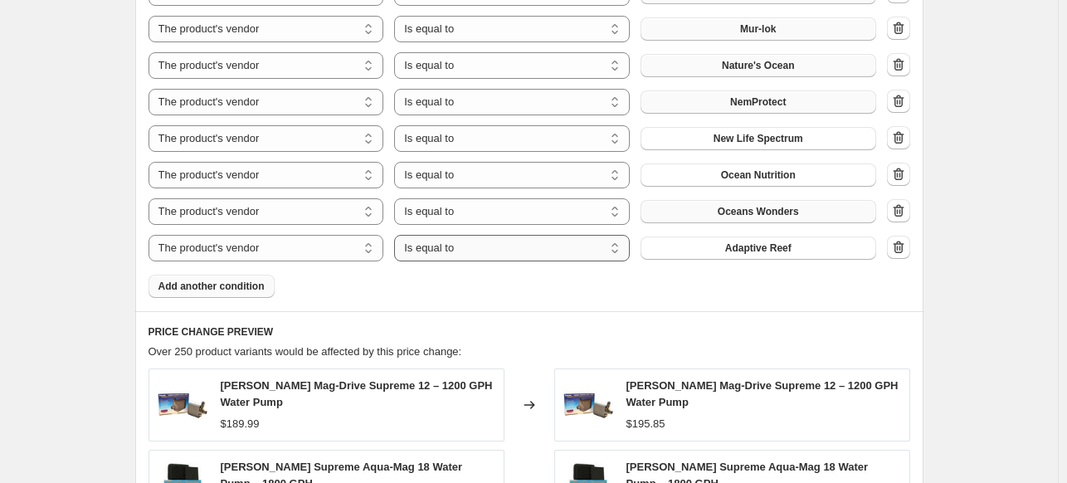
click at [525, 255] on select "Is equal to Is not equal to" at bounding box center [512, 248] width 236 height 27
click at [713, 257] on button "Adaptive Reef" at bounding box center [758, 247] width 236 height 23
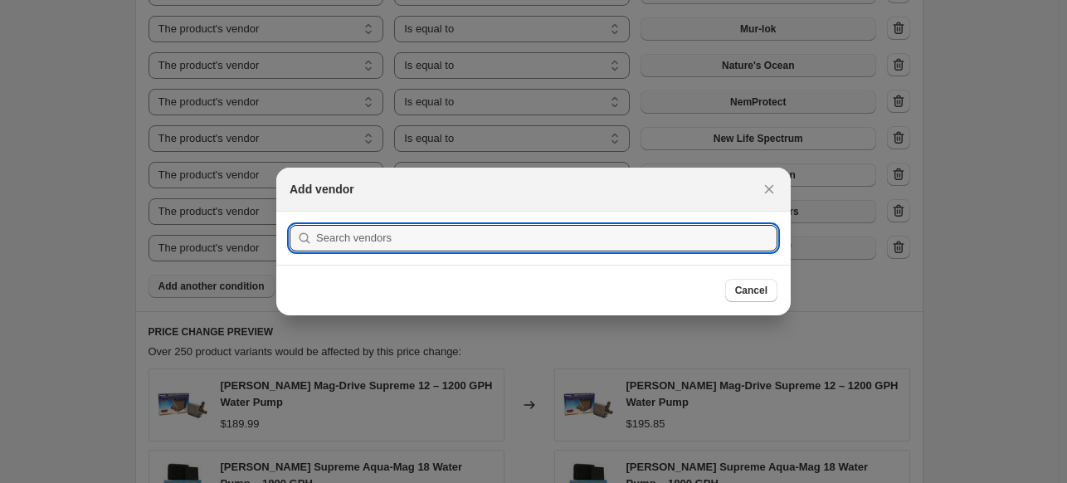
scroll to position [0, 0]
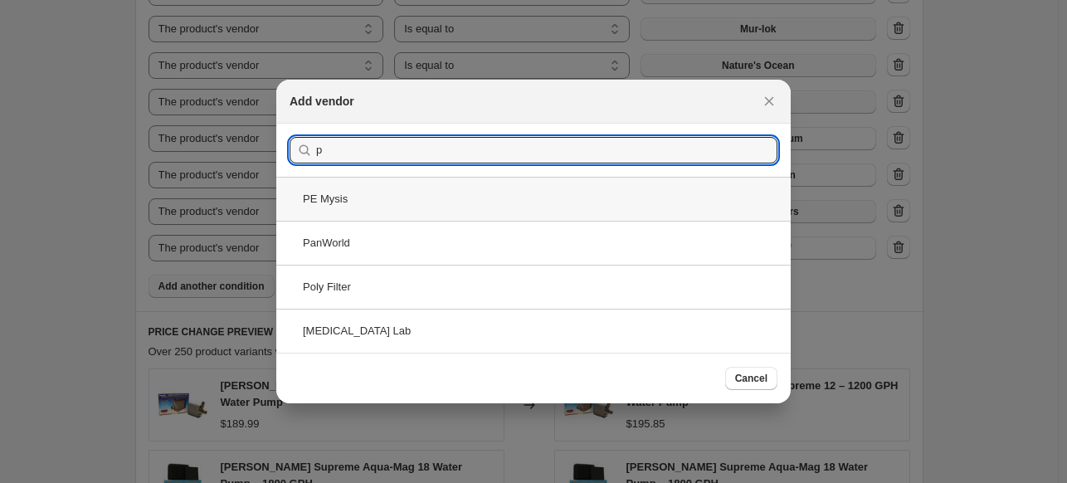
type input "p"
click at [403, 201] on div "PE Mysis" at bounding box center [533, 199] width 514 height 44
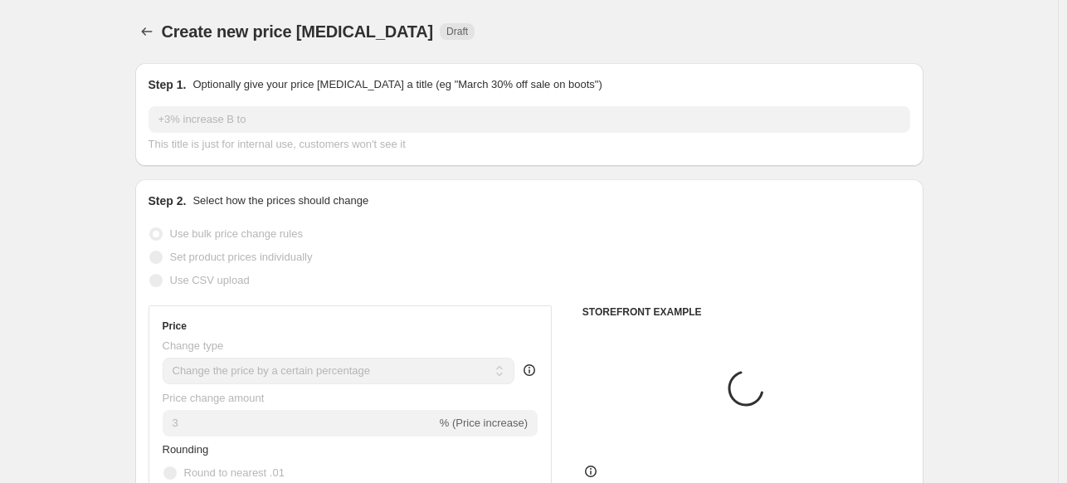
scroll to position [1659, 0]
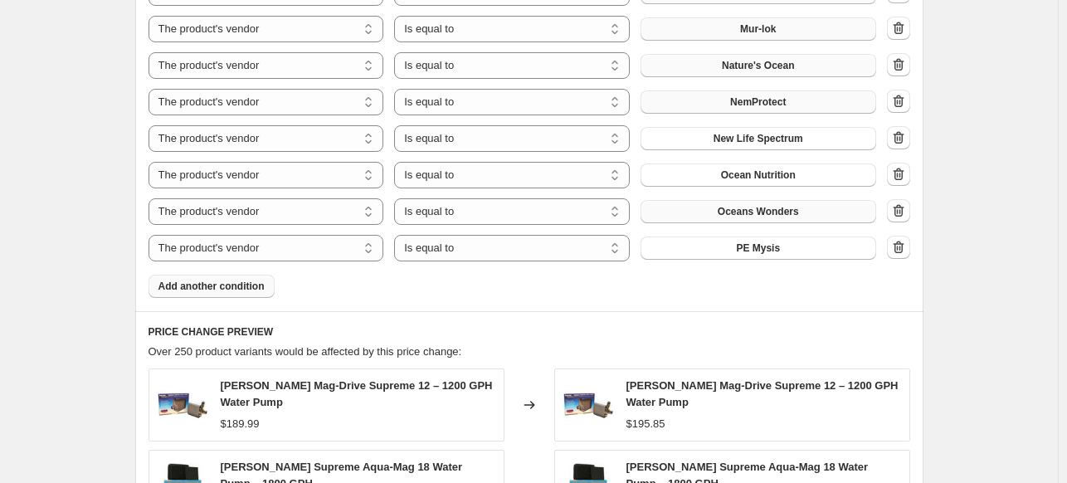
click at [236, 290] on span "Add another condition" at bounding box center [211, 286] width 106 height 13
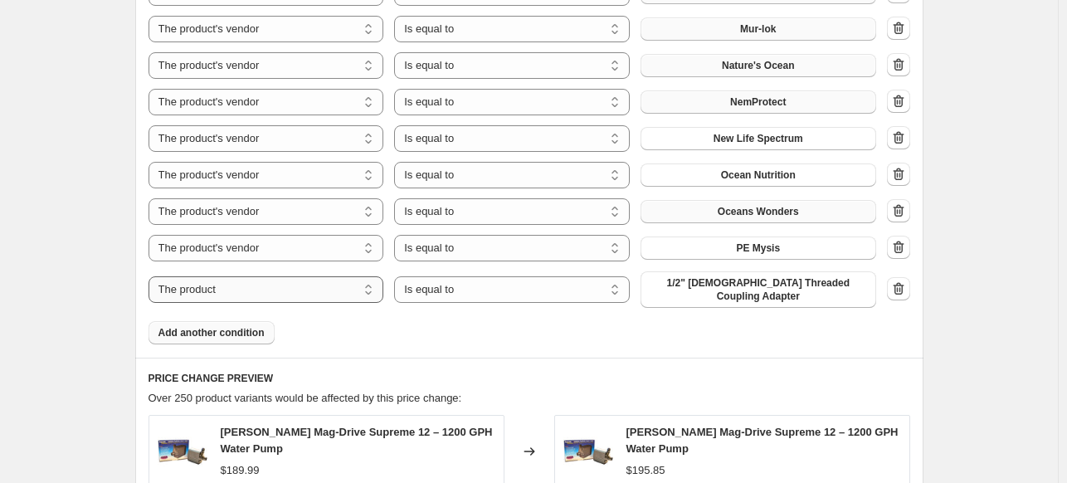
click at [330, 285] on select "The product The product's collection The product's tag The product's vendor The…" at bounding box center [266, 289] width 236 height 27
select select "vendor"
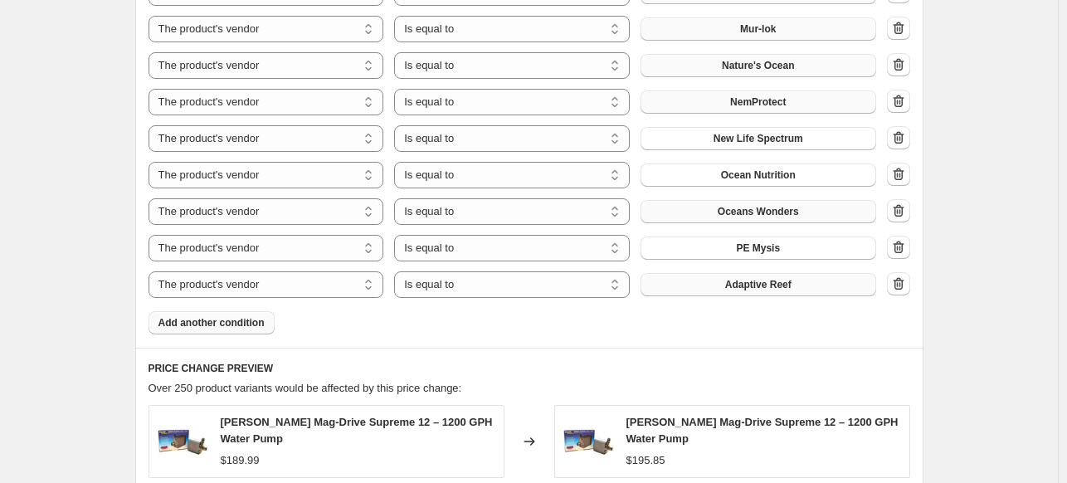
click at [697, 285] on button "Adaptive Reef" at bounding box center [758, 284] width 236 height 23
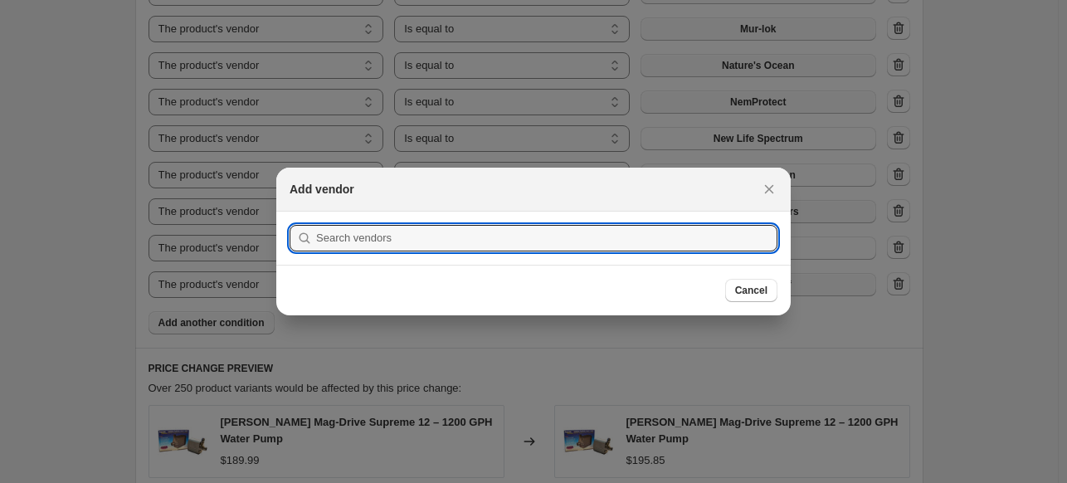
scroll to position [0, 0]
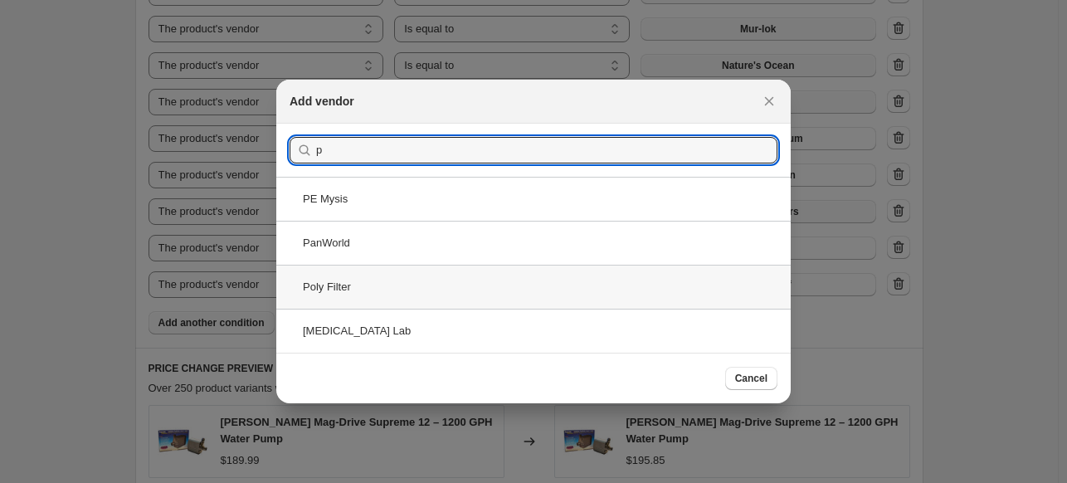
type input "p"
click at [450, 280] on div "Poly Filter" at bounding box center [533, 287] width 514 height 44
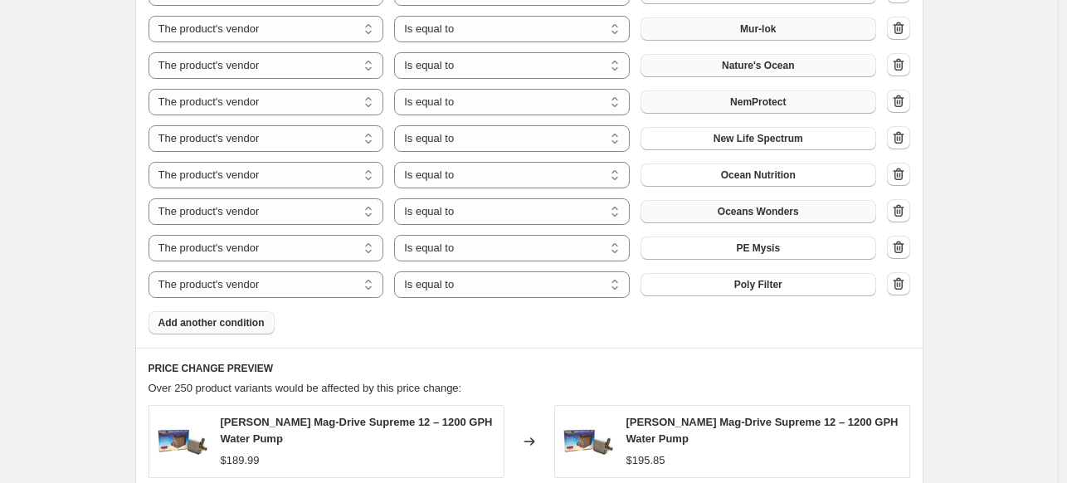
click at [212, 329] on button "Add another condition" at bounding box center [211, 322] width 126 height 23
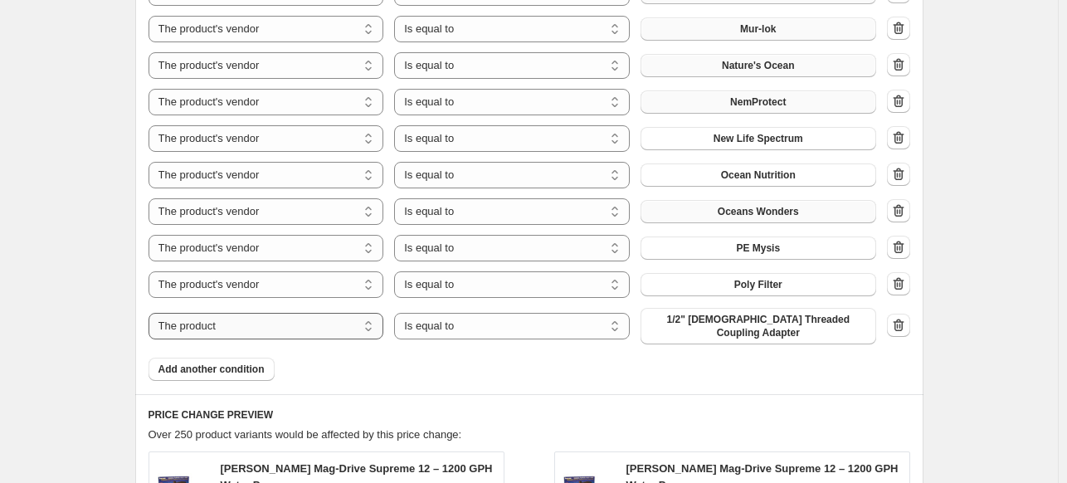
click at [299, 328] on select "The product The product's collection The product's tag The product's vendor The…" at bounding box center [266, 326] width 236 height 27
select select "vendor"
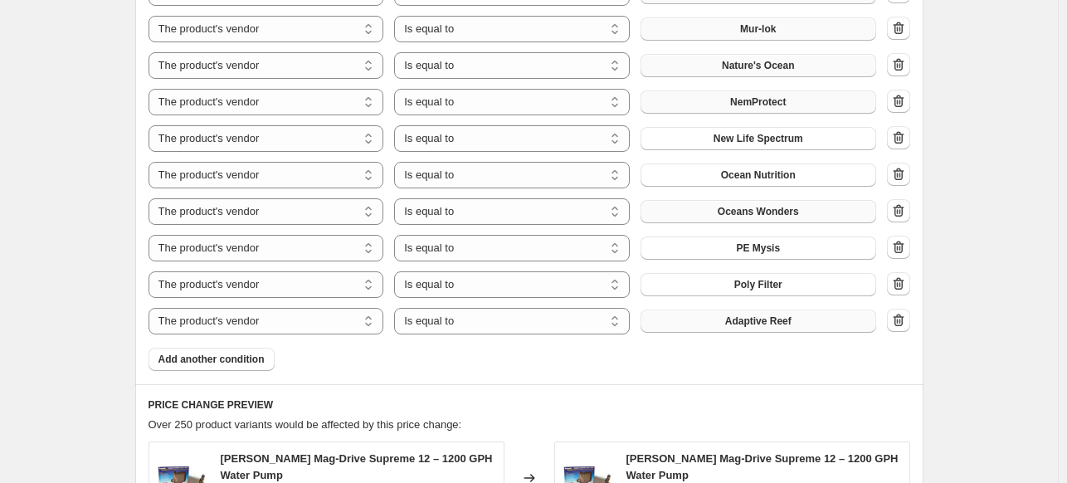
click at [770, 320] on span "Adaptive Reef" at bounding box center [758, 320] width 66 height 13
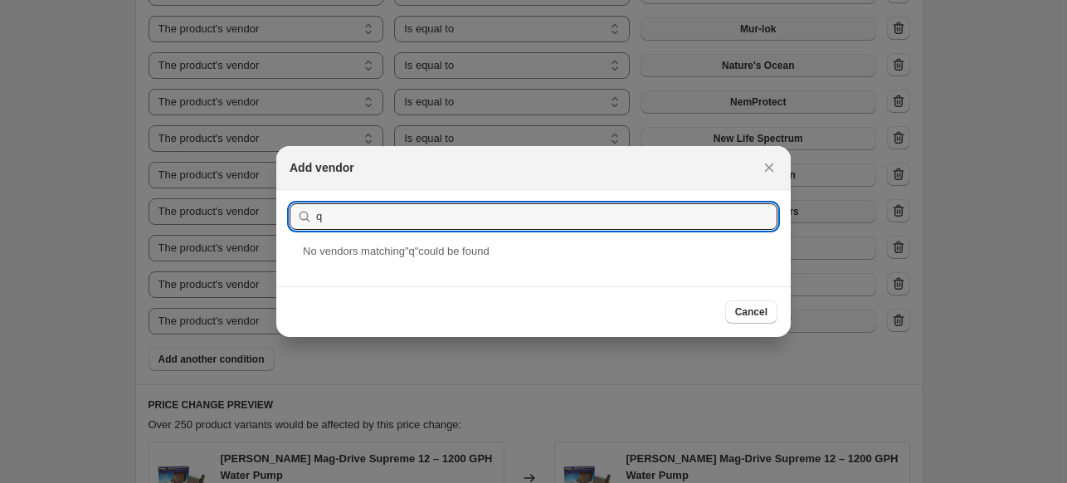
drag, startPoint x: 444, startPoint y: 224, endPoint x: 226, endPoint y: 214, distance: 217.6
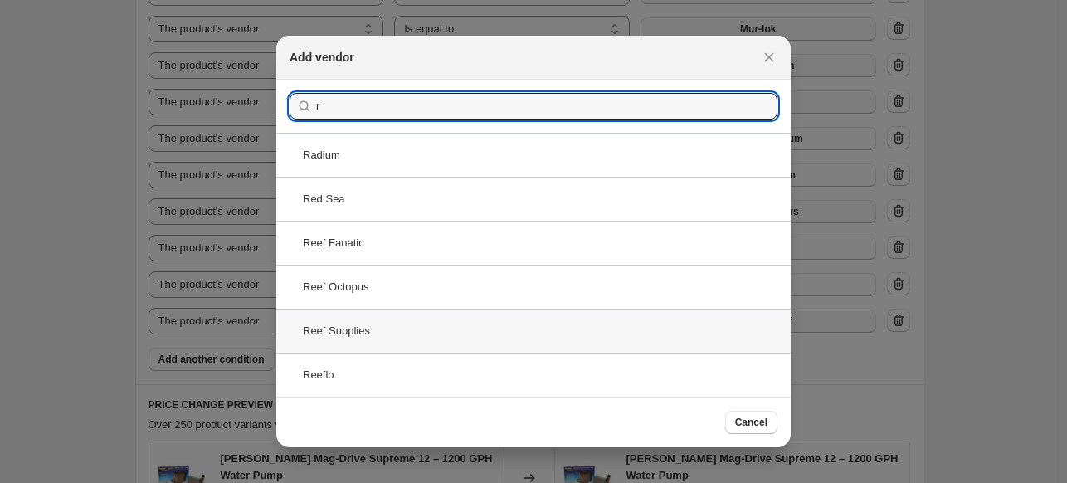
type input "r"
click at [385, 334] on div "Reef Supplies" at bounding box center [533, 331] width 514 height 44
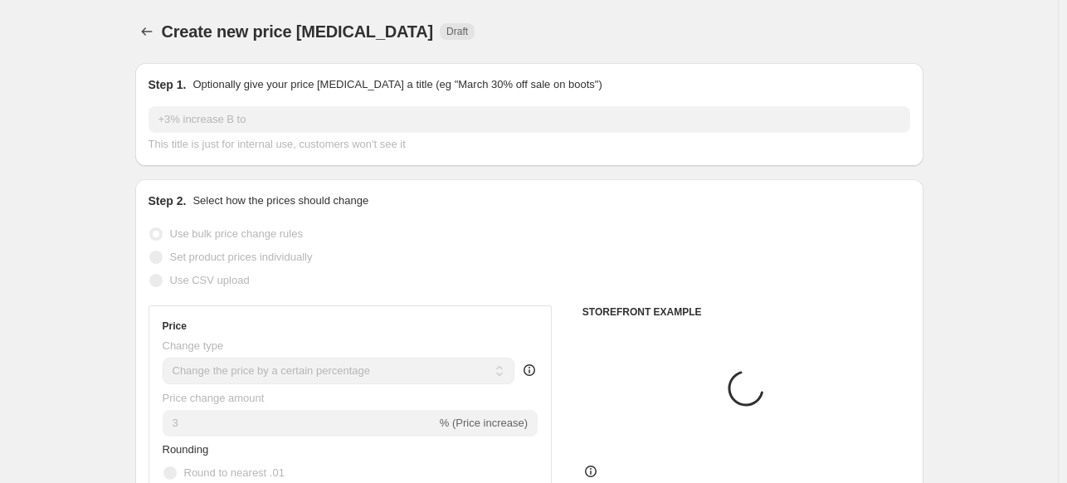
scroll to position [1659, 0]
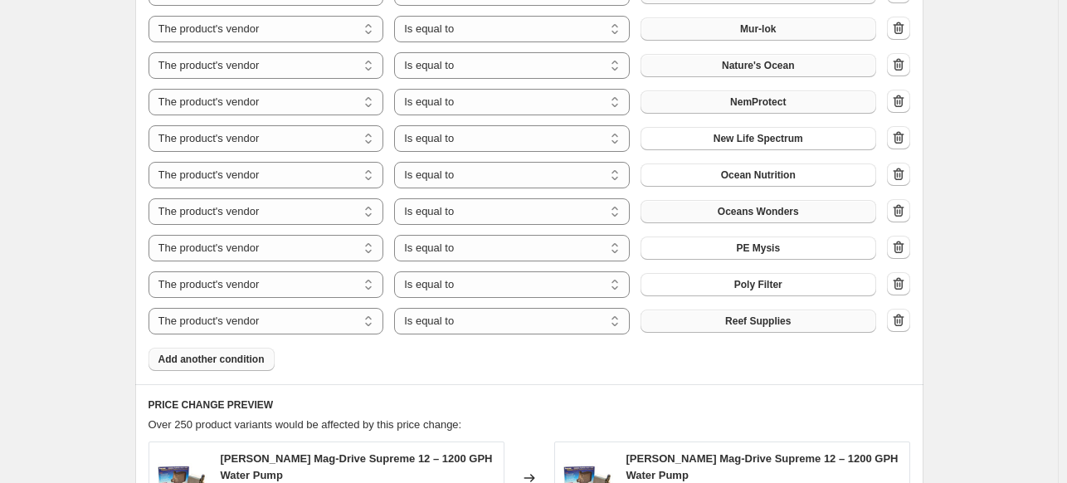
click at [232, 361] on span "Add another condition" at bounding box center [211, 359] width 106 height 13
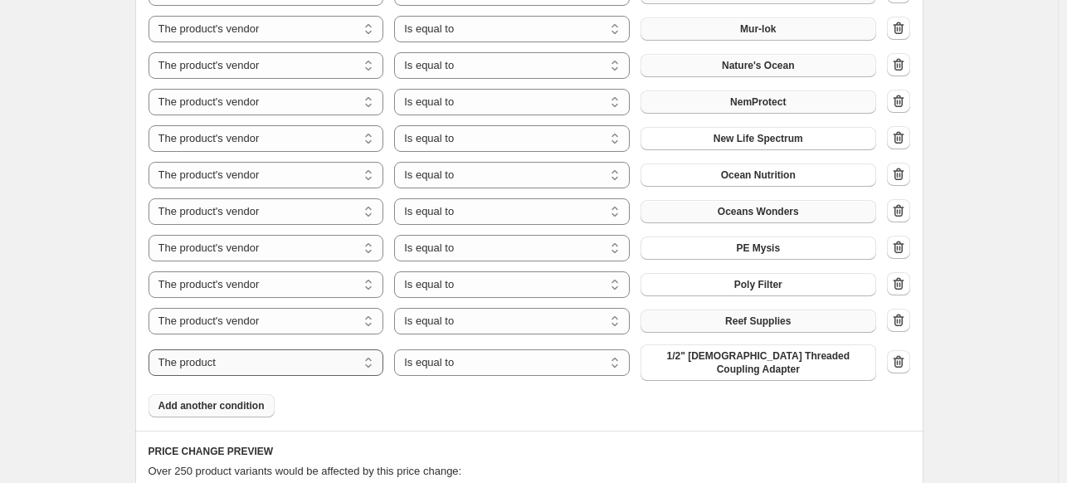
click at [338, 361] on select "The product The product's collection The product's tag The product's vendor The…" at bounding box center [266, 362] width 236 height 27
select select "vendor"
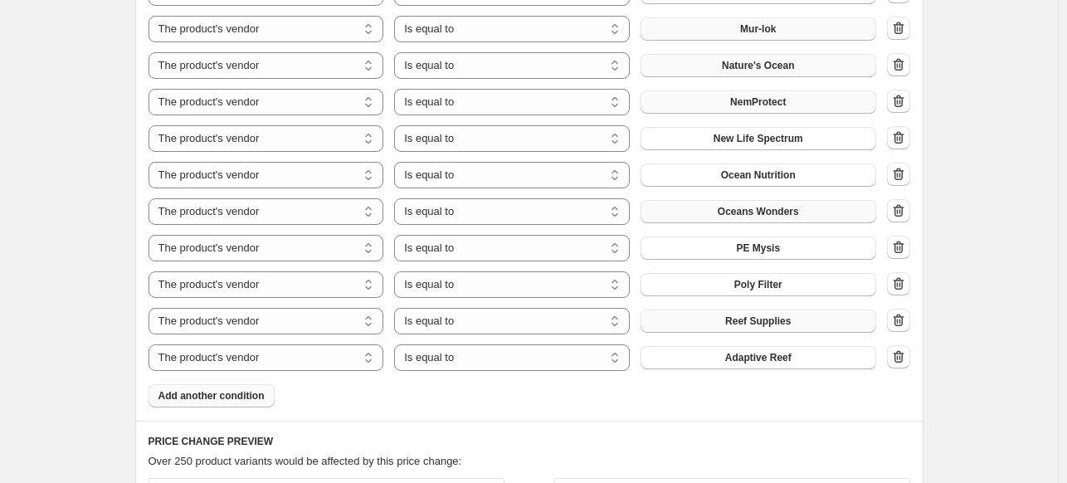
click at [760, 354] on span "Adaptive Reef" at bounding box center [758, 357] width 66 height 13
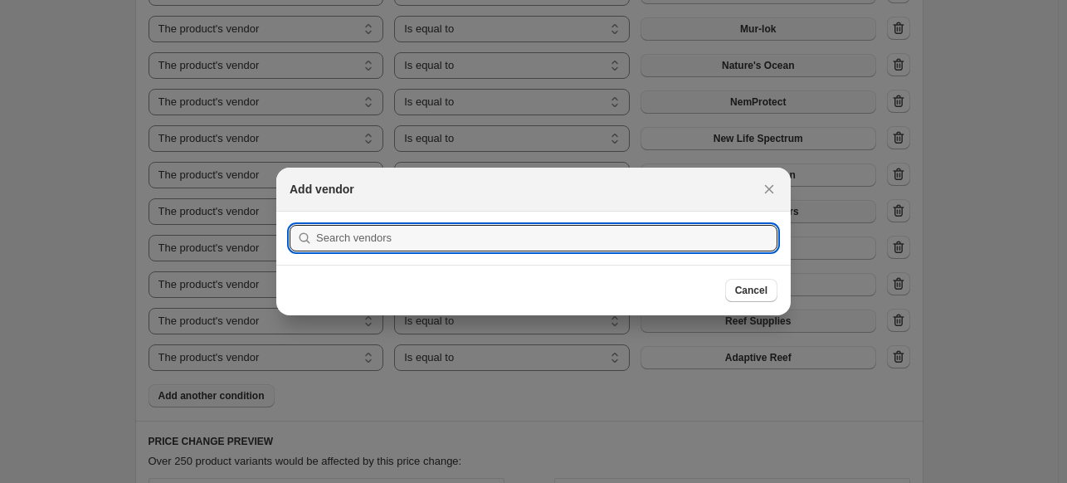
scroll to position [0, 0]
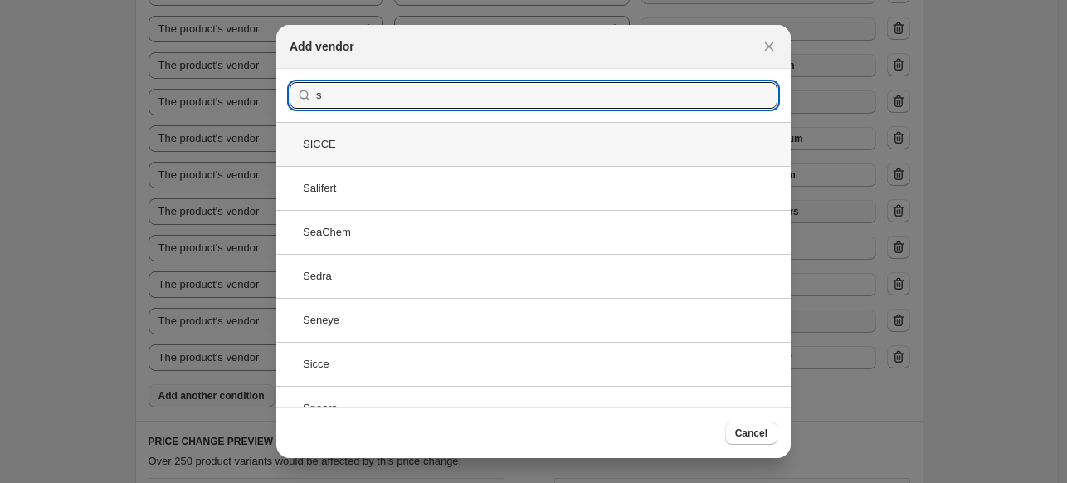
type input "s"
click at [384, 142] on div "SICCE" at bounding box center [533, 144] width 514 height 44
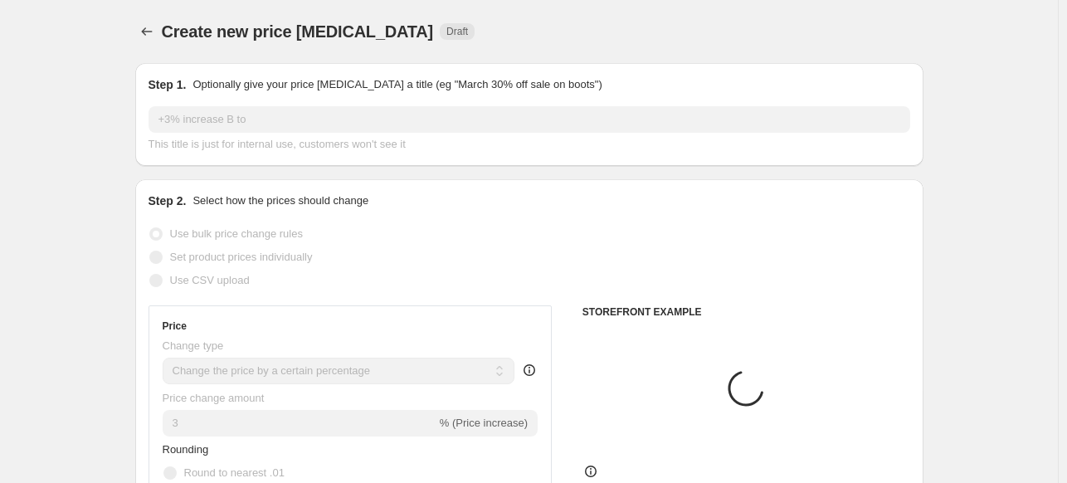
scroll to position [1659, 0]
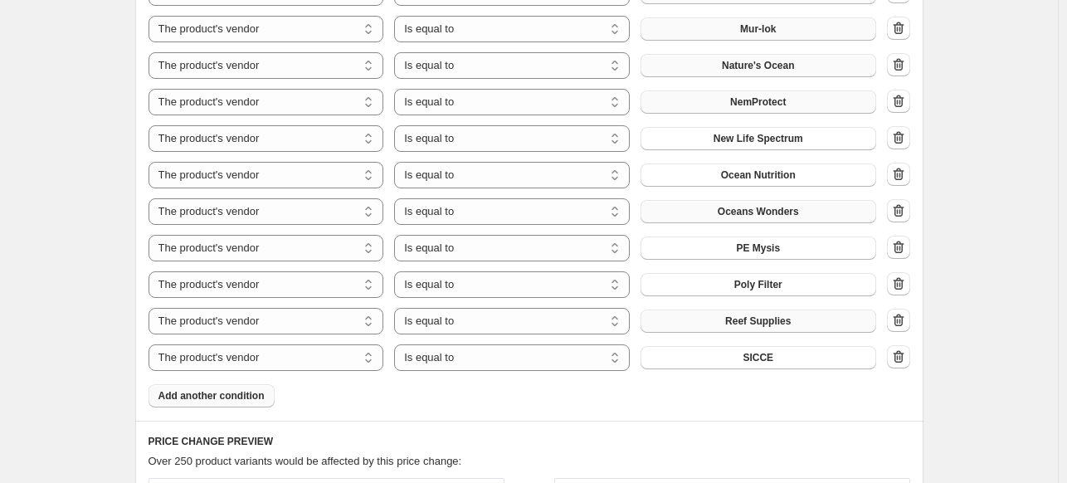
click at [230, 401] on span "Add another condition" at bounding box center [211, 395] width 106 height 13
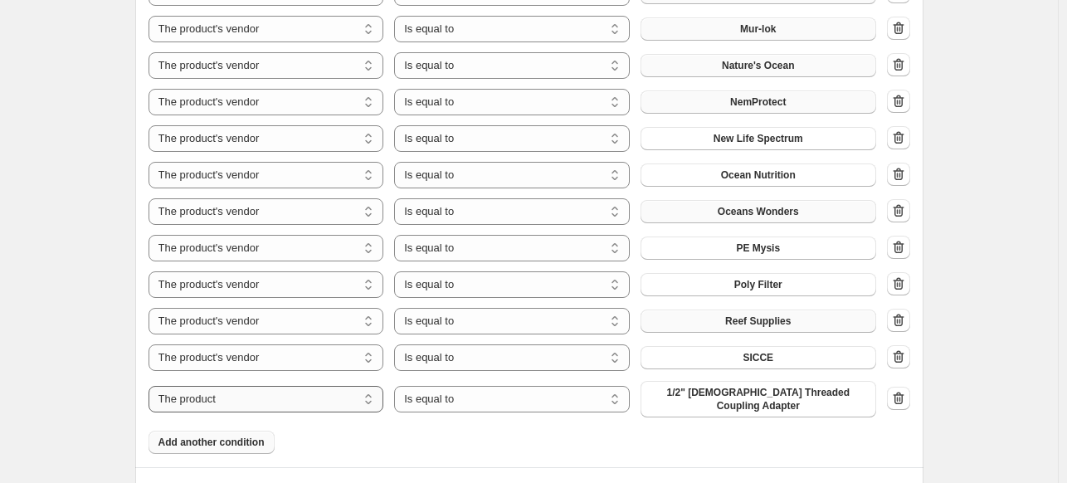
click at [276, 387] on select "The product The product's collection The product's tag The product's vendor The…" at bounding box center [266, 399] width 236 height 27
select select "vendor"
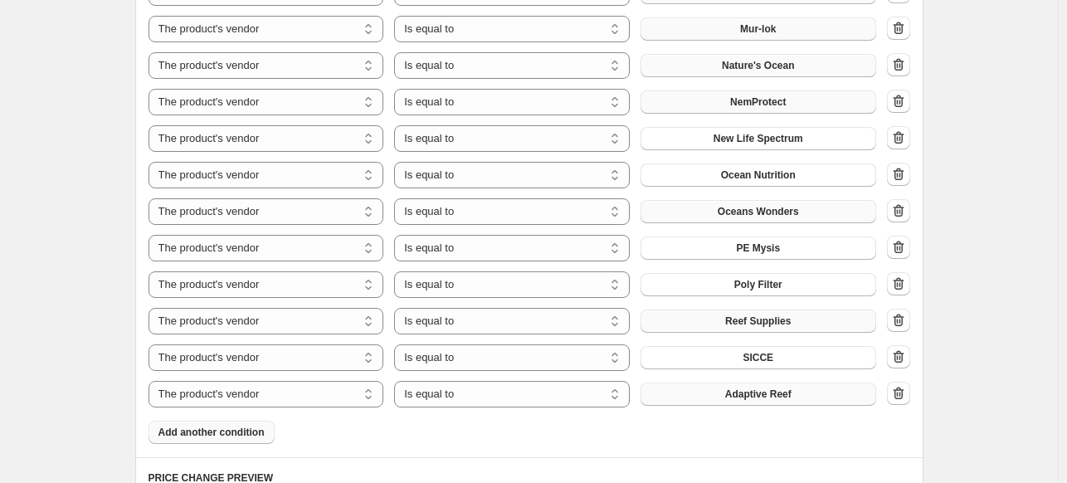
click at [741, 393] on span "Adaptive Reef" at bounding box center [758, 393] width 66 height 13
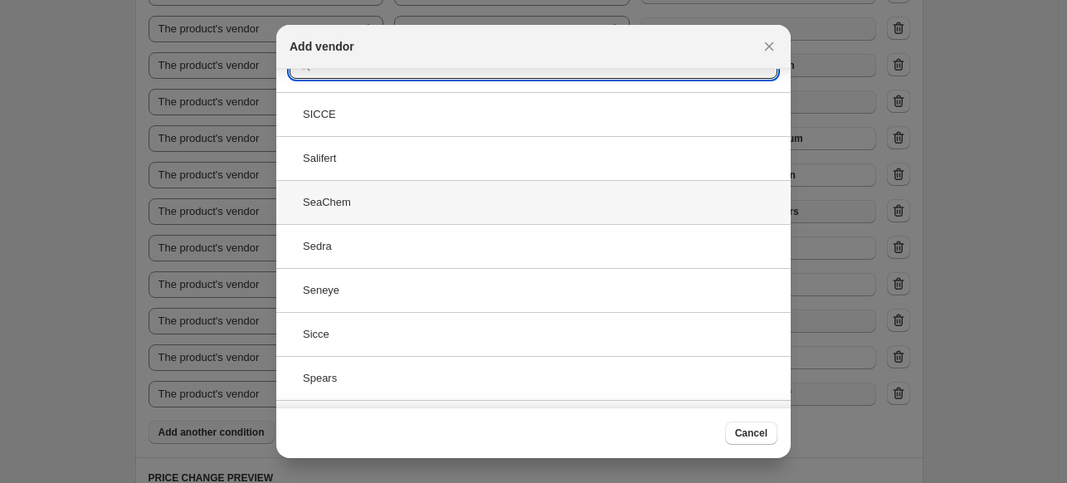
scroll to position [64, 0]
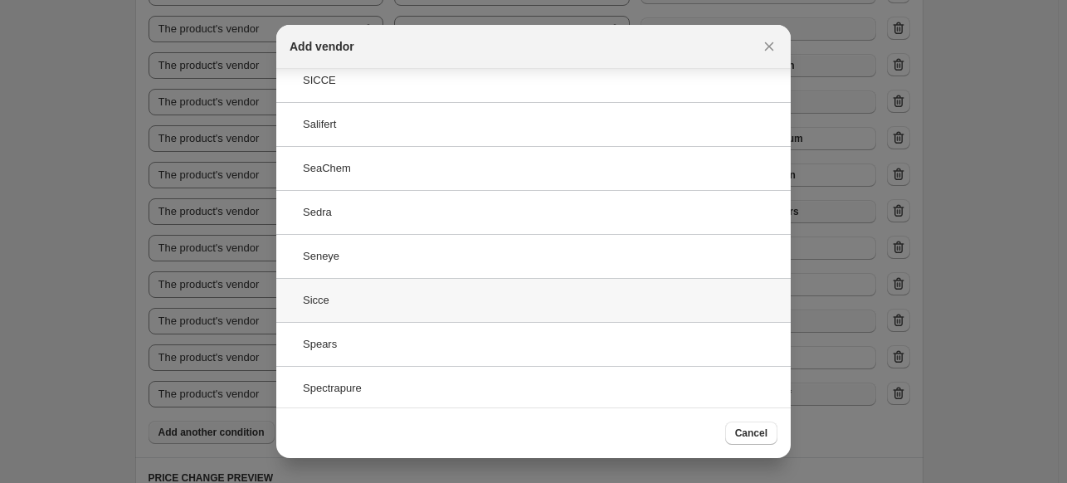
type input "s"
click at [363, 289] on div "Sicce" at bounding box center [533, 300] width 514 height 44
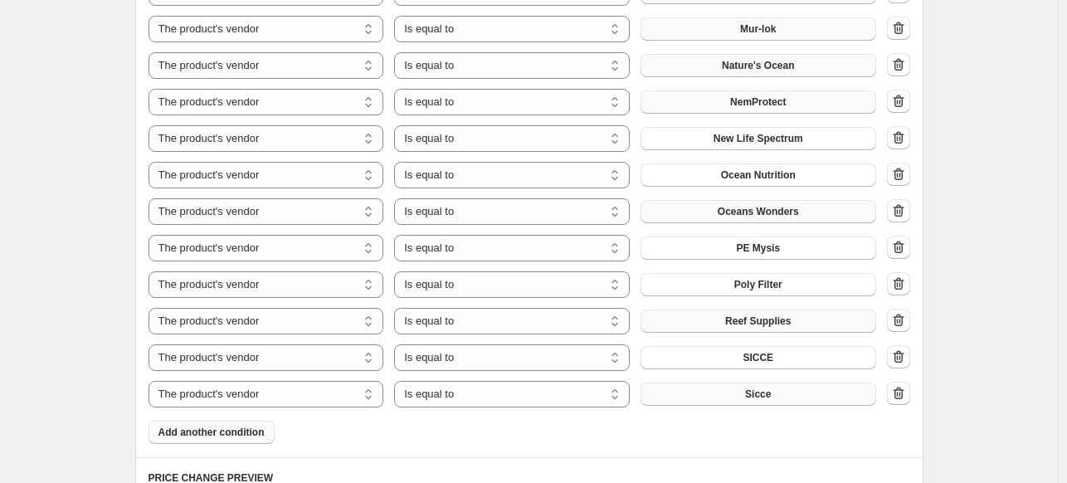
scroll to position [1825, 0]
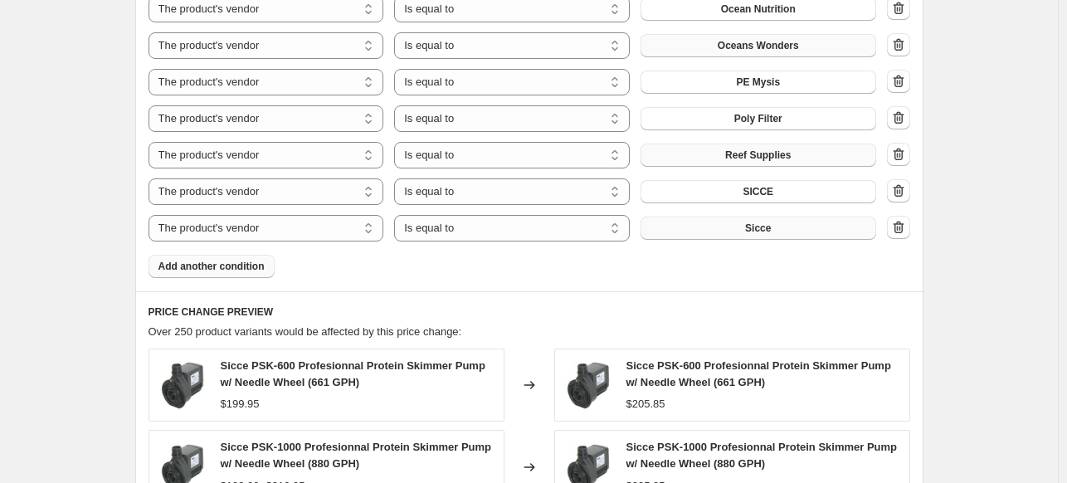
click at [243, 268] on span "Add another condition" at bounding box center [211, 266] width 106 height 13
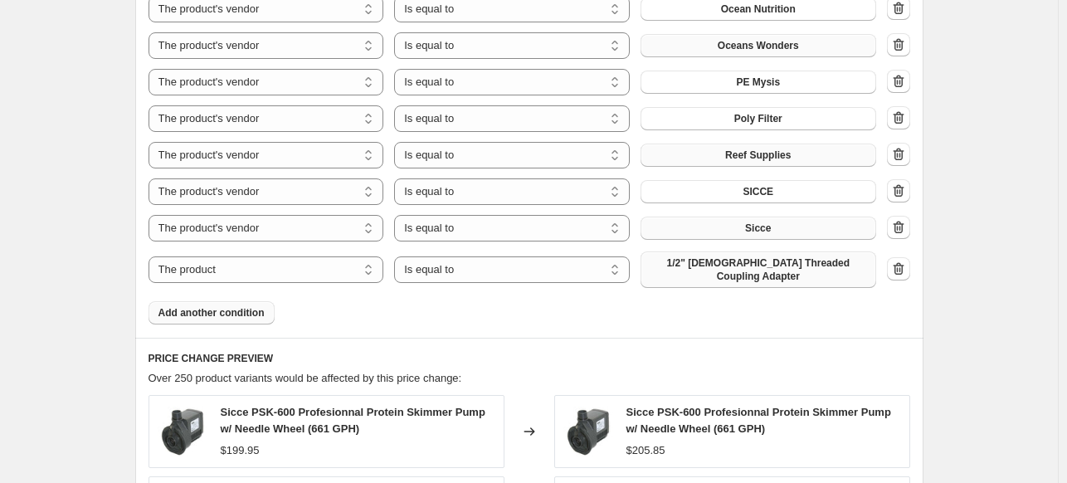
click at [789, 270] on span "1/2" Female Threaded Coupling Adapter" at bounding box center [758, 269] width 216 height 27
click at [249, 268] on select "The product The product's collection The product's tag The product's vendor The…" at bounding box center [266, 269] width 236 height 27
select select "vendor"
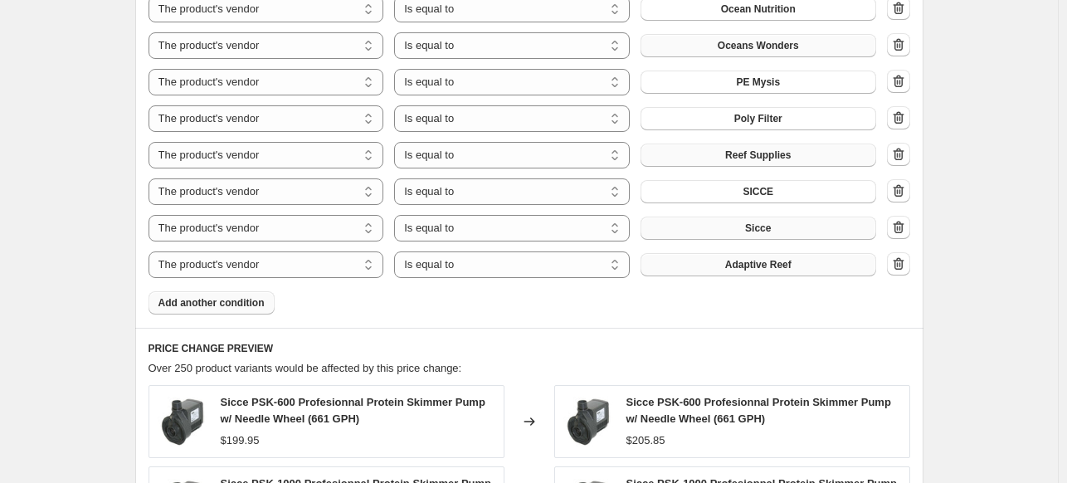
click at [770, 268] on span "Adaptive Reef" at bounding box center [758, 264] width 66 height 13
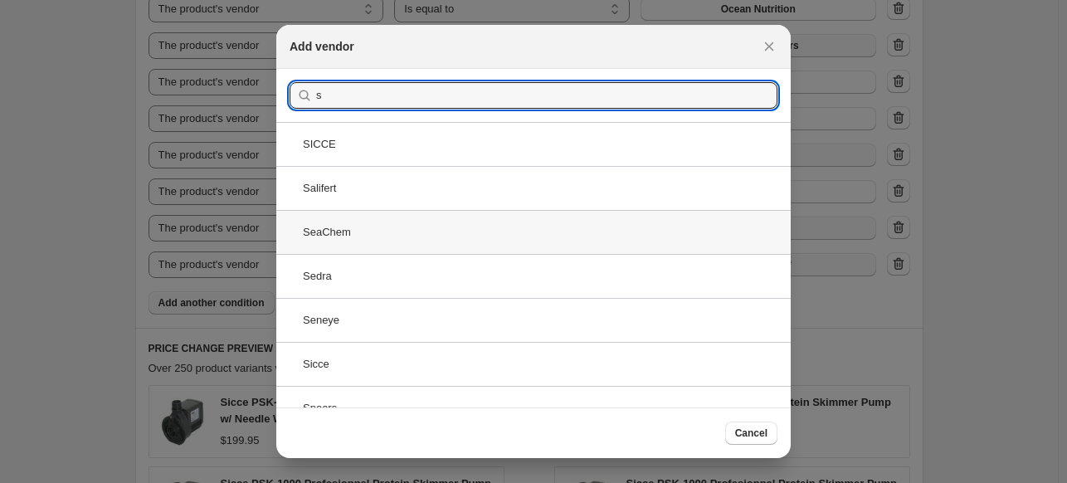
type input "s"
click at [358, 223] on div "SeaChem" at bounding box center [533, 232] width 514 height 44
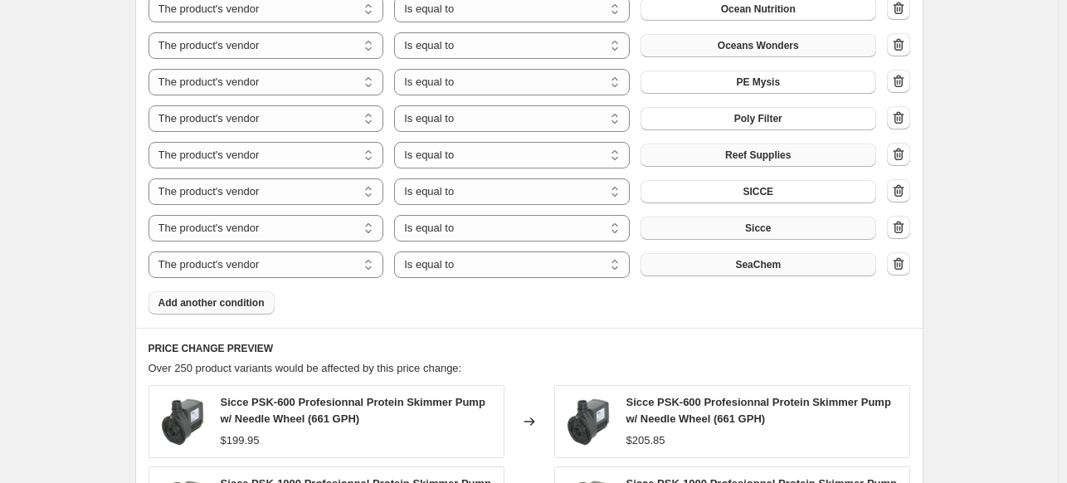
click at [263, 304] on span "Add another condition" at bounding box center [211, 302] width 106 height 13
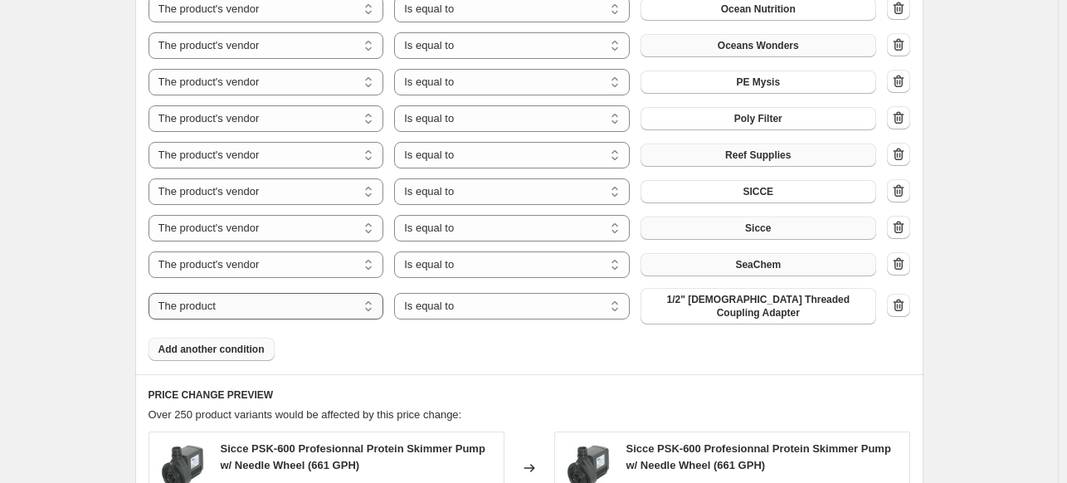
click at [224, 294] on select "The product The product's collection The product's tag The product's vendor The…" at bounding box center [266, 306] width 236 height 27
select select "vendor"
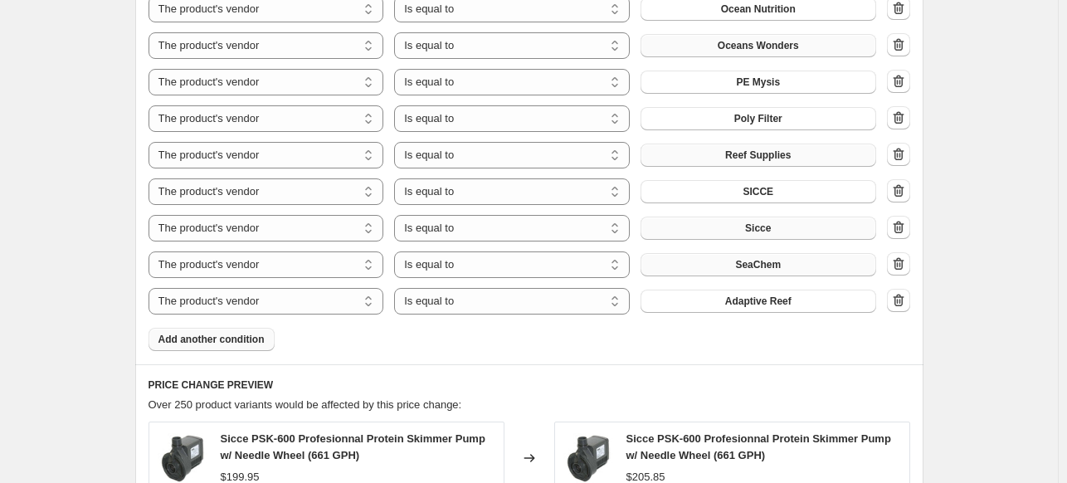
click at [780, 300] on span "Adaptive Reef" at bounding box center [758, 300] width 66 height 13
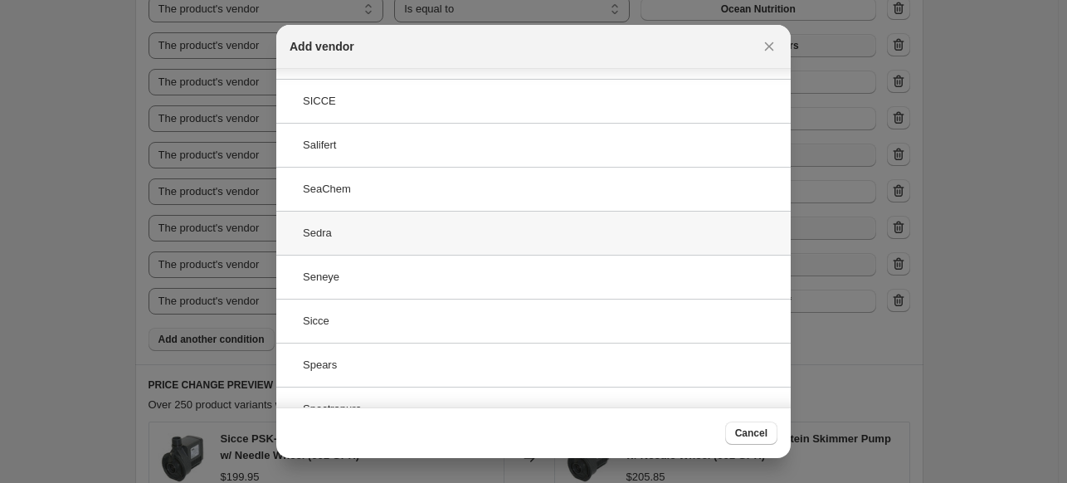
scroll to position [64, 0]
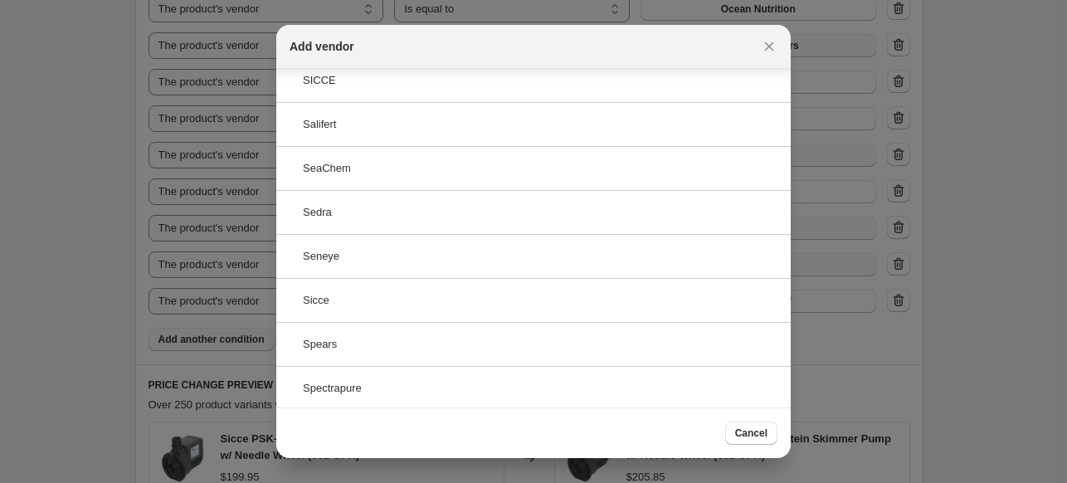
type input "s"
click at [832, 362] on div at bounding box center [533, 241] width 1067 height 483
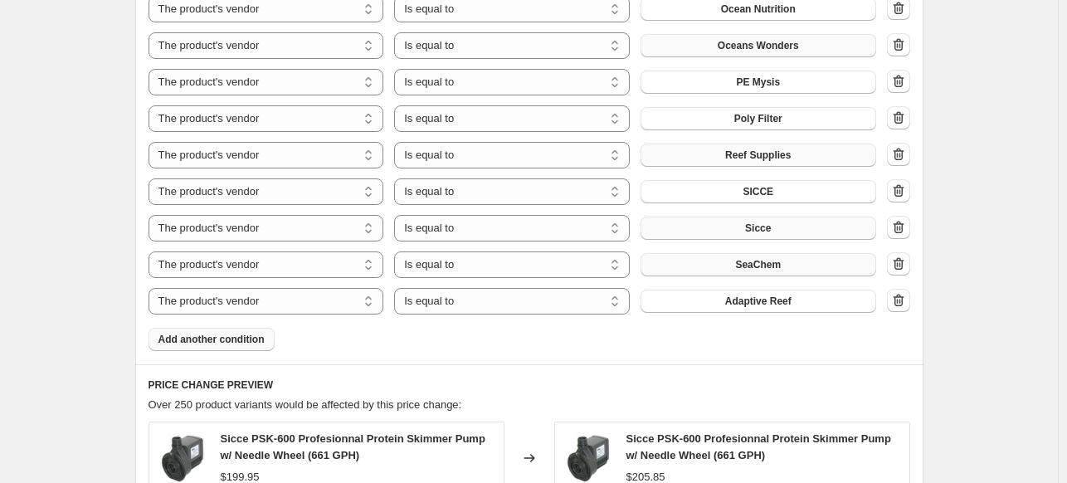
click at [222, 346] on button "Add another condition" at bounding box center [211, 339] width 126 height 23
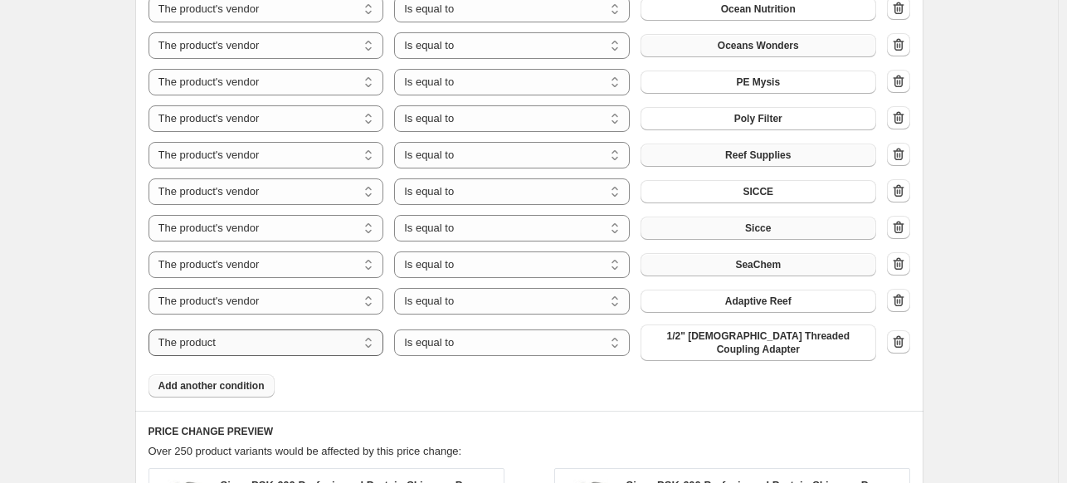
click at [326, 343] on select "The product The product's collection The product's tag The product's vendor The…" at bounding box center [266, 342] width 236 height 27
select select "vendor"
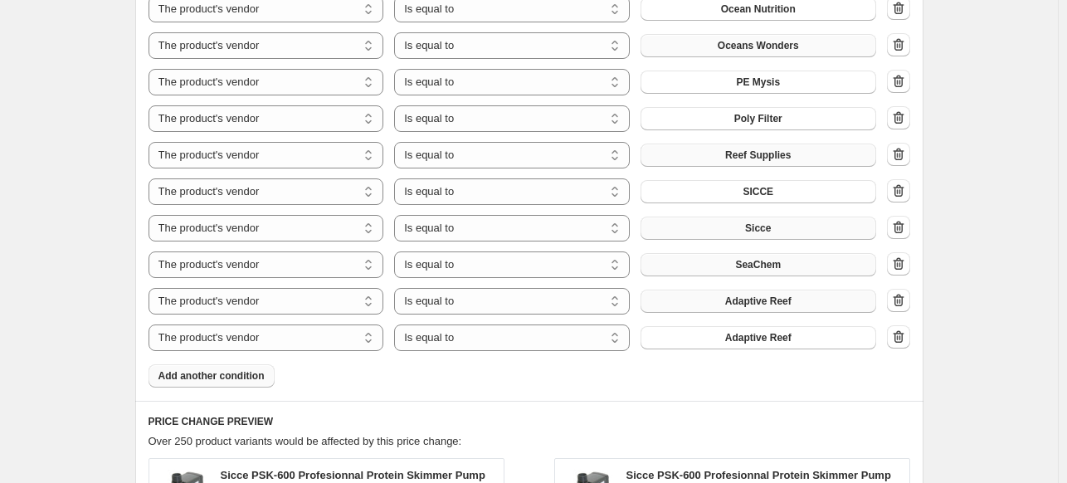
click at [707, 300] on button "Adaptive Reef" at bounding box center [758, 300] width 236 height 23
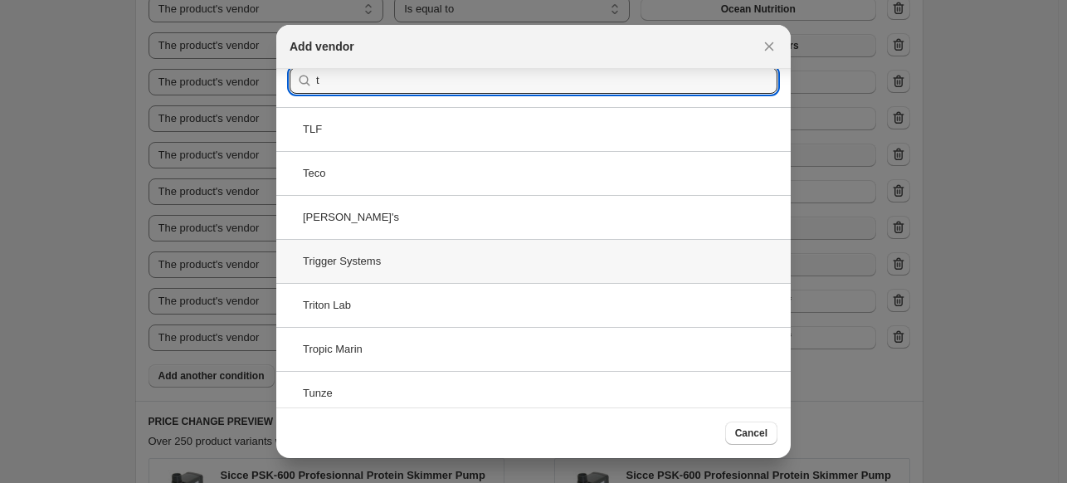
scroll to position [20, 0]
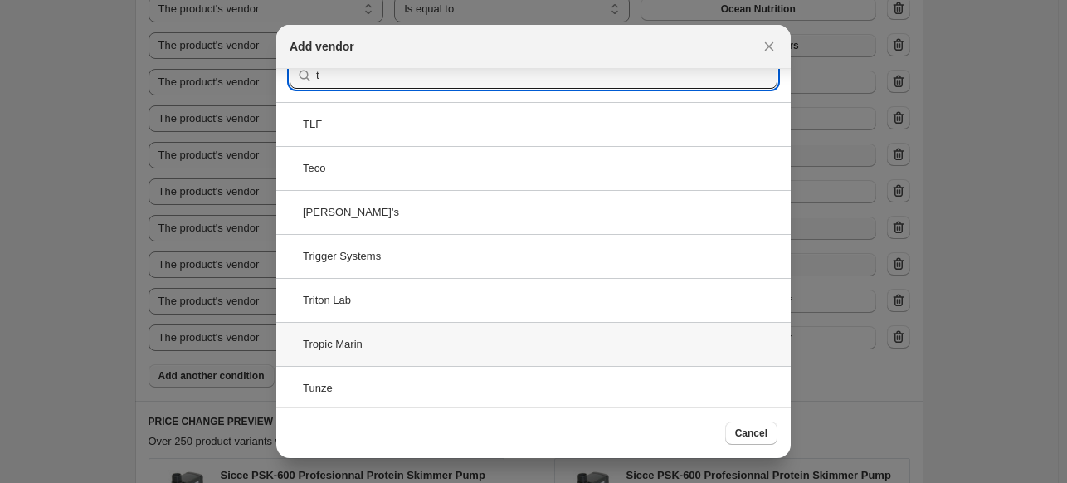
type input "t"
click at [413, 346] on div "Tropic Marin" at bounding box center [533, 344] width 514 height 44
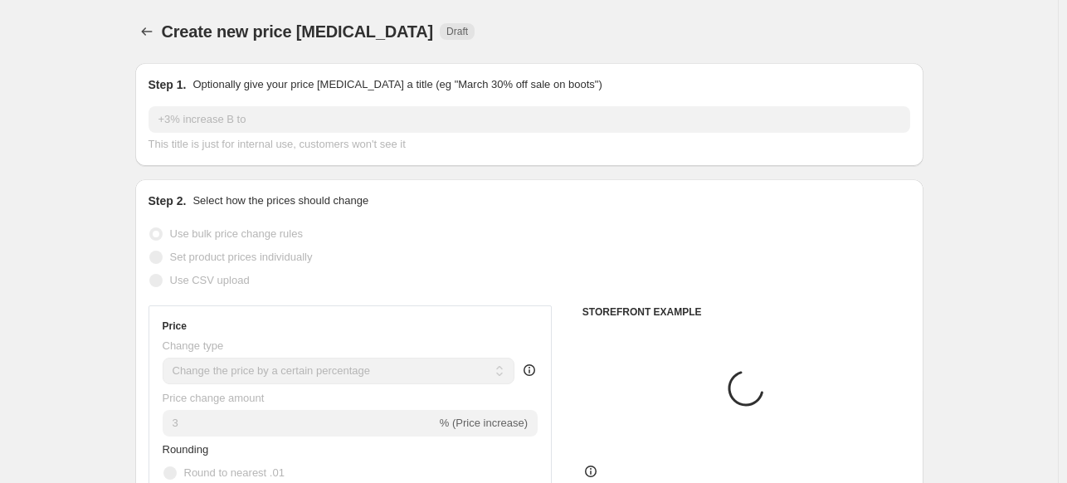
scroll to position [1825, 0]
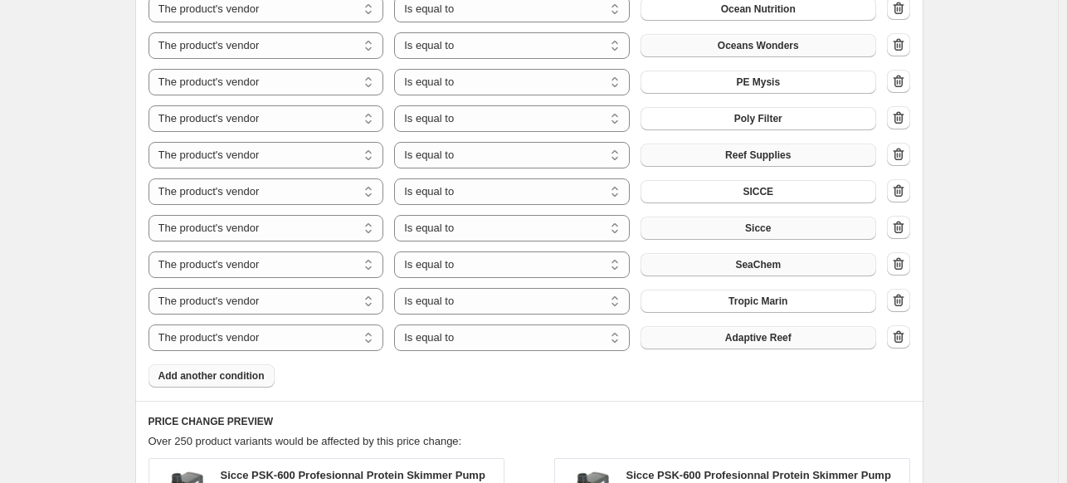
click at [707, 342] on button "Adaptive Reef" at bounding box center [758, 337] width 236 height 23
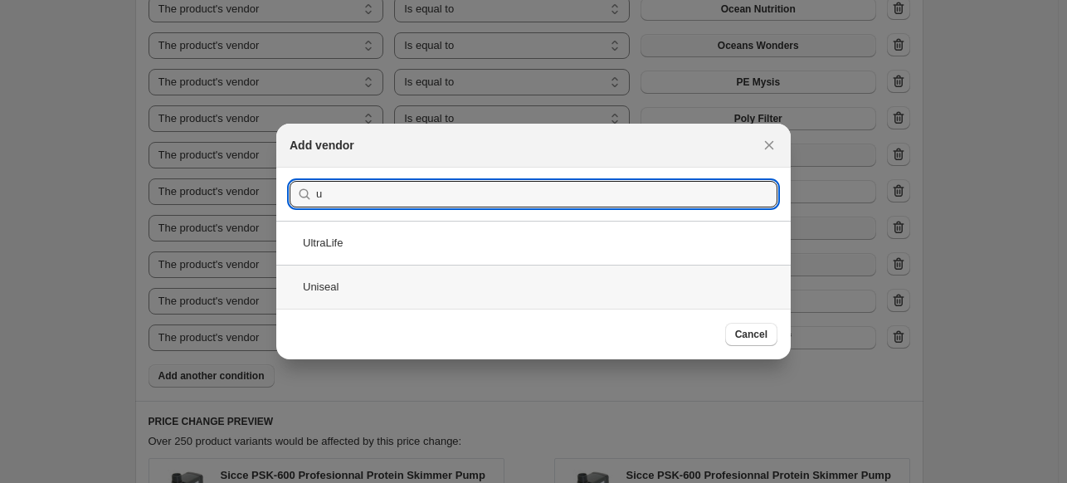
type input "u"
click at [346, 290] on div "Uniseal" at bounding box center [533, 287] width 514 height 44
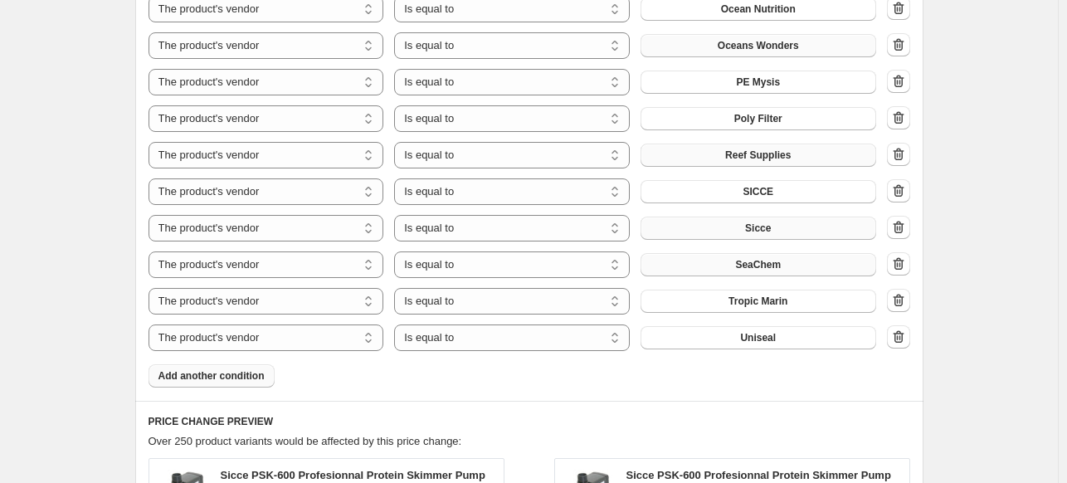
click at [214, 382] on span "Add another condition" at bounding box center [211, 375] width 106 height 13
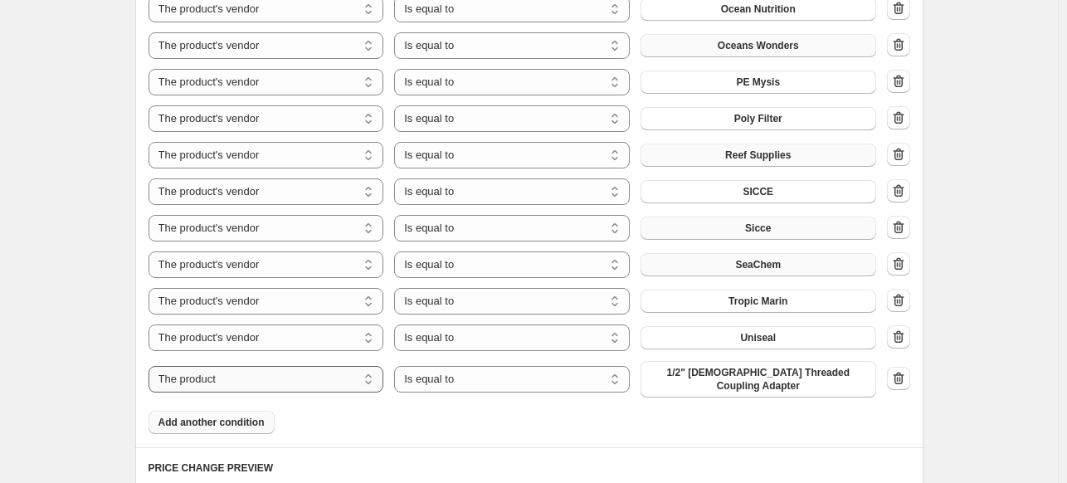
click at [299, 377] on select "The product The product's collection The product's tag The product's vendor The…" at bounding box center [266, 379] width 236 height 27
select select "vendor"
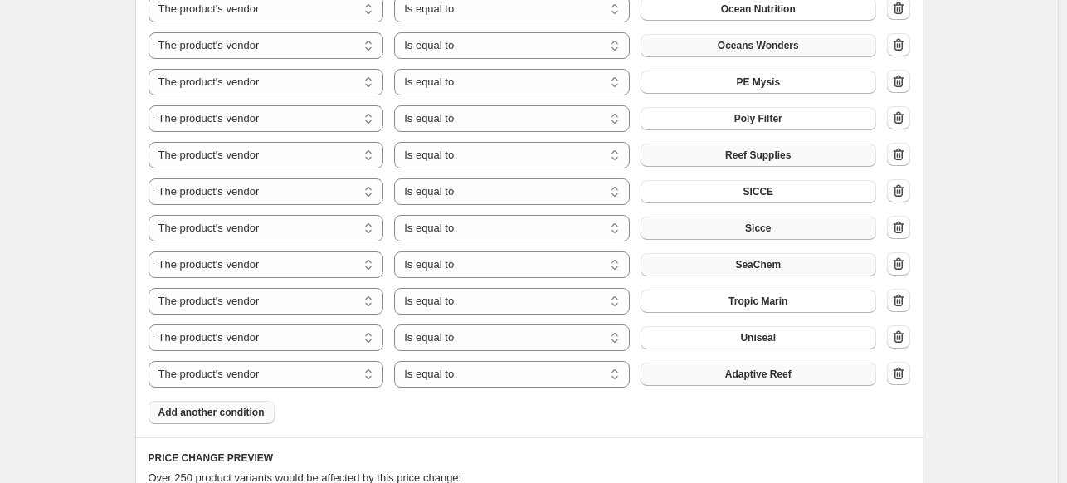
click at [723, 381] on button "Adaptive Reef" at bounding box center [758, 373] width 236 height 23
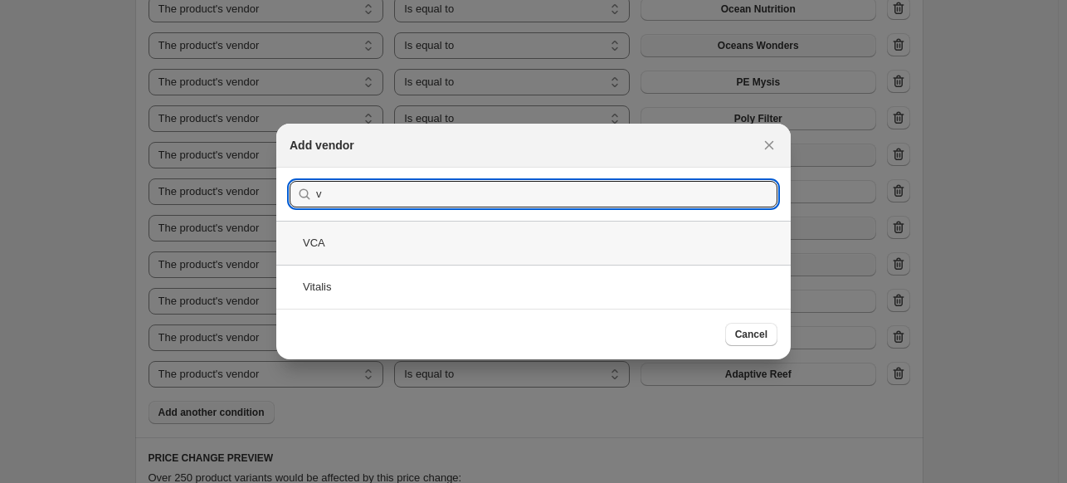
type input "v"
click at [387, 246] on div "VCA" at bounding box center [533, 243] width 514 height 44
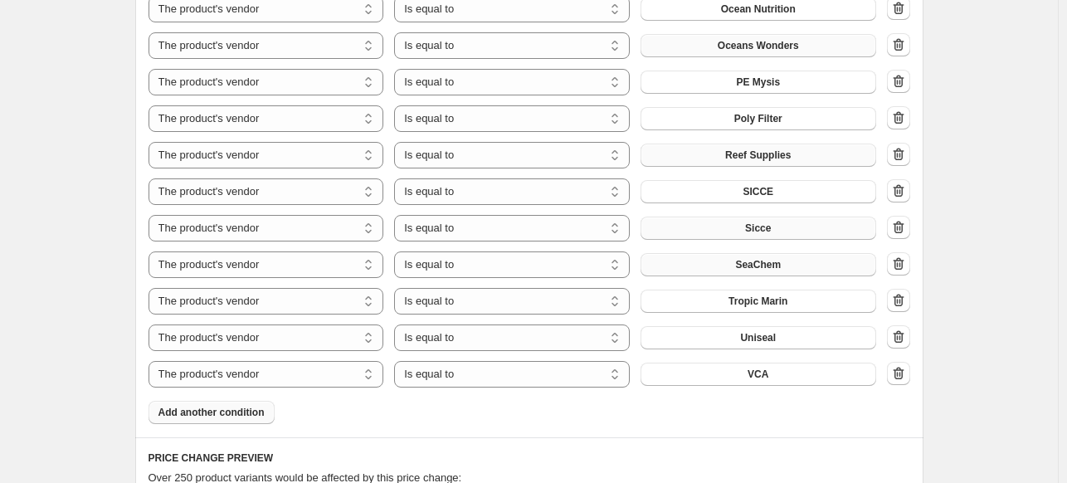
click at [246, 412] on span "Add another condition" at bounding box center [211, 412] width 106 height 13
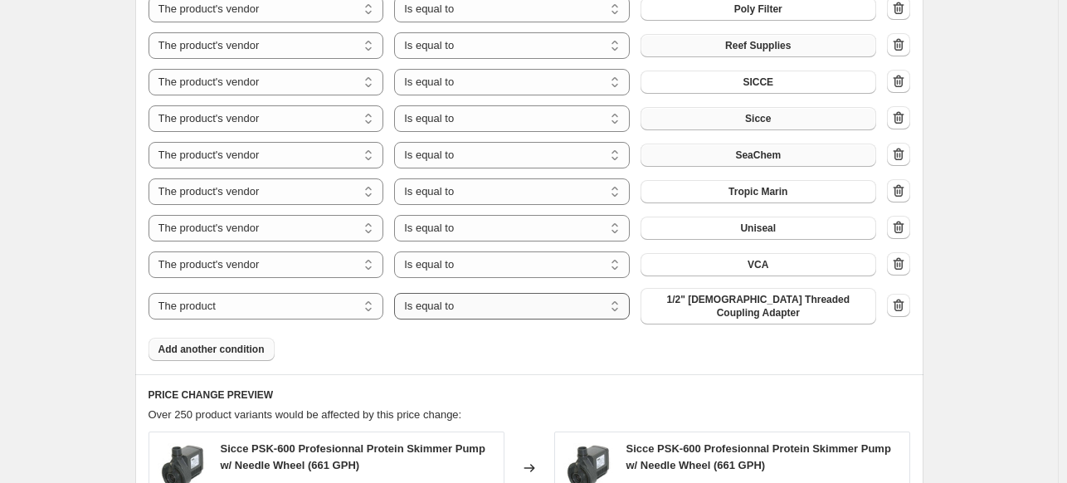
scroll to position [1991, 0]
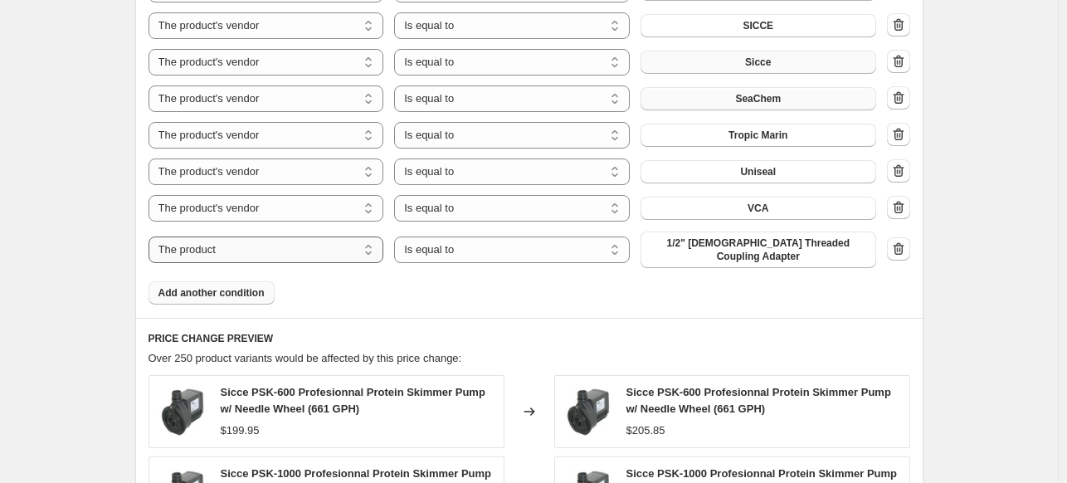
click at [298, 249] on select "The product The product's collection The product's tag The product's vendor The…" at bounding box center [266, 249] width 236 height 27
select select "vendor"
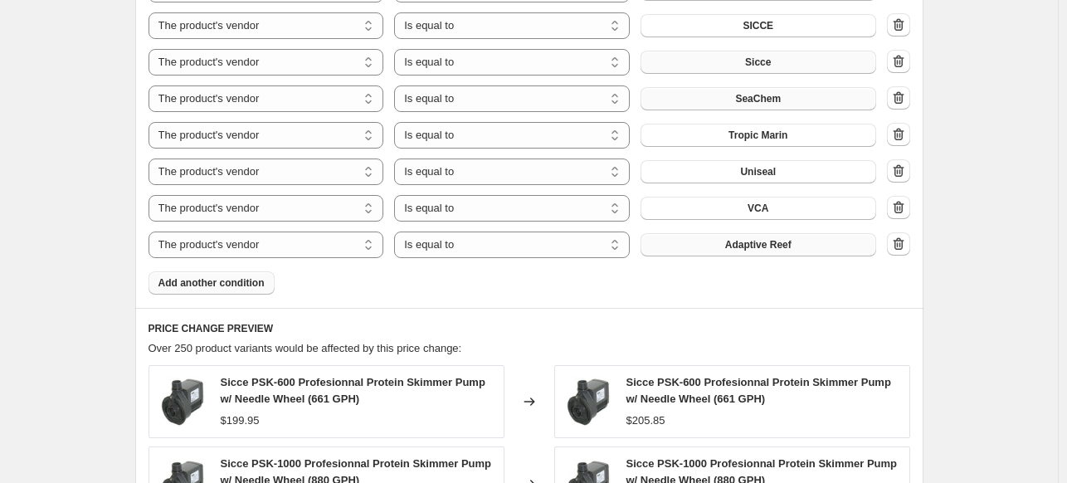
click at [772, 246] on span "Adaptive Reef" at bounding box center [758, 244] width 66 height 13
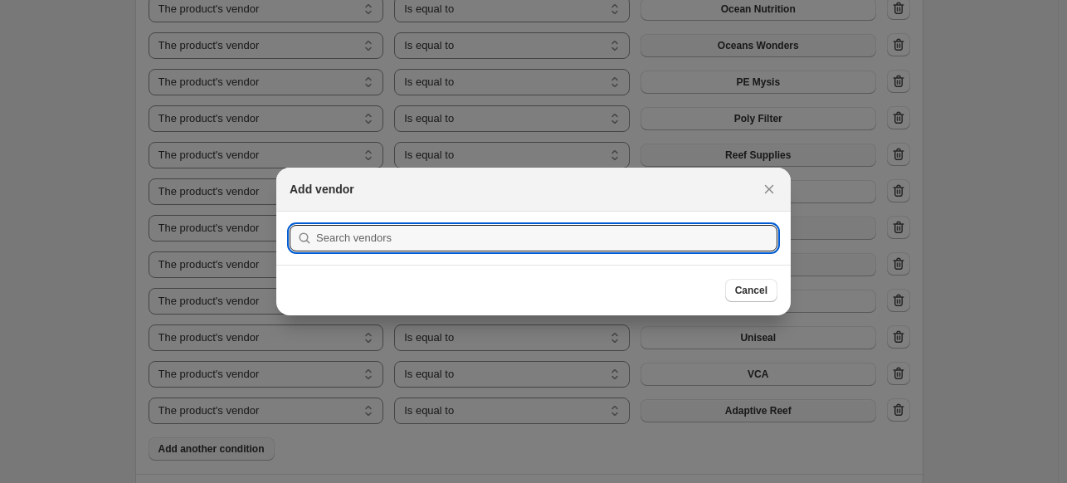
scroll to position [0, 0]
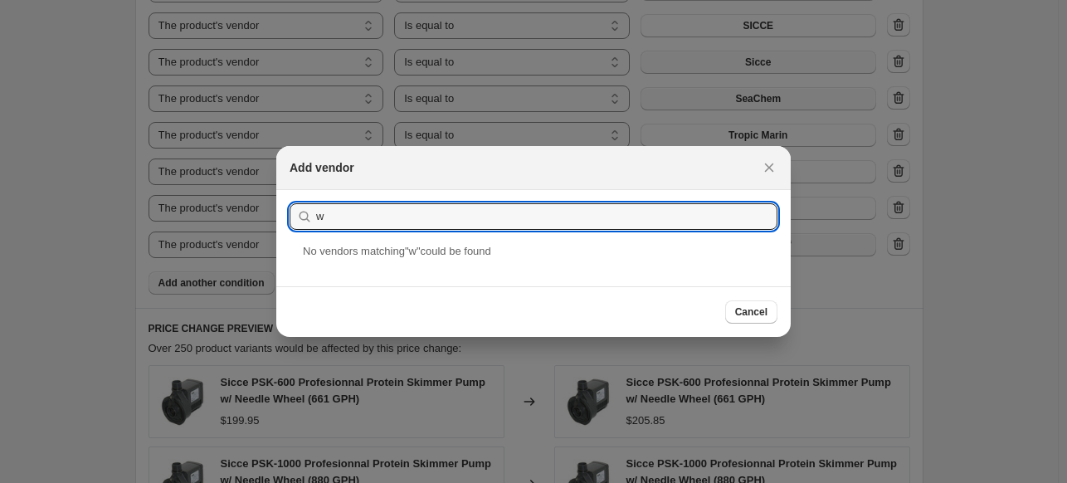
drag, startPoint x: 351, startPoint y: 224, endPoint x: 114, endPoint y: 202, distance: 238.2
drag, startPoint x: 336, startPoint y: 216, endPoint x: 258, endPoint y: 223, distance: 78.3
drag, startPoint x: 376, startPoint y: 209, endPoint x: 239, endPoint y: 222, distance: 137.5
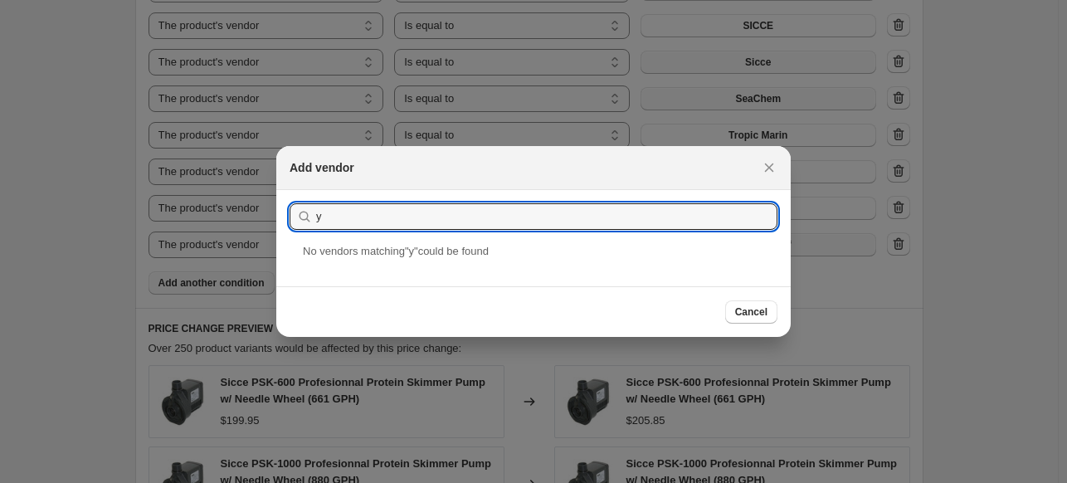
drag, startPoint x: 348, startPoint y: 218, endPoint x: 254, endPoint y: 225, distance: 94.8
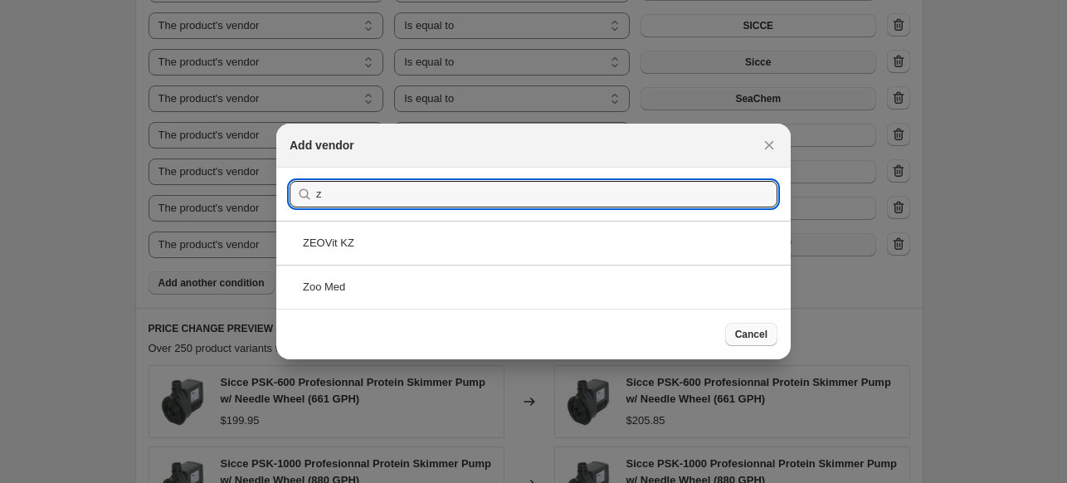
type input "z"
click at [763, 332] on span "Cancel" at bounding box center [751, 334] width 32 height 13
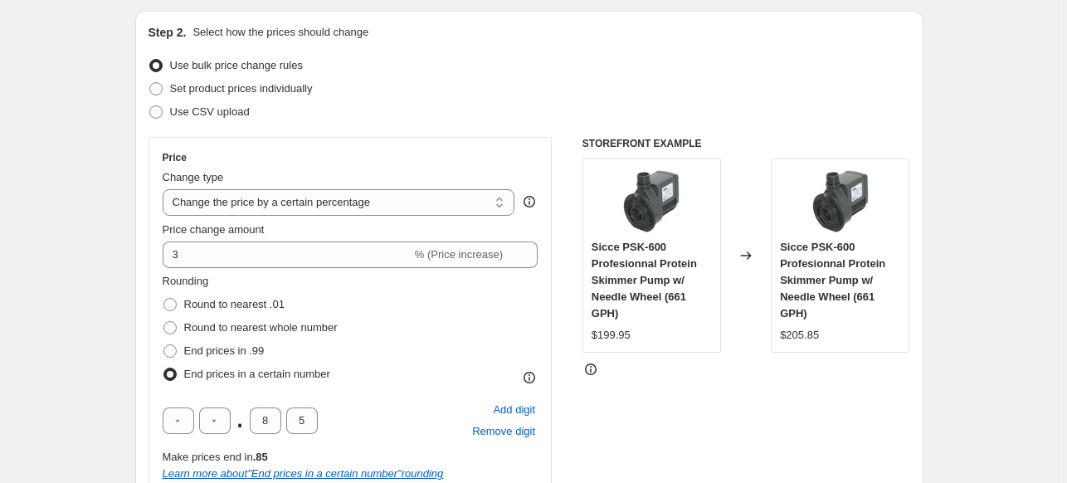
scroll to position [0, 0]
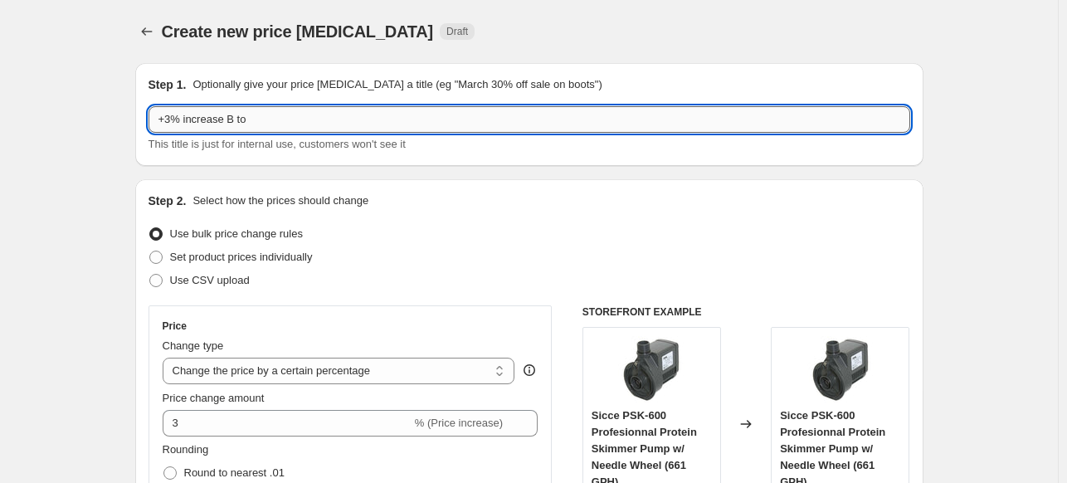
click at [308, 125] on input "+3% increase B to" at bounding box center [528, 119] width 761 height 27
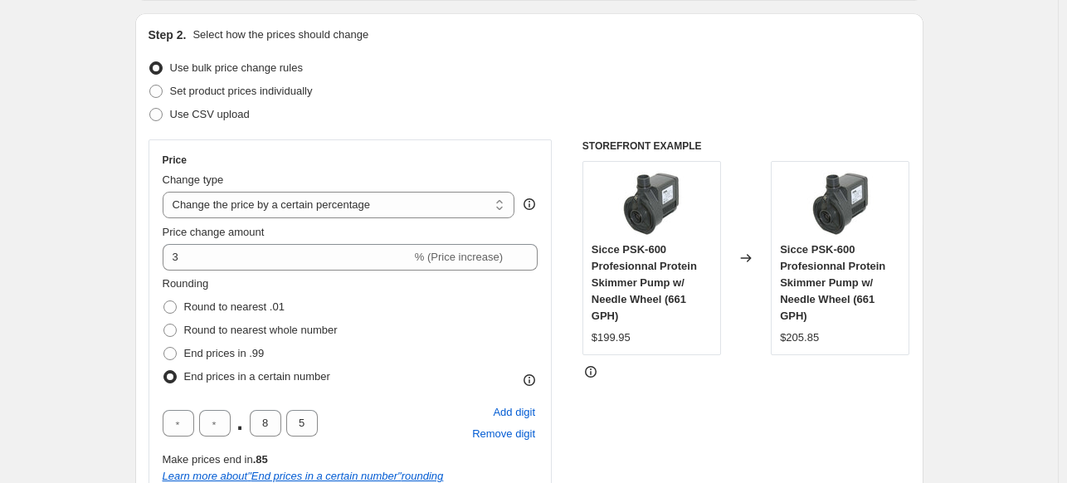
type input "+3% increase B to Z"
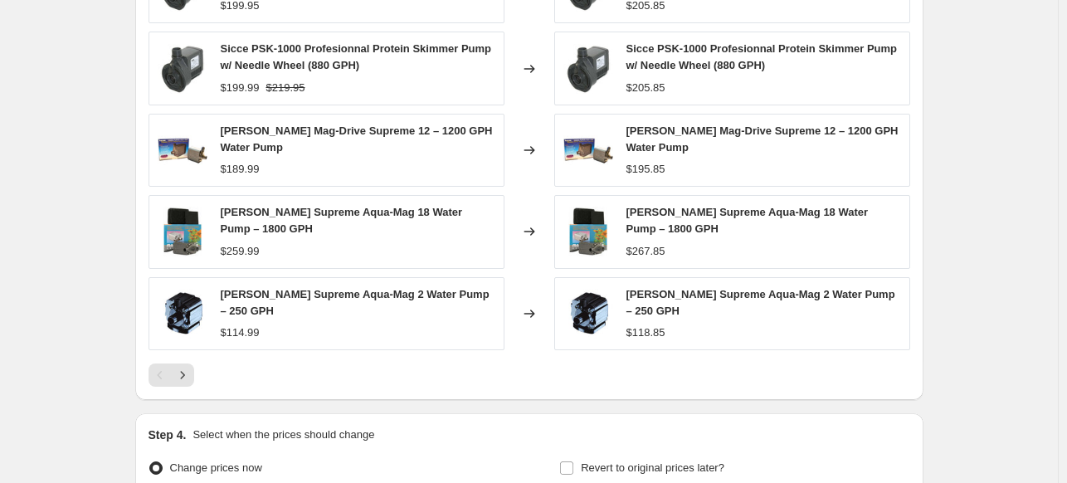
scroll to position [2488, 0]
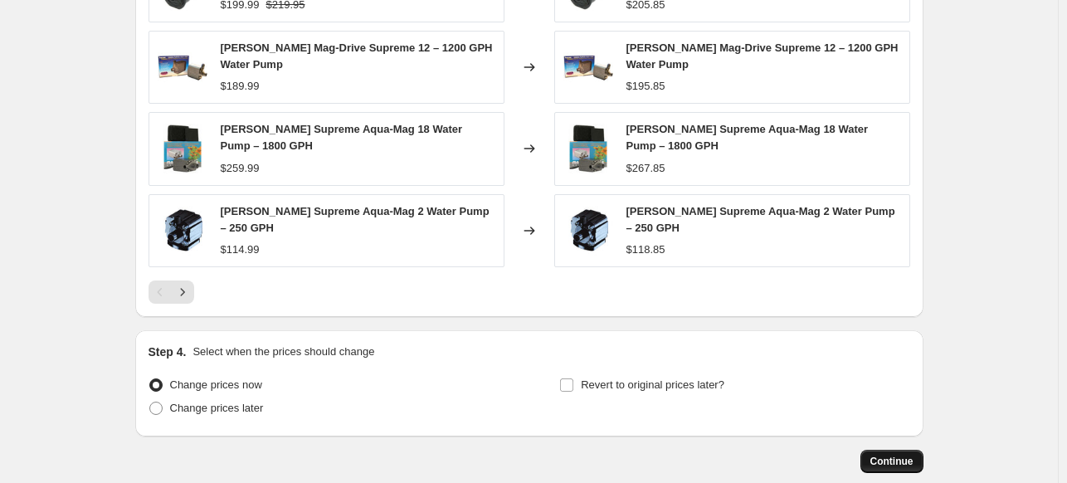
click at [908, 458] on span "Continue" at bounding box center [891, 461] width 43 height 13
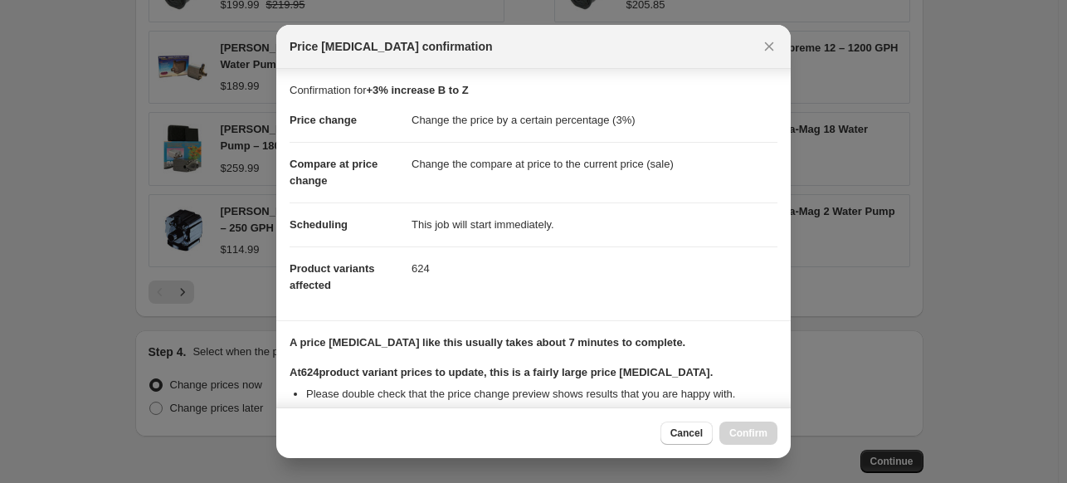
scroll to position [202, 0]
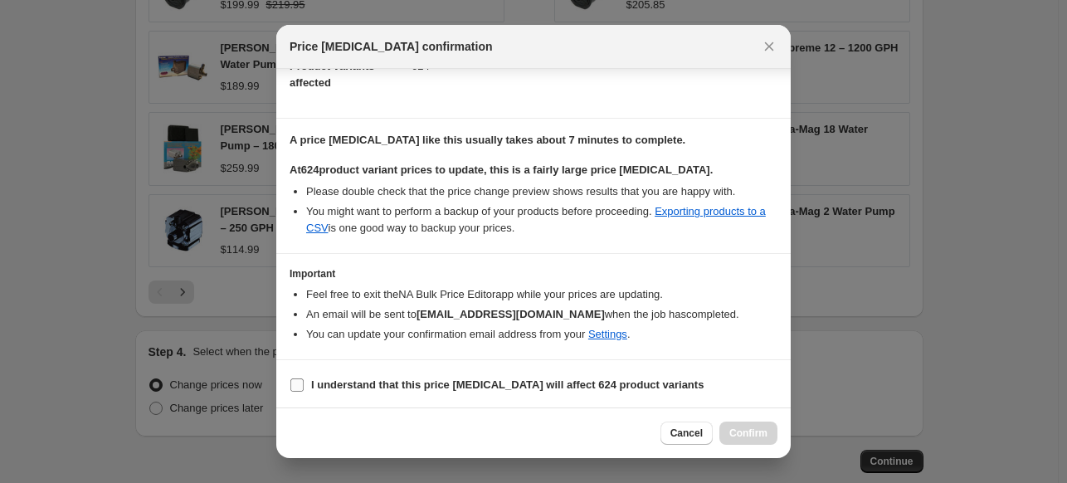
click at [304, 383] on span ":rde:" at bounding box center [296, 384] width 15 height 15
click at [304, 383] on input "I understand that this price change job will affect 624 product variants" at bounding box center [296, 384] width 13 height 13
checkbox input "true"
click at [758, 428] on span "Confirm" at bounding box center [748, 432] width 38 height 13
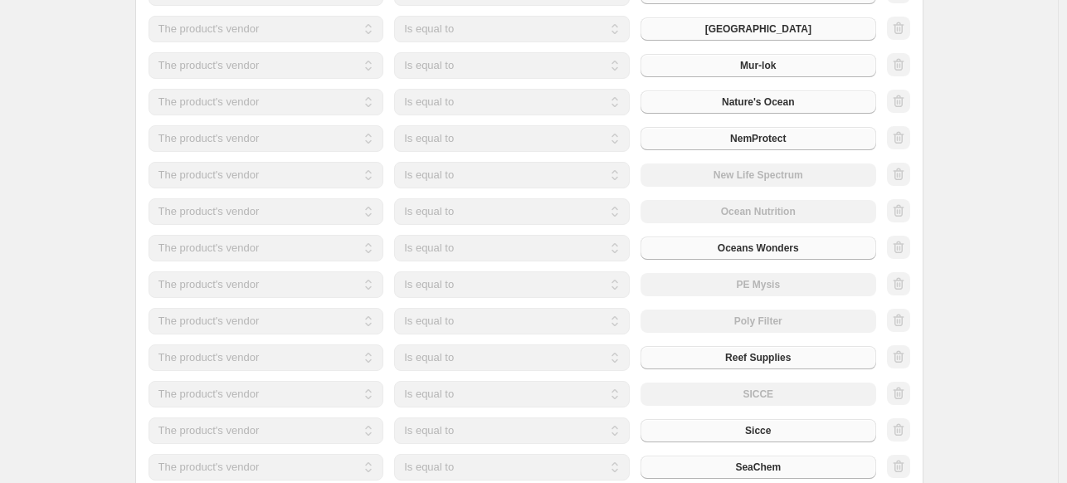
scroll to position [2488, 0]
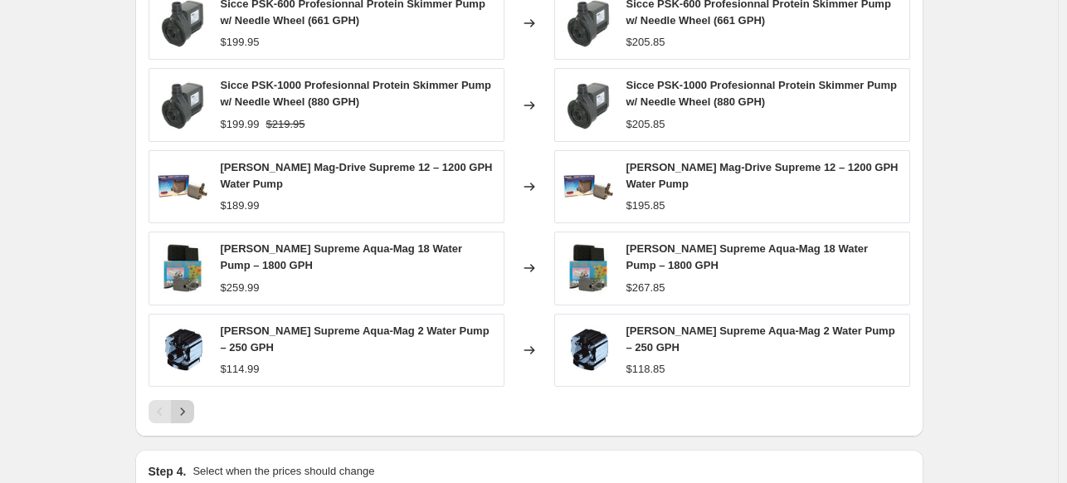
click at [191, 403] on icon "Next" at bounding box center [182, 411] width 17 height 17
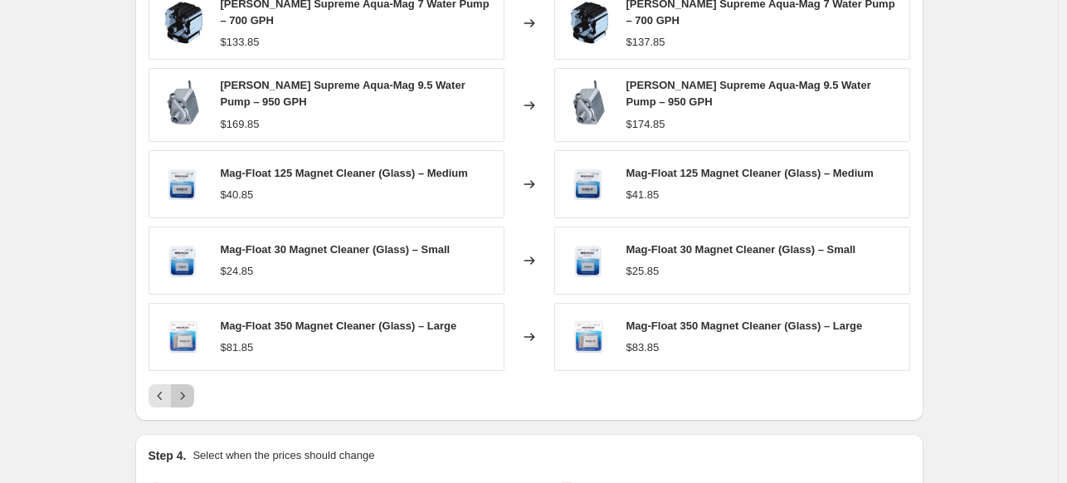
click at [189, 391] on icon "Next" at bounding box center [182, 395] width 17 height 17
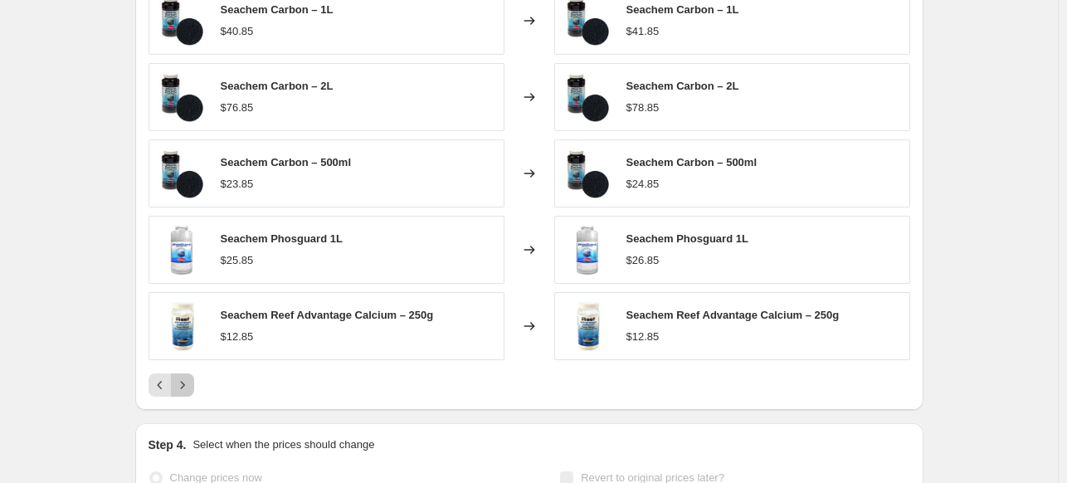
click at [189, 391] on icon "Next" at bounding box center [182, 385] width 17 height 17
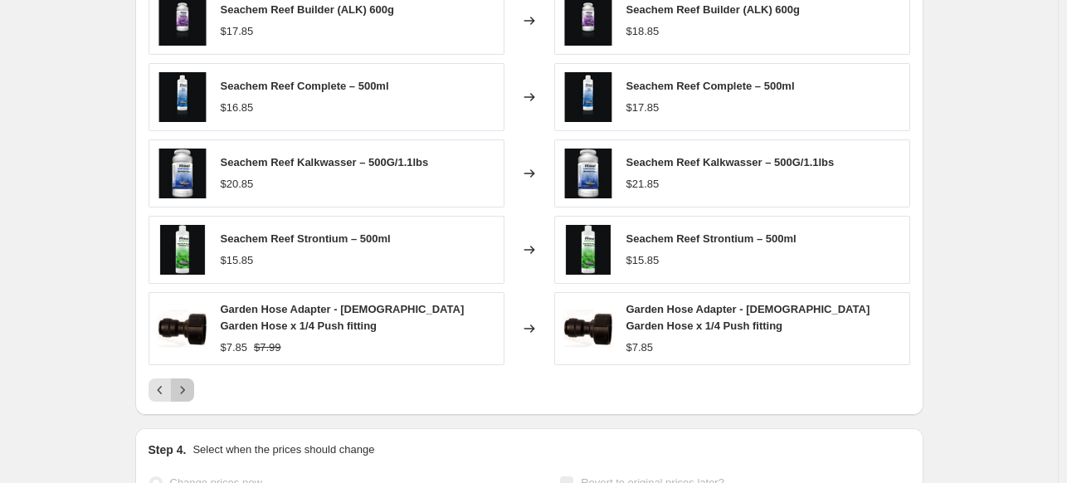
click at [189, 391] on icon "Next" at bounding box center [182, 390] width 17 height 17
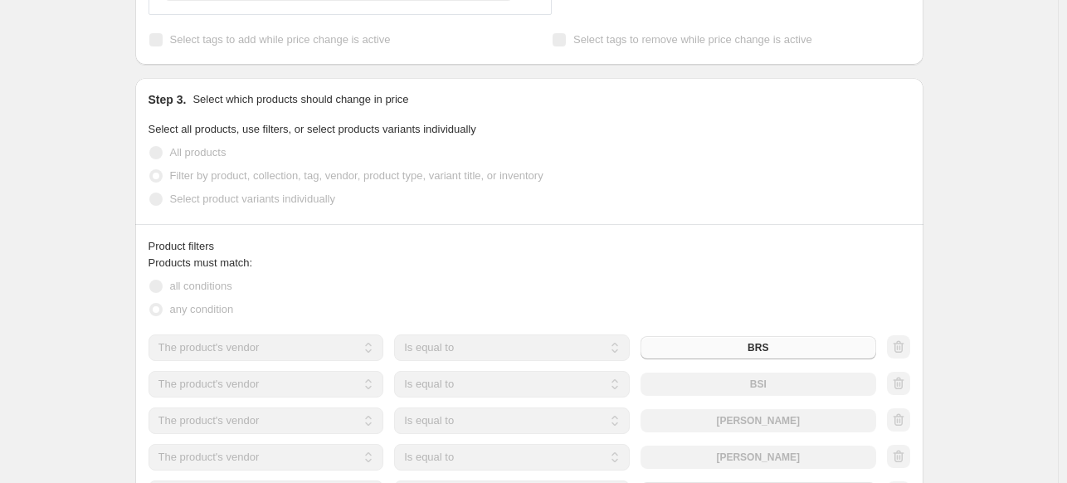
scroll to position [0, 0]
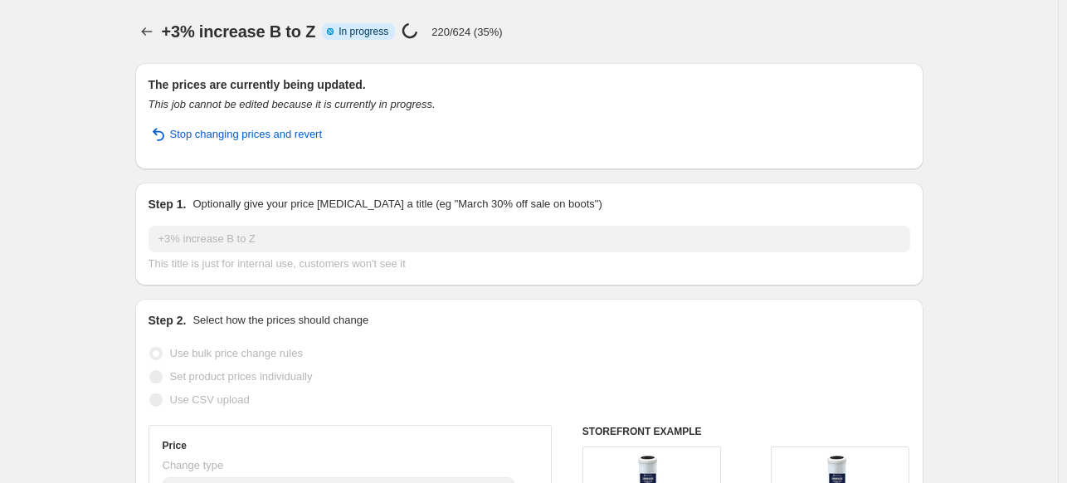
click at [769, 26] on div "+3% increase B to Z Info Partially complete In progress Price change job in pro…" at bounding box center [542, 31] width 761 height 23
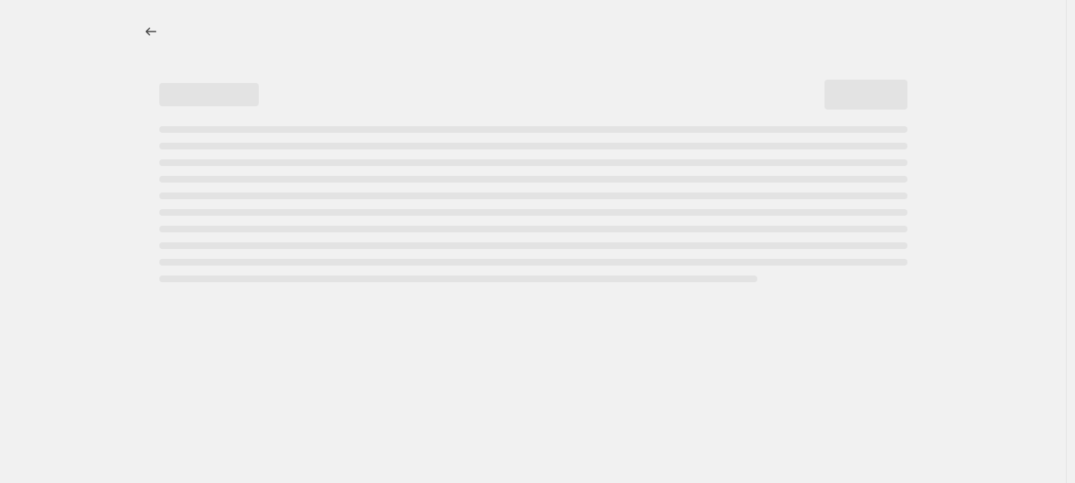
select select "percentage"
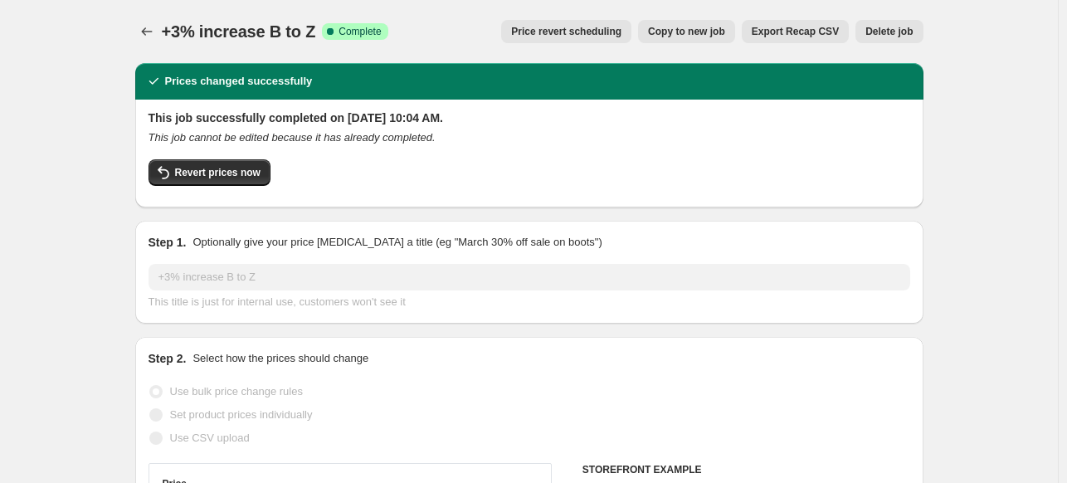
select select "vendor"
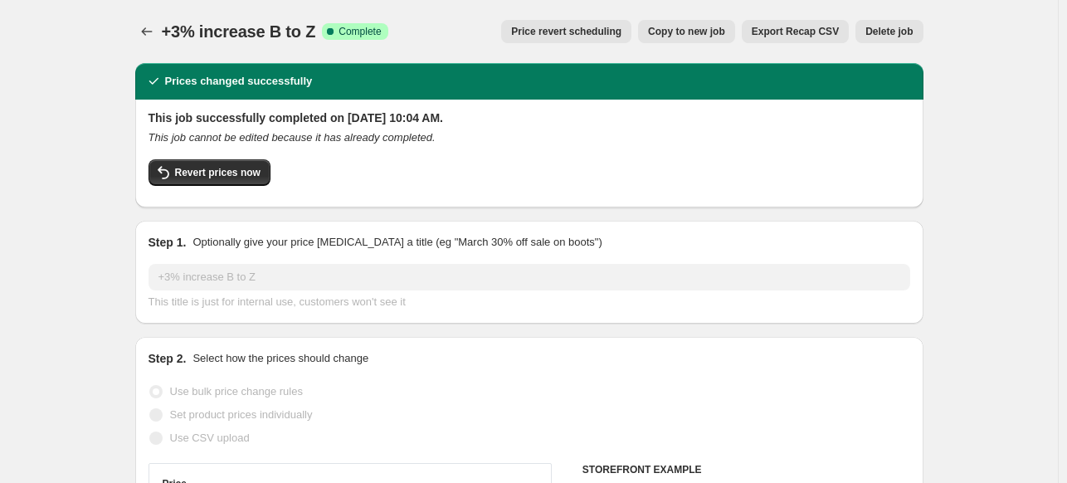
select select "vendor"
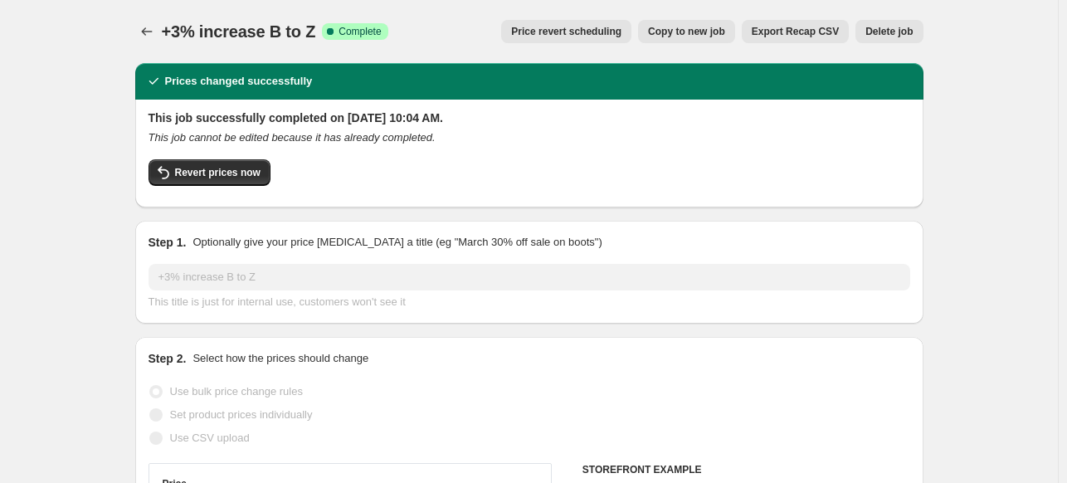
select select "vendor"
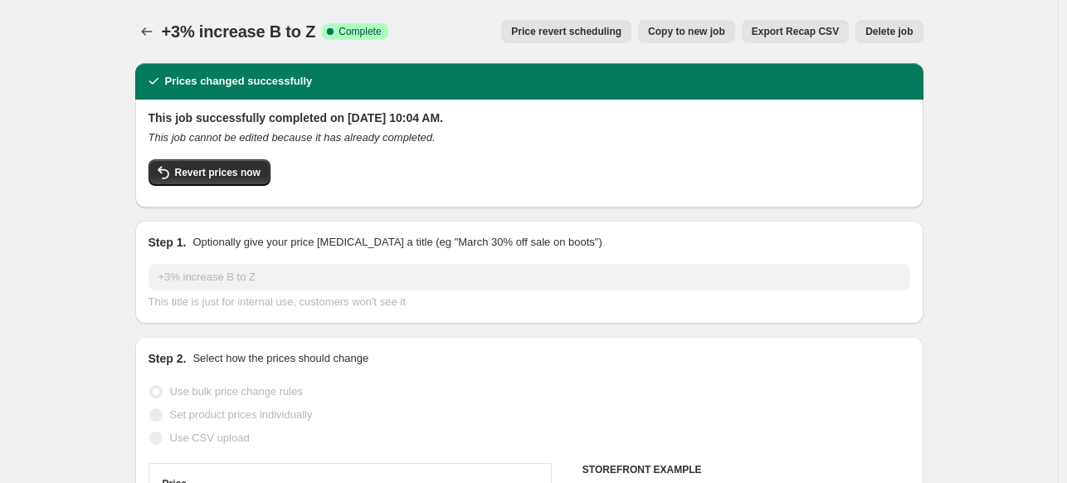
select select "vendor"
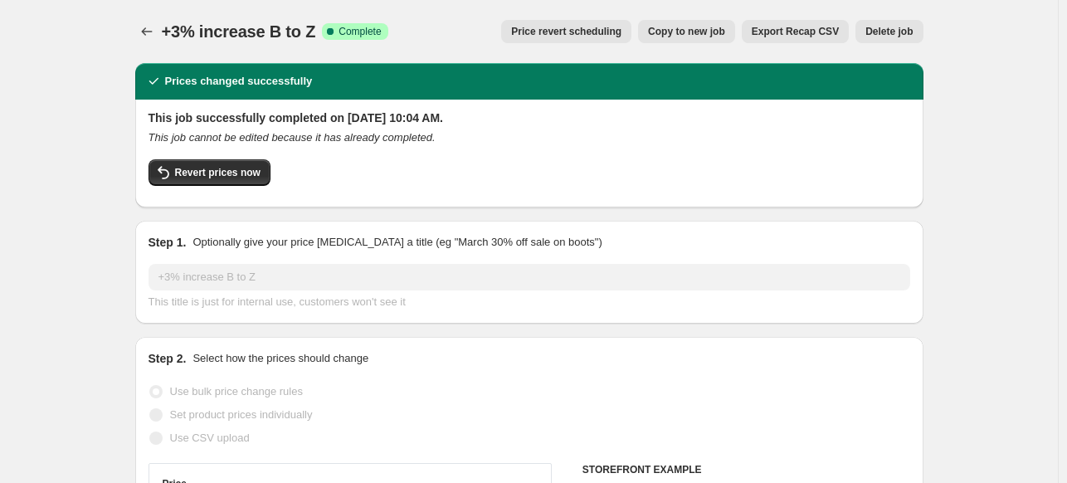
select select "vendor"
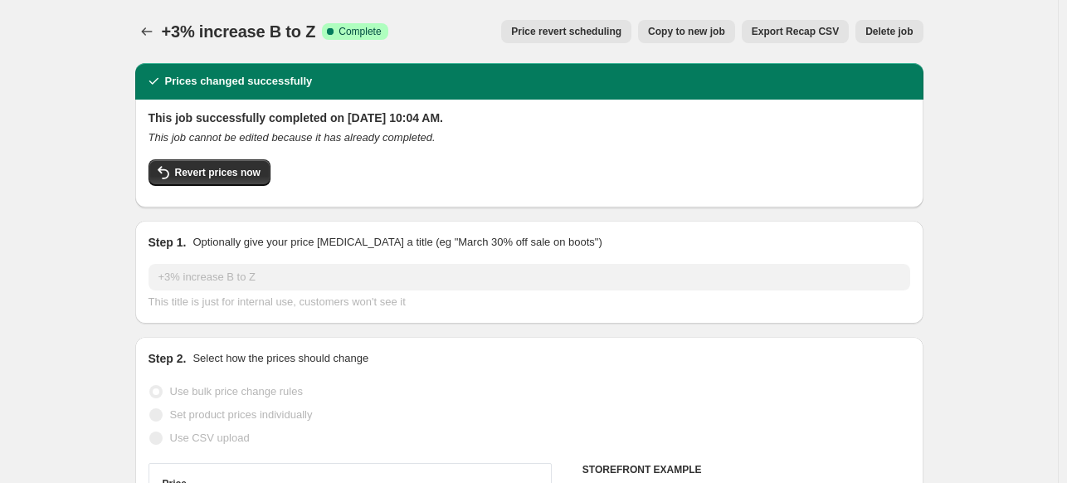
select select "vendor"
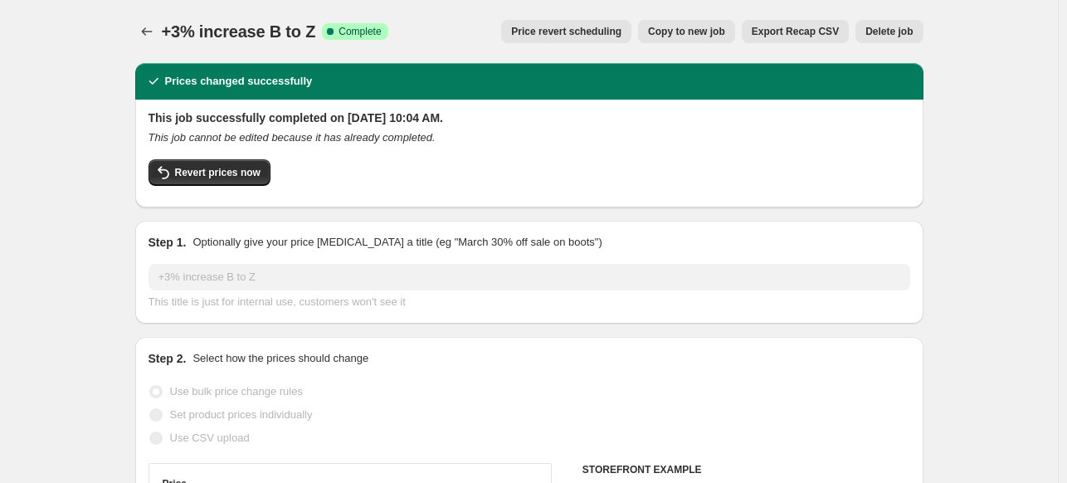
select select "vendor"
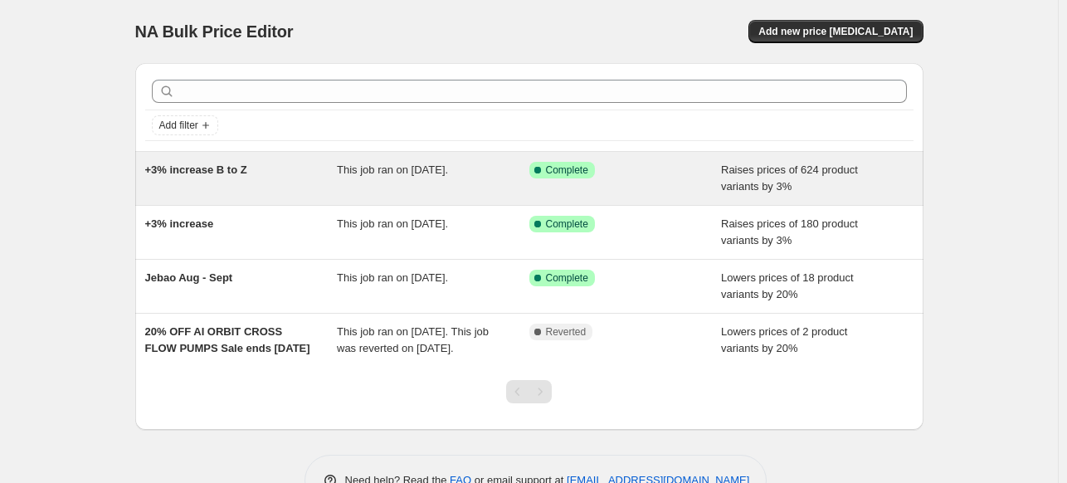
click at [202, 166] on span "+3% increase B to Z" at bounding box center [196, 169] width 102 height 12
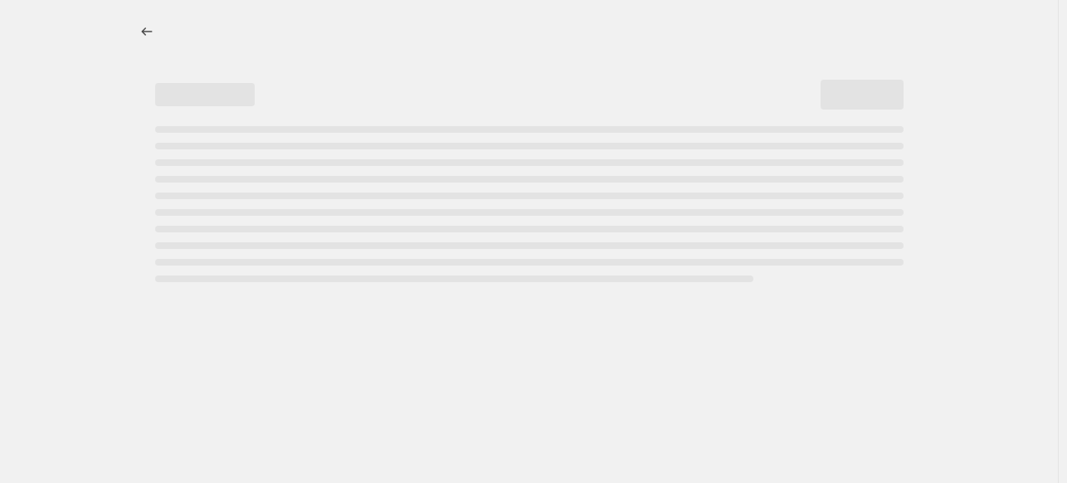
select select "percentage"
select select "vendor"
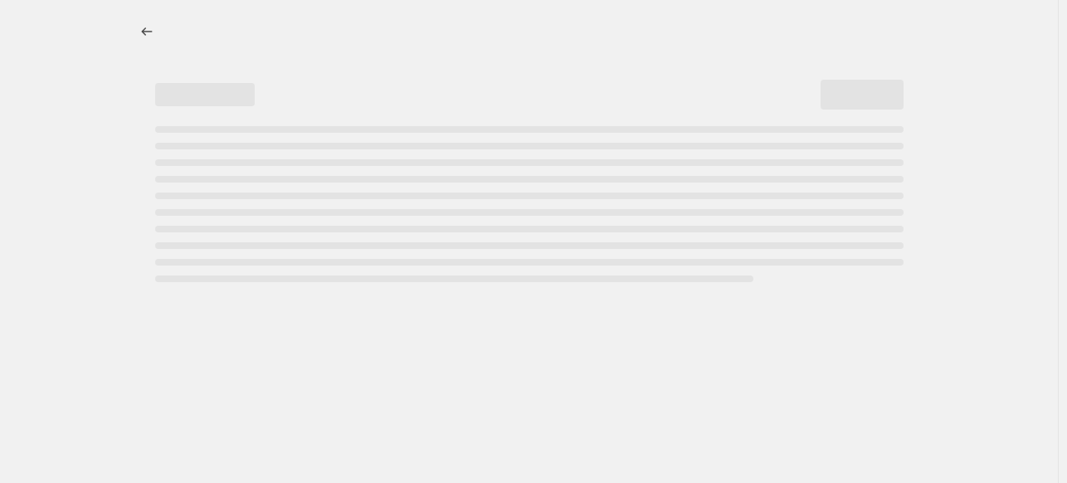
select select "vendor"
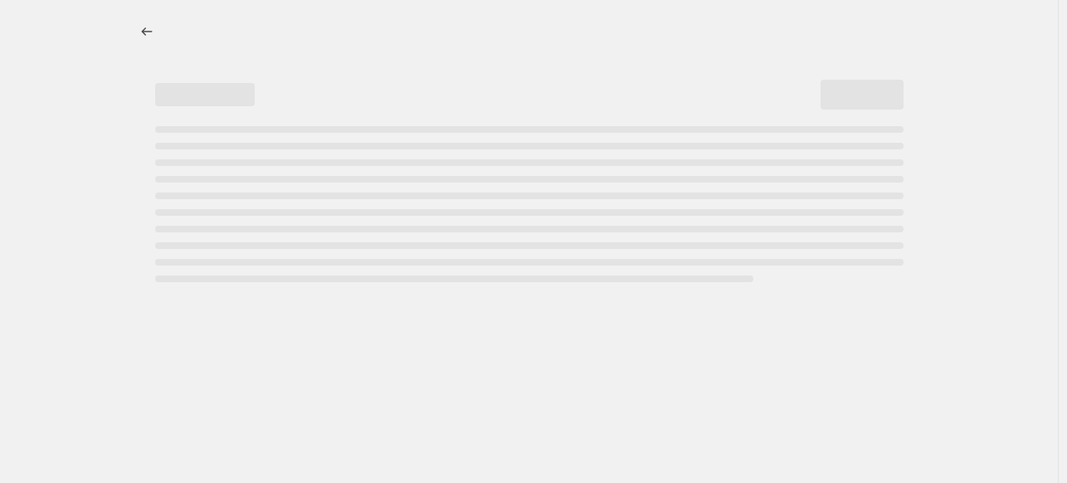
select select "vendor"
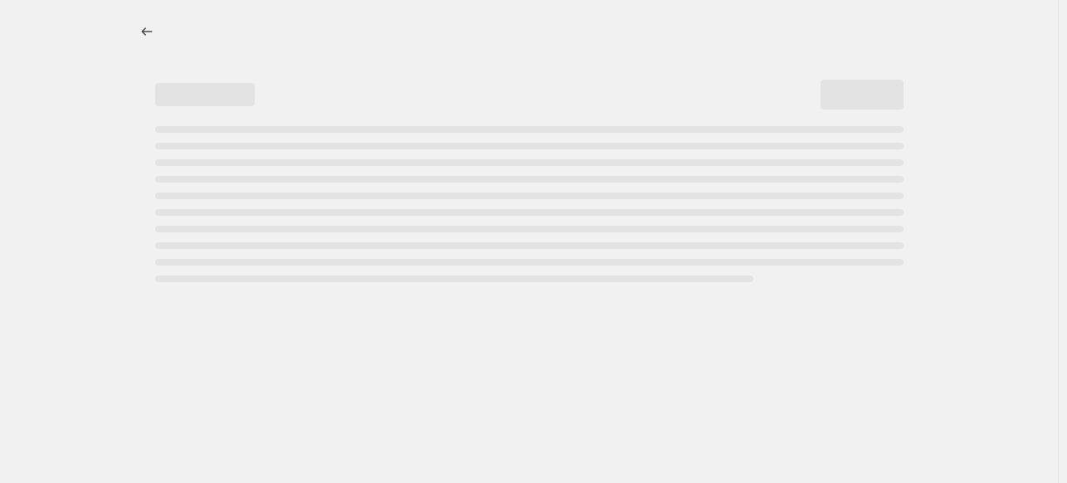
select select "vendor"
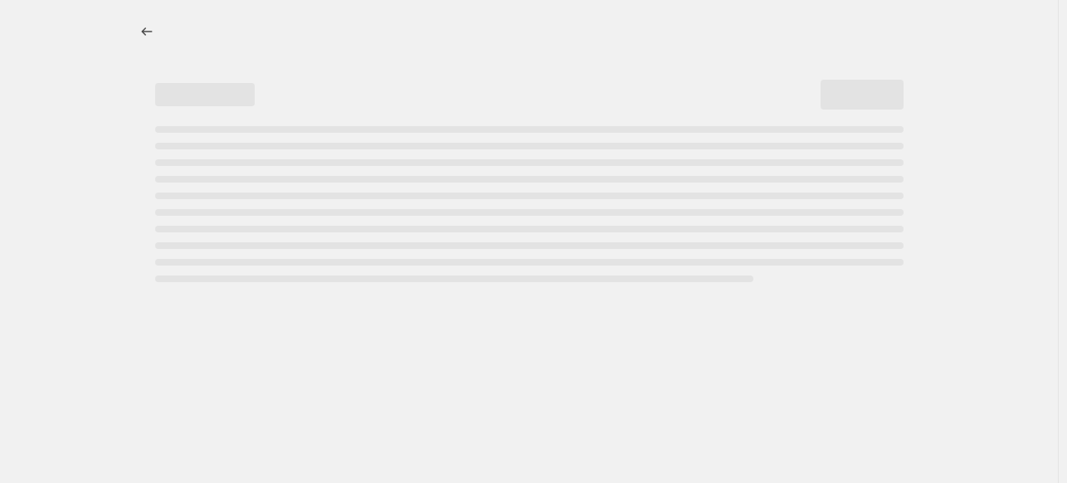
select select "vendor"
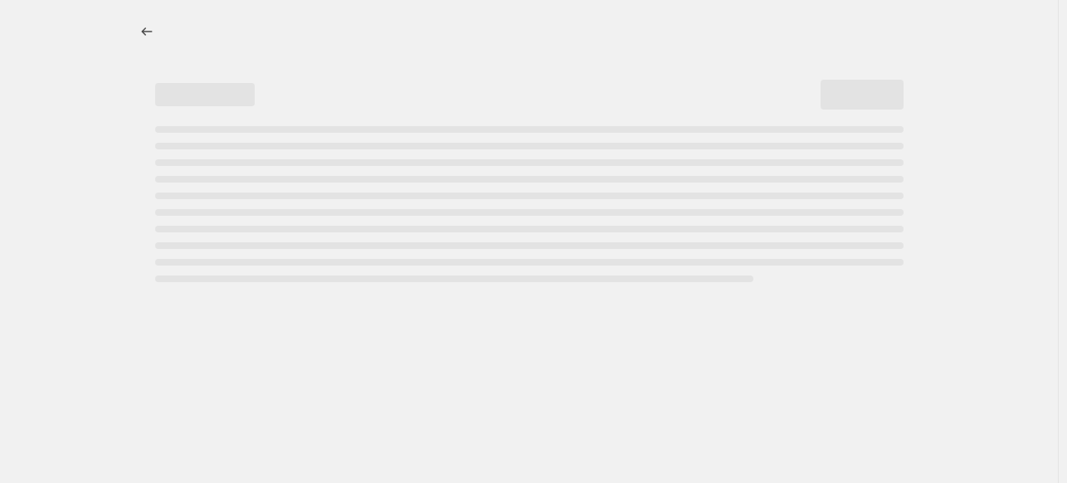
select select "vendor"
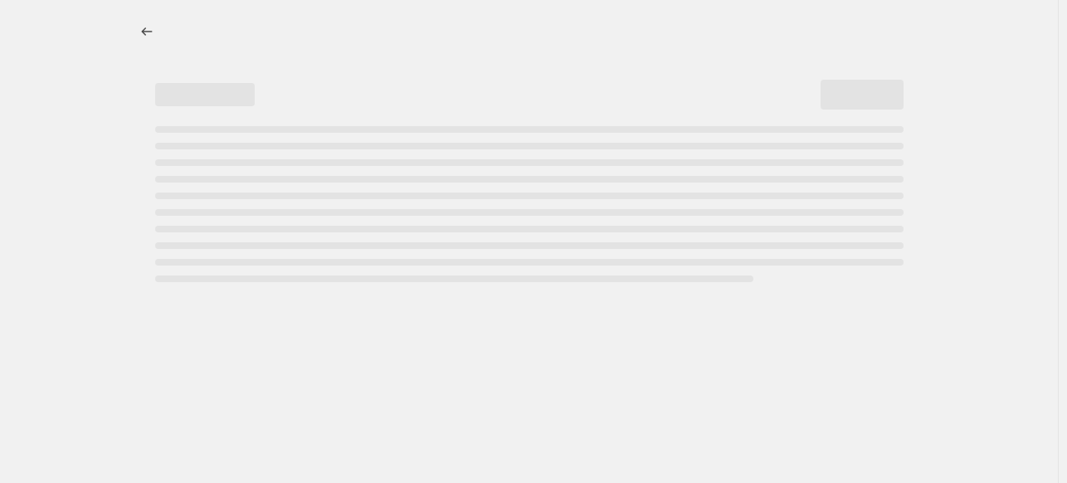
select select "vendor"
